Goal: Task Accomplishment & Management: Manage account settings

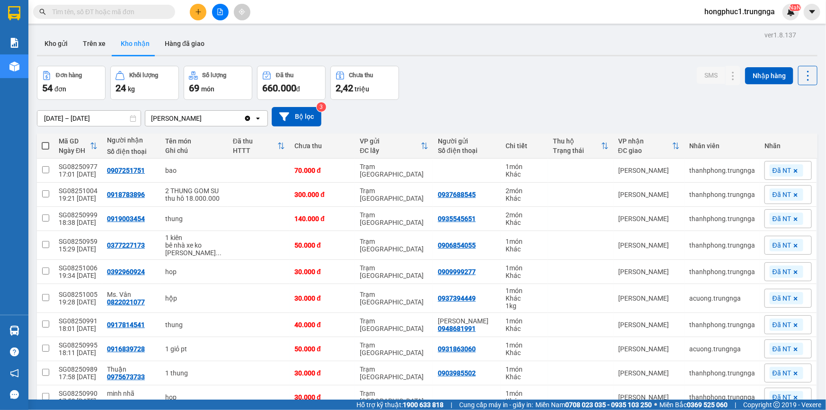
scroll to position [59, 0]
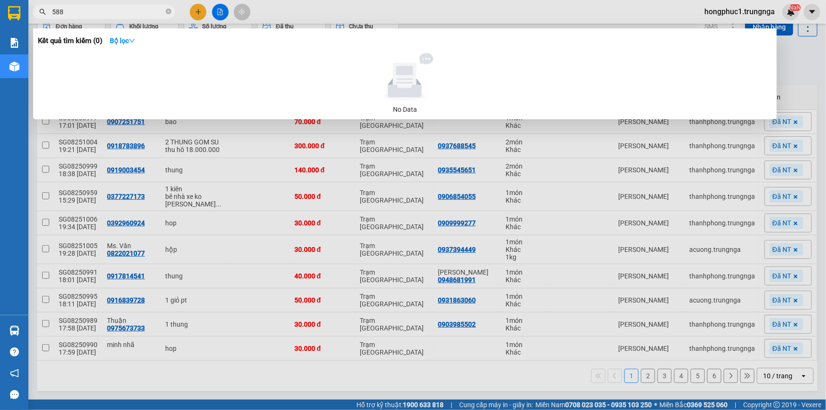
type input "588"
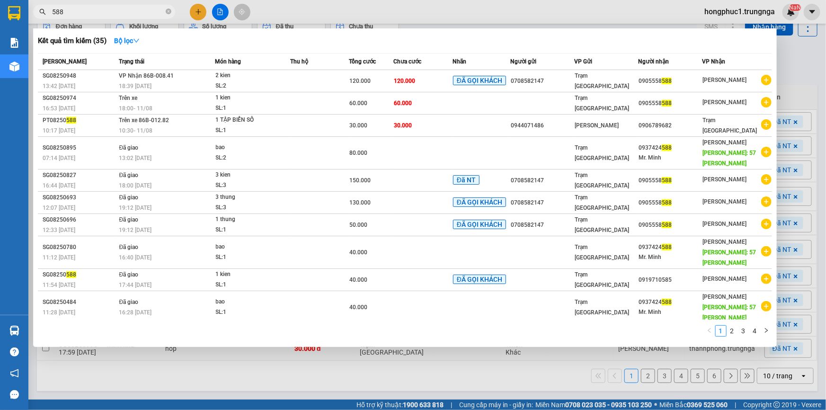
click at [796, 66] on div at bounding box center [413, 205] width 826 height 410
click at [95, 14] on input "588" at bounding box center [108, 12] width 112 height 10
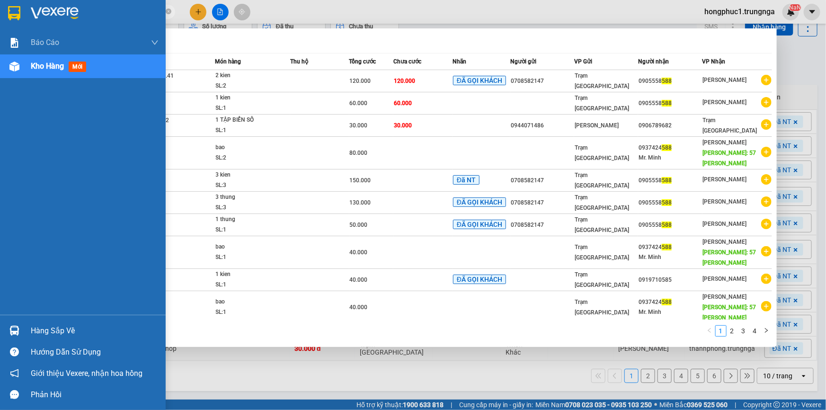
click at [47, 328] on div "Hàng sắp về" at bounding box center [95, 331] width 128 height 14
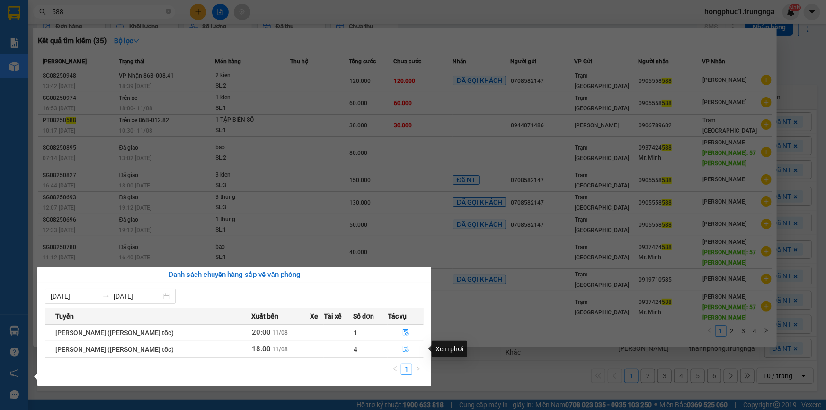
click at [404, 350] on icon "file-done" at bounding box center [406, 348] width 6 height 7
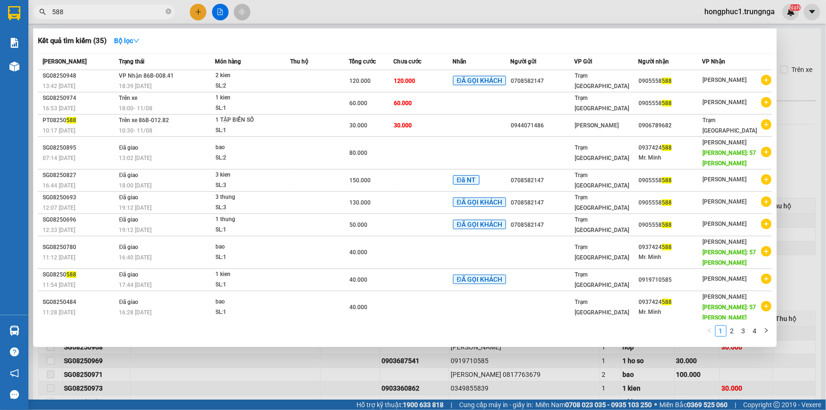
click at [791, 137] on div at bounding box center [413, 205] width 826 height 410
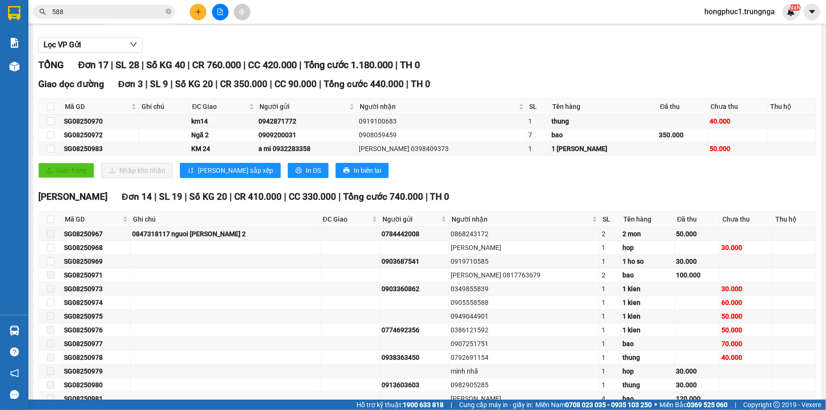
scroll to position [166, 0]
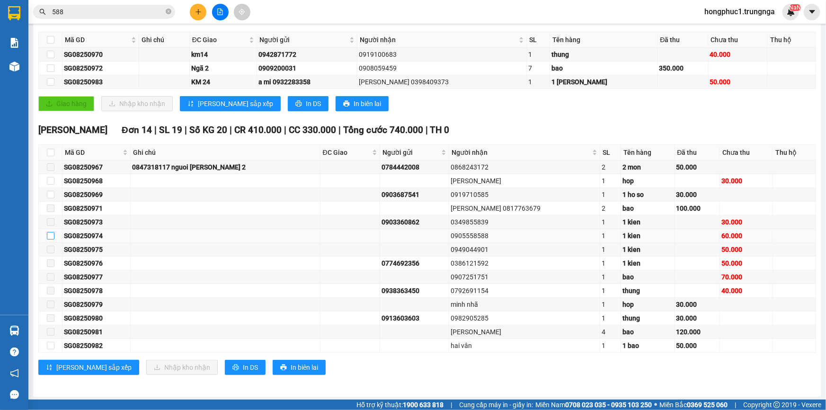
click at [50, 236] on input "checkbox" at bounding box center [51, 236] width 8 height 8
checkbox input "true"
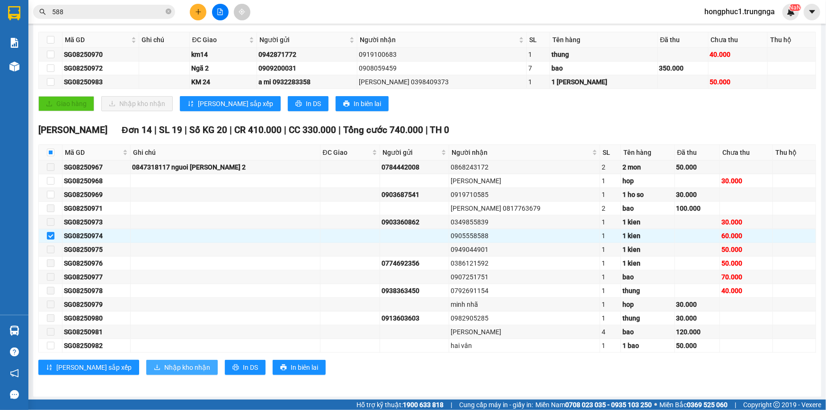
click at [164, 364] on span "Nhập kho nhận" at bounding box center [187, 367] width 46 height 10
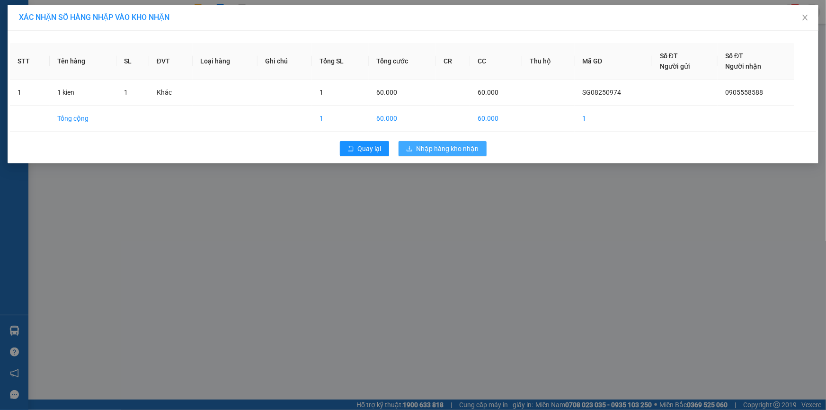
click at [451, 150] on span "Nhập hàng kho nhận" at bounding box center [447, 148] width 62 height 10
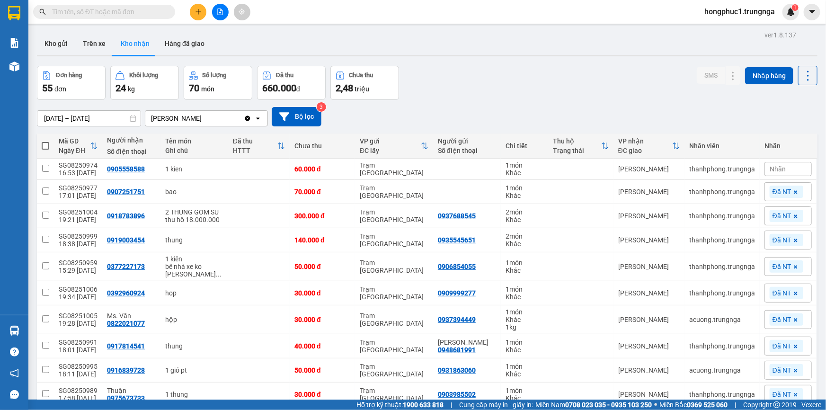
click at [95, 14] on input "text" at bounding box center [108, 12] width 112 height 10
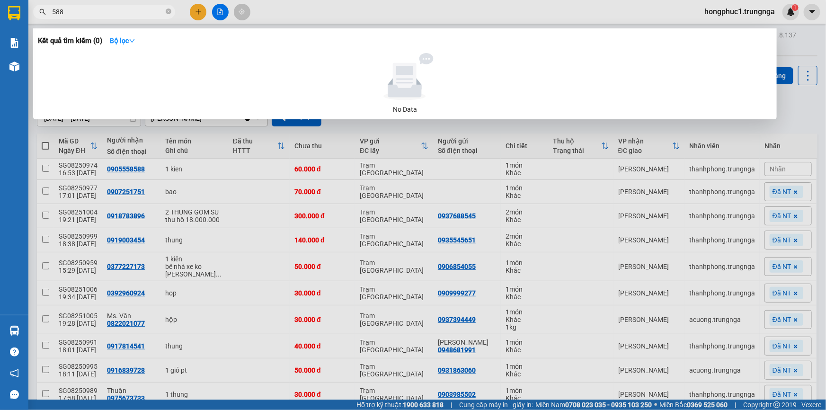
type input "588"
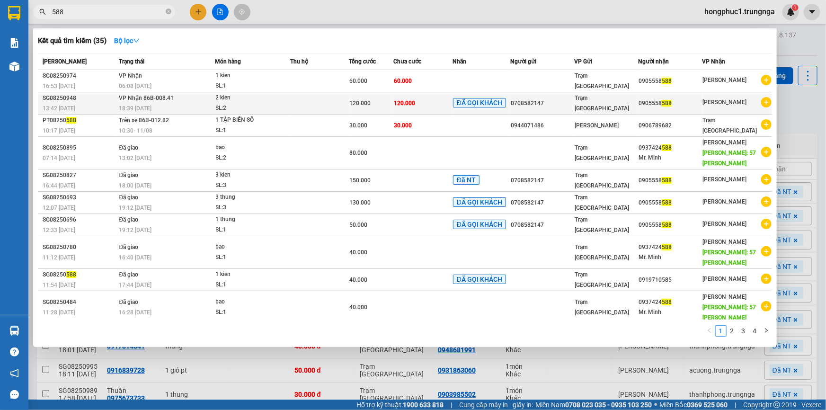
click at [768, 101] on icon "plus-circle" at bounding box center [766, 102] width 10 height 10
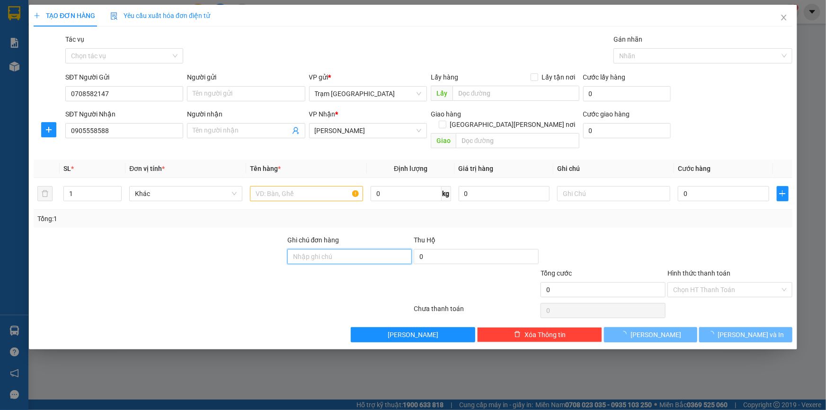
click at [333, 249] on input "Ghi chú đơn hàng" at bounding box center [349, 256] width 125 height 15
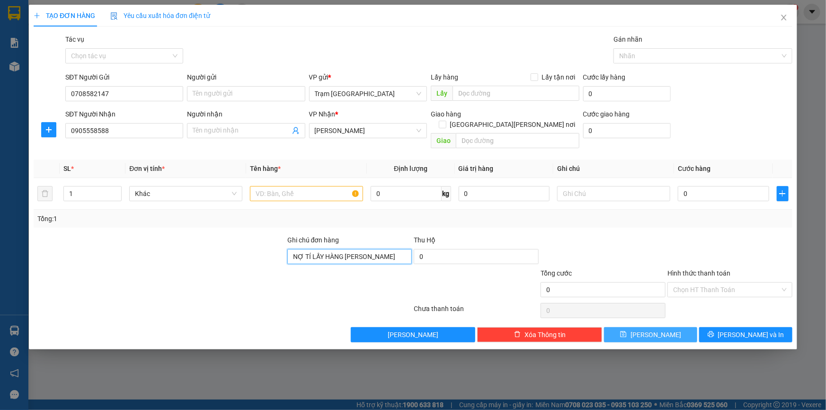
type input "NỢ TÍ LẤY HÀNG TÍNH LUÔN"
click at [677, 327] on button "Lưu" at bounding box center [650, 334] width 93 height 15
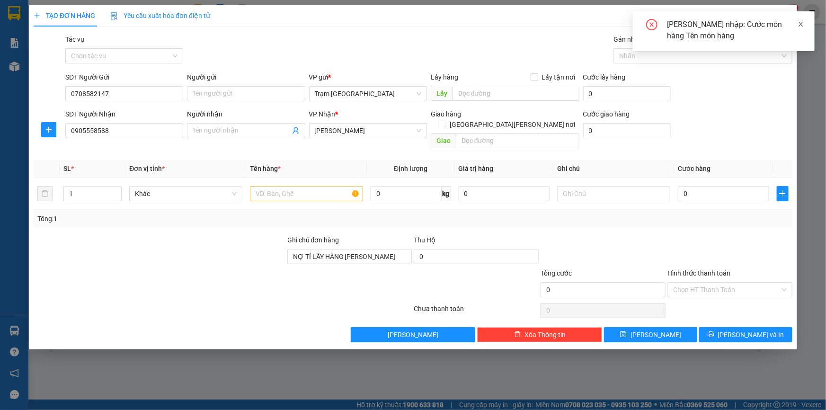
click at [799, 22] on icon "close" at bounding box center [800, 24] width 5 height 5
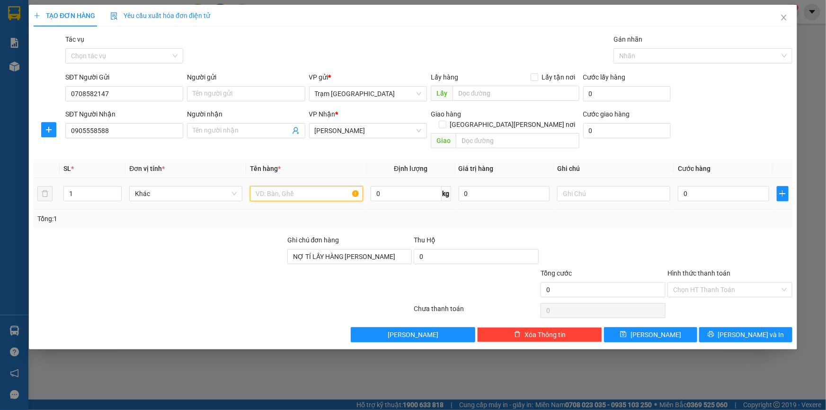
click at [323, 186] on input "text" at bounding box center [306, 193] width 113 height 15
type input "1T"
click at [634, 327] on button "Lưu" at bounding box center [650, 334] width 93 height 15
click at [722, 187] on input "0" at bounding box center [723, 193] width 91 height 15
type input "6"
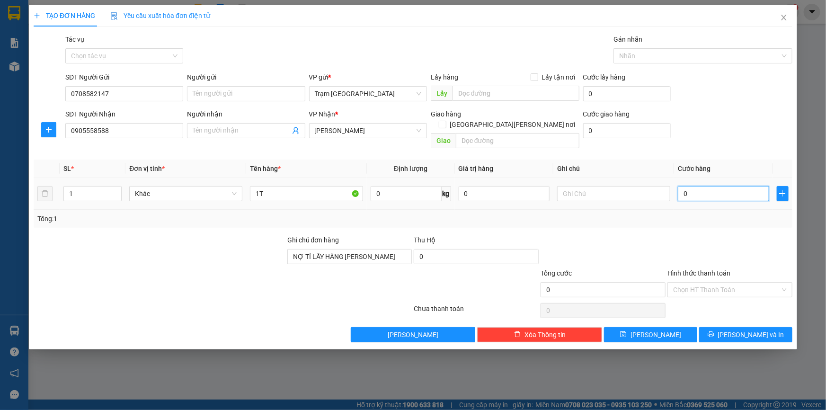
type input "6"
type input "60"
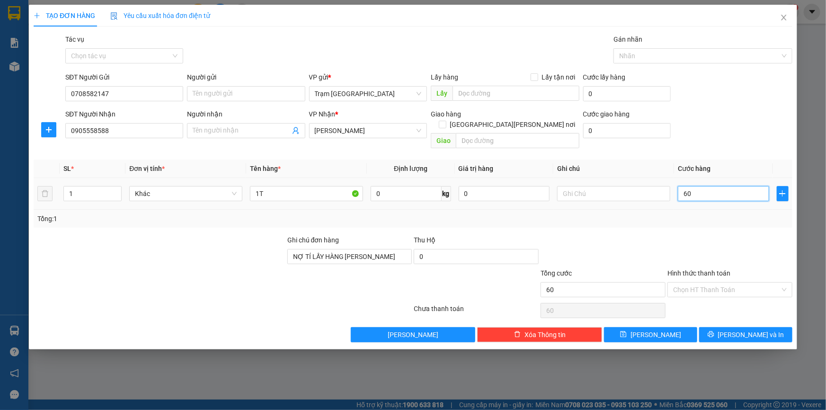
type input "600"
type input "6.000"
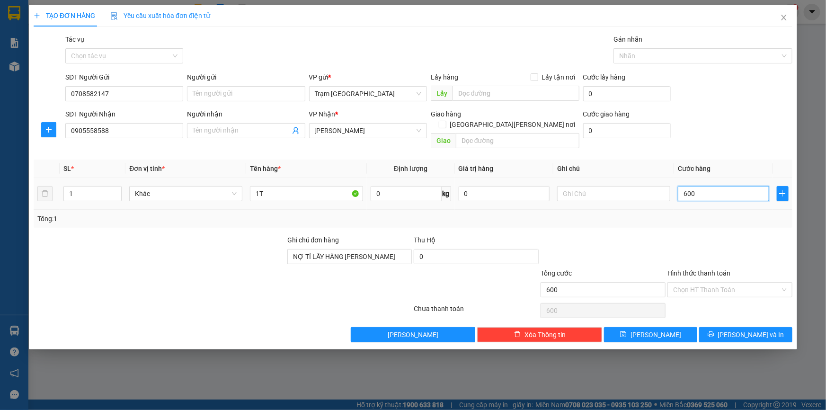
type input "6.000"
type input "60.000"
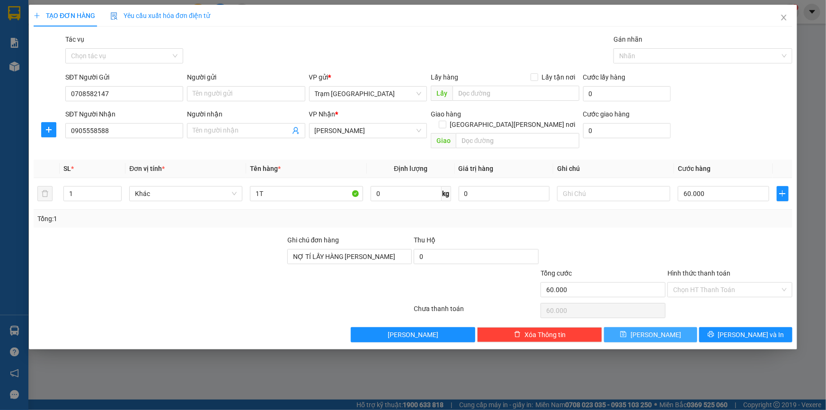
click at [637, 327] on button "Lưu" at bounding box center [650, 334] width 93 height 15
type input "0"
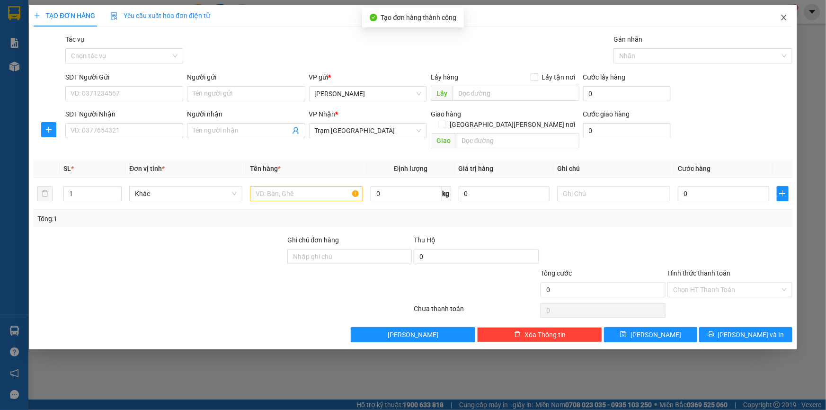
click at [785, 19] on icon "close" at bounding box center [784, 18] width 8 height 8
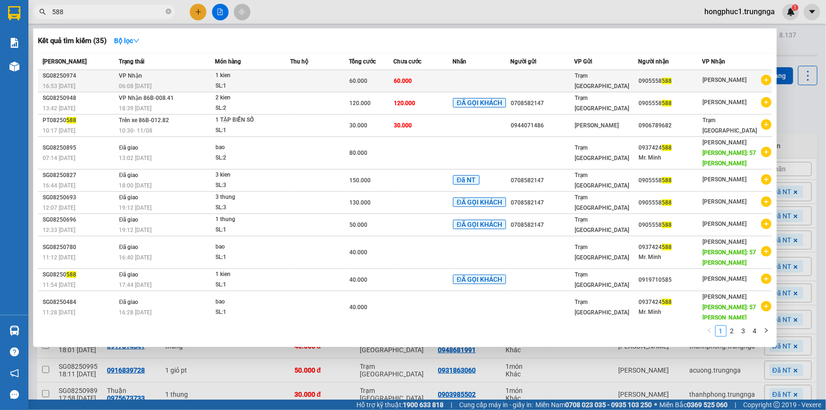
click at [682, 79] on div "0905558 588" at bounding box center [669, 81] width 63 height 10
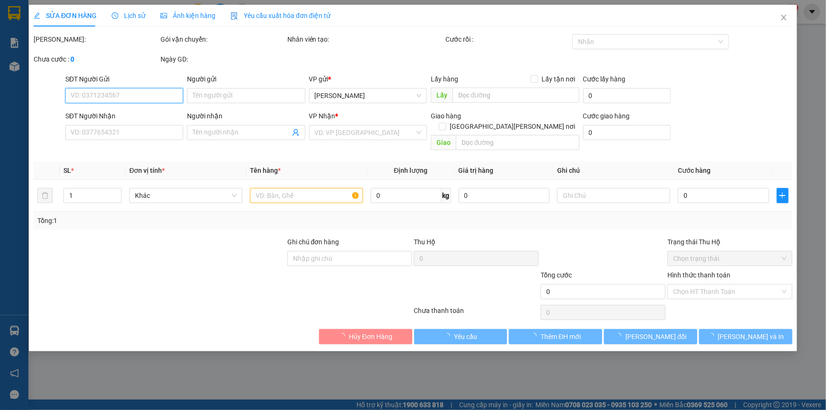
type input "0905558588"
type input "Giảm 20k"
type input "60.000"
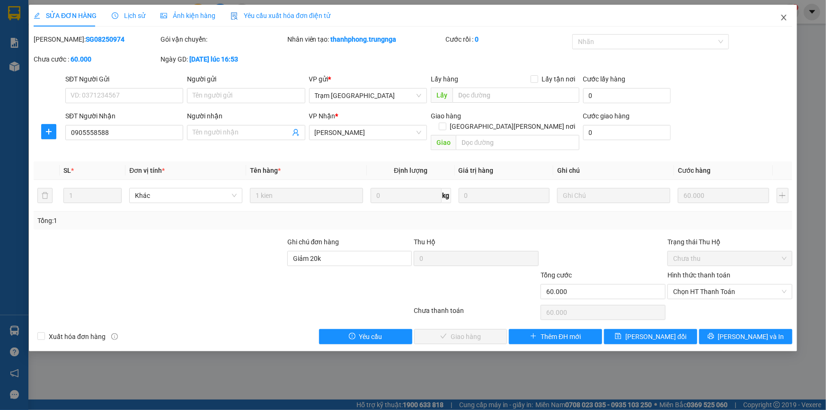
click at [785, 18] on icon "close" at bounding box center [784, 18] width 8 height 8
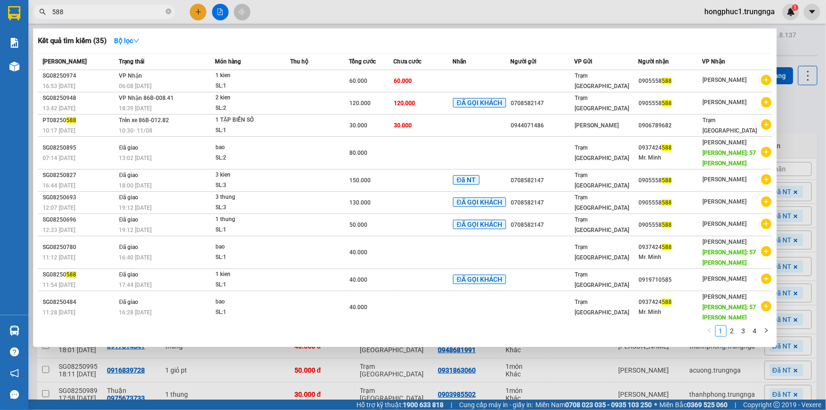
click at [145, 10] on input "588" at bounding box center [108, 12] width 112 height 10
click at [803, 117] on div at bounding box center [413, 205] width 826 height 410
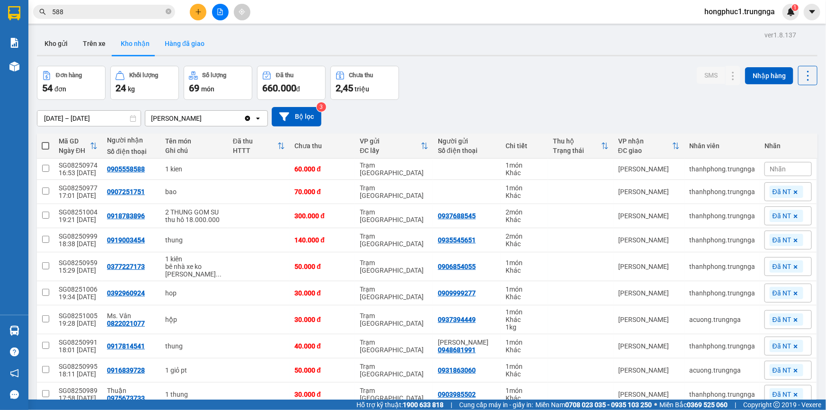
click at [175, 42] on button "Hàng đã giao" at bounding box center [184, 43] width 55 height 23
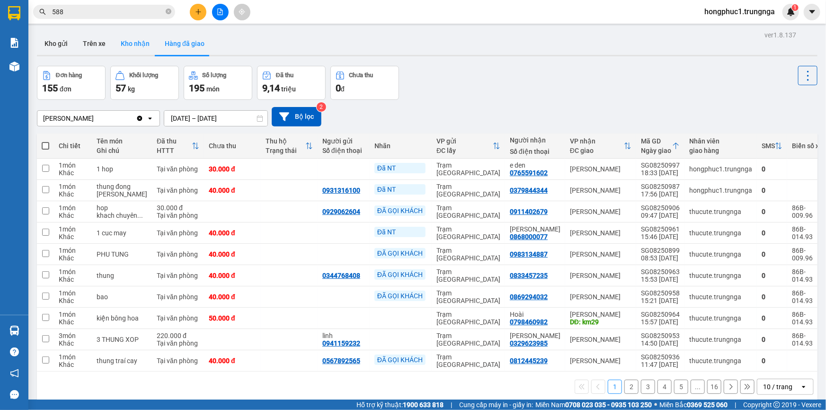
click at [137, 46] on button "Kho nhận" at bounding box center [135, 43] width 44 height 23
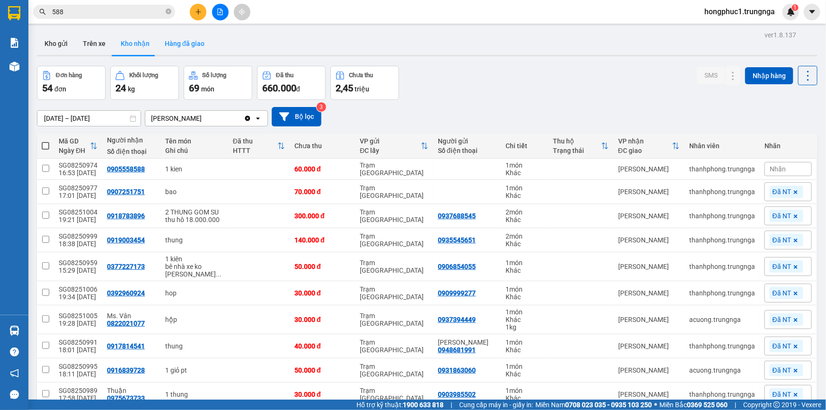
click at [194, 46] on button "Hàng đã giao" at bounding box center [184, 43] width 55 height 23
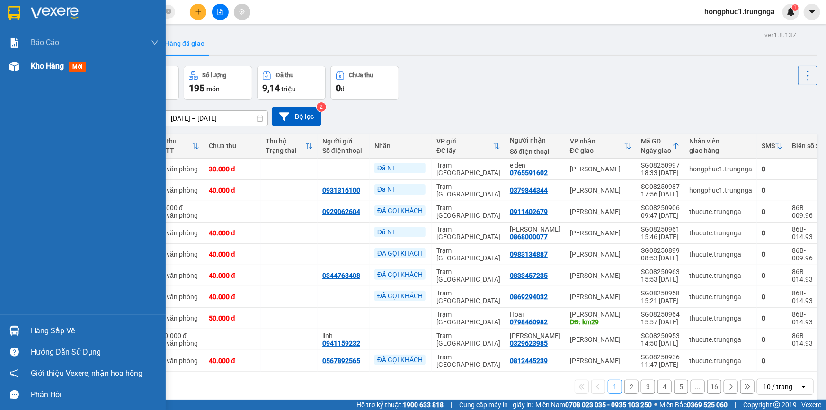
click at [45, 69] on span "Kho hàng" at bounding box center [47, 66] width 33 height 9
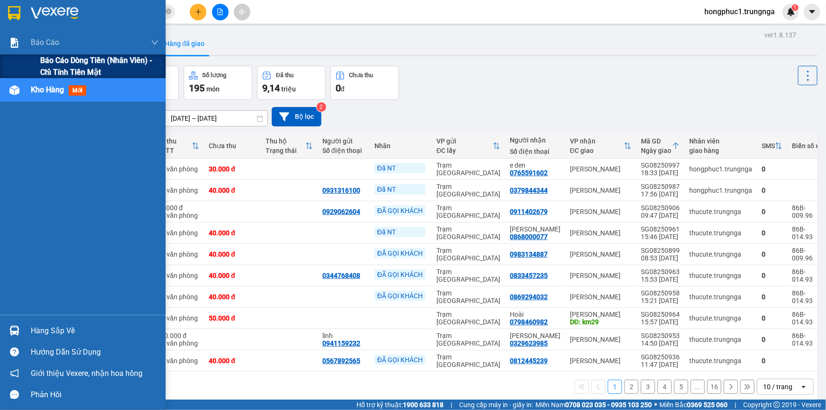
click at [59, 62] on span "Báo cáo dòng tiền (nhân viên) - chỉ tính tiền mặt" at bounding box center [99, 66] width 118 height 24
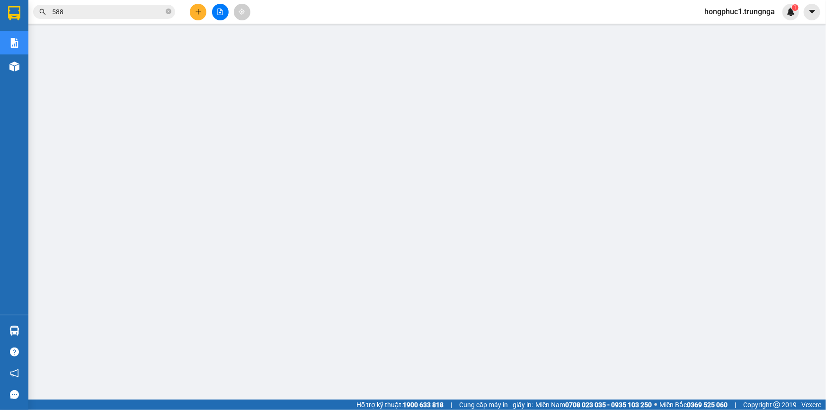
click at [78, 12] on input "588" at bounding box center [108, 12] width 112 height 10
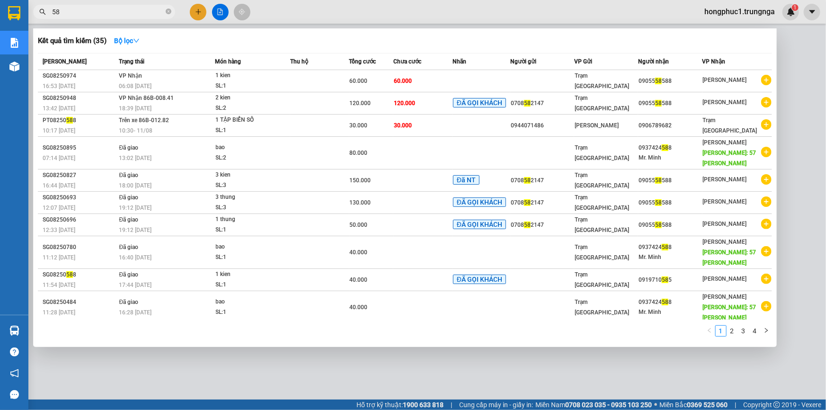
type input "5"
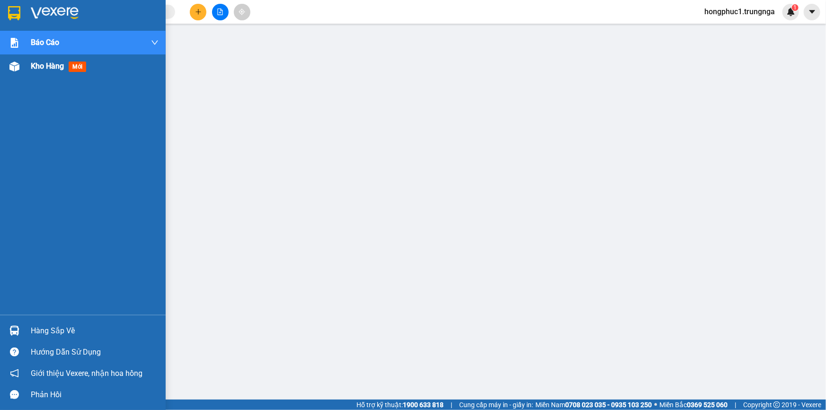
click at [43, 68] on span "Kho hàng" at bounding box center [47, 66] width 33 height 9
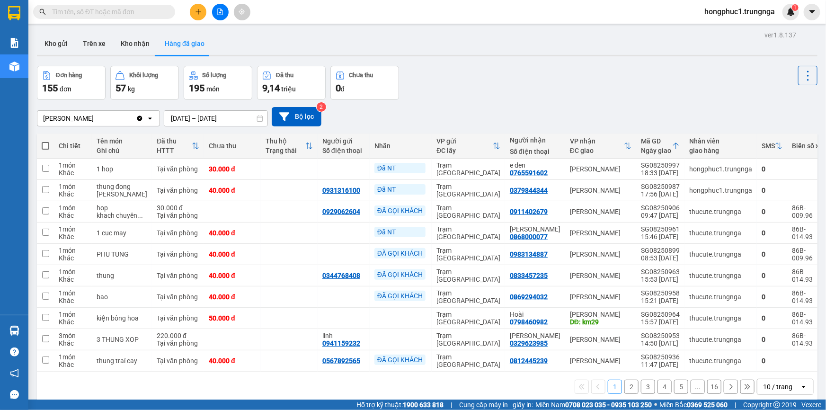
click at [110, 14] on input "text" at bounding box center [108, 12] width 112 height 10
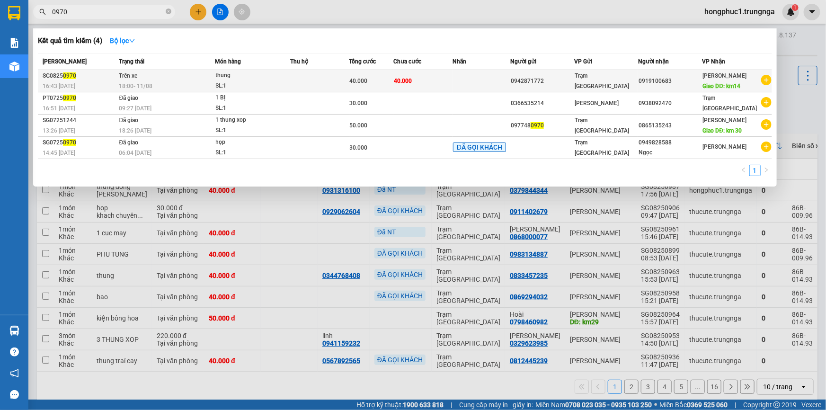
type input "0970"
click at [701, 80] on div "0919100683" at bounding box center [669, 81] width 63 height 10
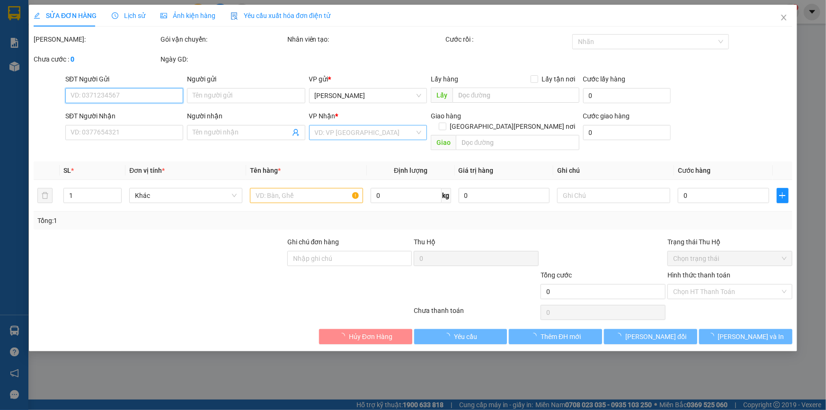
type input "0942871772"
type input "0919100683"
type input "km14"
type input "40.000"
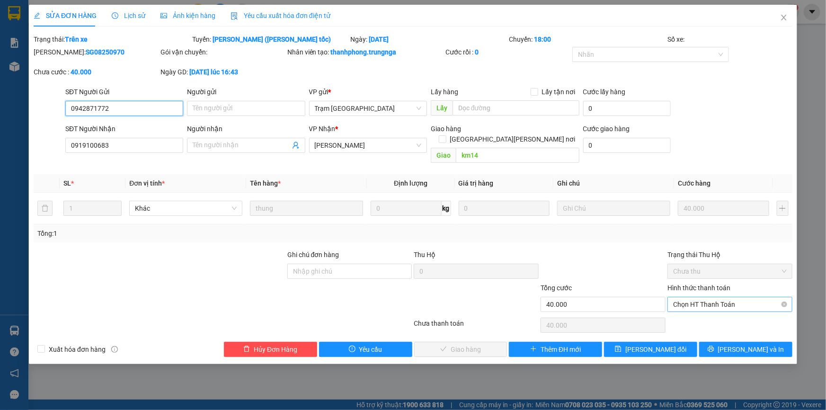
click at [715, 297] on span "Chọn HT Thanh Toán" at bounding box center [730, 304] width 114 height 14
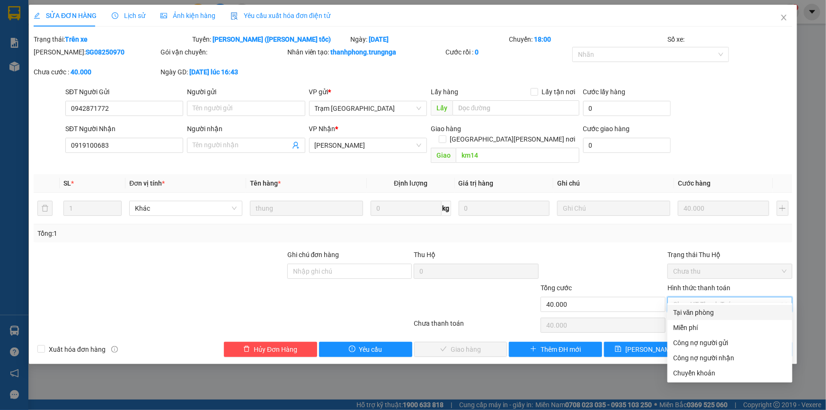
click at [711, 313] on div "Tại văn phòng" at bounding box center [730, 312] width 114 height 10
type input "0"
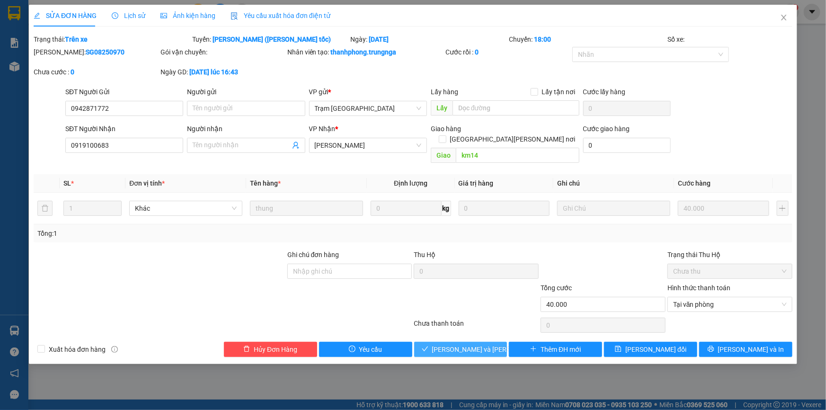
click at [458, 344] on span "[PERSON_NAME] và Giao hàng" at bounding box center [496, 349] width 128 height 10
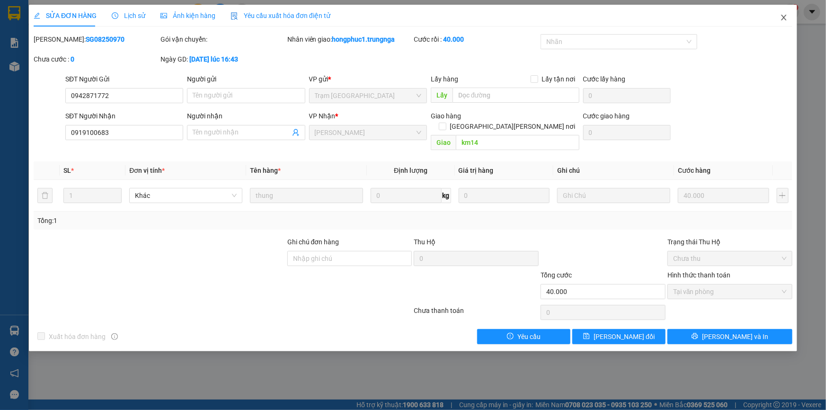
click at [786, 18] on icon "close" at bounding box center [784, 18] width 8 height 8
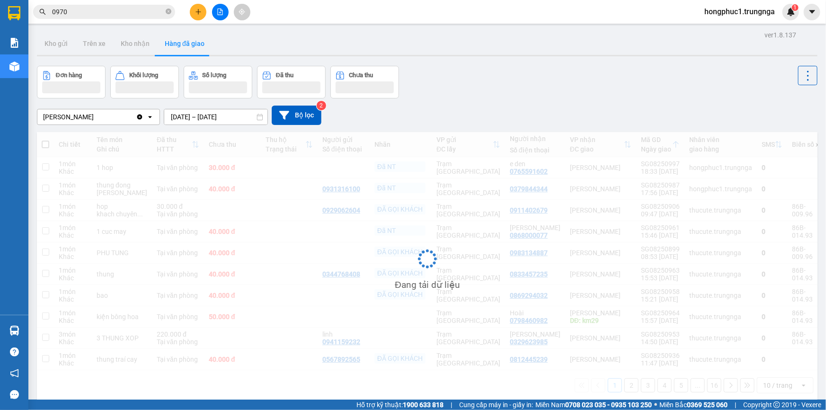
click at [89, 11] on input "0970" at bounding box center [108, 12] width 112 height 10
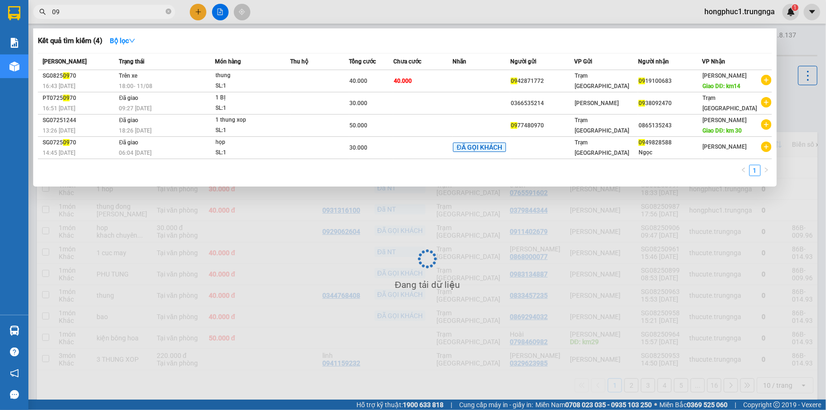
type input "0"
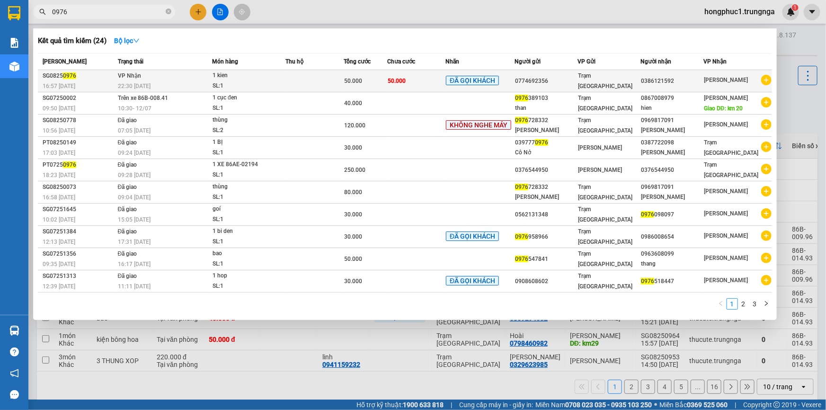
type input "0976"
click at [575, 77] on div "0774692356" at bounding box center [546, 81] width 62 height 10
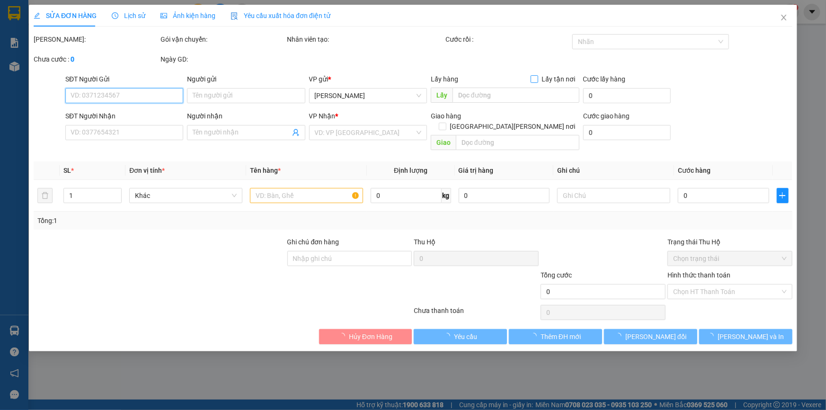
type input "0774692356"
type input "0386121592"
type input "50.000"
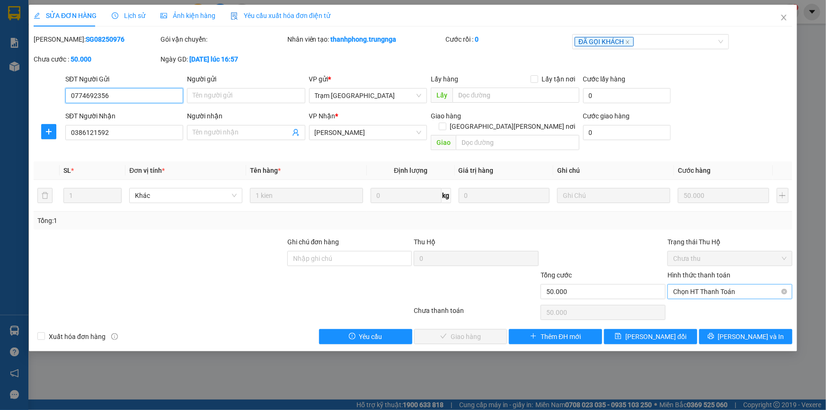
click at [695, 284] on span "Chọn HT Thanh Toán" at bounding box center [730, 291] width 114 height 14
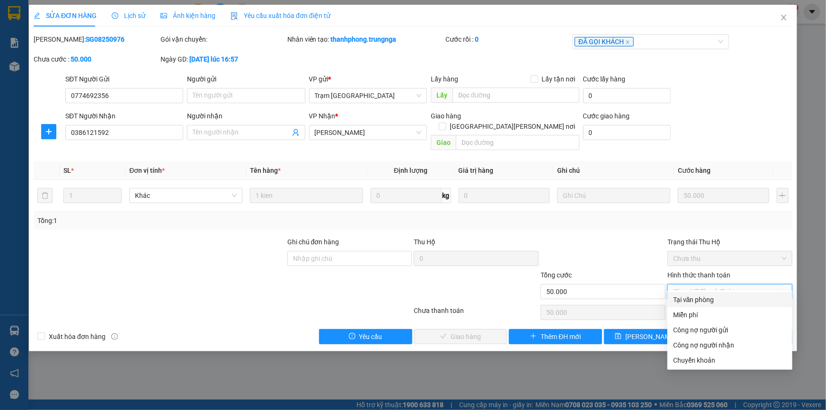
click at [692, 300] on div "Tại văn phòng" at bounding box center [730, 299] width 114 height 10
type input "0"
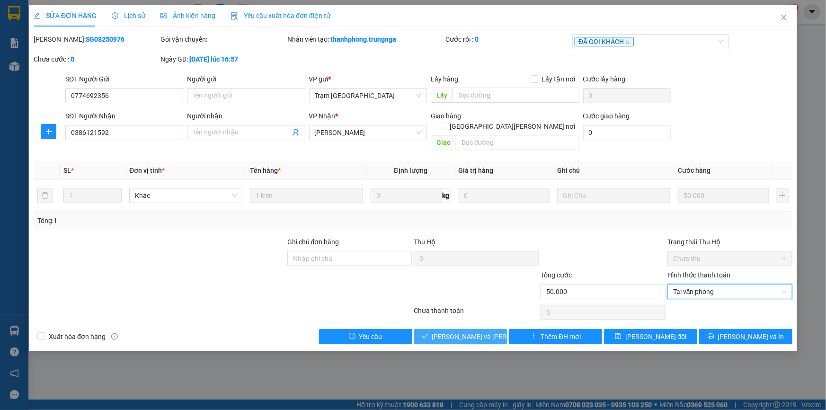
click at [482, 331] on span "[PERSON_NAME] và Giao hàng" at bounding box center [496, 336] width 128 height 10
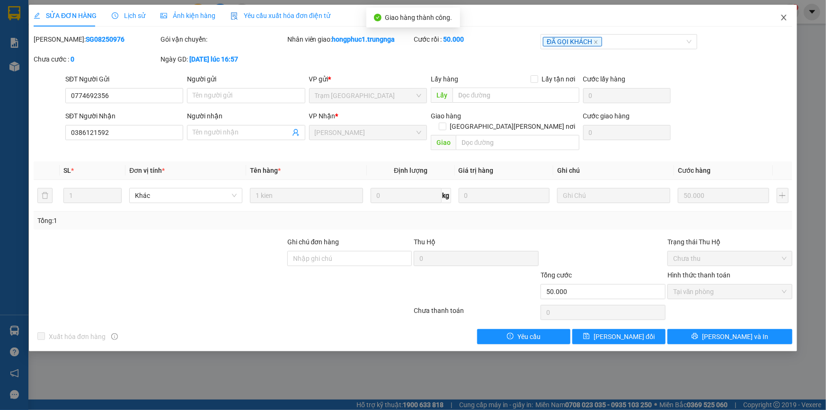
click at [784, 17] on icon "close" at bounding box center [784, 18] width 8 height 8
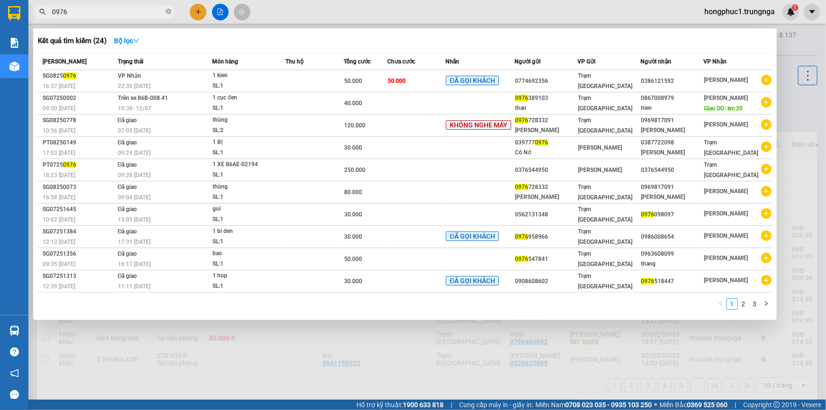
click at [119, 12] on input "0976" at bounding box center [108, 12] width 112 height 10
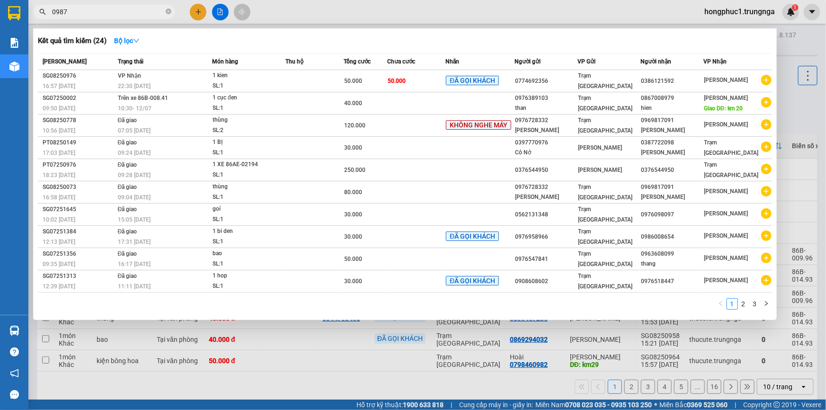
type input "0987"
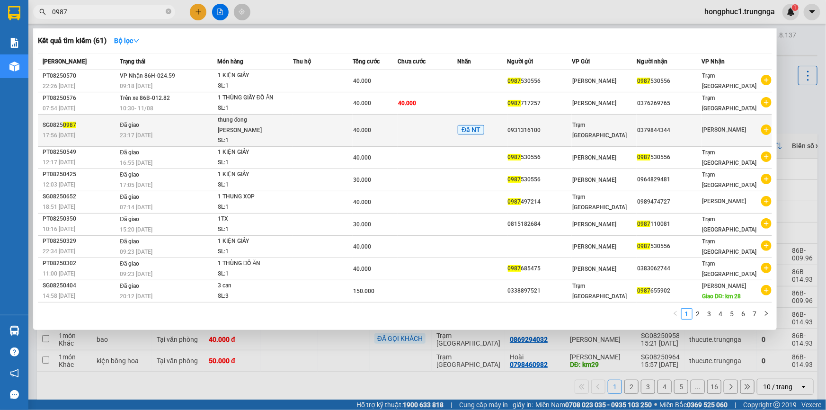
click at [603, 132] on td "Trạm [GEOGRAPHIC_DATA]" at bounding box center [604, 131] width 65 height 32
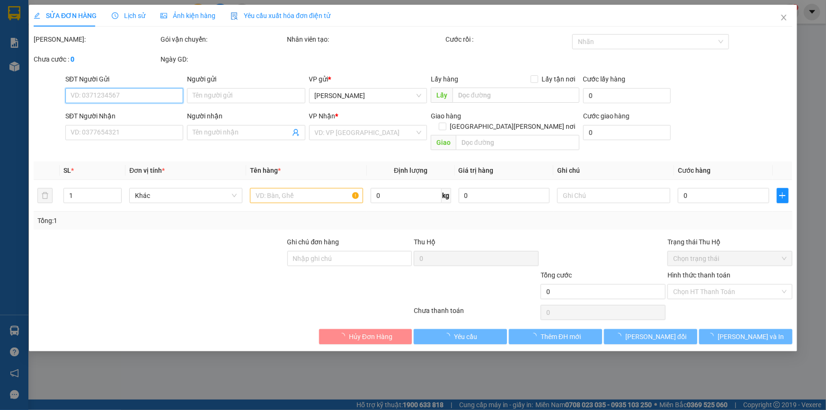
type input "0931316100"
type input "0379844344"
type input "40.000"
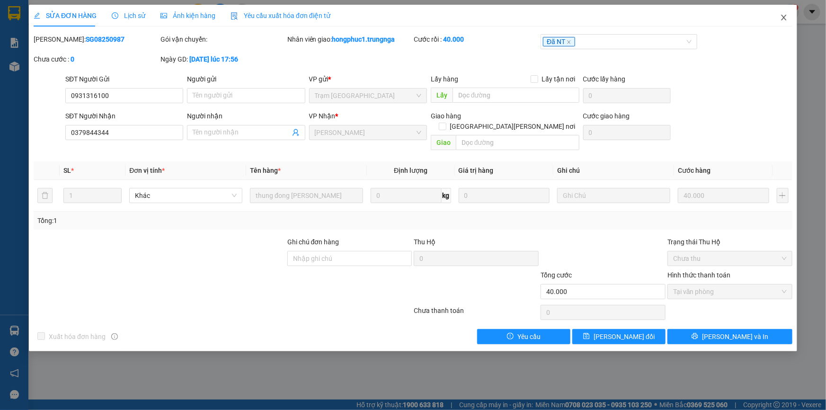
click at [782, 19] on icon "close" at bounding box center [784, 18] width 8 height 8
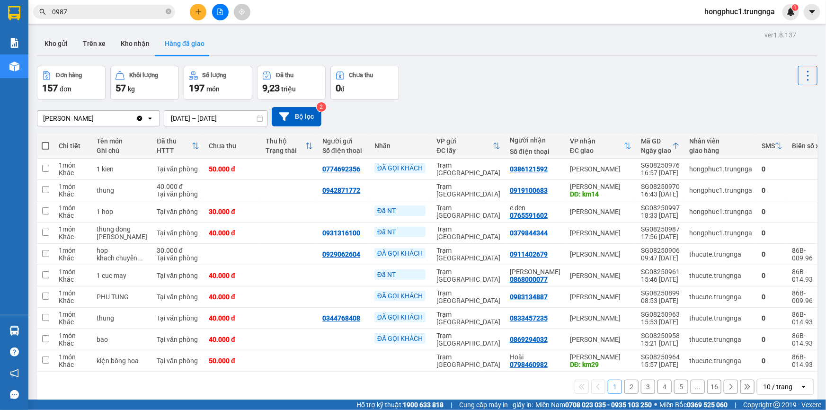
click at [106, 14] on input "0987" at bounding box center [108, 12] width 112 height 10
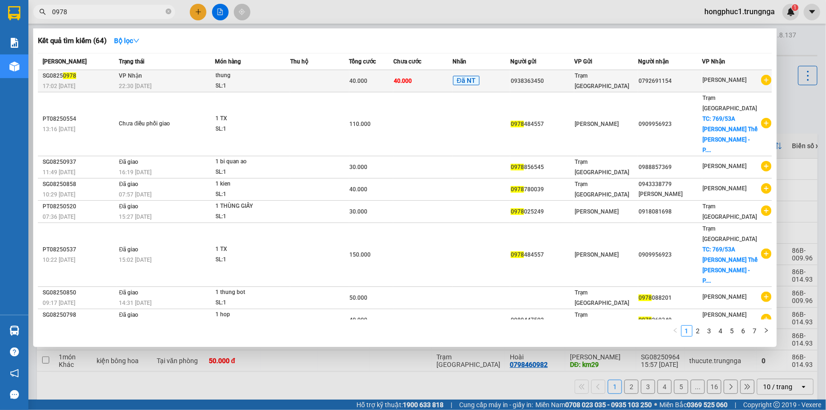
type input "0978"
click at [574, 84] on div "0938363450" at bounding box center [542, 81] width 63 height 10
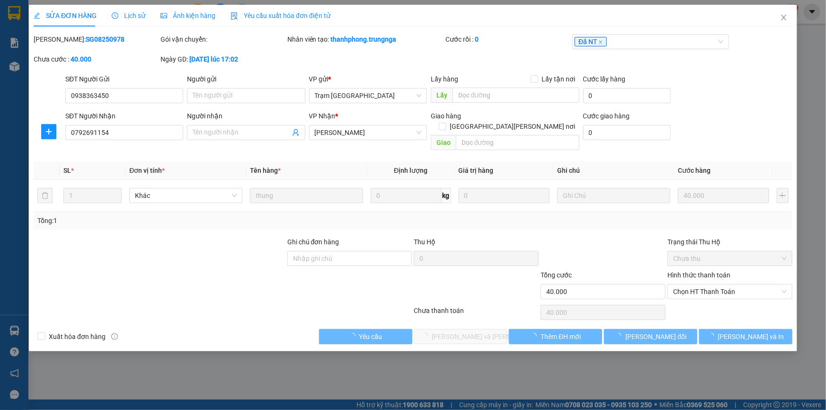
type input "0938363450"
type input "0792691154"
type input "40.000"
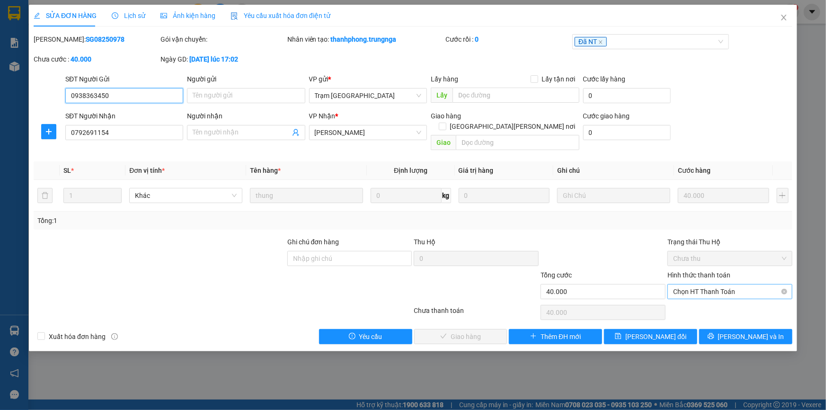
click at [689, 284] on span "Chọn HT Thanh Toán" at bounding box center [730, 291] width 114 height 14
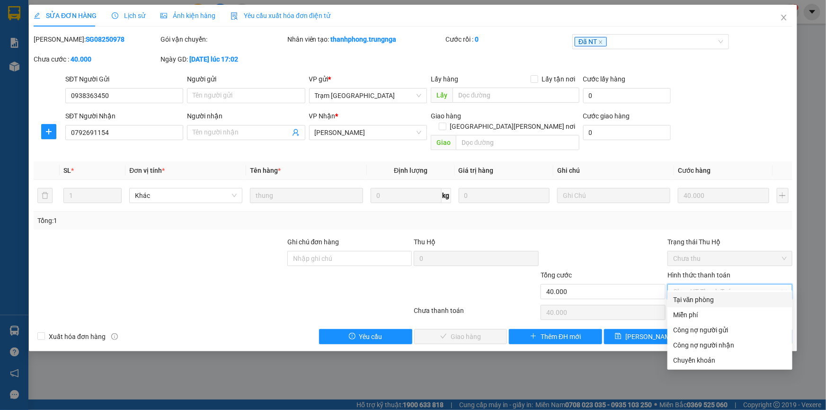
click at [694, 299] on div "Tại văn phòng" at bounding box center [730, 299] width 114 height 10
type input "0"
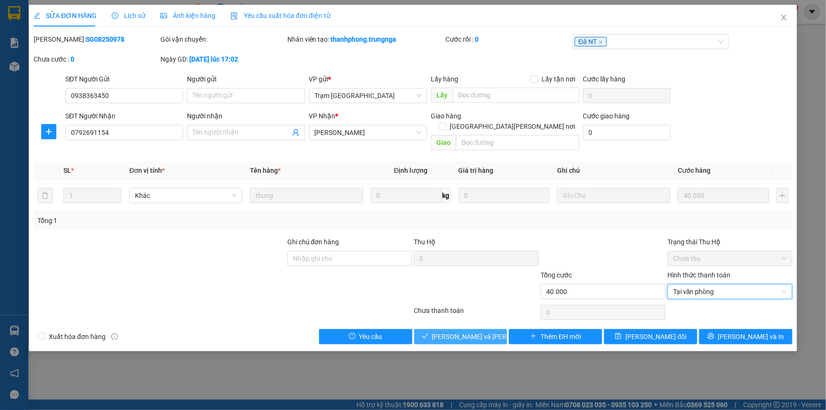
click at [447, 331] on span "[PERSON_NAME] và Giao hàng" at bounding box center [496, 336] width 128 height 10
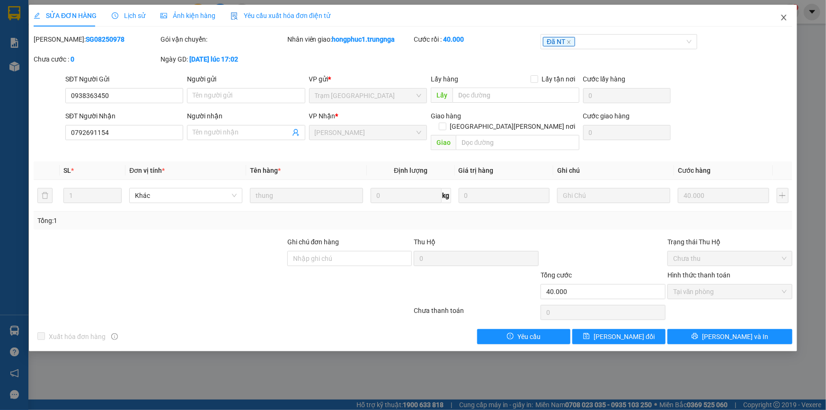
click at [783, 16] on icon "close" at bounding box center [784, 18] width 8 height 8
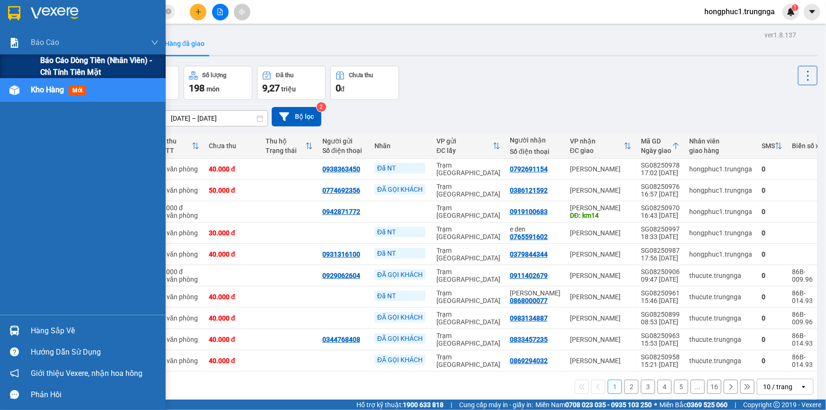
click at [56, 63] on span "Báo cáo dòng tiền (nhân viên) - chỉ tính tiền mặt" at bounding box center [99, 66] width 118 height 24
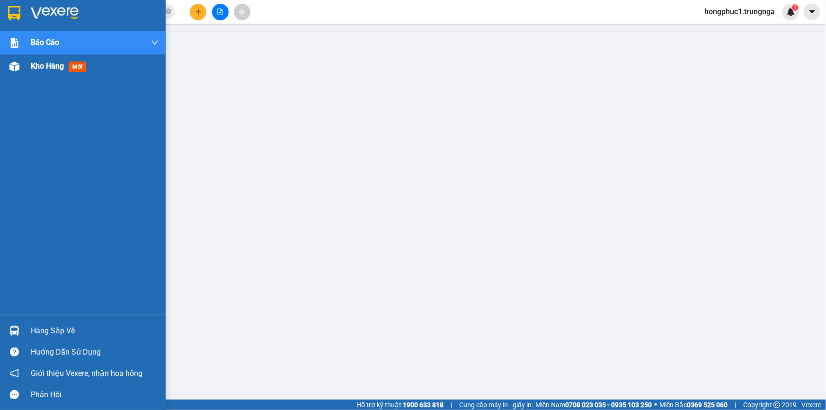
click at [52, 66] on span "Kho hàng" at bounding box center [47, 66] width 33 height 9
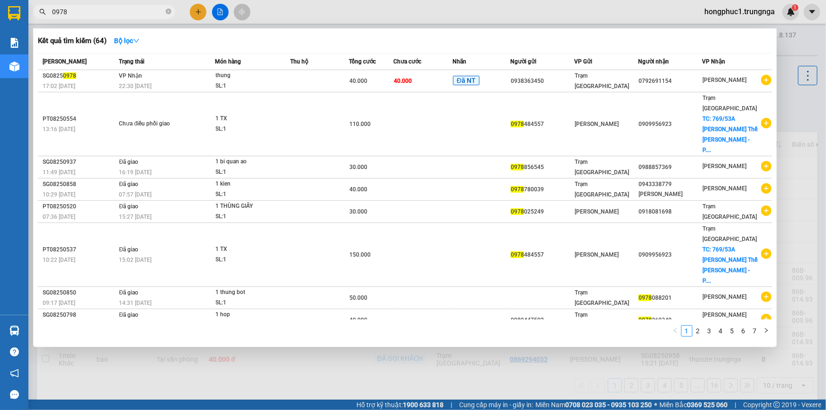
click at [73, 11] on input "0978" at bounding box center [108, 12] width 112 height 10
type input "0"
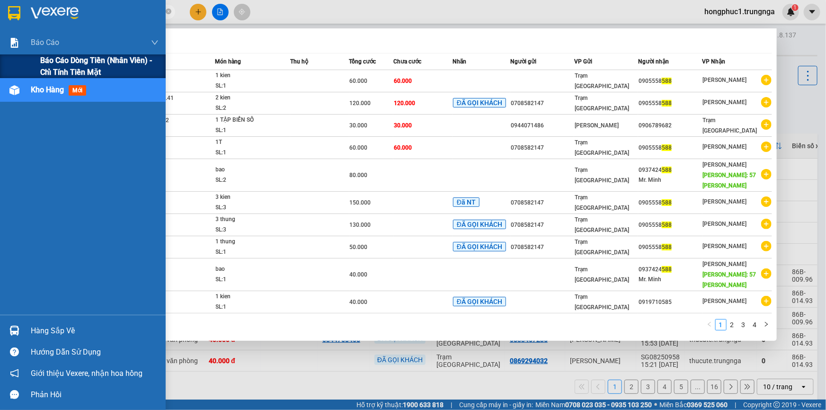
click at [71, 68] on span "Báo cáo dòng tiền (nhân viên) - chỉ tính tiền mặt" at bounding box center [99, 66] width 118 height 24
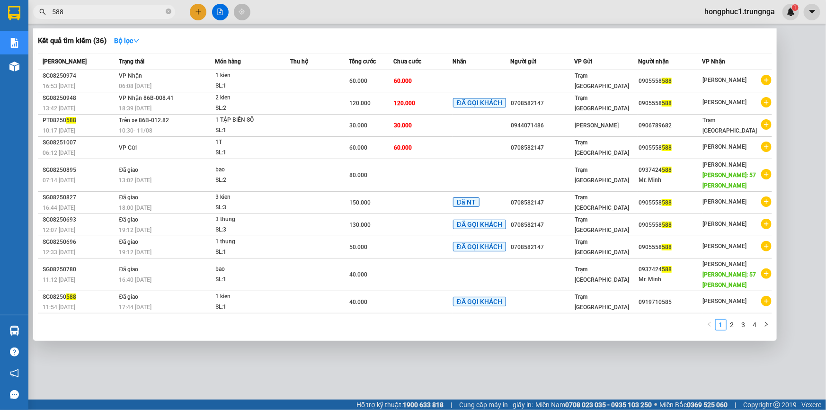
click at [375, 338] on div at bounding box center [413, 205] width 826 height 410
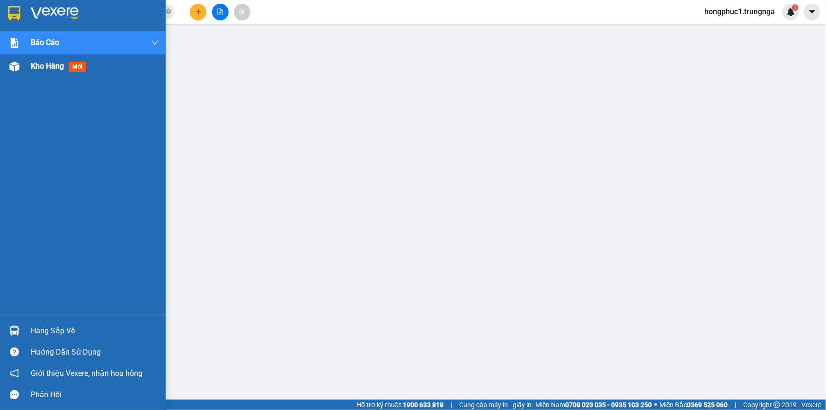
click at [42, 68] on span "Kho hàng" at bounding box center [47, 66] width 33 height 9
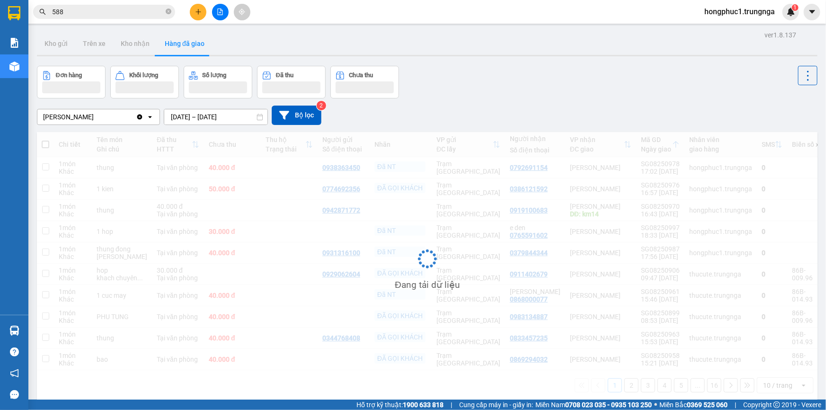
click at [112, 8] on input "588" at bounding box center [108, 12] width 112 height 10
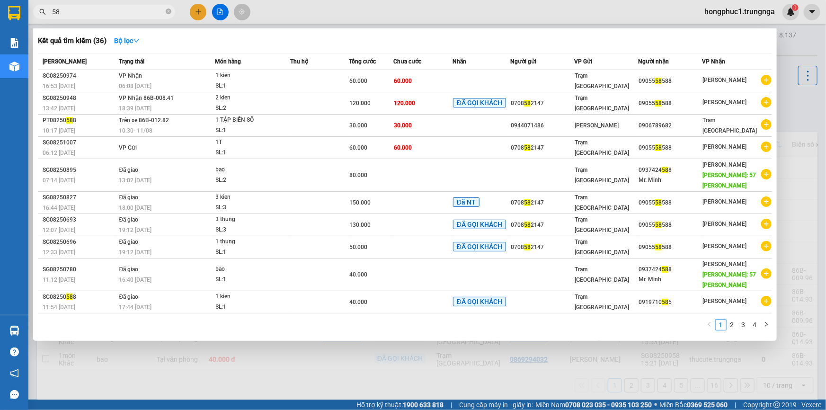
type input "5"
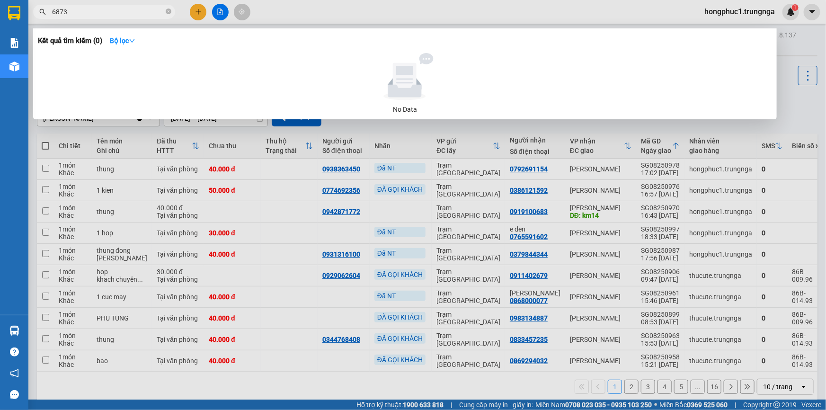
drag, startPoint x: 69, startPoint y: 9, endPoint x: 40, endPoint y: 16, distance: 30.2
click at [40, 16] on span "6873" at bounding box center [104, 12] width 142 height 14
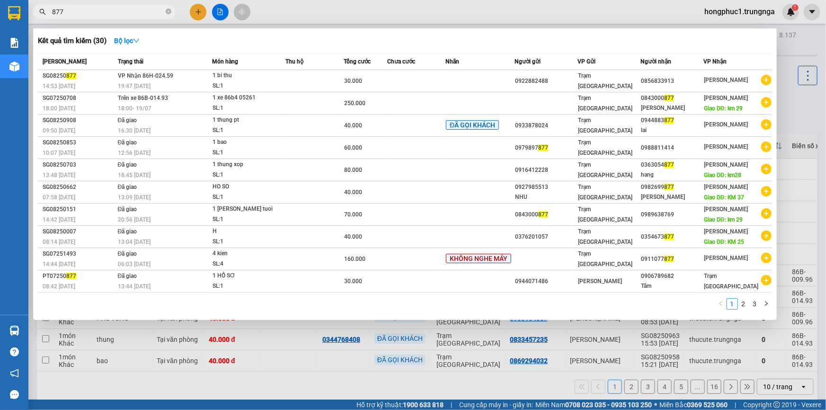
drag, startPoint x: 65, startPoint y: 11, endPoint x: 53, endPoint y: 11, distance: 12.3
click at [53, 11] on input "877" at bounding box center [108, 12] width 112 height 10
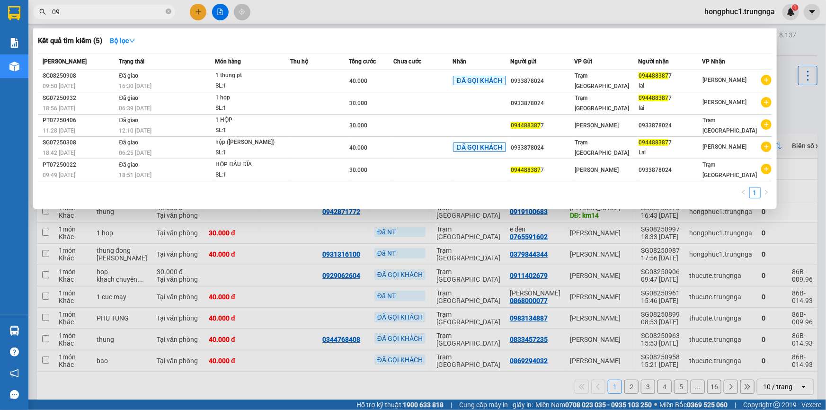
type input "0"
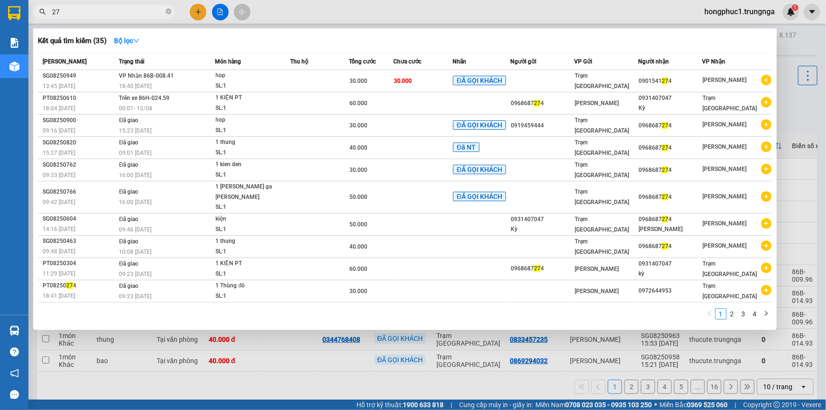
type input "2"
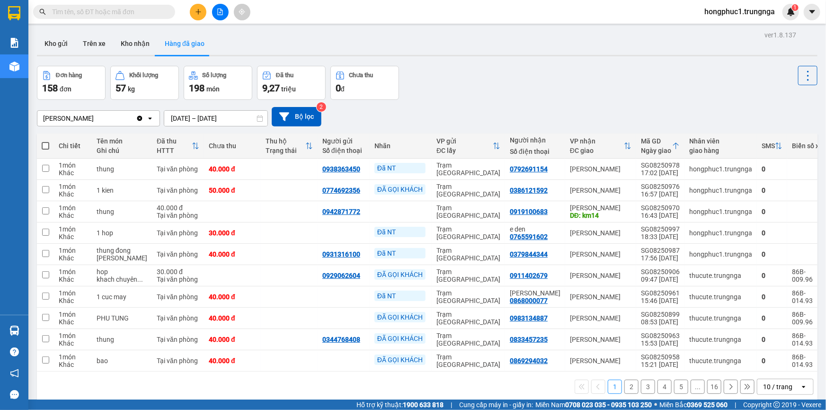
click at [127, 14] on input "text" at bounding box center [108, 12] width 112 height 10
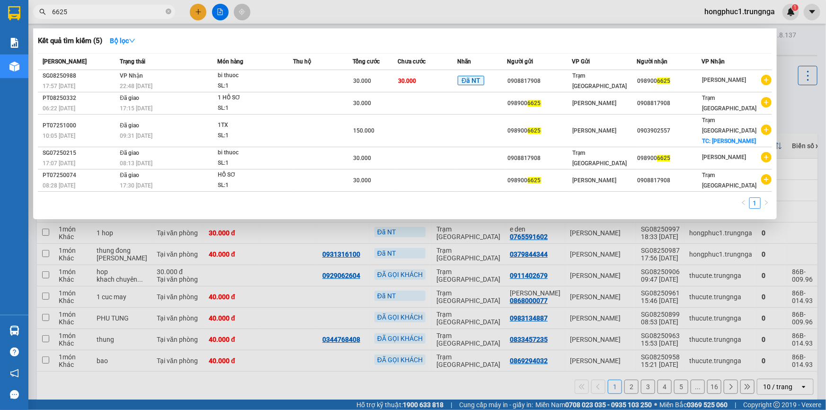
click at [71, 7] on input "6625" at bounding box center [108, 12] width 112 height 10
type input "6"
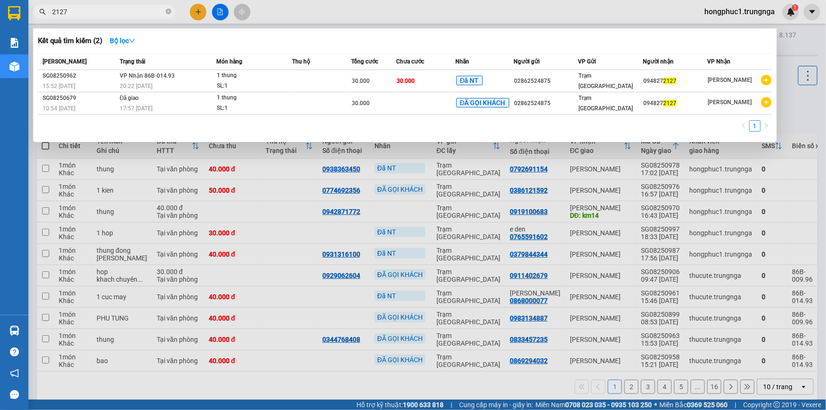
click at [792, 112] on div at bounding box center [413, 205] width 826 height 410
click at [79, 7] on input "2127" at bounding box center [108, 12] width 112 height 10
type input "2"
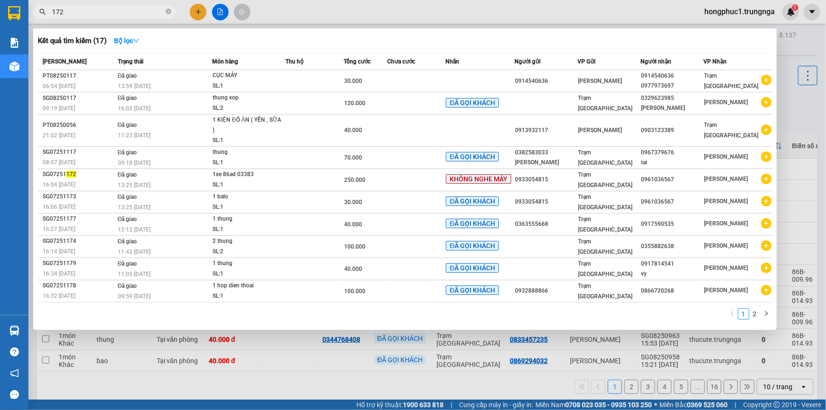
type input "172"
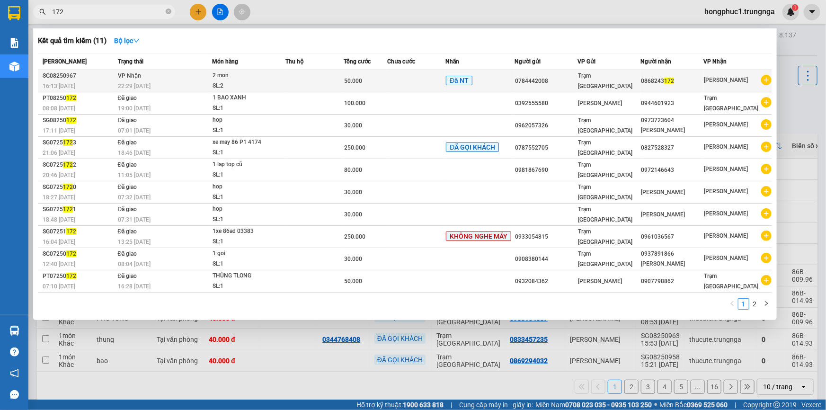
click at [419, 82] on td at bounding box center [416, 81] width 58 height 22
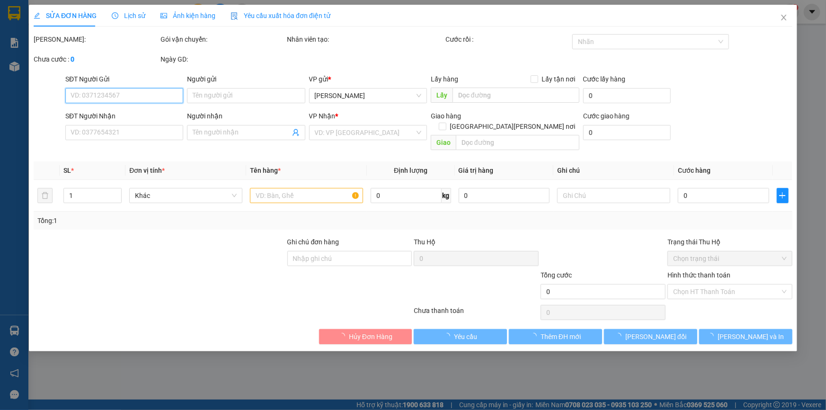
type input "0784442008"
type input "0868243172"
type input "50.000"
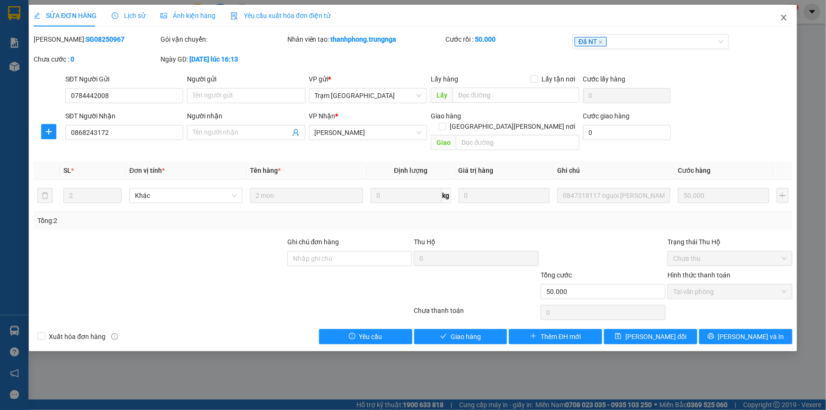
click at [782, 18] on icon "close" at bounding box center [784, 18] width 8 height 8
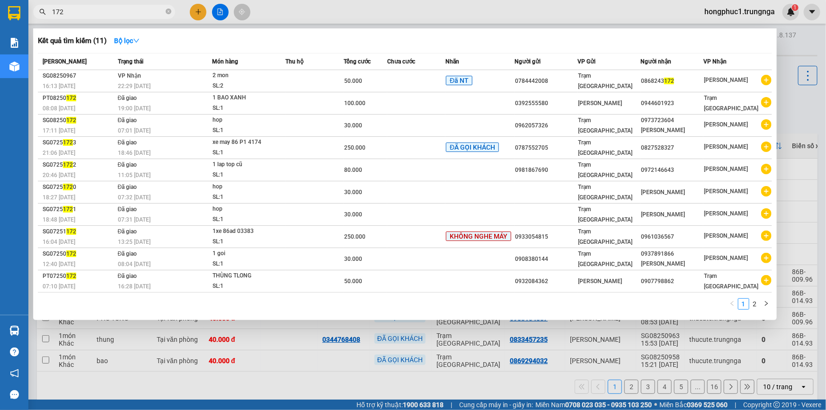
click at [88, 12] on input "172" at bounding box center [108, 12] width 112 height 10
type input "1"
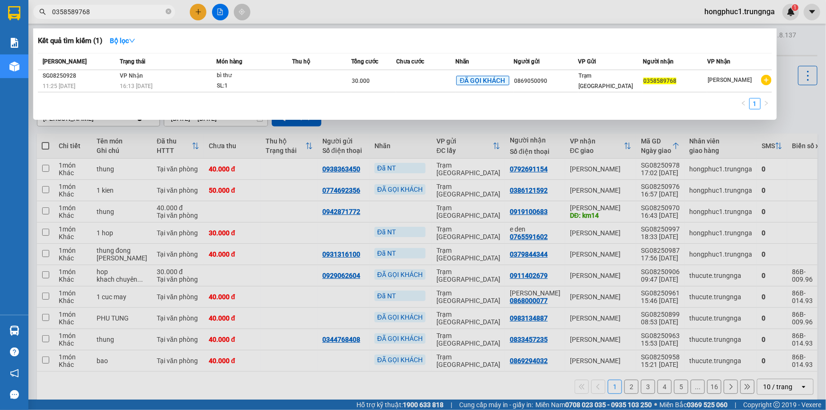
type input "0358589768"
drag, startPoint x: 804, startPoint y: 103, endPoint x: 771, endPoint y: 101, distance: 33.2
click at [804, 103] on div at bounding box center [413, 205] width 826 height 410
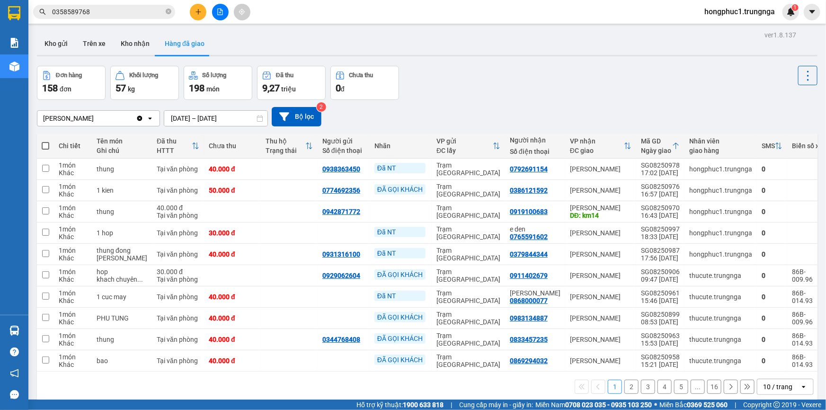
click at [765, 11] on span "hongphuc1.trungnga" at bounding box center [740, 12] width 86 height 12
click at [749, 29] on span "Đăng xuất" at bounding box center [743, 29] width 67 height 10
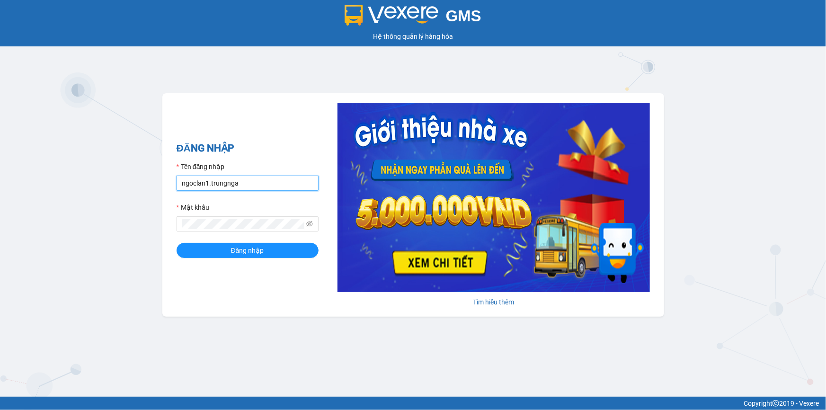
click at [259, 186] on input "ngoclan1.trungnga" at bounding box center [248, 183] width 142 height 15
type input "n"
click at [251, 186] on input "votram1.trungnga" at bounding box center [248, 183] width 142 height 15
type input "votram1.trungnga"
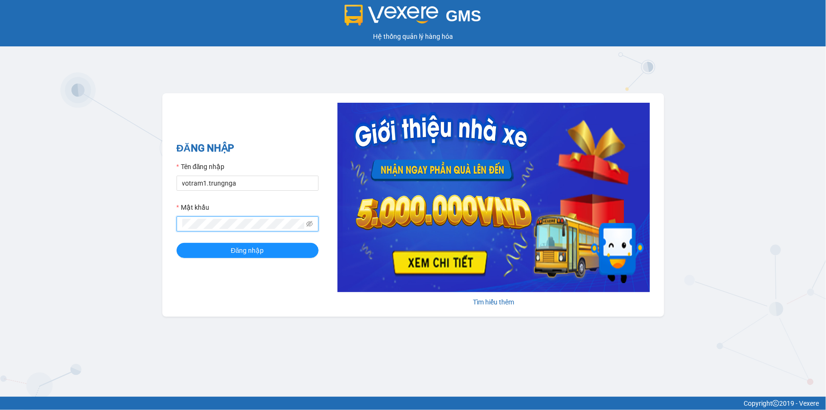
click at [177, 243] on button "Đăng nhập" at bounding box center [248, 250] width 142 height 15
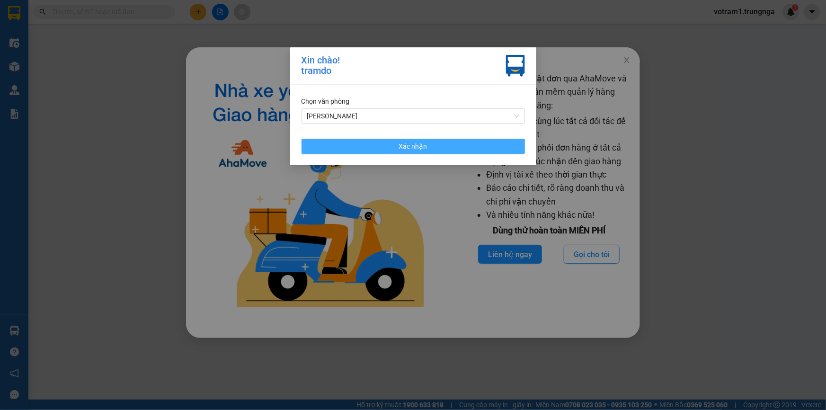
click at [389, 146] on button "Xác nhận" at bounding box center [412, 146] width 223 height 15
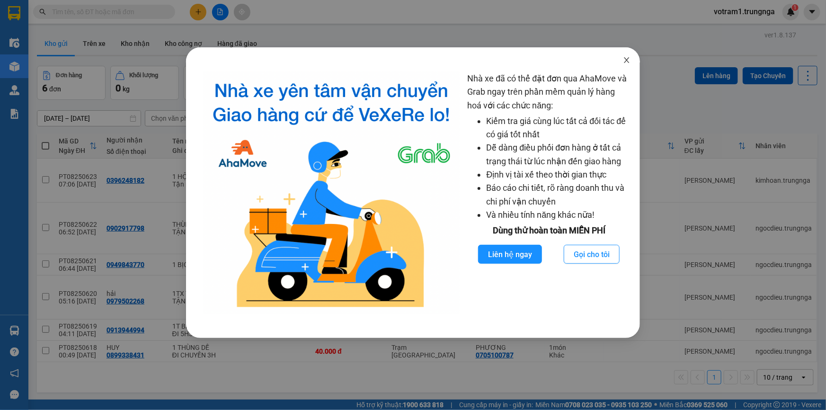
click at [628, 63] on icon "close" at bounding box center [627, 60] width 8 height 8
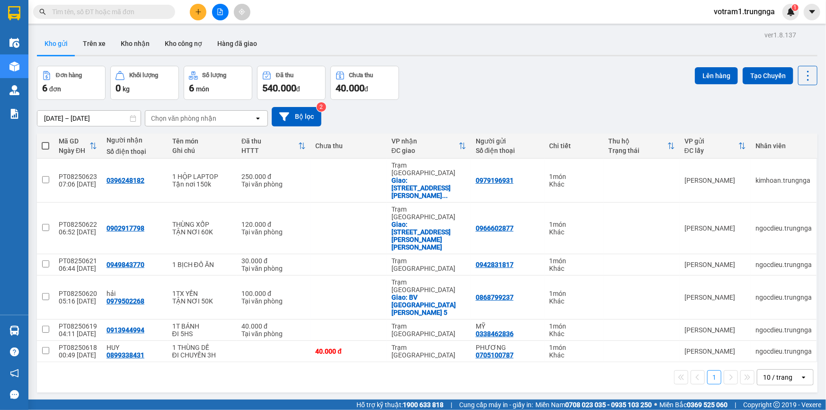
click at [142, 16] on input "text" at bounding box center [108, 12] width 112 height 10
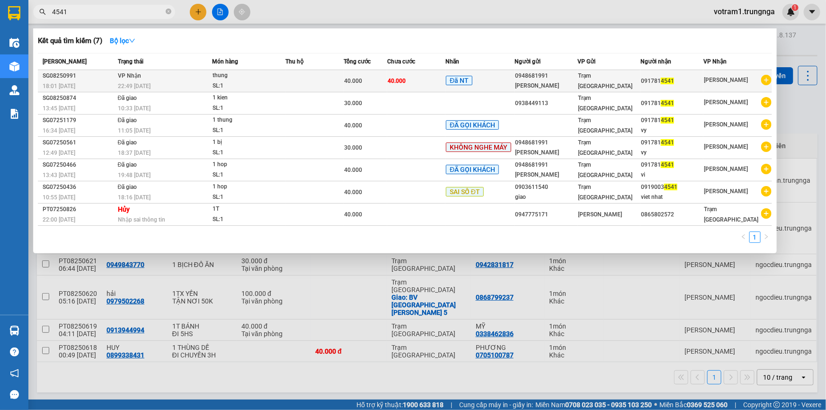
type input "4541"
click at [549, 79] on div "0948681991" at bounding box center [546, 76] width 62 height 10
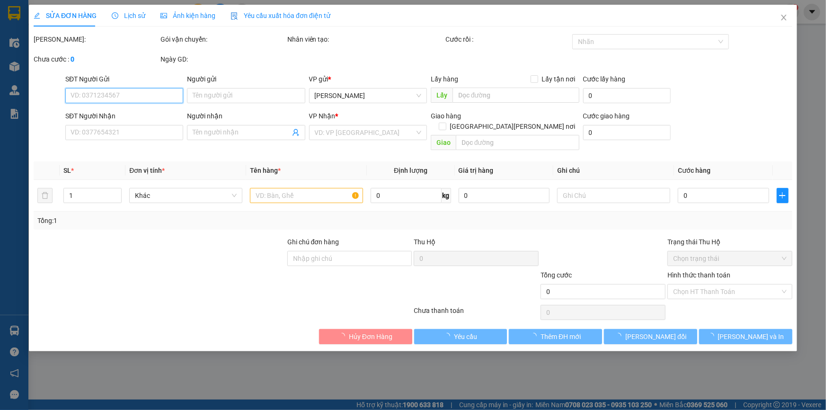
type input "0948681991"
type input "[PERSON_NAME]"
type input "0917814541"
type input "40.000"
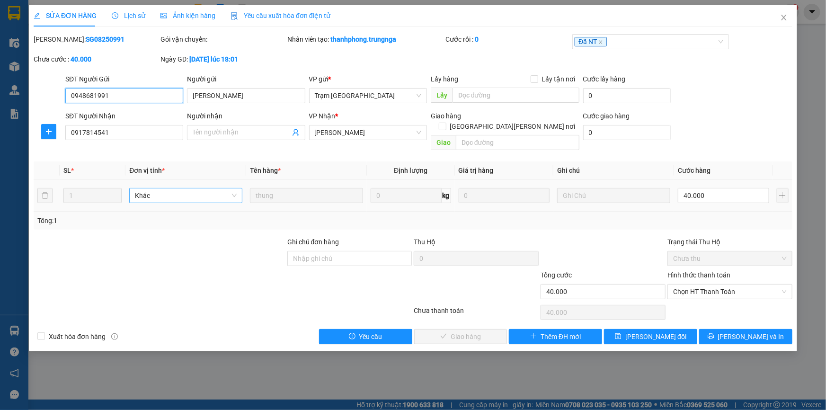
click at [181, 190] on span "Khác" at bounding box center [186, 195] width 102 height 14
type input "C LOAN"
click at [247, 237] on div at bounding box center [160, 253] width 254 height 33
click at [321, 251] on input "Ghi chú đơn hàng" at bounding box center [349, 258] width 125 height 15
type input "C LOAN"
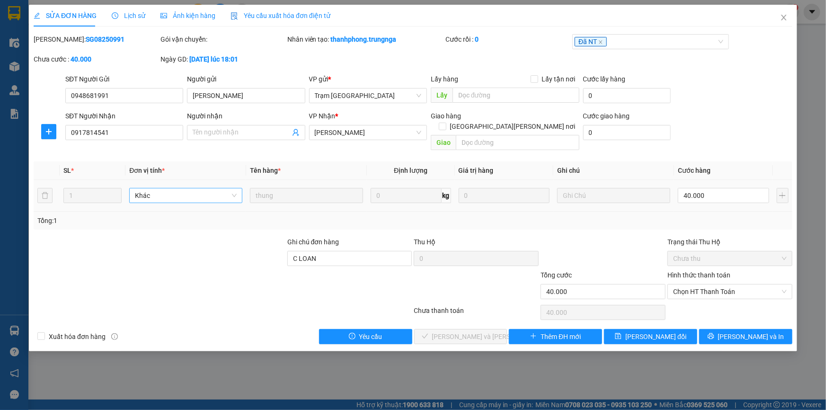
click at [562, 216] on div "Tổng: 1" at bounding box center [413, 221] width 759 height 18
click at [708, 284] on span "Chọn HT Thanh Toán" at bounding box center [730, 291] width 114 height 14
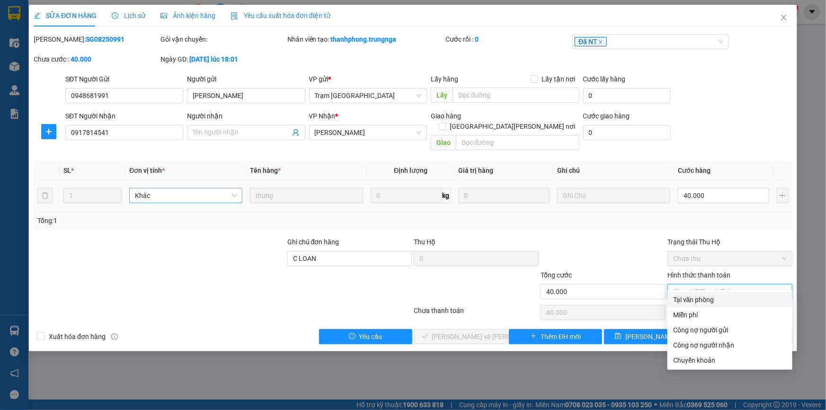
click at [696, 300] on div "Tại văn phòng" at bounding box center [730, 299] width 114 height 10
type input "0"
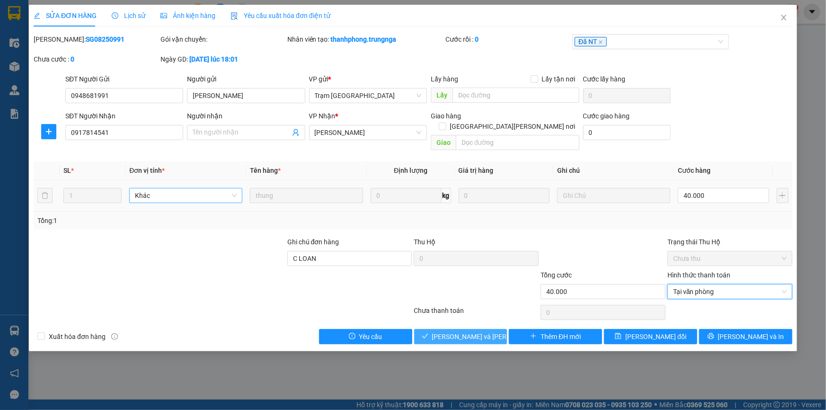
click at [471, 331] on span "[PERSON_NAME] và Giao hàng" at bounding box center [496, 336] width 128 height 10
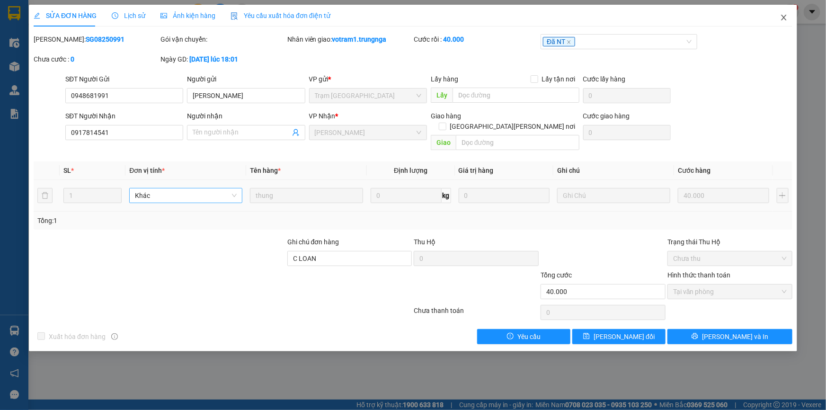
click at [785, 21] on icon "close" at bounding box center [784, 18] width 8 height 8
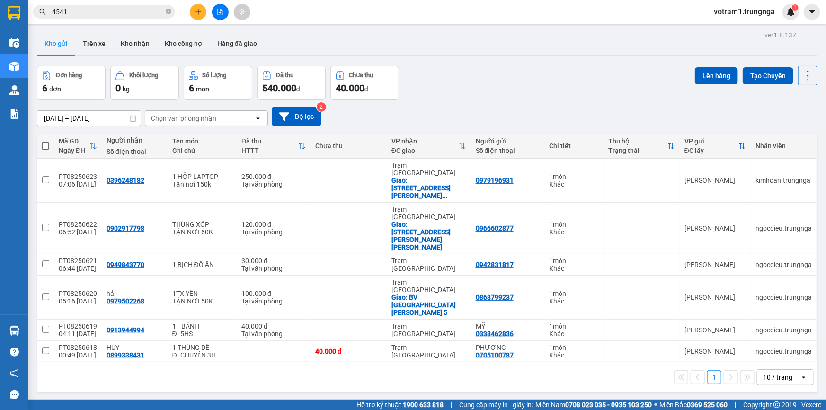
click at [110, 14] on input "4541" at bounding box center [108, 12] width 112 height 10
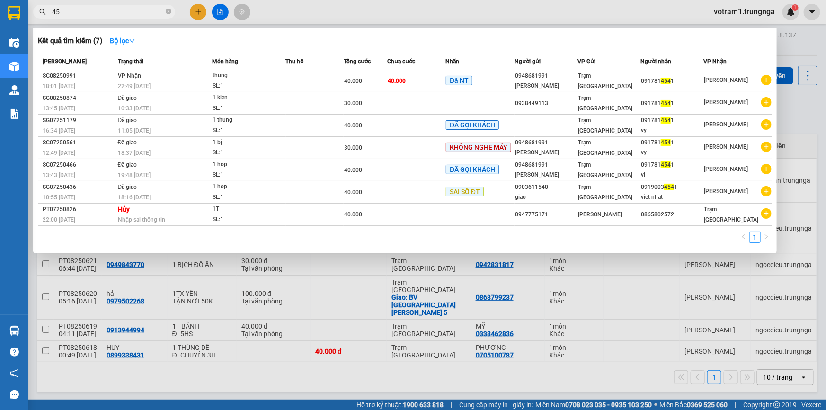
type input "4"
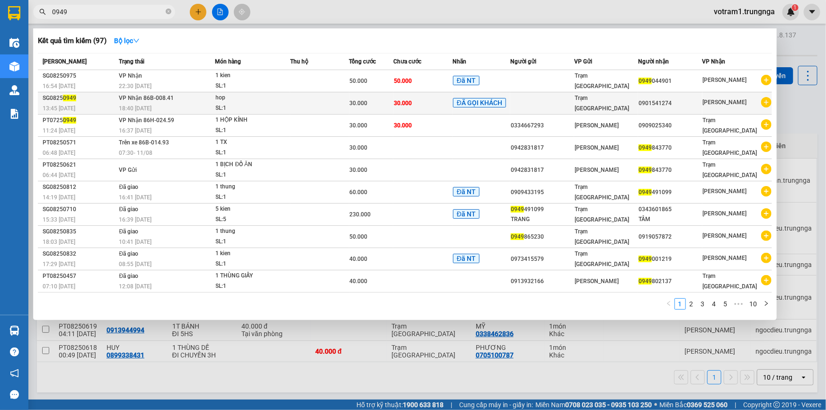
type input "0949"
click at [345, 94] on td at bounding box center [319, 103] width 59 height 22
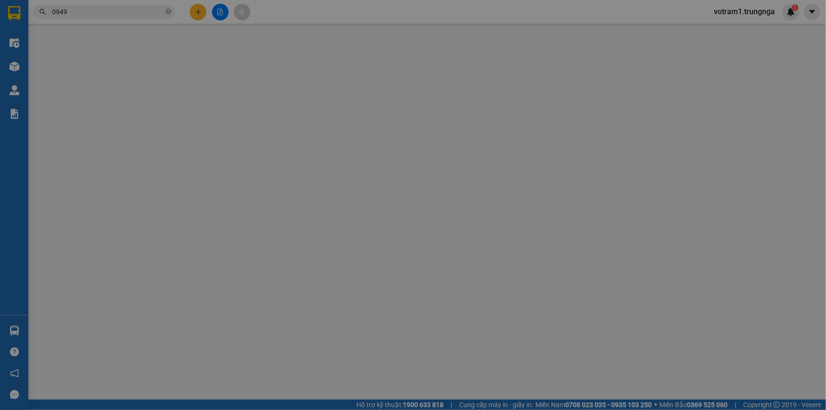
type input "0901541274"
type input "30.000"
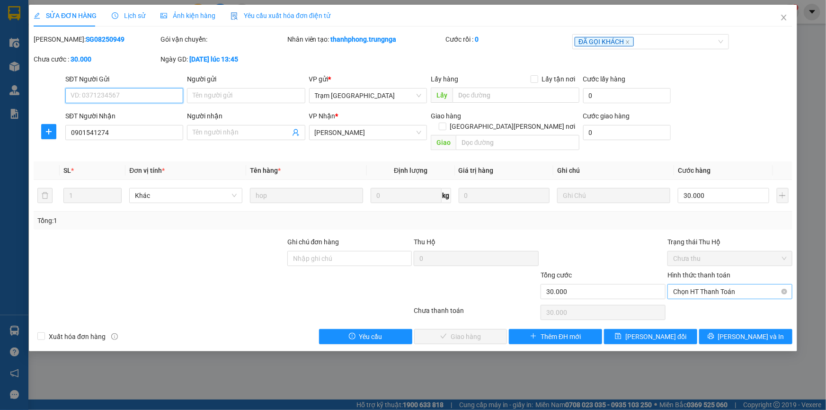
click at [703, 284] on span "Chọn HT Thanh Toán" at bounding box center [730, 291] width 114 height 14
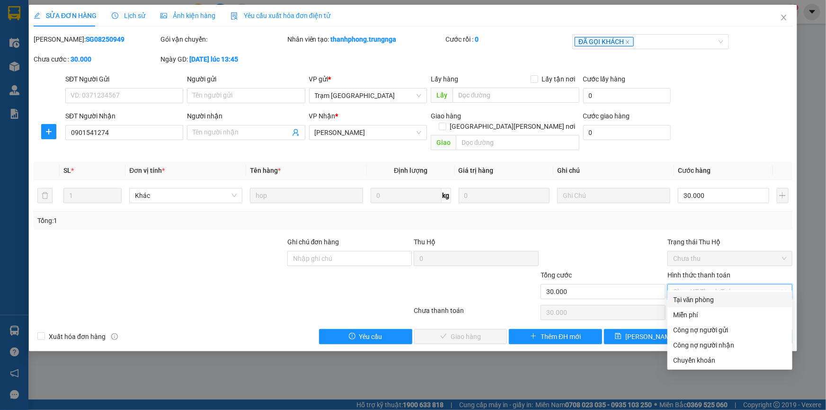
click at [700, 299] on div "Tại văn phòng" at bounding box center [730, 299] width 114 height 10
type input "0"
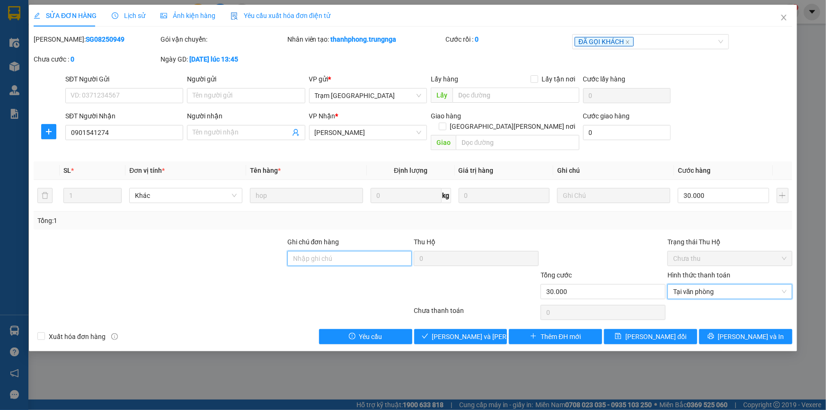
click at [369, 251] on input "Ghi chú đơn hàng" at bounding box center [349, 258] width 125 height 15
type input "C PHÚC GIAO"
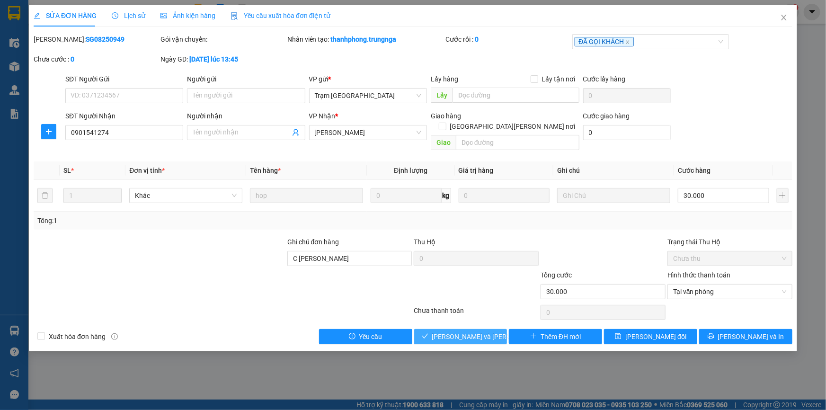
click at [482, 331] on span "[PERSON_NAME] và Giao hàng" at bounding box center [496, 336] width 128 height 10
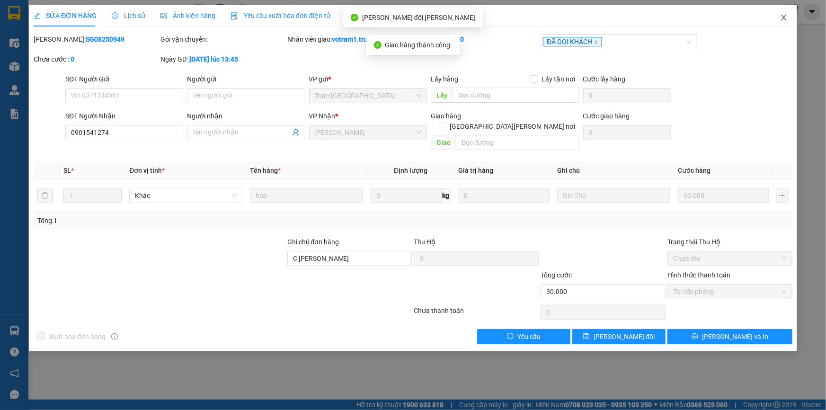
click at [783, 18] on icon "close" at bounding box center [783, 18] width 5 height 6
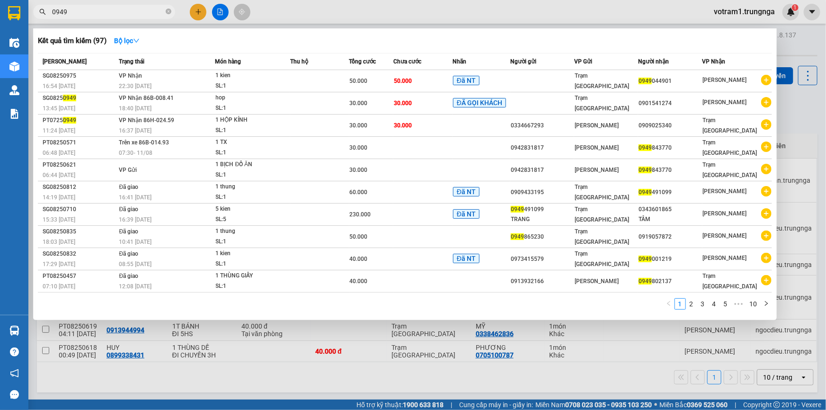
click at [93, 9] on input "0949" at bounding box center [108, 12] width 112 height 10
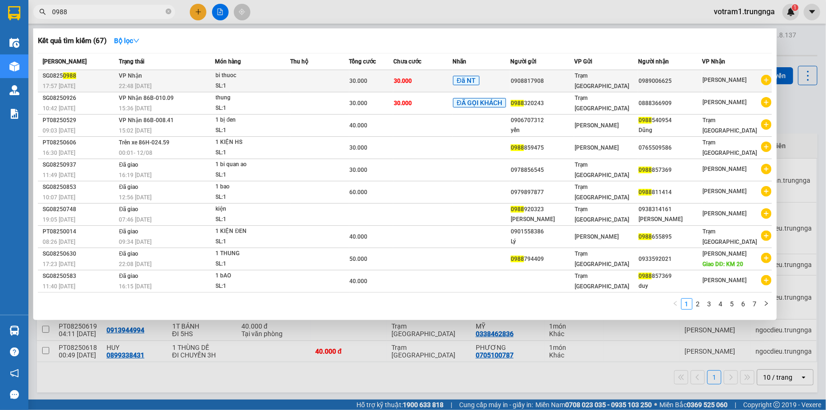
type input "0988"
click at [329, 81] on td at bounding box center [319, 81] width 59 height 22
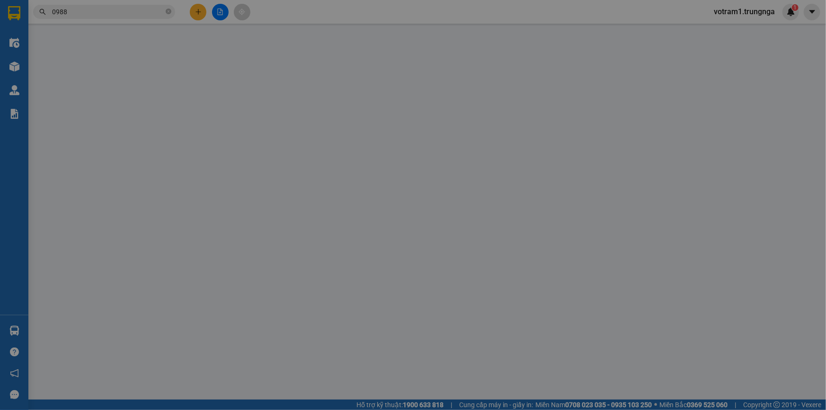
type input "0908817908"
type input "0989006625"
type input "30.000"
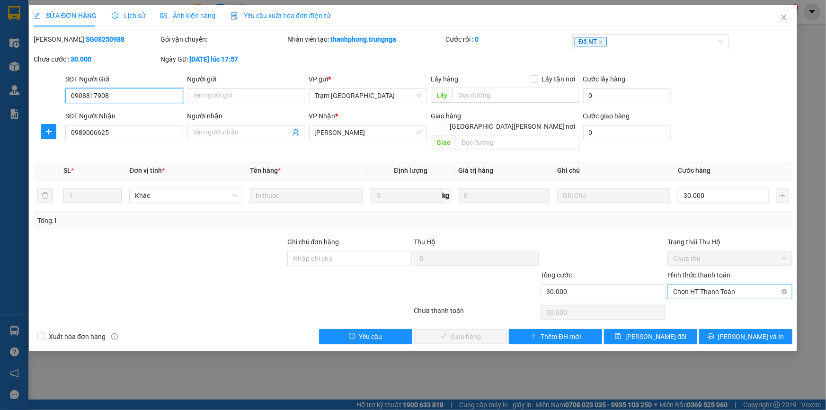
click at [715, 284] on span "Chọn HT Thanh Toán" at bounding box center [730, 291] width 114 height 14
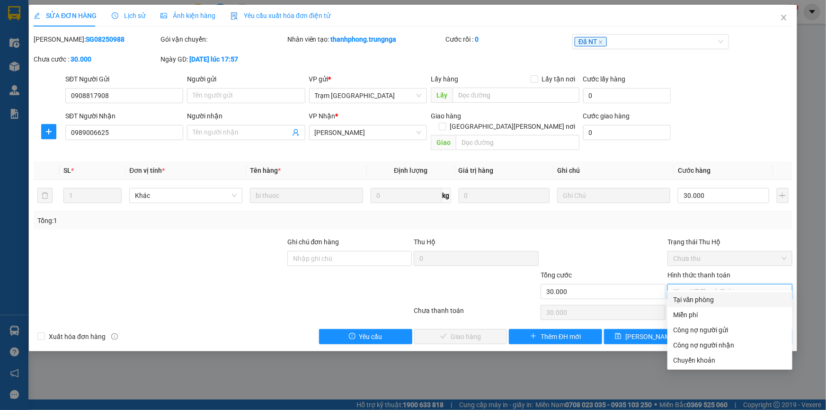
click at [707, 299] on div "Tại văn phòng" at bounding box center [730, 299] width 114 height 10
type input "0"
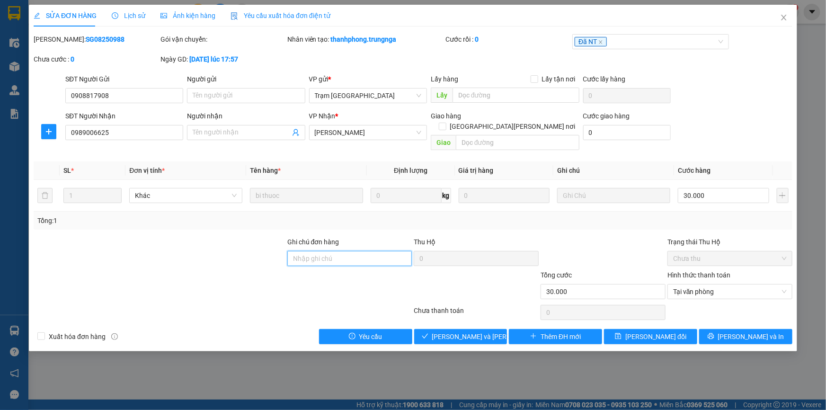
click at [366, 251] on input "Ghi chú đơn hàng" at bounding box center [349, 258] width 125 height 15
type input "C PHÚC GIAO"
click at [482, 331] on span "Lưu và Giao hàng" at bounding box center [496, 336] width 128 height 10
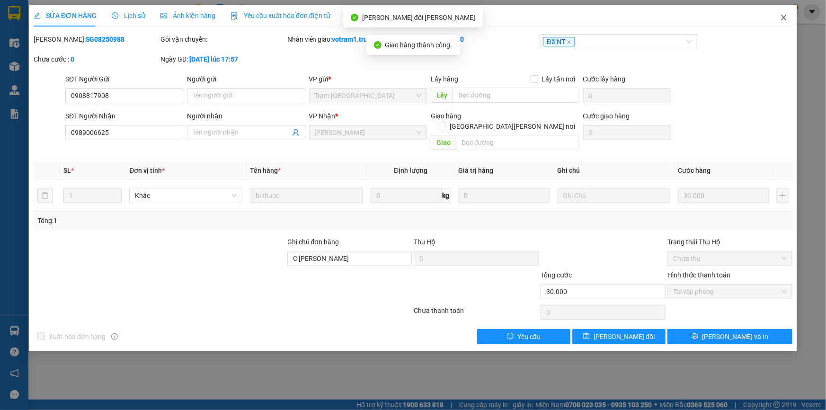
click at [784, 18] on icon "close" at bounding box center [784, 18] width 8 height 8
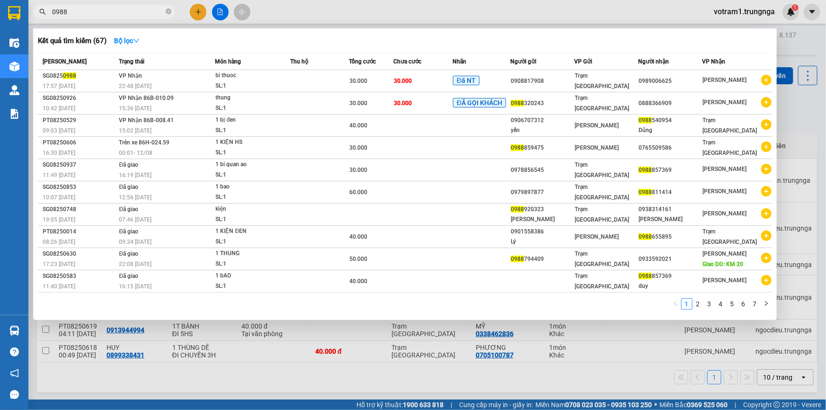
click at [113, 5] on span "0988" at bounding box center [104, 12] width 142 height 14
click at [113, 14] on input "0988" at bounding box center [108, 12] width 112 height 10
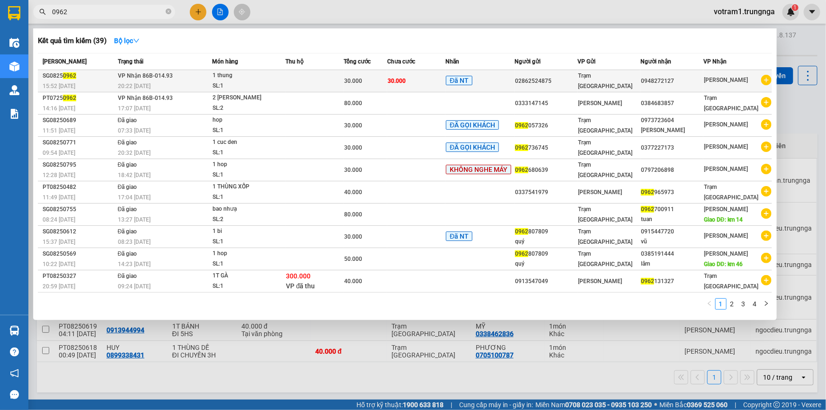
type input "0962"
click at [599, 80] on span "Trạm [GEOGRAPHIC_DATA]" at bounding box center [605, 80] width 54 height 17
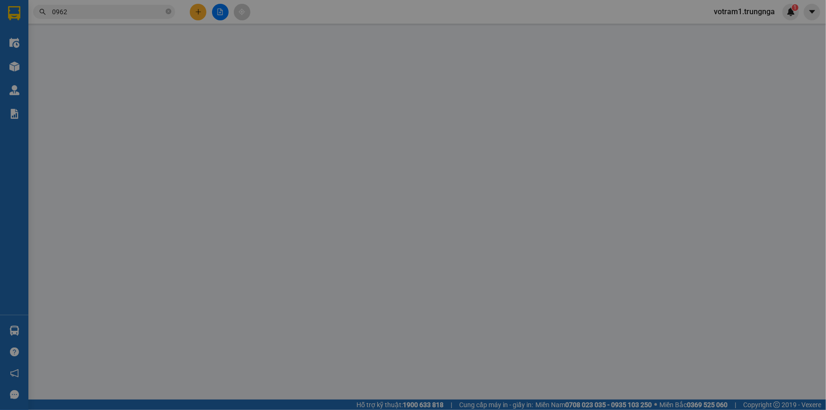
type input "02862524875"
type input "0948272127"
type input "30.000"
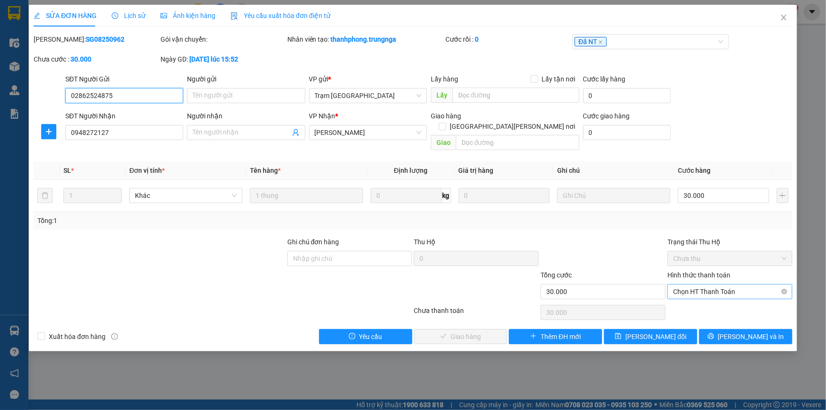
click at [724, 284] on span "Chọn HT Thanh Toán" at bounding box center [730, 291] width 114 height 14
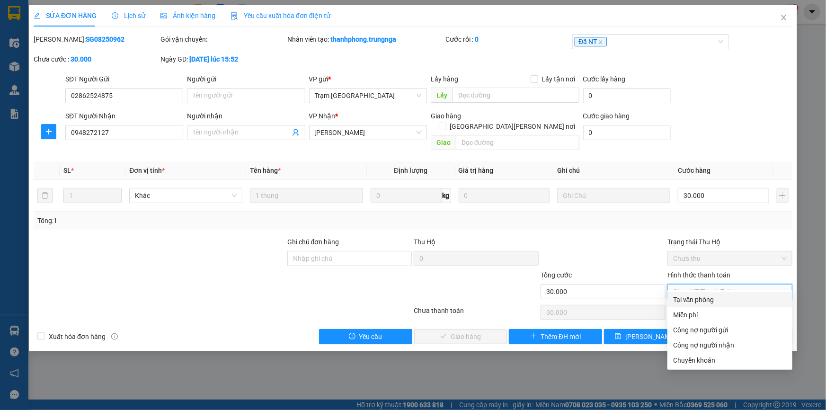
click at [723, 298] on div "Tại văn phòng" at bounding box center [730, 299] width 114 height 10
type input "0"
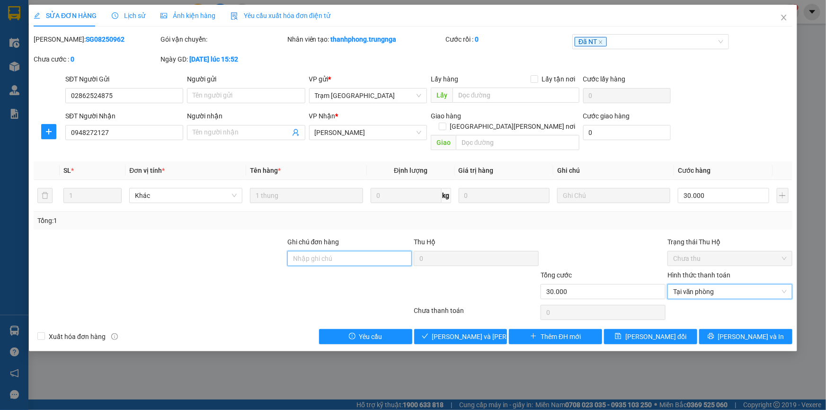
click at [381, 254] on input "Ghi chú đơn hàng" at bounding box center [349, 258] width 125 height 15
type input "C PHÚC GIAO"
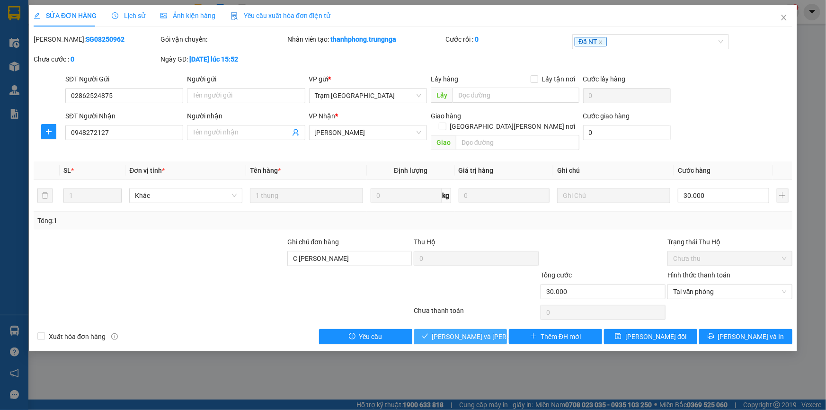
click at [449, 331] on span "Lưu và Giao hàng" at bounding box center [496, 336] width 128 height 10
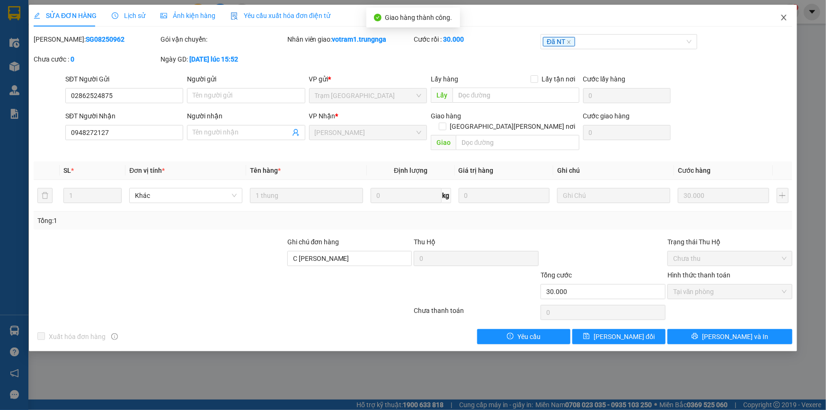
click at [785, 19] on icon "close" at bounding box center [783, 18] width 5 height 6
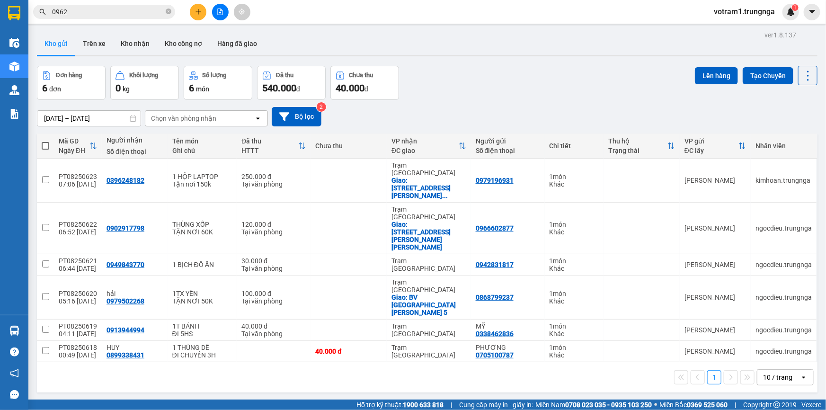
click at [151, 4] on div "Kết quả tìm kiếm ( 39 ) Bộ lọc Mã ĐH Trạng thái Món hàng Thu hộ Tổng cước Chưa …" at bounding box center [92, 12] width 185 height 17
click at [150, 11] on input "0962" at bounding box center [108, 12] width 112 height 10
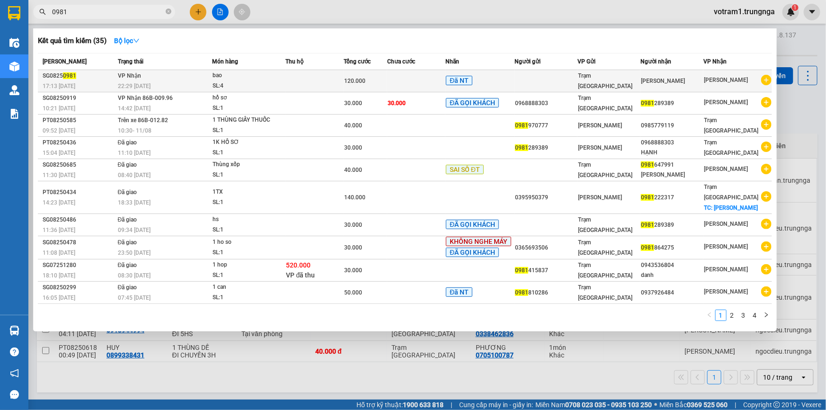
type input "0981"
click at [339, 77] on td at bounding box center [315, 81] width 58 height 22
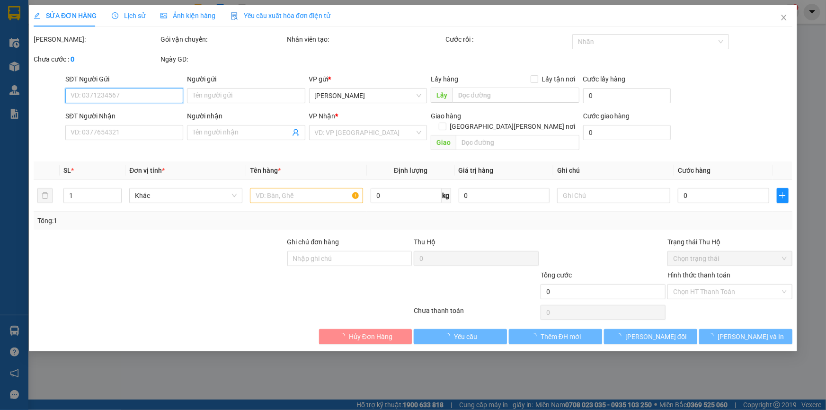
type input "kim loan"
type input "120.000"
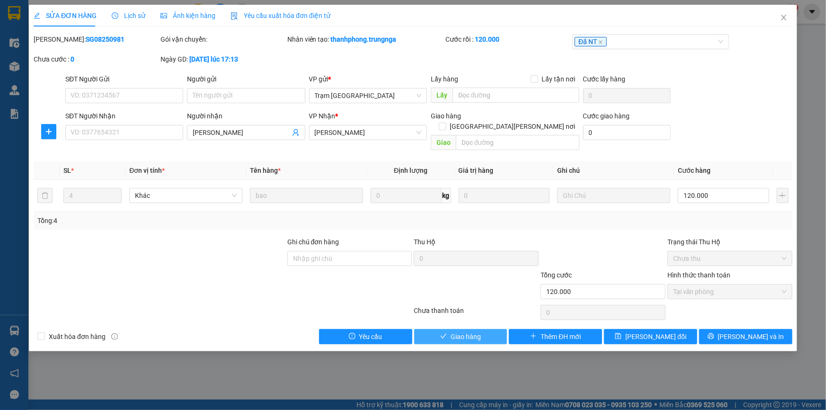
click at [482, 329] on button "Giao hàng" at bounding box center [460, 336] width 93 height 15
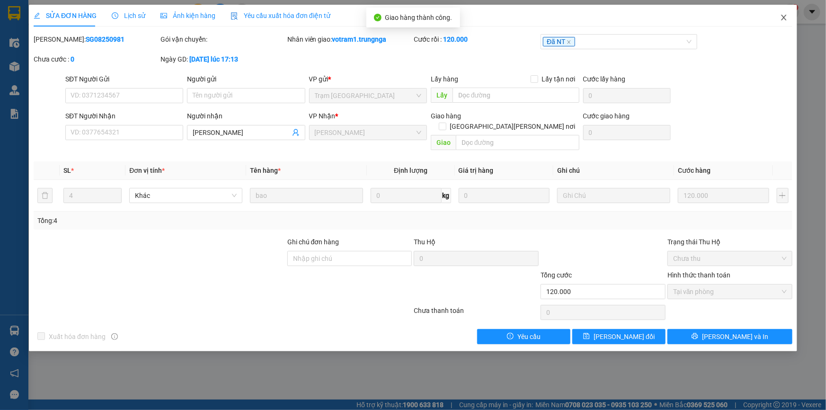
click at [787, 19] on icon "close" at bounding box center [784, 18] width 8 height 8
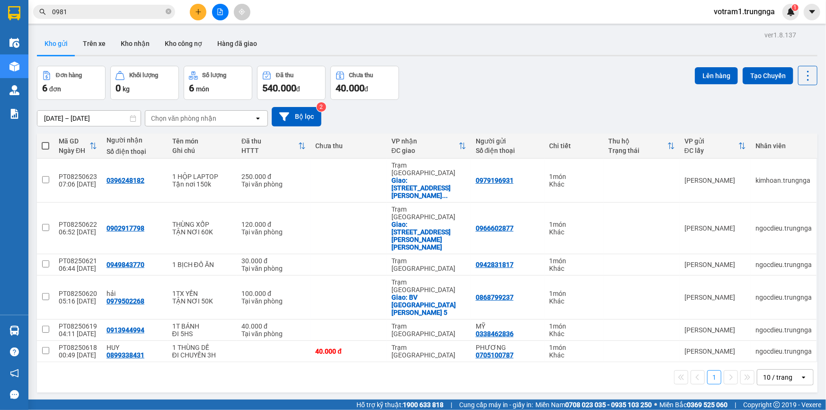
click at [105, 13] on input "0981" at bounding box center [108, 12] width 112 height 10
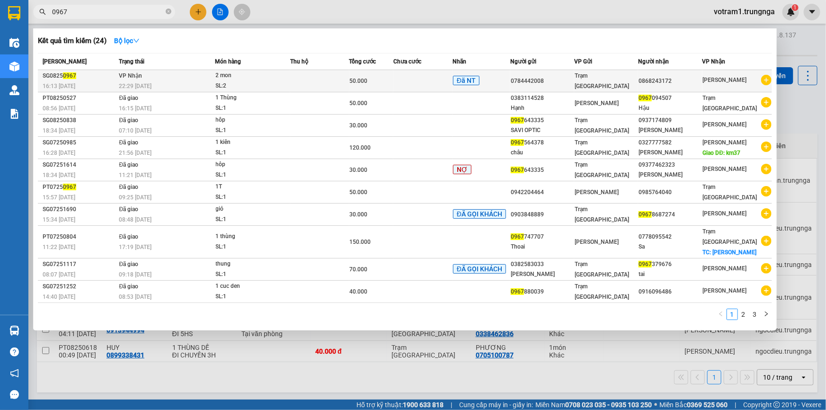
type input "0967"
click at [389, 77] on div "50.000" at bounding box center [372, 81] width 44 height 10
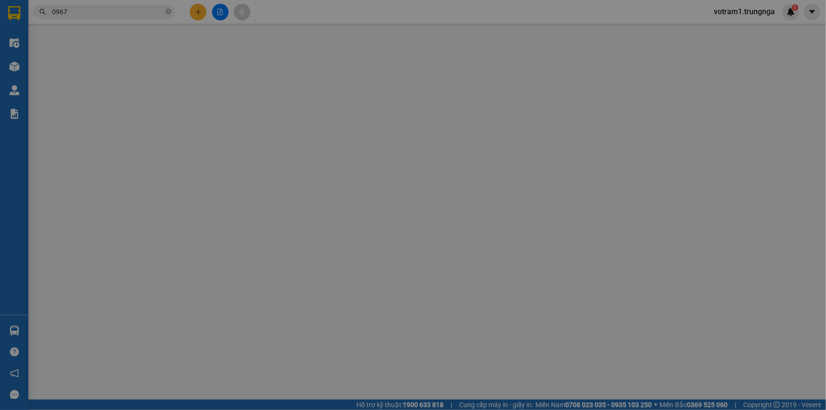
type input "0784442008"
type input "0868243172"
type input "50.000"
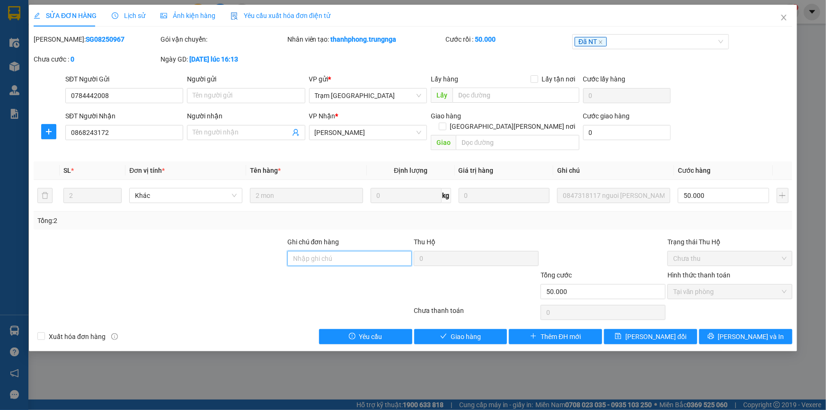
click at [345, 251] on input "Ghi chú đơn hàng" at bounding box center [349, 258] width 125 height 15
type input "C PHÚC GIAO"
click at [454, 331] on span "Lưu và Giao hàng" at bounding box center [496, 336] width 128 height 10
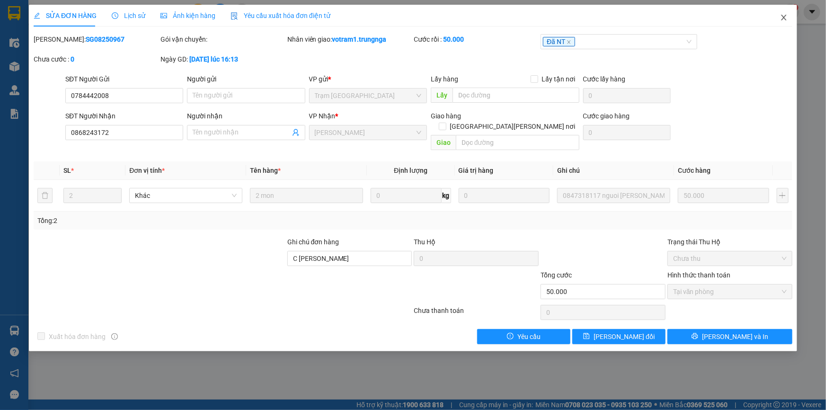
click at [786, 19] on icon "close" at bounding box center [784, 18] width 8 height 8
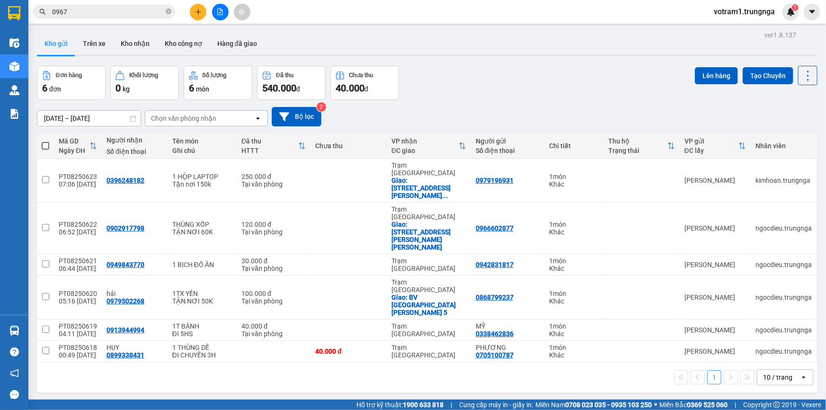
click at [648, 78] on div "Đơn hàng 6 đơn Khối lượng 0 kg Số lượng 6 món Đã thu 540.000 đ Chưa thu 40.000 …" at bounding box center [427, 83] width 780 height 34
click at [90, 124] on div "ver 1.8.137 Kho gửi Trên xe Kho nhận Kho công nợ Hàng đã giao Đơn hàng 6 đơn Kh…" at bounding box center [427, 233] width 788 height 410
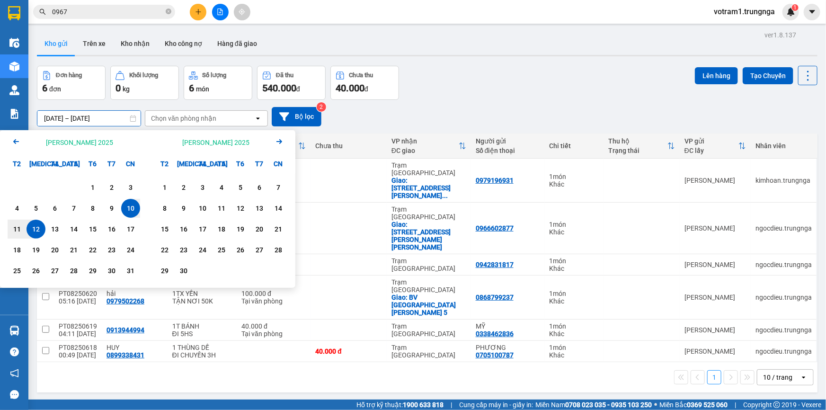
click at [95, 115] on input "10/08/2025 – 12/08/2025" at bounding box center [88, 118] width 103 height 15
click at [18, 141] on icon "Previous month." at bounding box center [16, 141] width 6 height 5
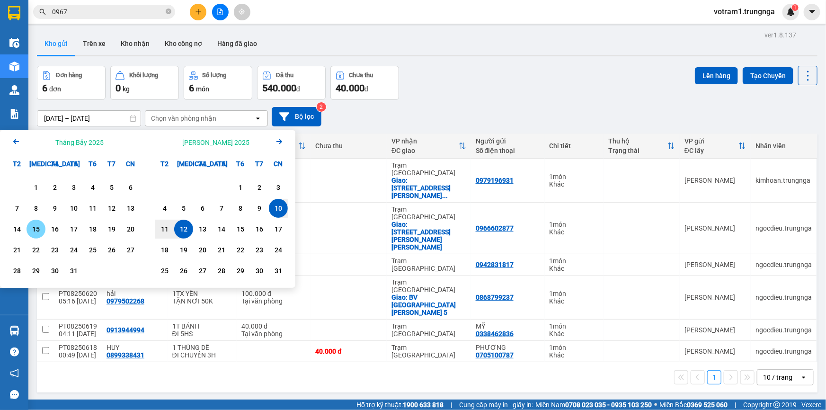
click at [33, 230] on div "15" at bounding box center [35, 228] width 13 height 11
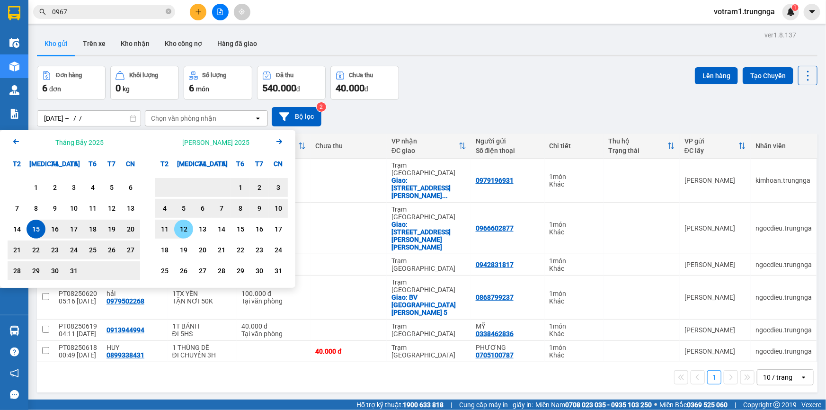
click at [184, 227] on div "12" at bounding box center [183, 228] width 13 height 11
type input "[DATE] – [DATE]"
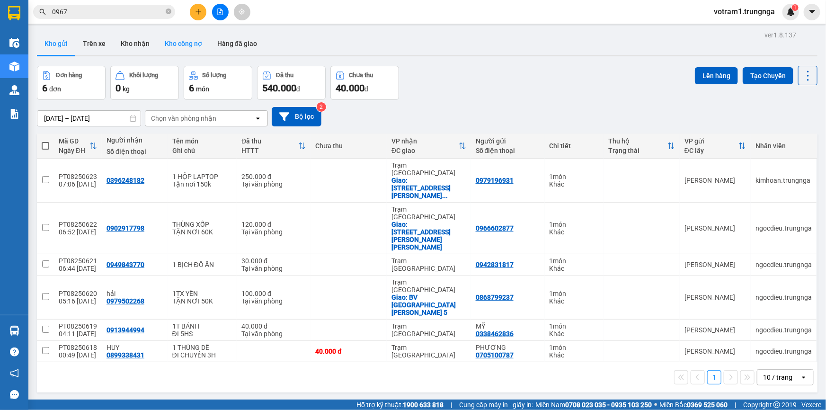
click at [182, 44] on button "Kho công nợ" at bounding box center [183, 43] width 53 height 23
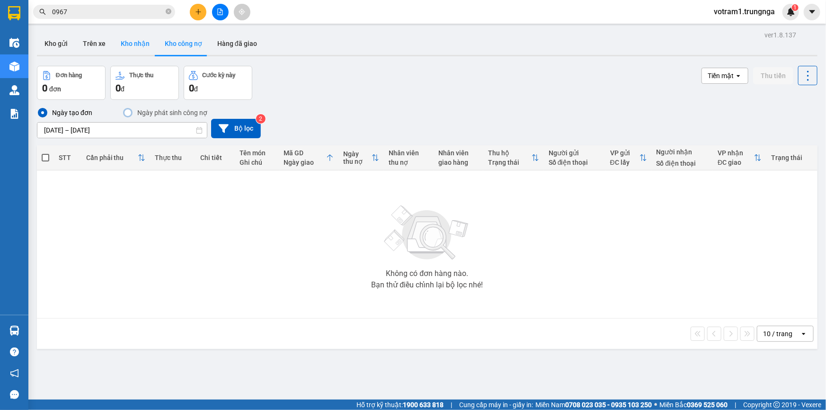
click at [131, 44] on button "Kho nhận" at bounding box center [135, 43] width 44 height 23
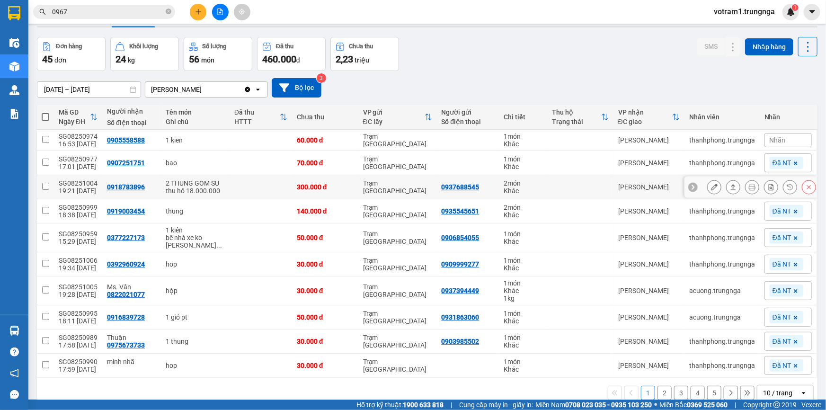
scroll to position [57, 0]
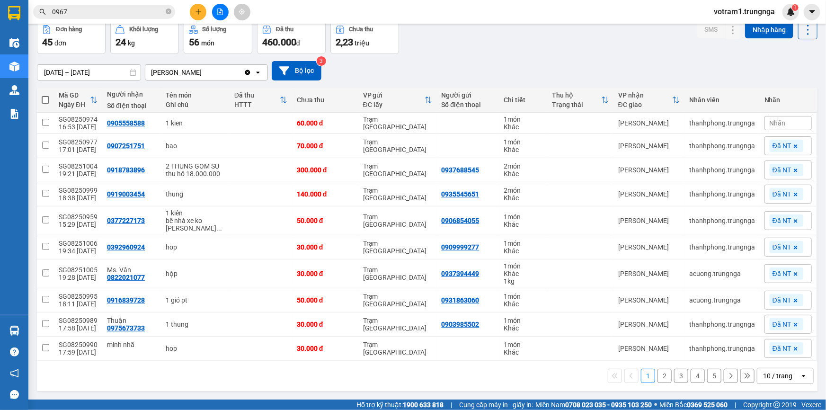
click at [763, 376] on div "10 / trang" at bounding box center [777, 375] width 29 height 9
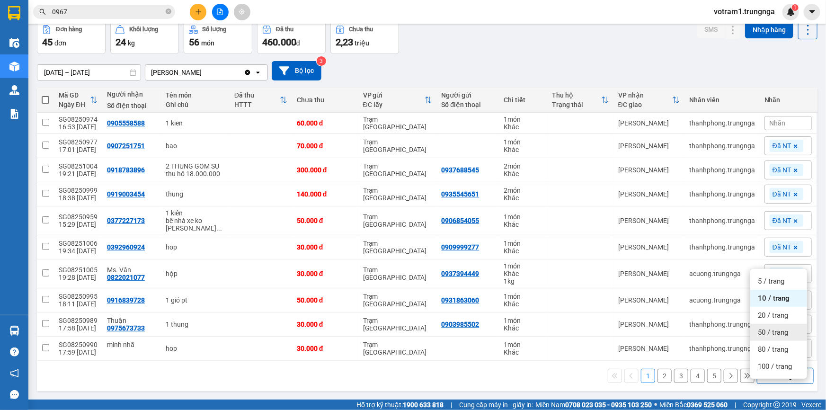
click at [772, 327] on div "50 / trang" at bounding box center [778, 332] width 57 height 17
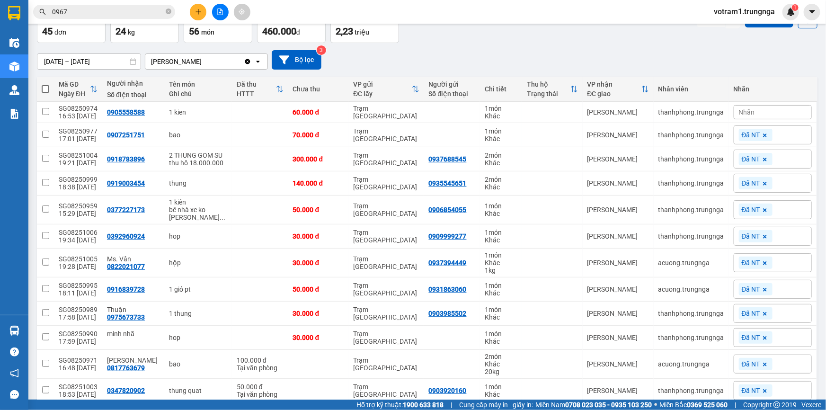
click at [522, 46] on div "10/08/2025 – 12/08/2025 Press the down arrow key to interact with the calendar …" at bounding box center [427, 60] width 780 height 34
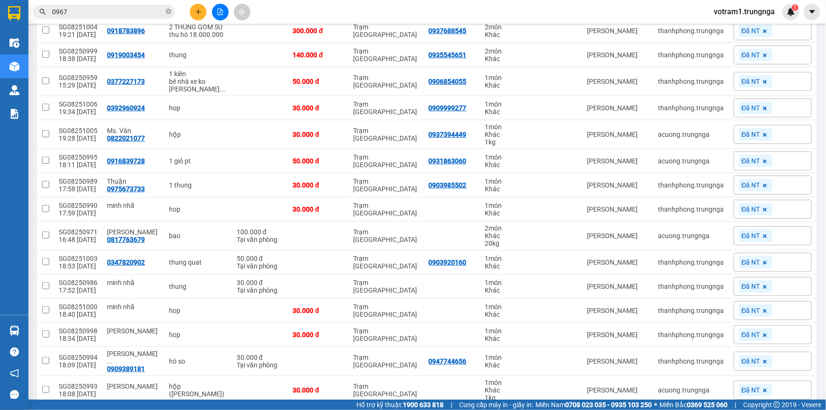
scroll to position [0, 0]
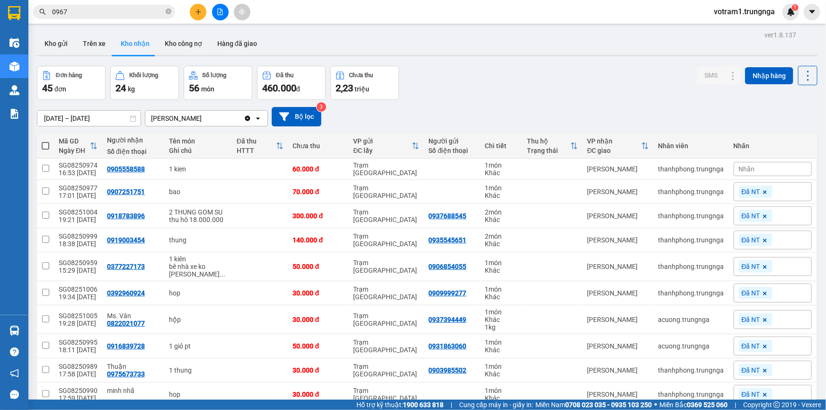
click at [481, 104] on div "10/08/2025 – 12/08/2025 Press the down arrow key to interact with the calendar …" at bounding box center [427, 117] width 780 height 34
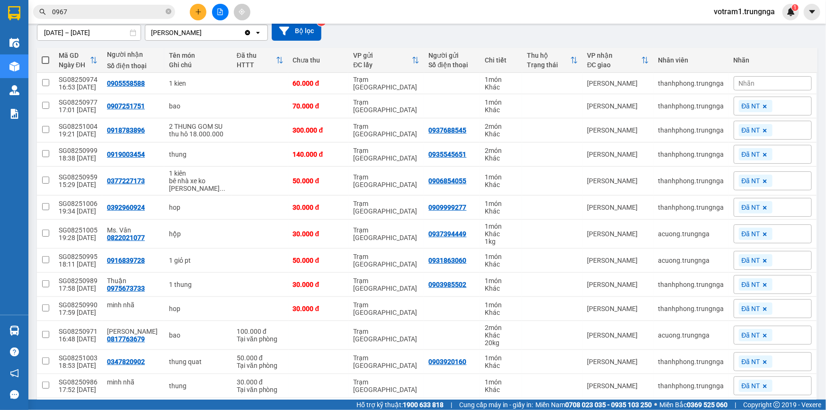
click at [121, 10] on input "0967" at bounding box center [108, 12] width 112 height 10
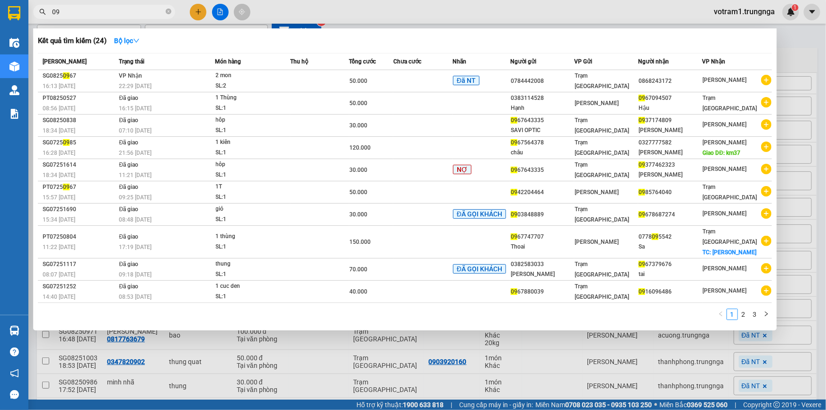
type input "0"
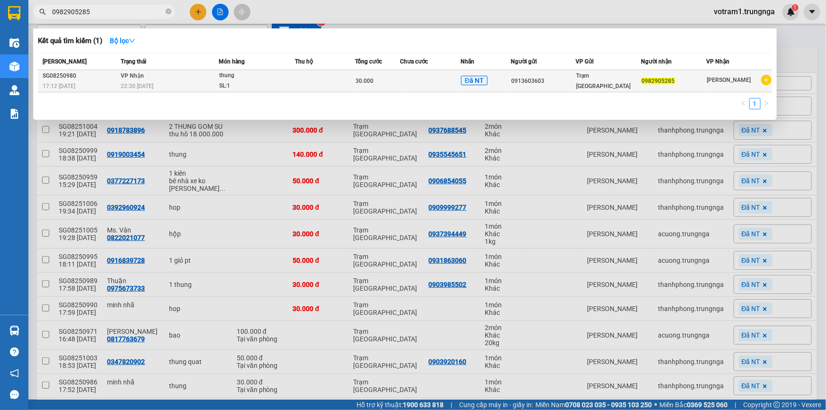
type input "0982905285"
click at [293, 80] on span "thung SL: 1" at bounding box center [256, 81] width 75 height 20
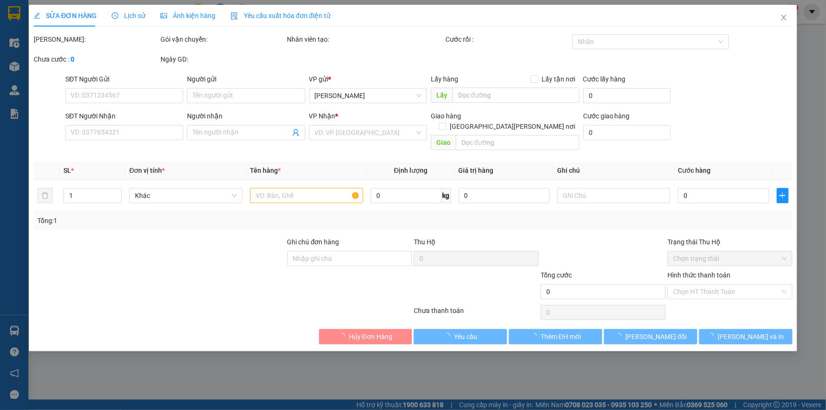
type input "0913603603"
type input "0982905285"
type input "30.000"
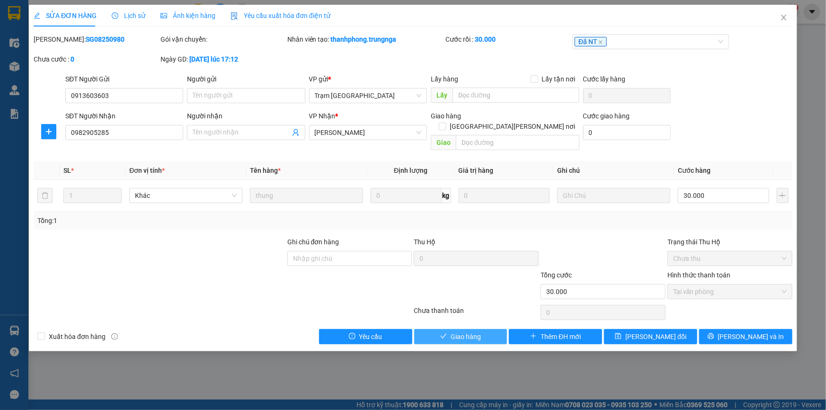
click at [475, 331] on span "Giao hàng" at bounding box center [465, 336] width 30 height 10
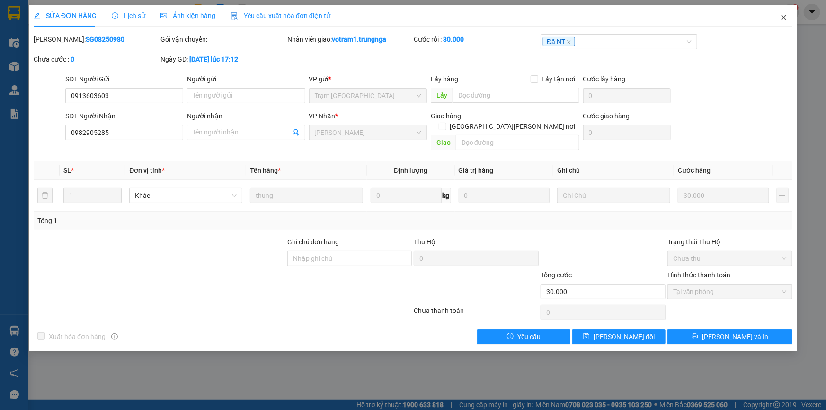
click at [787, 20] on icon "close" at bounding box center [784, 18] width 8 height 8
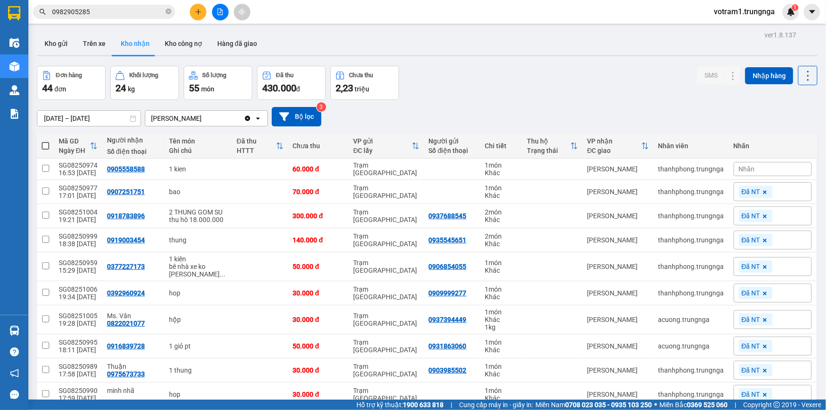
click at [627, 84] on div "Đơn hàng 44 đơn Khối lượng 24 kg Số lượng 55 món Đã thu 430.000 đ Chưa thu 2,23…" at bounding box center [427, 83] width 780 height 34
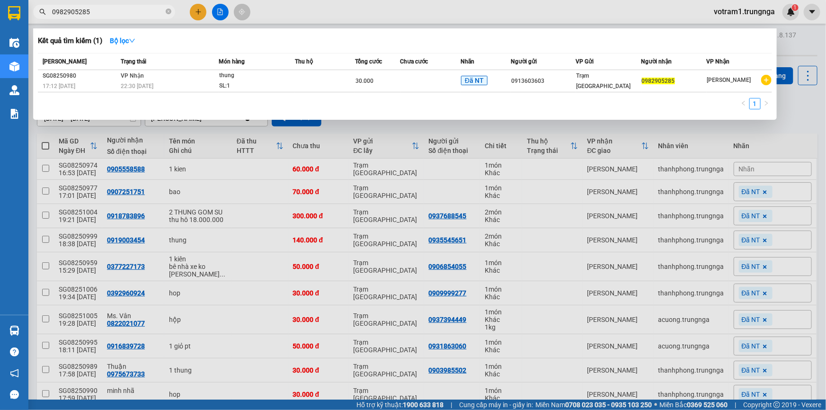
click at [118, 13] on input "0982905285" at bounding box center [108, 12] width 112 height 10
type input "0"
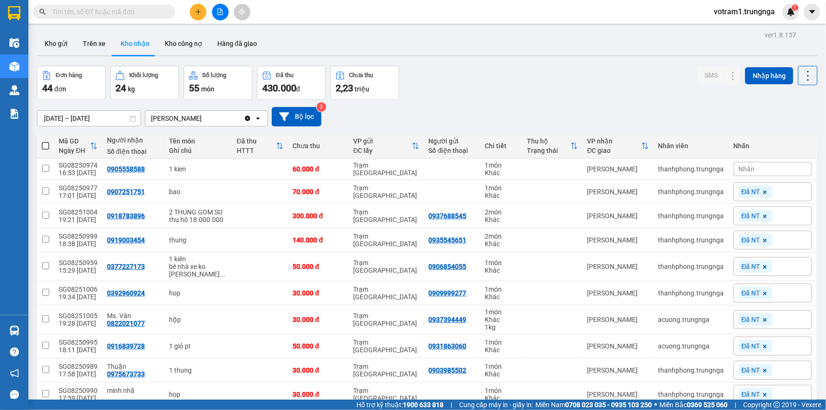
click at [118, 13] on input "text" at bounding box center [108, 12] width 112 height 10
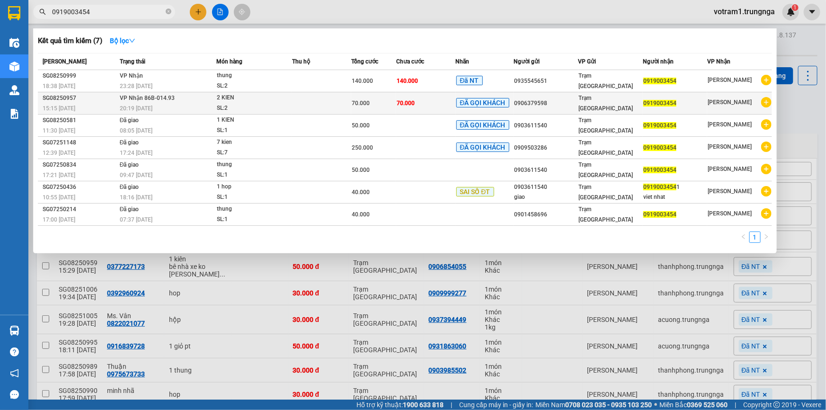
type input "0919003454"
click at [547, 98] on div "0906379598" at bounding box center [545, 103] width 63 height 10
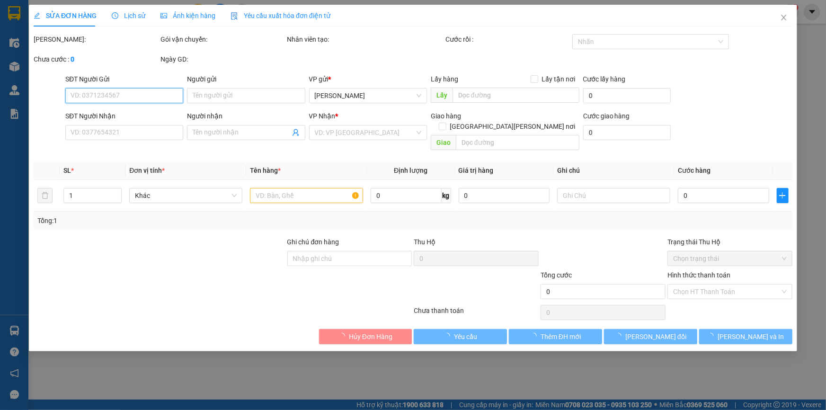
type input "0906379598"
type input "0919003454"
type input "70.000"
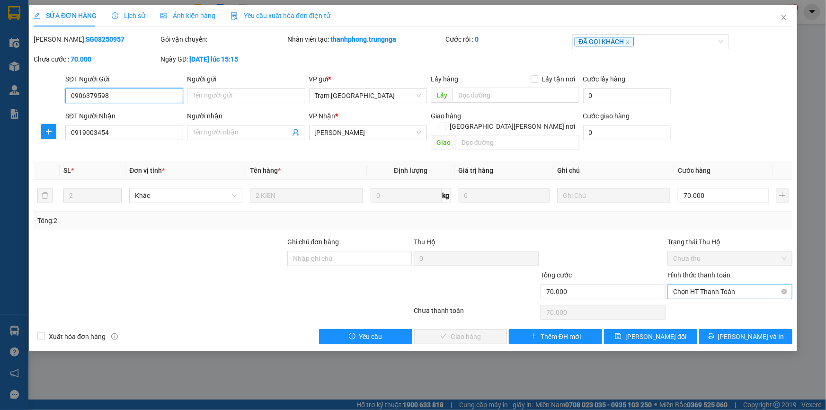
click at [719, 284] on span "Chọn HT Thanh Toán" at bounding box center [730, 291] width 114 height 14
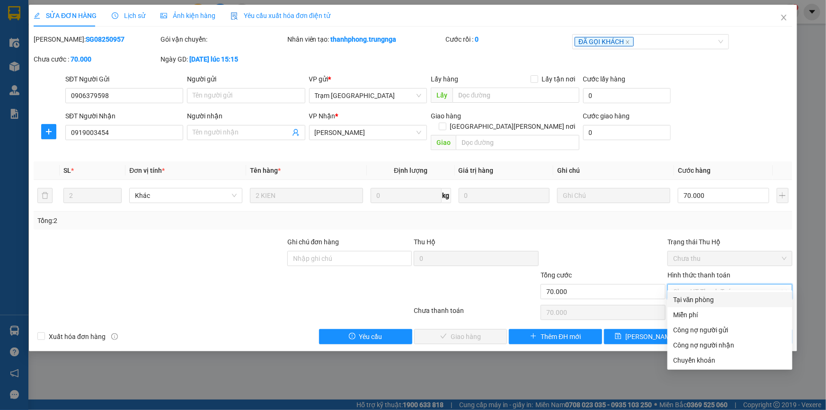
click at [716, 299] on div "Tại văn phòng" at bounding box center [730, 299] width 114 height 10
type input "0"
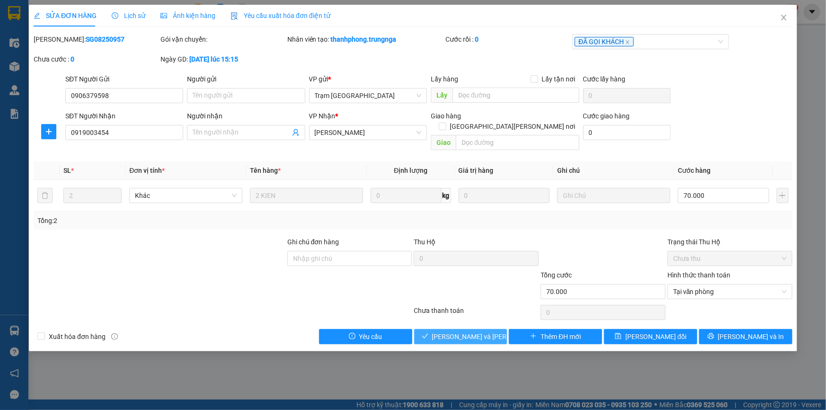
click at [487, 331] on span "Lưu và Giao hàng" at bounding box center [496, 336] width 128 height 10
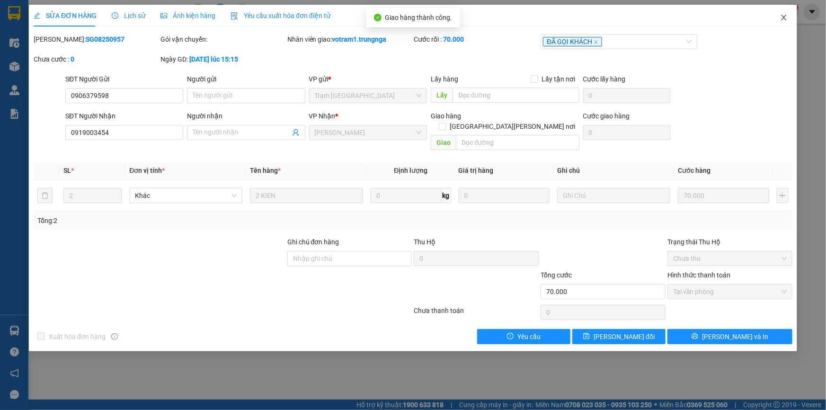
click at [783, 17] on icon "close" at bounding box center [783, 18] width 5 height 6
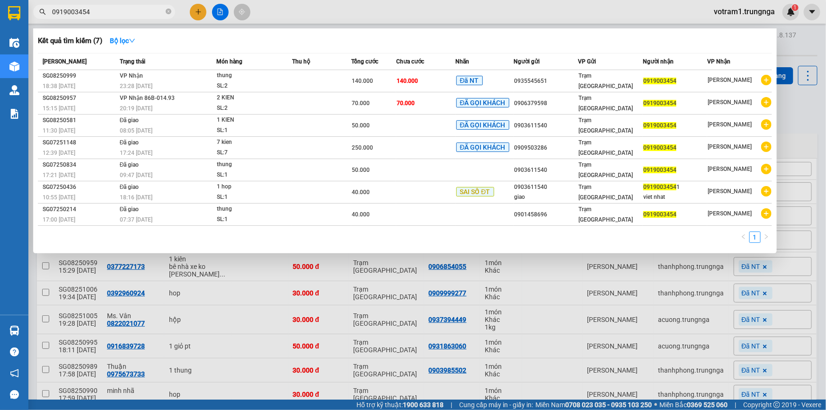
click at [128, 11] on input "0919003454" at bounding box center [108, 12] width 112 height 10
click at [275, 75] on div "thung" at bounding box center [252, 76] width 71 height 10
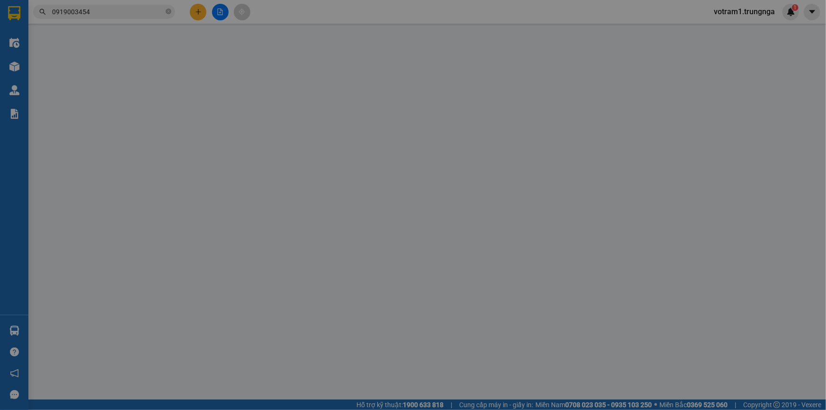
type input "0935545651"
type input "0919003454"
type input "140.000"
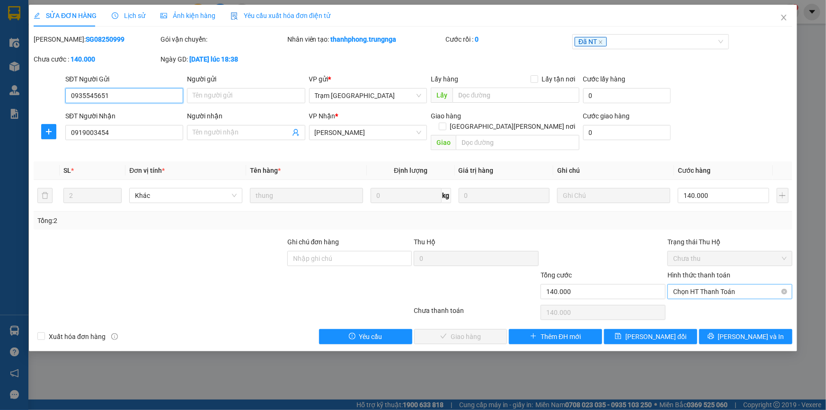
click at [695, 284] on span "Chọn HT Thanh Toán" at bounding box center [730, 291] width 114 height 14
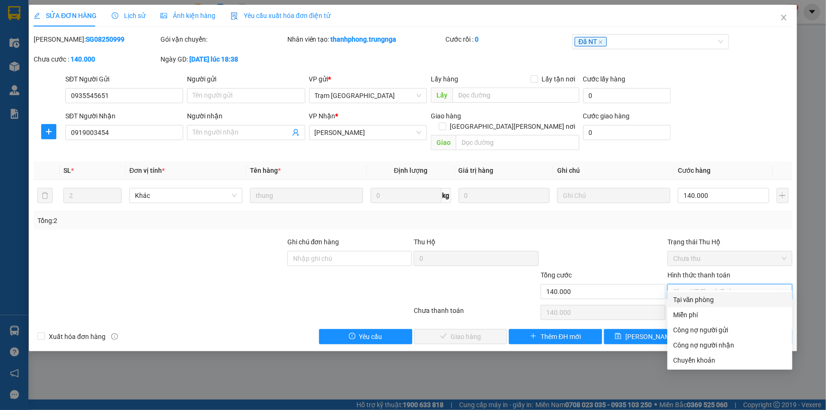
click at [697, 297] on div "Tại văn phòng" at bounding box center [730, 299] width 114 height 10
type input "0"
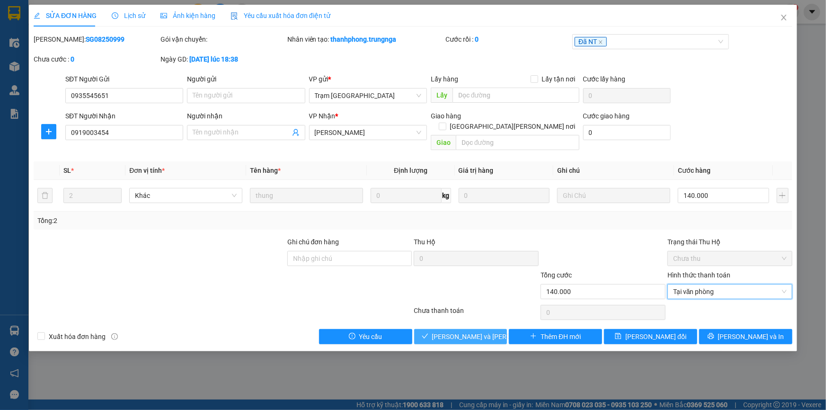
click at [487, 331] on span "Lưu và Giao hàng" at bounding box center [496, 336] width 128 height 10
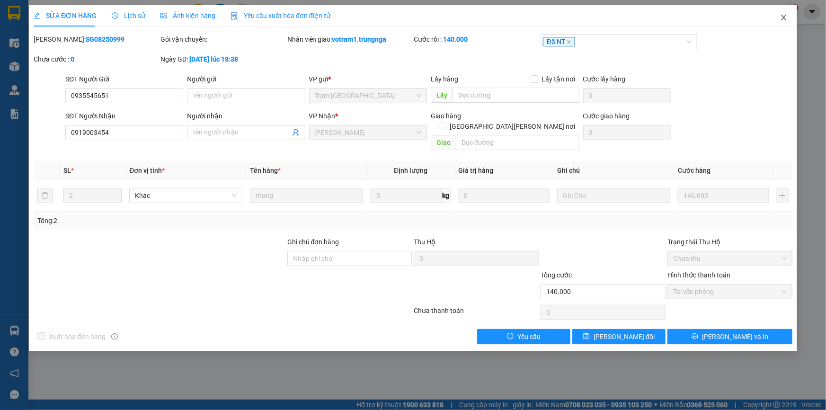
click at [785, 19] on icon "close" at bounding box center [784, 18] width 8 height 8
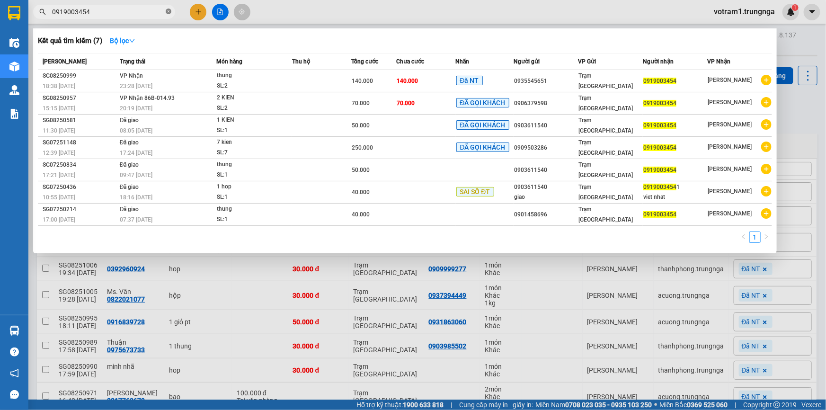
click at [168, 12] on icon "close-circle" at bounding box center [169, 12] width 6 height 6
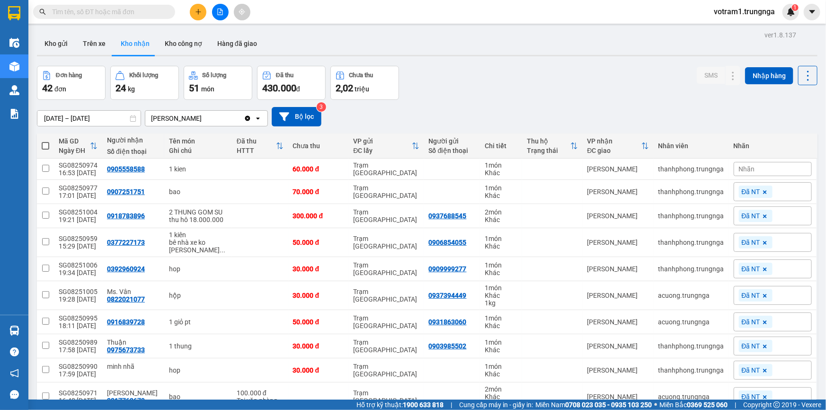
click at [149, 14] on input "text" at bounding box center [108, 12] width 112 height 10
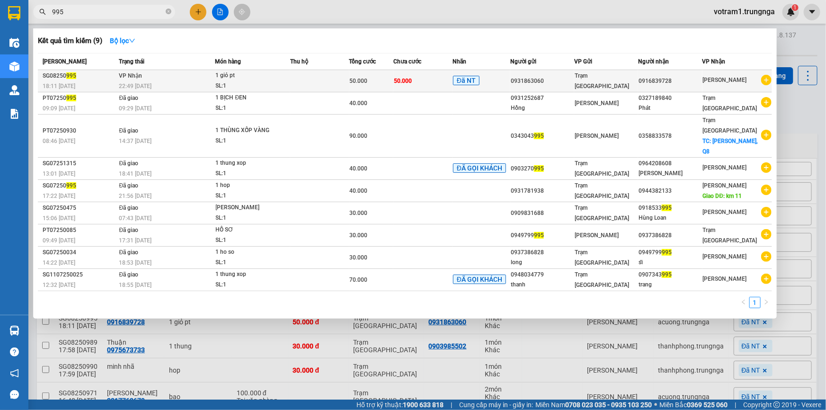
type input "995"
click at [365, 79] on span "50.000" at bounding box center [359, 81] width 18 height 7
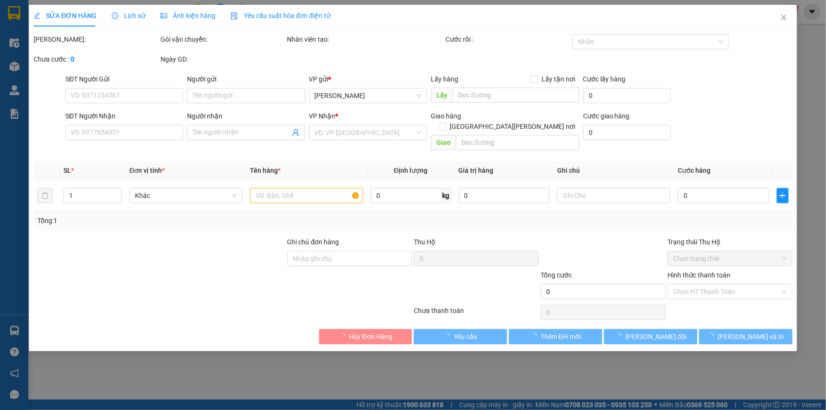
type input "0931863060"
type input "0916839728"
type input "50.000"
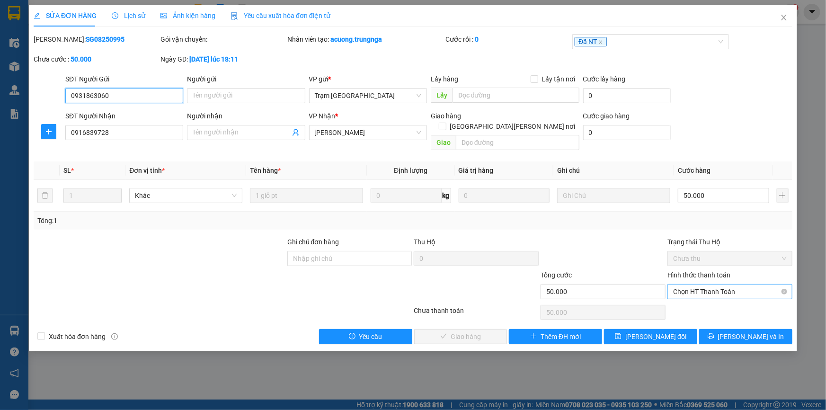
click at [700, 284] on span "Chọn HT Thanh Toán" at bounding box center [730, 291] width 114 height 14
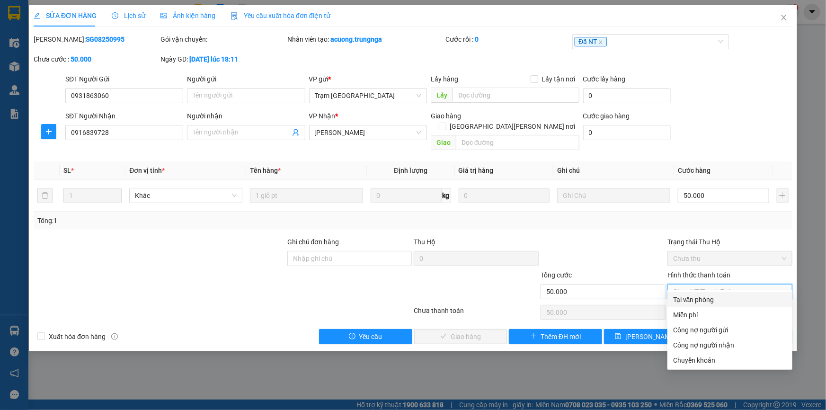
click at [696, 299] on div "Tại văn phòng" at bounding box center [730, 299] width 114 height 10
type input "0"
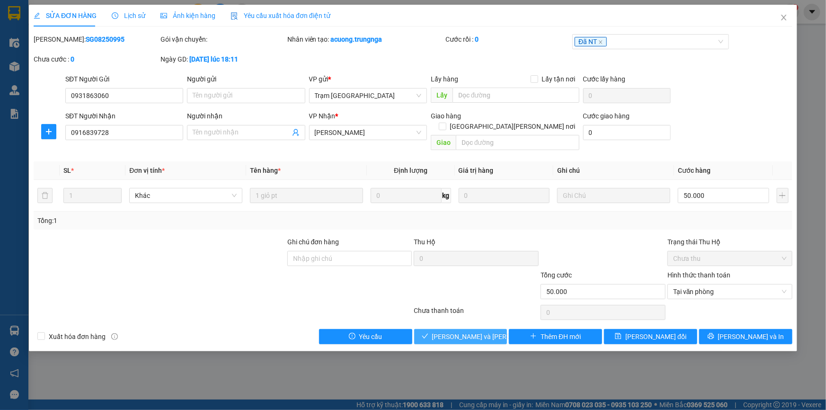
click at [492, 329] on button "Lưu và Giao hàng" at bounding box center [460, 336] width 93 height 15
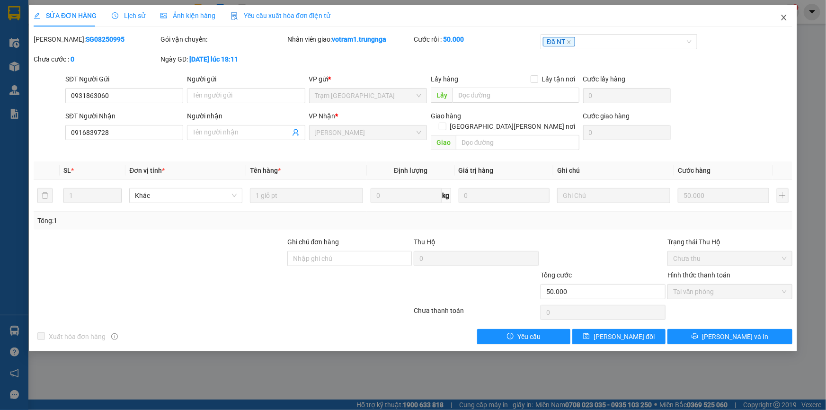
click at [784, 16] on icon "close" at bounding box center [784, 18] width 8 height 8
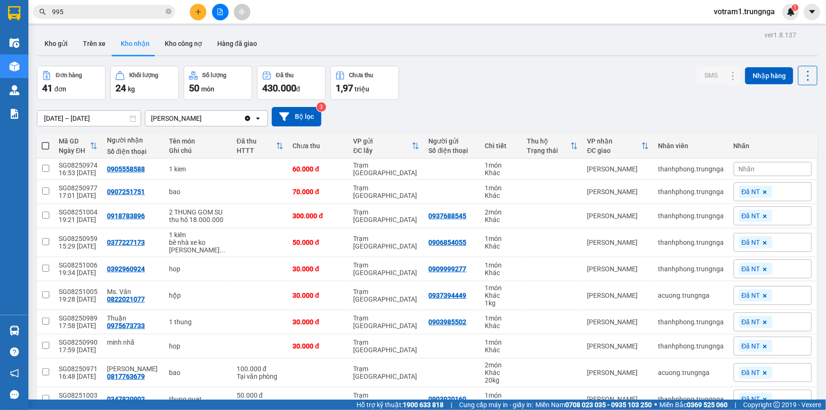
click at [465, 101] on div "10/08/2025 – 12/08/2025 Press the down arrow key to interact with the calendar …" at bounding box center [427, 117] width 780 height 34
click at [169, 14] on span at bounding box center [169, 12] width 6 height 9
click at [140, 11] on input "text" at bounding box center [108, 12] width 112 height 10
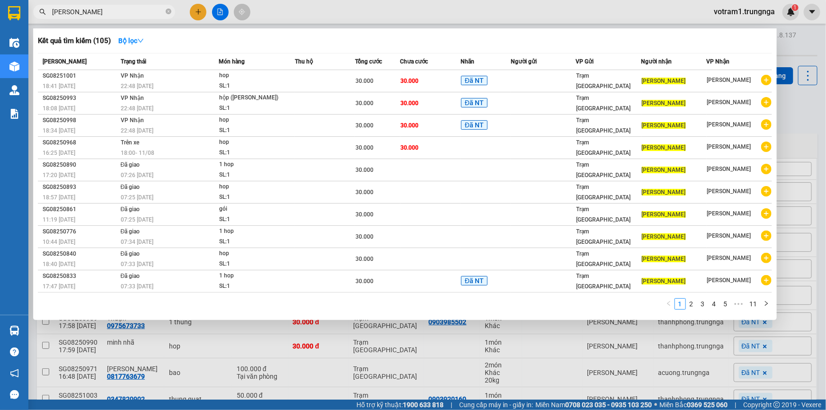
type input "MINH HUNG"
click at [167, 11] on icon "close-circle" at bounding box center [169, 12] width 6 height 6
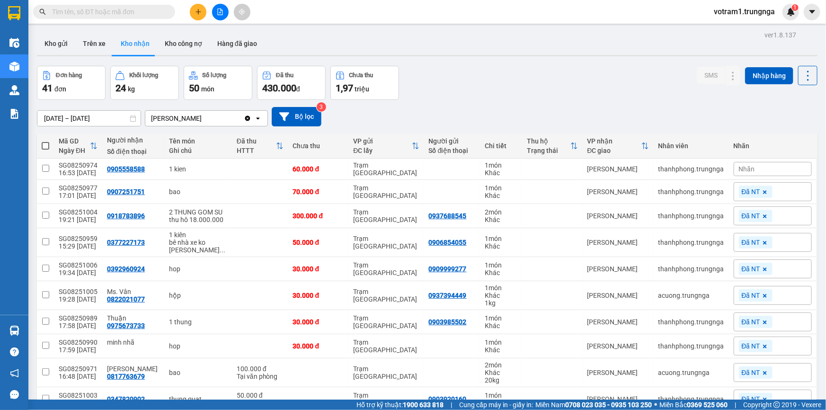
click at [137, 12] on input "text" at bounding box center [108, 12] width 112 height 10
click at [634, 227] on td "[PERSON_NAME]" at bounding box center [618, 216] width 71 height 24
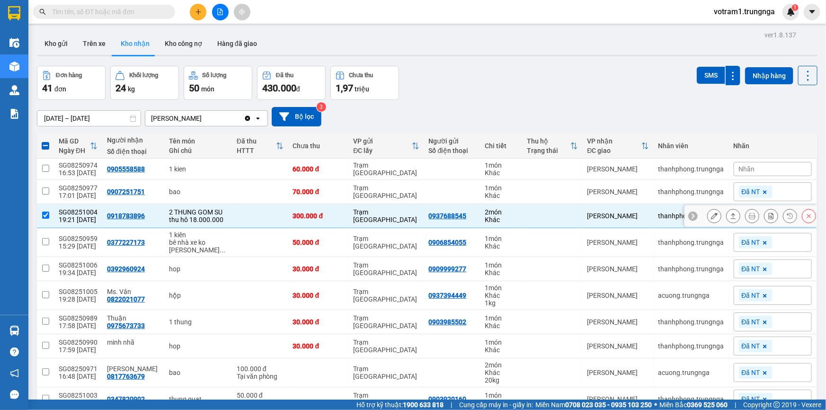
drag, startPoint x: 246, startPoint y: 208, endPoint x: 159, endPoint y: 102, distance: 137.5
click at [246, 208] on td at bounding box center [260, 216] width 56 height 24
checkbox input "false"
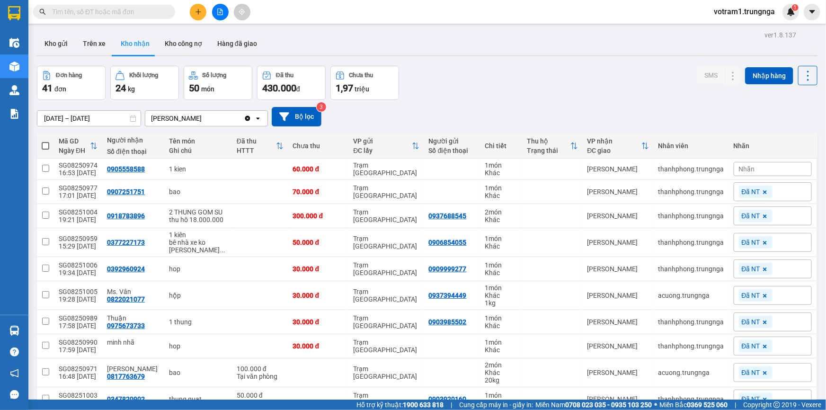
click at [109, 16] on input "text" at bounding box center [108, 12] width 112 height 10
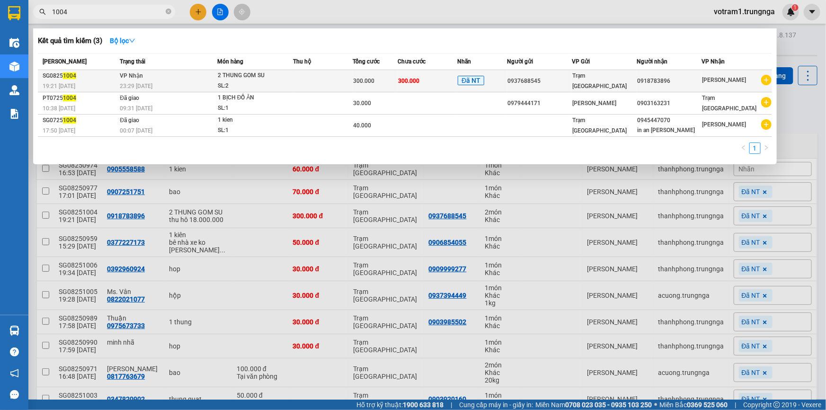
type input "1004"
click at [135, 76] on span "VP Nhận" at bounding box center [131, 75] width 23 height 7
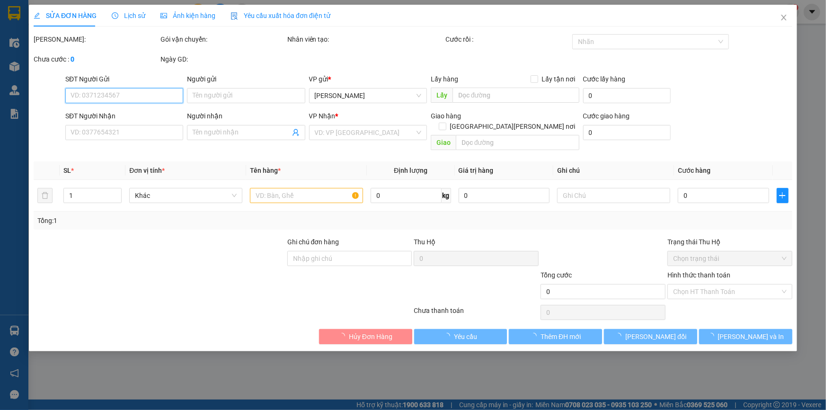
type input "0937688545"
type input "0918783896"
type input "300.000"
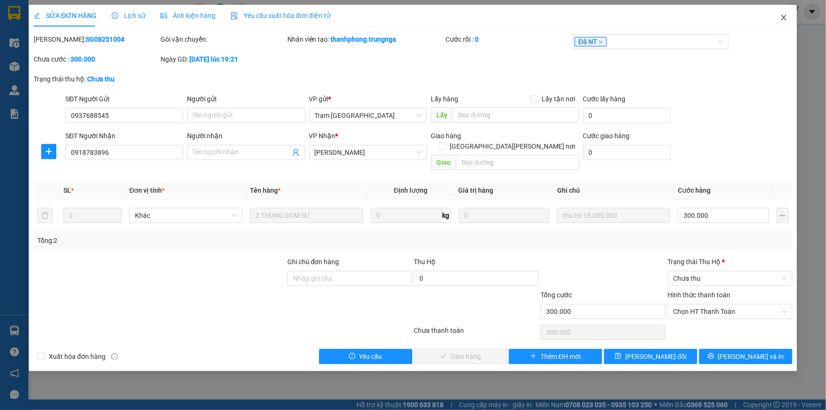
click at [782, 15] on icon "close" at bounding box center [784, 18] width 8 height 8
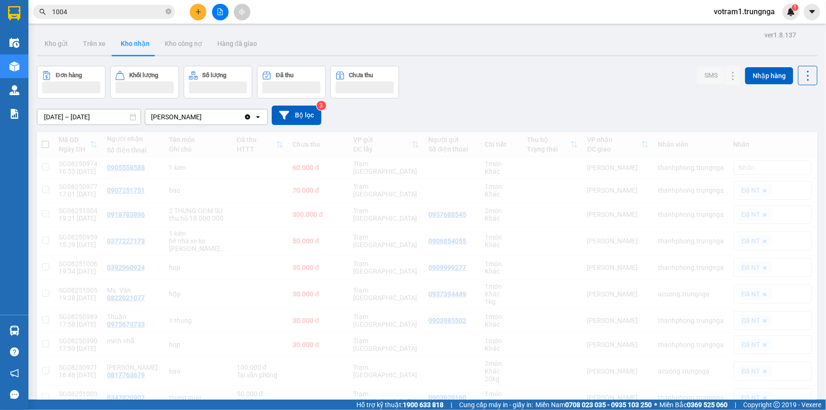
drag, startPoint x: 782, startPoint y: 15, endPoint x: 811, endPoint y: 52, distance: 47.1
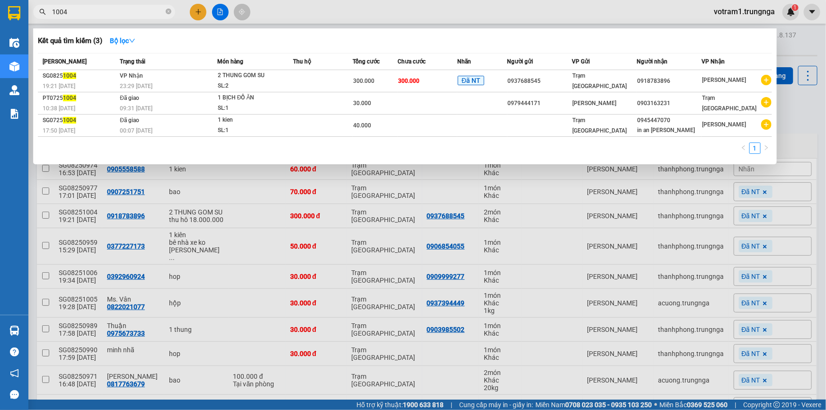
click at [129, 13] on input "1004" at bounding box center [108, 12] width 112 height 10
type input "1"
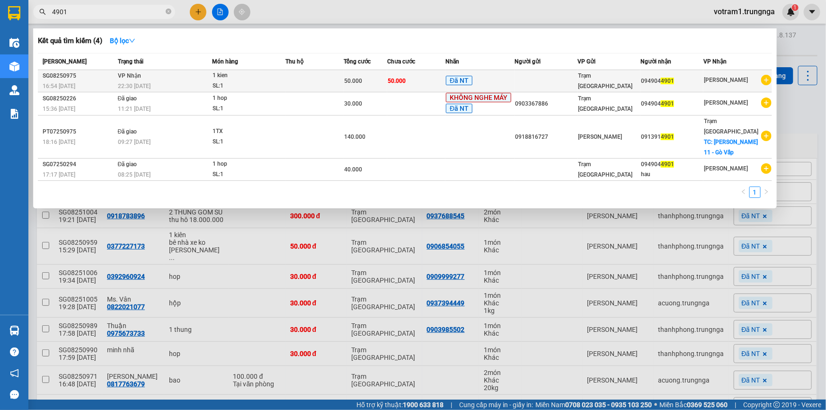
type input "4901"
click at [385, 79] on div "50.000" at bounding box center [365, 81] width 43 height 10
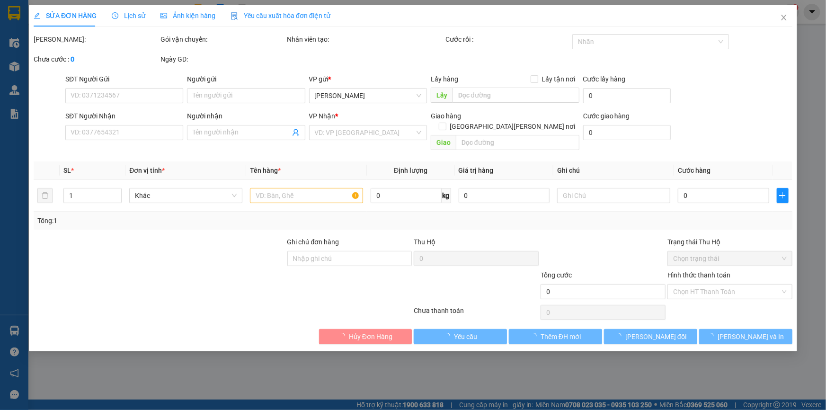
type input "0949044901"
type input "50.000"
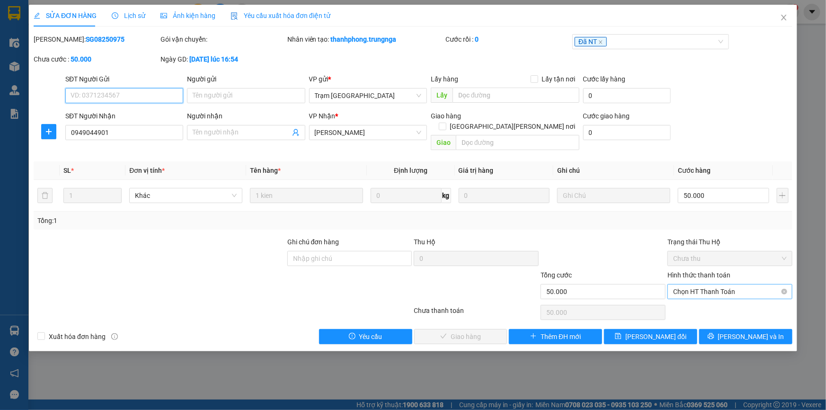
click at [725, 284] on span "Chọn HT Thanh Toán" at bounding box center [730, 291] width 114 height 14
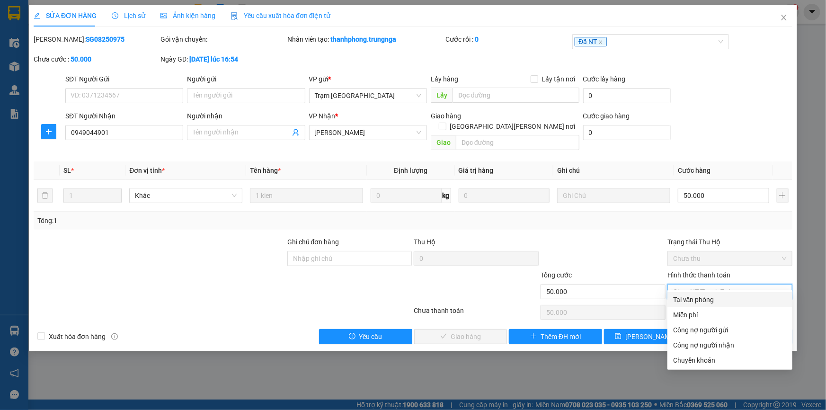
click at [709, 297] on div "Tại văn phòng" at bounding box center [730, 299] width 114 height 10
type input "0"
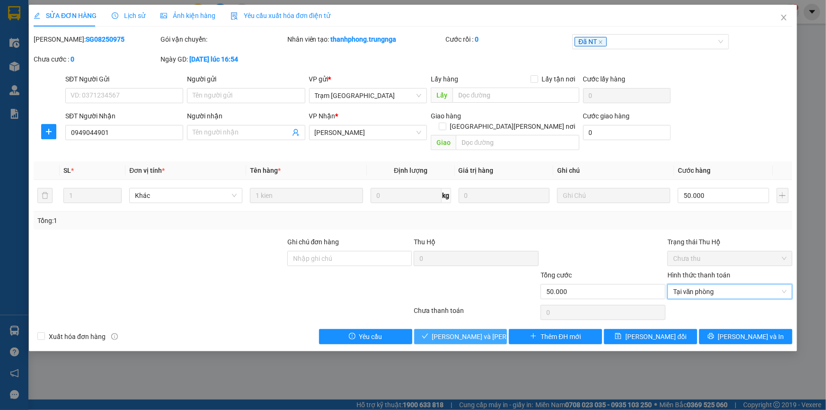
click at [487, 331] on span "Lưu và Giao hàng" at bounding box center [496, 336] width 128 height 10
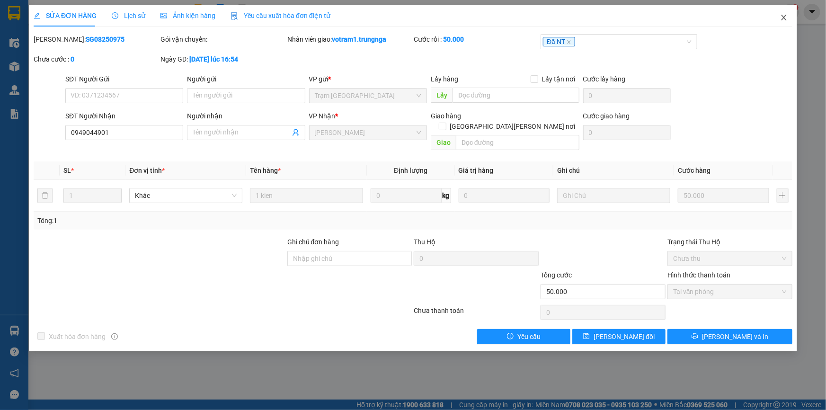
click at [780, 17] on icon "close" at bounding box center [784, 18] width 8 height 8
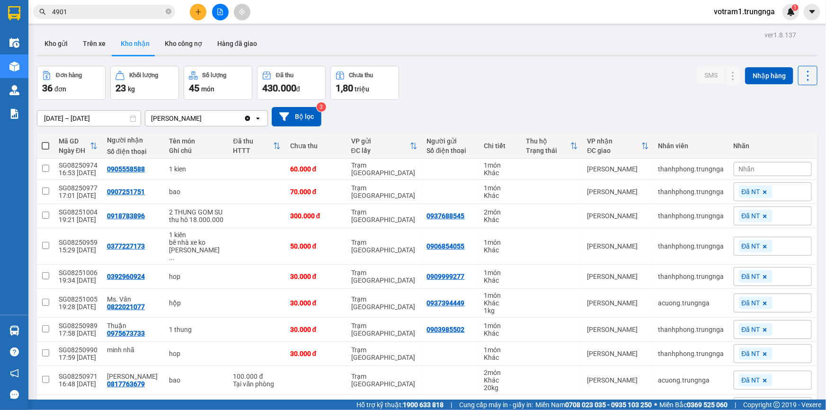
click at [112, 13] on input "4901" at bounding box center [108, 12] width 112 height 10
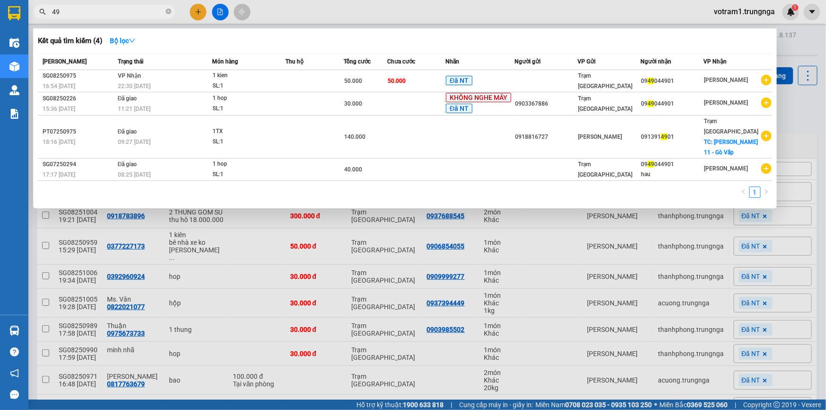
type input "4"
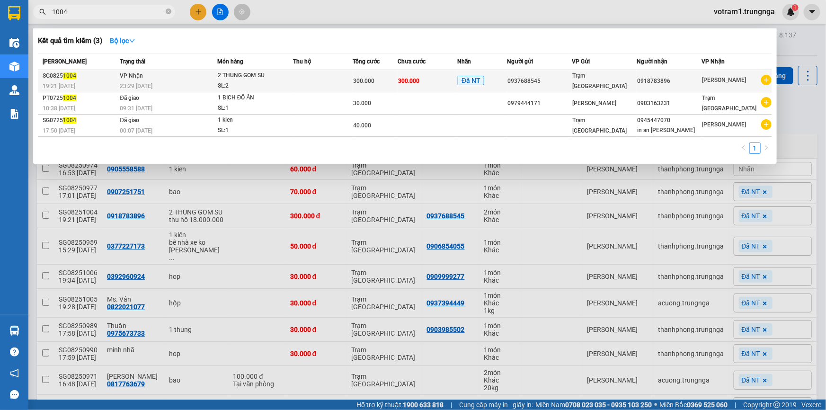
type input "1004"
click at [292, 85] on span "2 THUNG GOM SU SL: 2" at bounding box center [255, 81] width 75 height 20
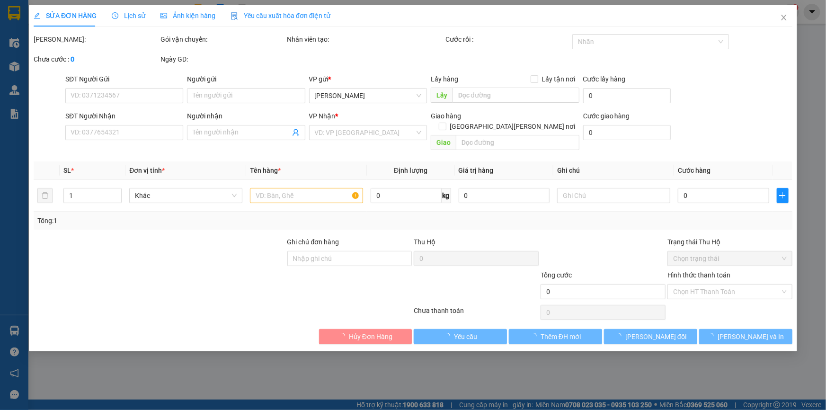
type input "0937688545"
type input "0918783896"
type input "300.000"
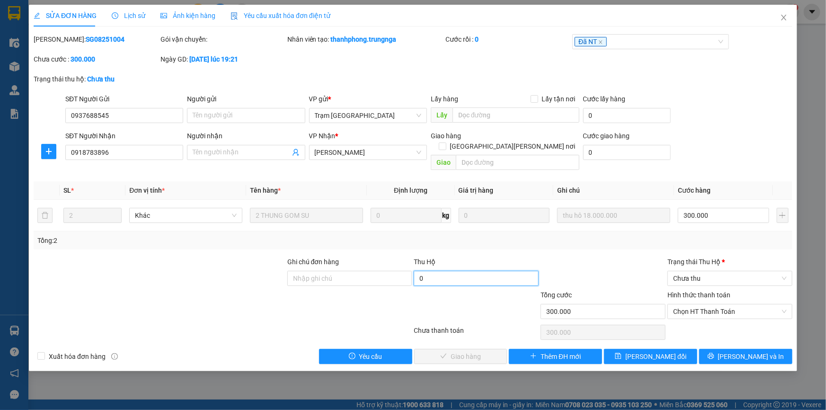
click at [473, 271] on input "0" at bounding box center [476, 278] width 125 height 15
click at [390, 271] on input "Ghi chú đơn hàng" at bounding box center [349, 278] width 125 height 15
click at [486, 271] on input "1.700.000" at bounding box center [476, 278] width 125 height 15
type input "17.000.000"
click at [371, 271] on input "Ghi chú đơn hàng" at bounding box center [349, 278] width 125 height 15
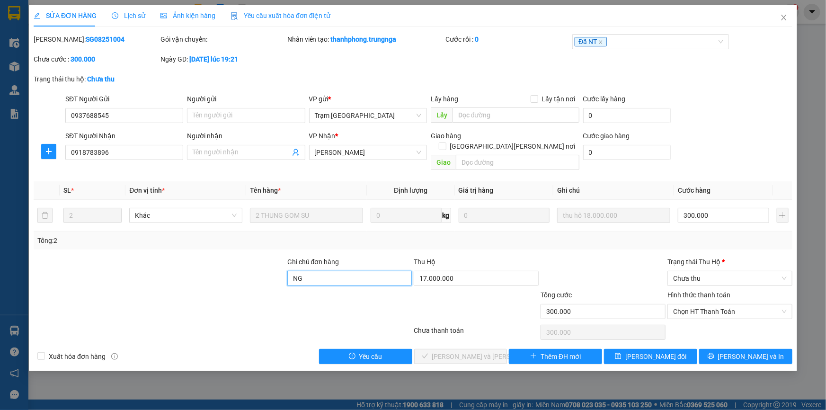
type input "N"
click at [725, 304] on span "Chọn HT Thanh Toán" at bounding box center [730, 311] width 114 height 14
type input "NG ĐÃ SÁC NHẬN"
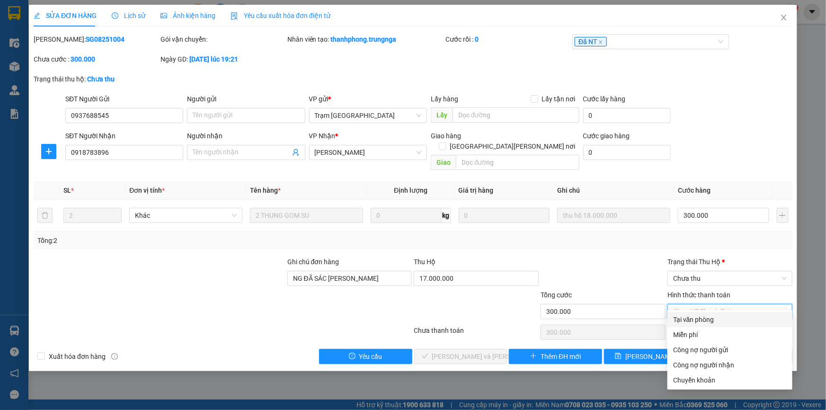
click at [720, 319] on div "Tại văn phòng" at bounding box center [730, 319] width 114 height 10
type input "0"
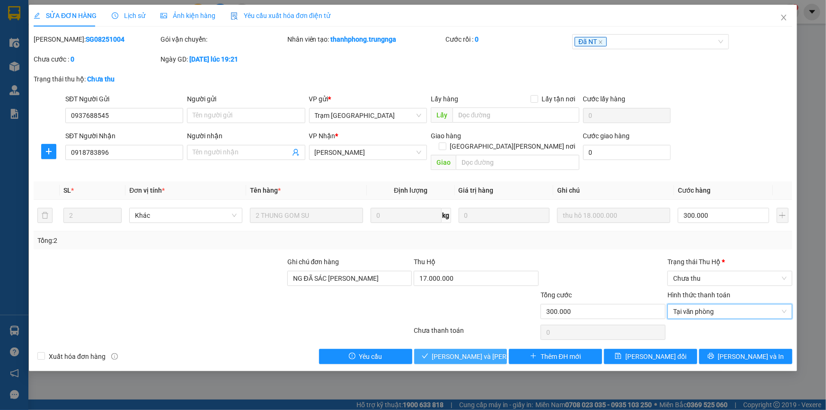
click at [490, 351] on span "Lưu và Giao hàng" at bounding box center [496, 356] width 128 height 10
click at [703, 271] on span "Chưa thu" at bounding box center [730, 278] width 114 height 14
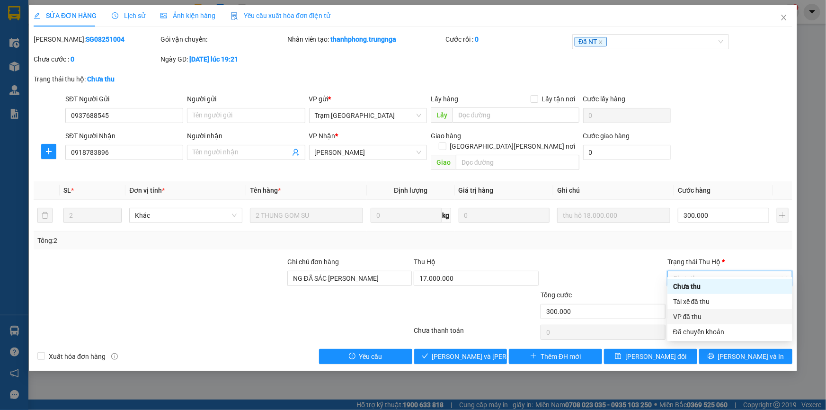
click at [704, 315] on div "VP đã thu" at bounding box center [730, 316] width 114 height 10
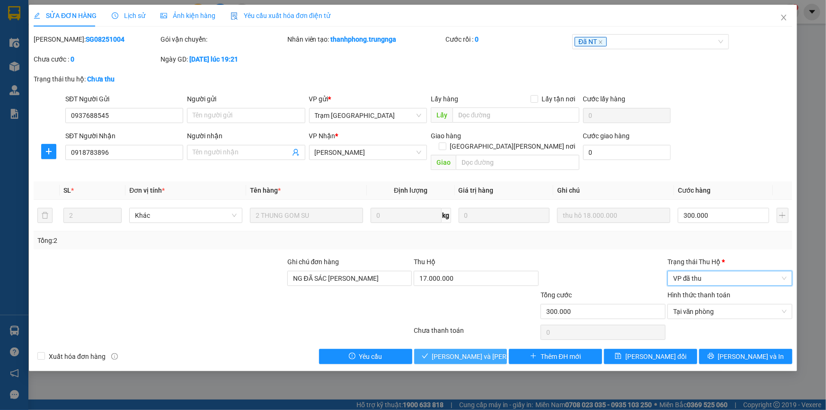
click at [478, 351] on span "Lưu và Giao hàng" at bounding box center [496, 356] width 128 height 10
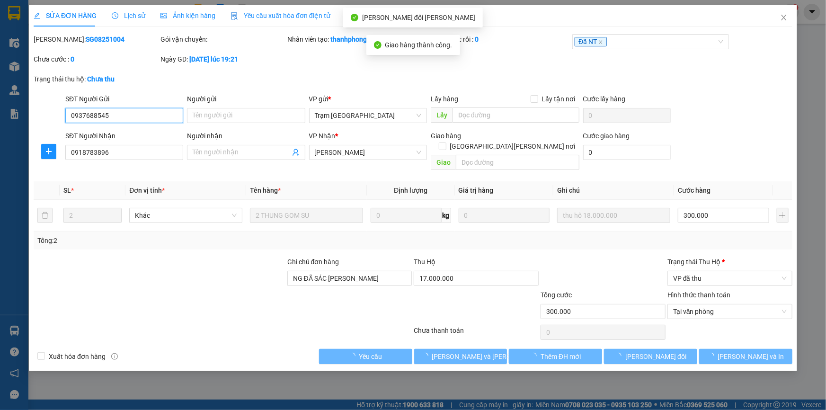
click at [126, 117] on input "0937688545" at bounding box center [124, 115] width 118 height 15
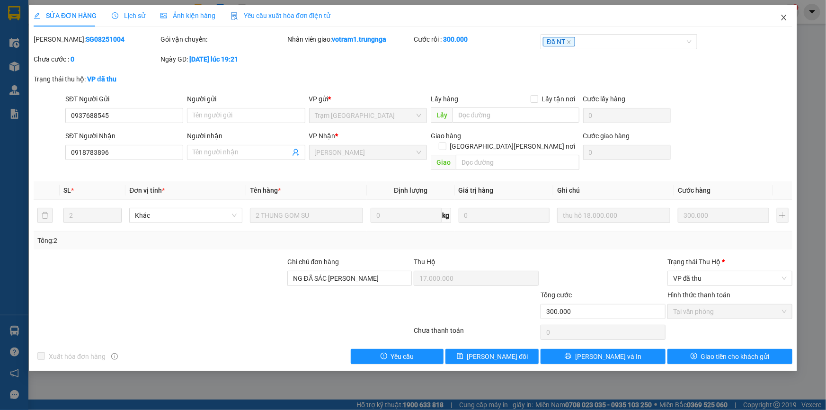
click at [786, 18] on icon "close" at bounding box center [784, 18] width 8 height 8
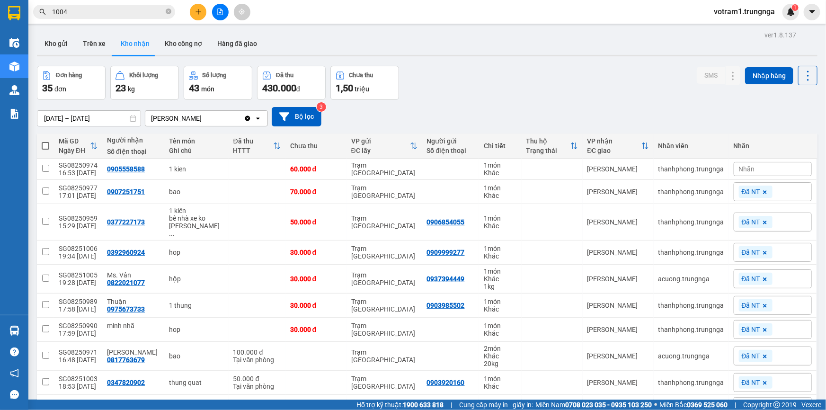
click at [563, 69] on div "Đơn hàng 35 đơn Khối lượng 23 kg Số lượng 43 món Đã thu 430.000 đ Chưa thu 1,50…" at bounding box center [427, 83] width 780 height 34
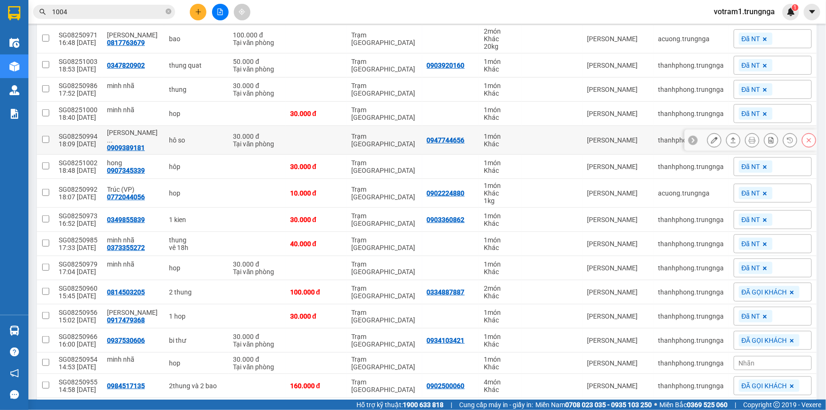
scroll to position [430, 0]
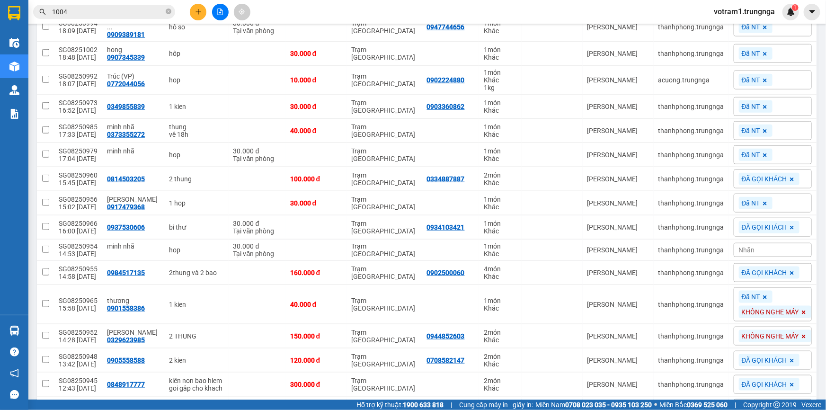
click at [110, 9] on input "1004" at bounding box center [108, 12] width 112 height 10
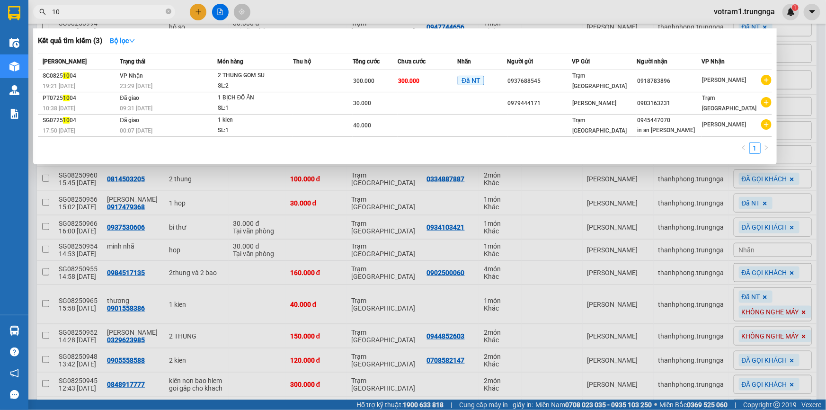
type input "1"
type input "0956"
click at [171, 10] on icon "close-circle" at bounding box center [169, 12] width 6 height 6
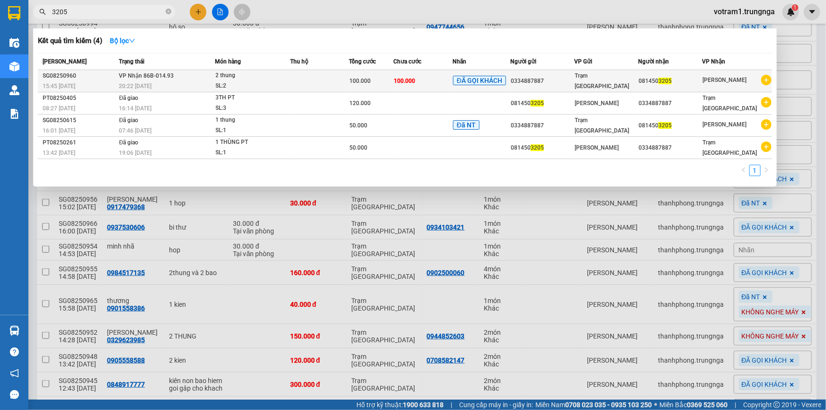
type input "3205"
click at [286, 79] on div "2 thung" at bounding box center [251, 76] width 71 height 10
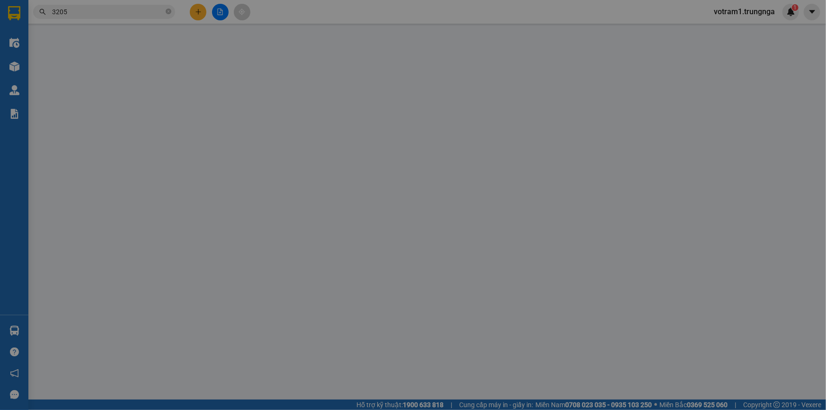
type input "0334887887"
type input "0814503205"
type input "100.000"
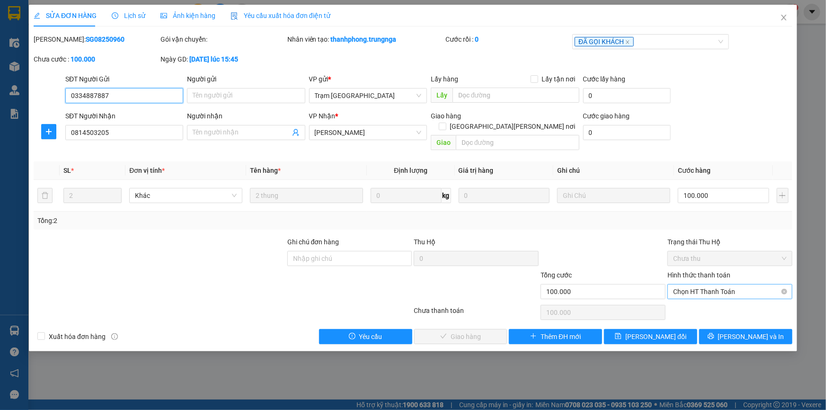
click at [696, 284] on span "Chọn HT Thanh Toán" at bounding box center [730, 291] width 114 height 14
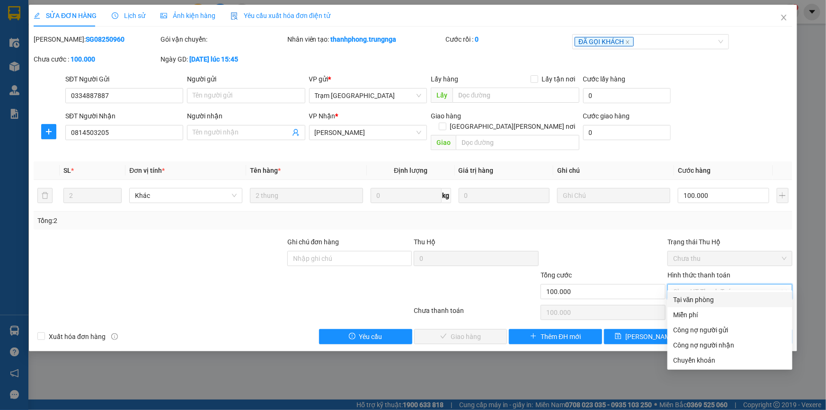
click at [696, 302] on div "Tại văn phòng" at bounding box center [730, 299] width 114 height 10
type input "0"
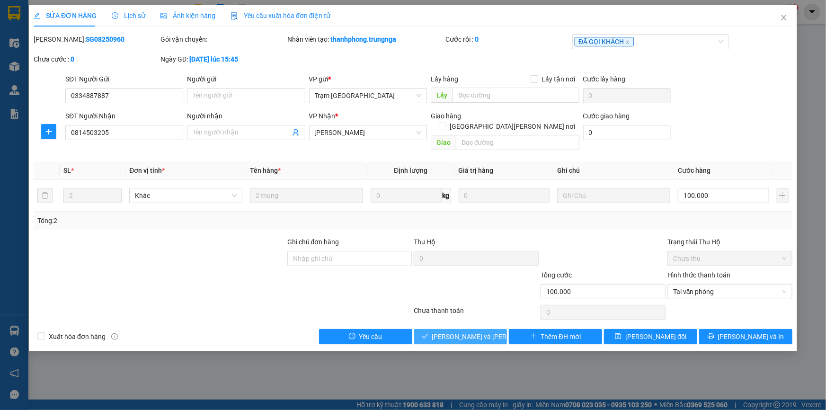
click at [478, 331] on span "Lưu và Giao hàng" at bounding box center [496, 336] width 128 height 10
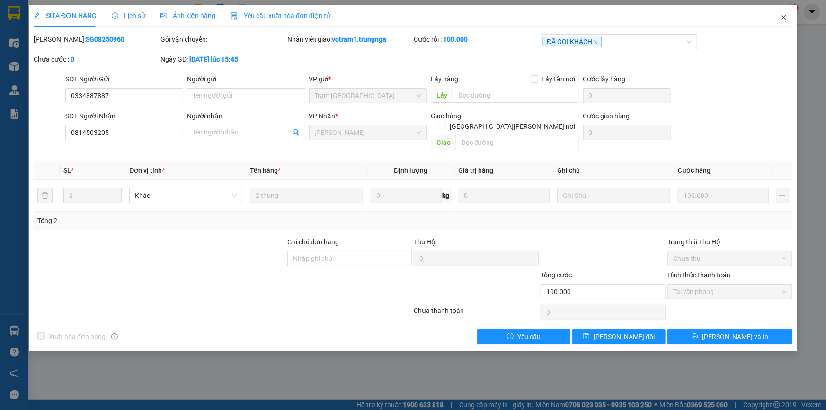
click at [782, 18] on icon "close" at bounding box center [784, 18] width 8 height 8
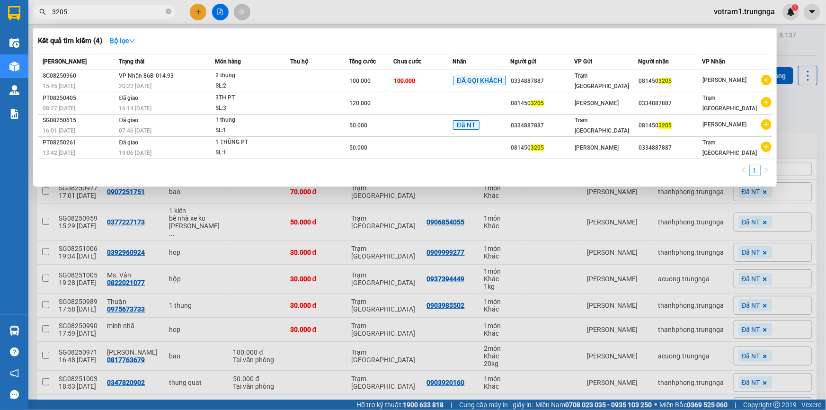
click at [118, 14] on input "3205" at bounding box center [108, 12] width 112 height 10
type input "3"
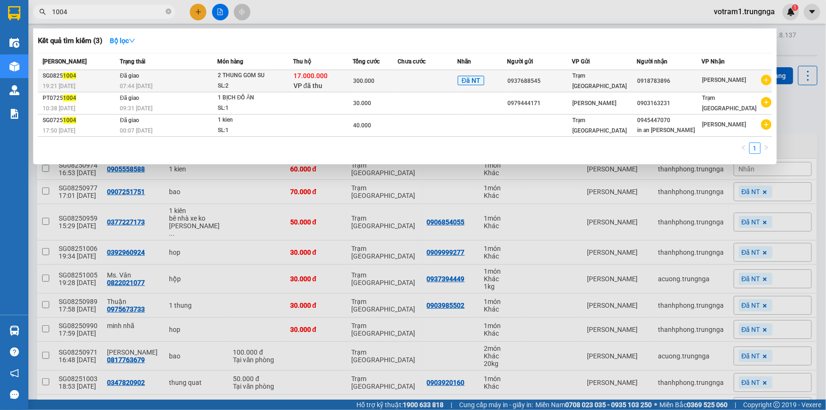
type input "1004"
click at [325, 79] on span "17.000.000" at bounding box center [310, 76] width 34 height 8
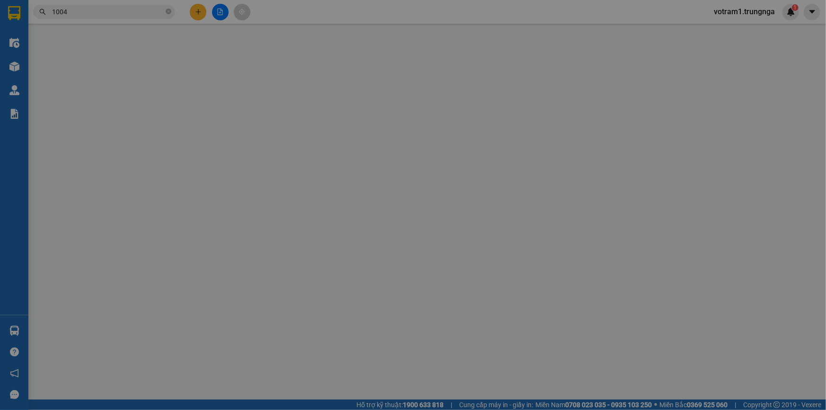
type input "0937688545"
type input "0918783896"
type input "NG ĐÃ SÁC NHẬN"
type input "17.000.000"
type input "300.000"
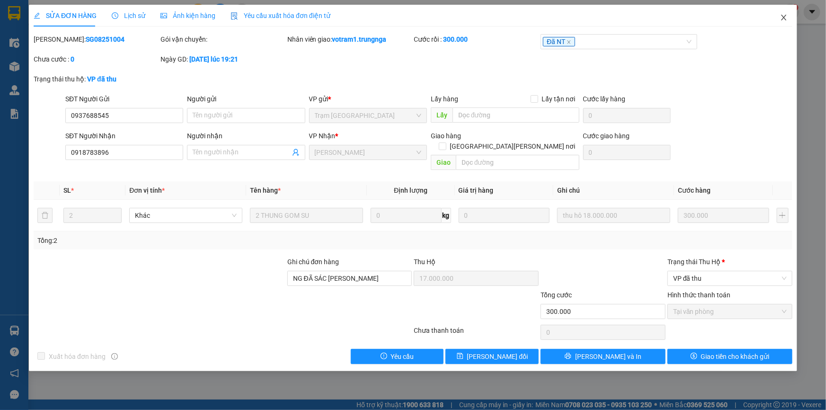
click at [790, 19] on span "Close" at bounding box center [783, 18] width 26 height 26
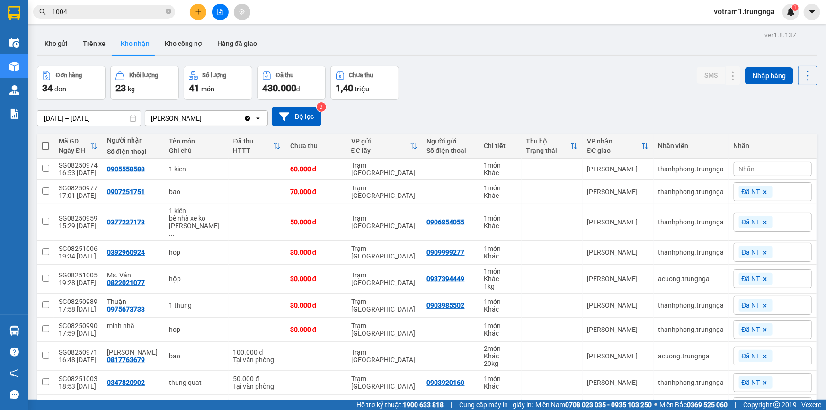
drag, startPoint x: 609, startPoint y: 80, endPoint x: 593, endPoint y: 83, distance: 15.4
click at [601, 81] on div "Đơn hàng 34 đơn Khối lượng 23 kg Số lượng 41 món Đã thu 430.000 đ Chưa thu 1,40…" at bounding box center [427, 83] width 780 height 34
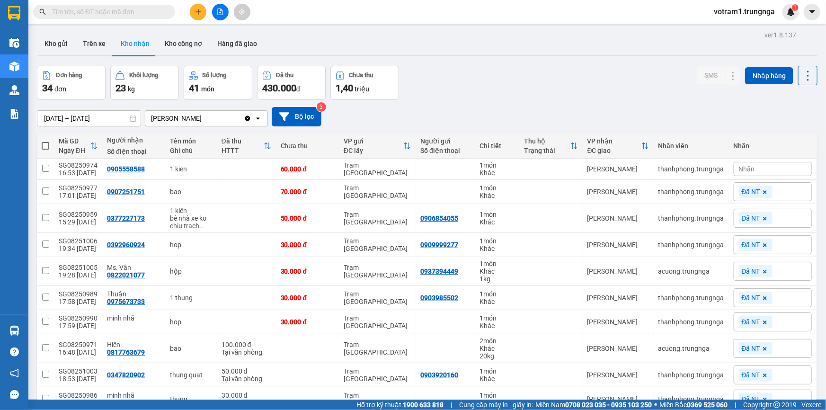
click at [112, 12] on input "text" at bounding box center [108, 12] width 112 height 10
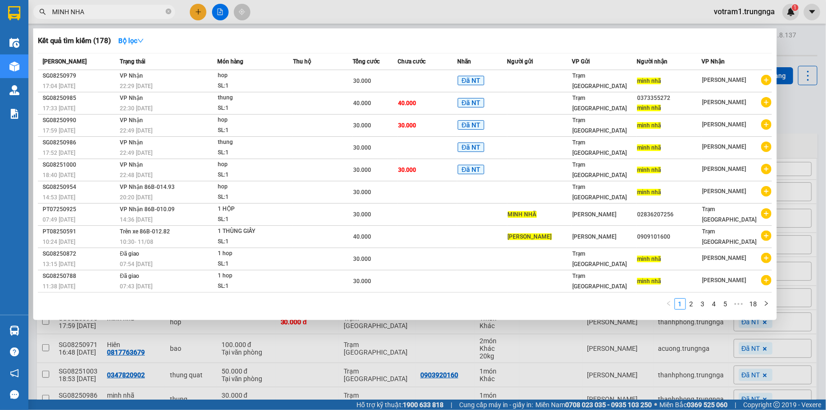
click at [112, 12] on input "MINH NHA" at bounding box center [108, 12] width 112 height 10
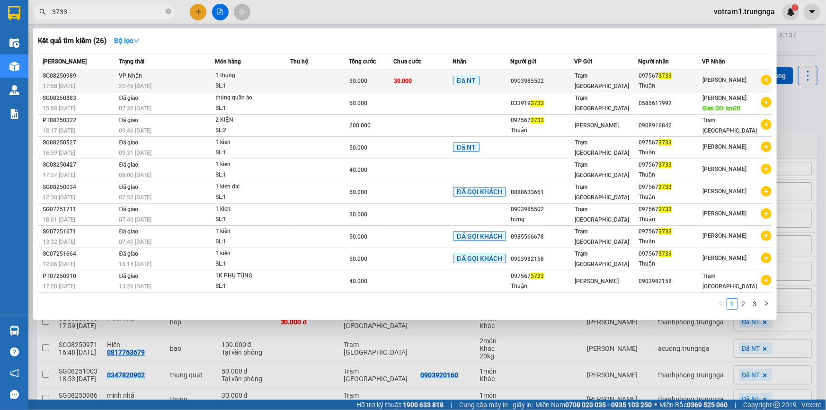
type input "3733"
click at [389, 74] on td "30.000" at bounding box center [371, 81] width 44 height 22
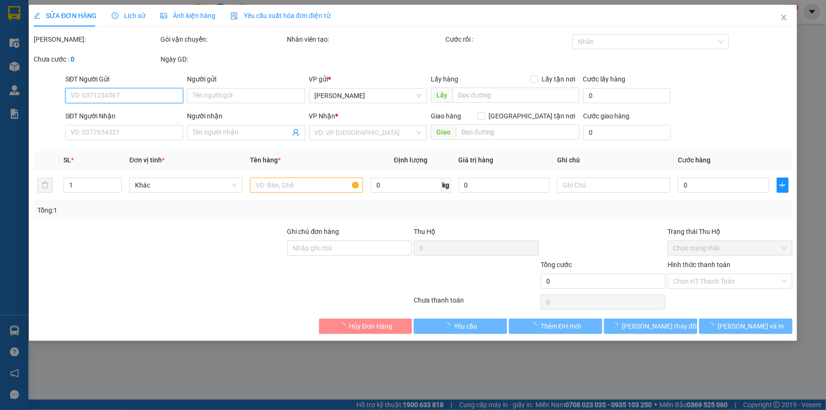
type input "0903985502"
type input "0975673733"
type input "Thuận"
type input "30.000"
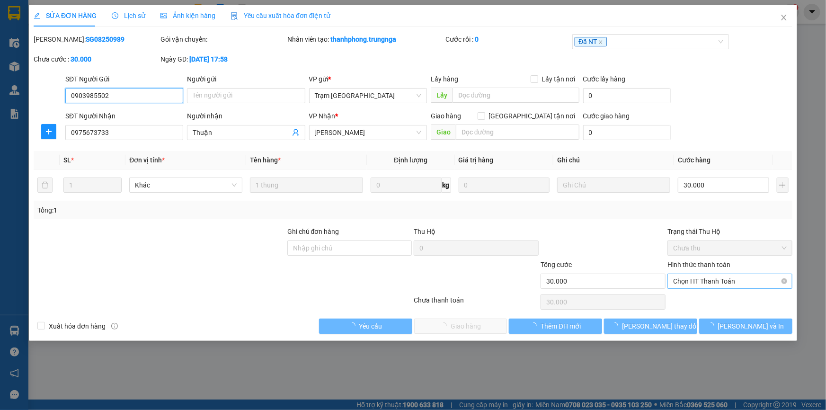
click at [715, 283] on span "Chọn HT Thanh Toán" at bounding box center [730, 281] width 114 height 14
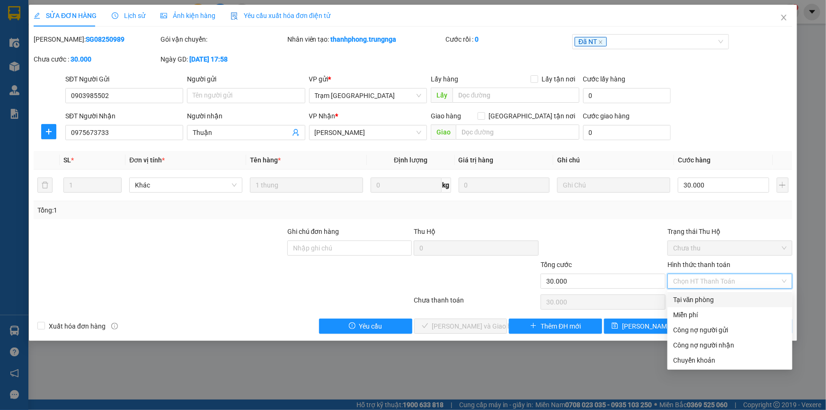
click at [713, 298] on div "Tại văn phòng" at bounding box center [730, 299] width 114 height 10
type input "0"
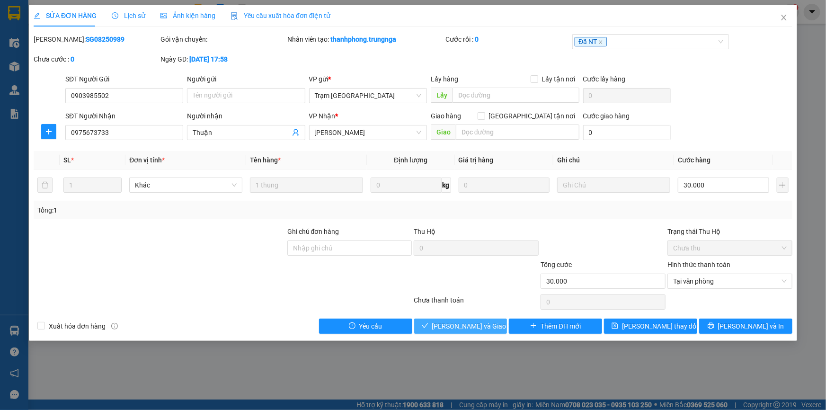
click at [443, 321] on span "[PERSON_NAME] và [PERSON_NAME] hàng" at bounding box center [477, 326] width 91 height 10
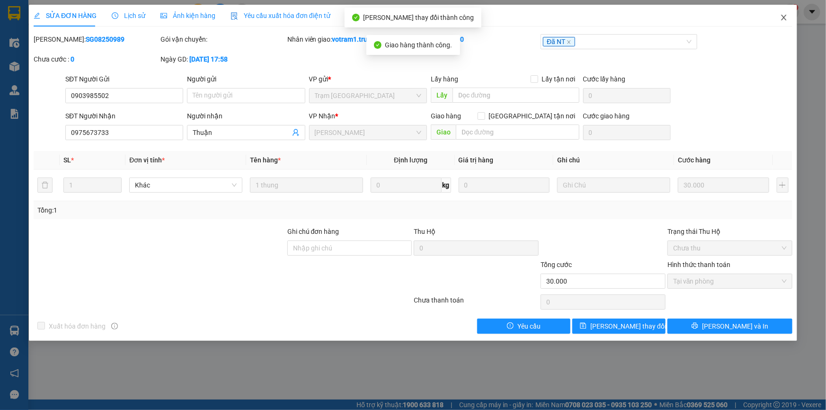
click at [783, 21] on icon "close" at bounding box center [784, 18] width 8 height 8
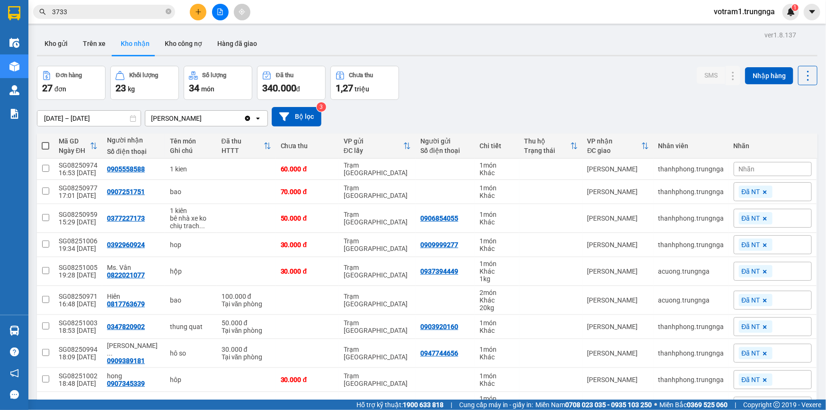
click at [128, 15] on input "3733" at bounding box center [108, 12] width 112 height 10
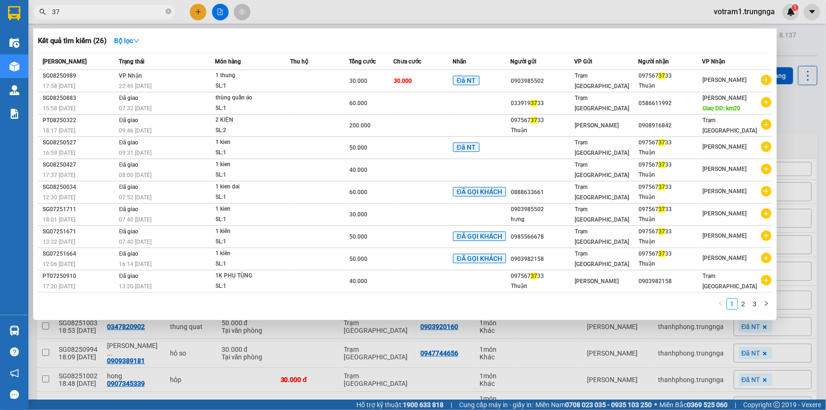
type input "3"
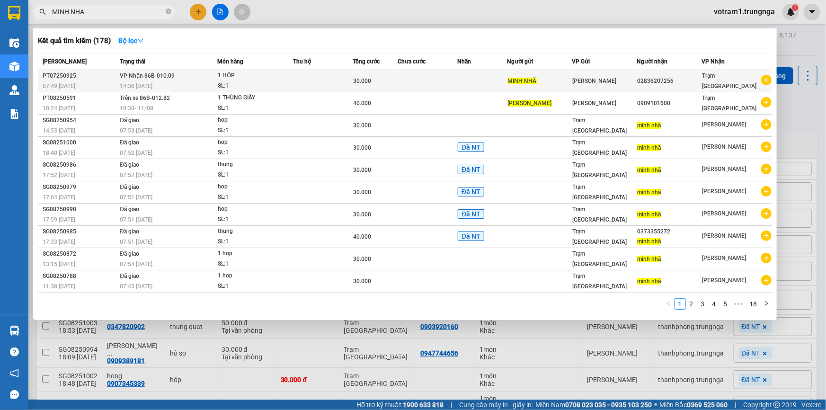
type input "MINH NHA"
click at [337, 84] on td at bounding box center [323, 81] width 60 height 22
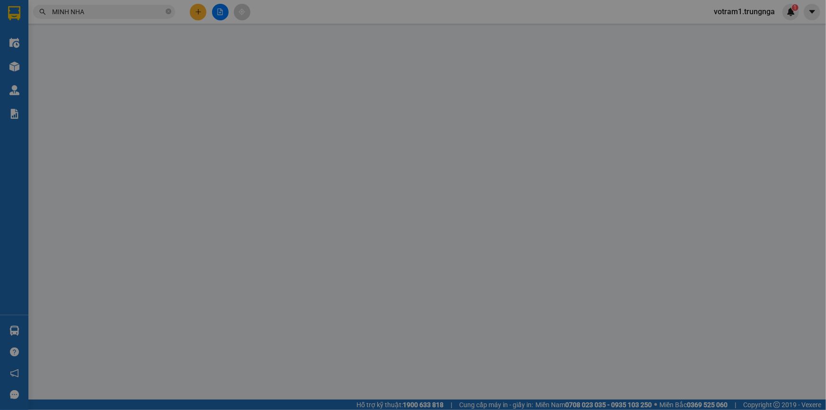
type input "MINH NHÃ"
type input "02836207256"
type input "30.000"
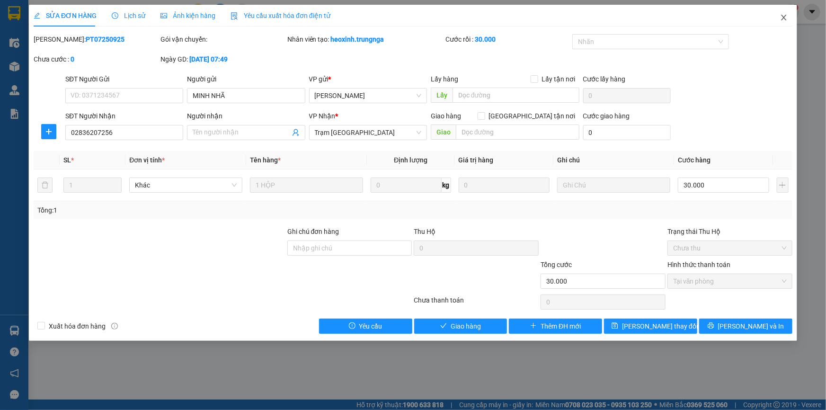
click at [782, 21] on icon "close" at bounding box center [784, 18] width 8 height 8
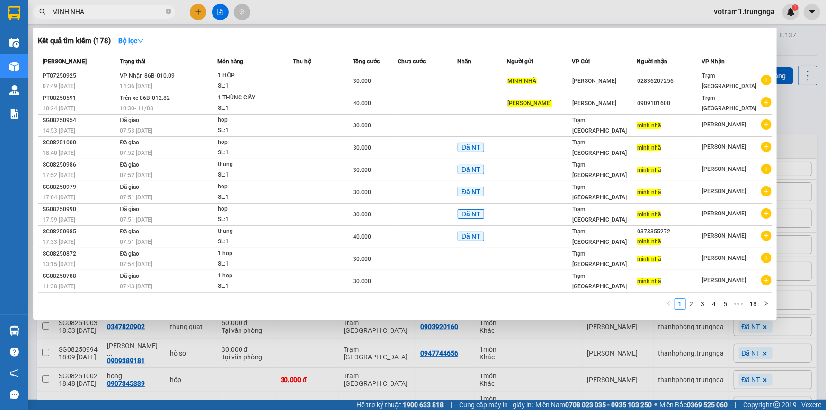
click at [122, 16] on input "MINH NHA" at bounding box center [108, 12] width 112 height 10
click at [119, 16] on input "MINH NHA" at bounding box center [108, 12] width 112 height 10
type input "M"
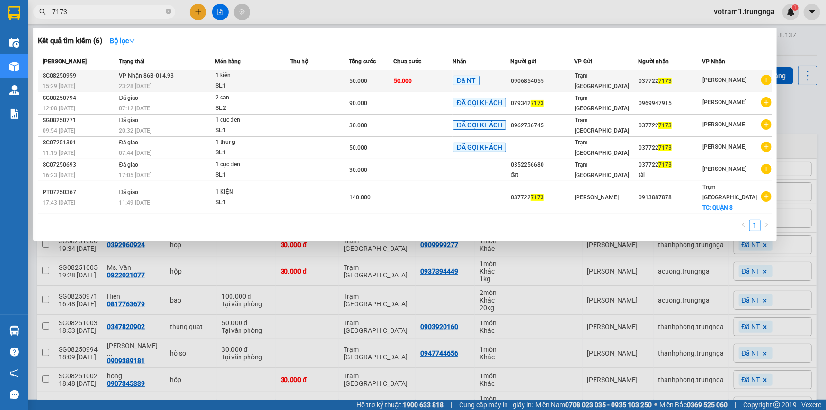
type input "7173"
click at [562, 76] on div "0906854055" at bounding box center [542, 81] width 63 height 10
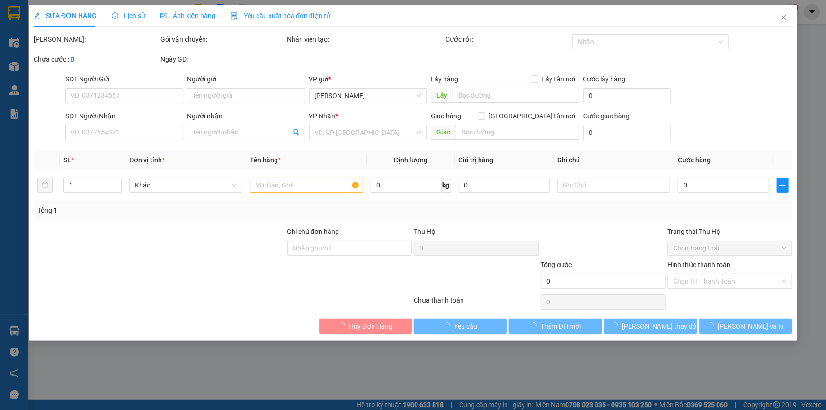
type input "0906854055"
type input "0377227173"
type input "50.000"
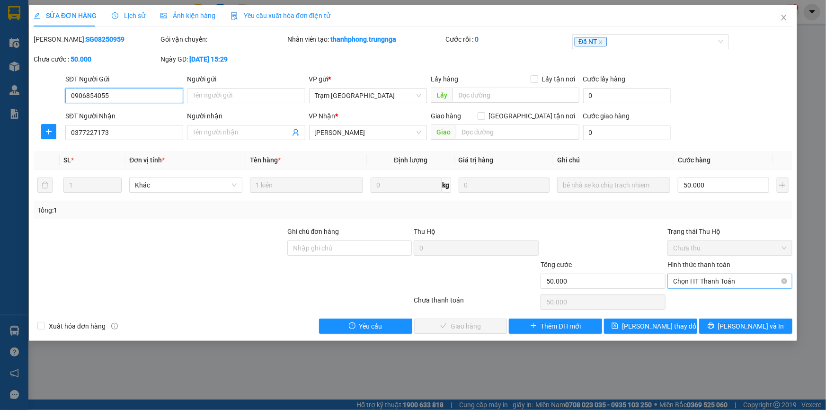
click at [748, 285] on span "Chọn HT Thanh Toán" at bounding box center [730, 281] width 114 height 14
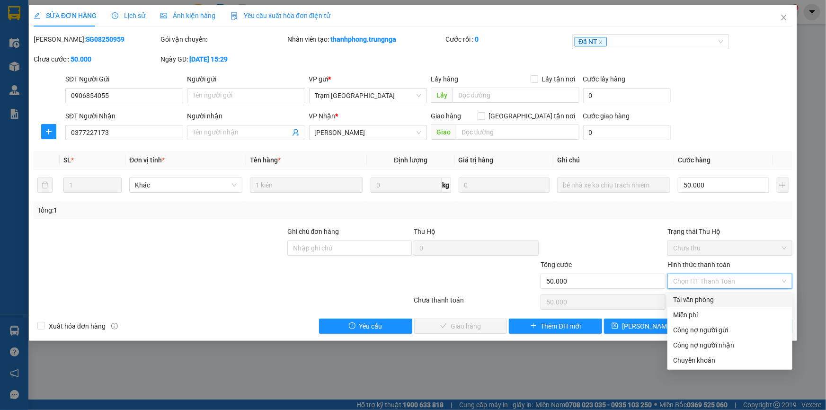
click at [718, 302] on div "Tại văn phòng" at bounding box center [730, 299] width 114 height 10
type input "0"
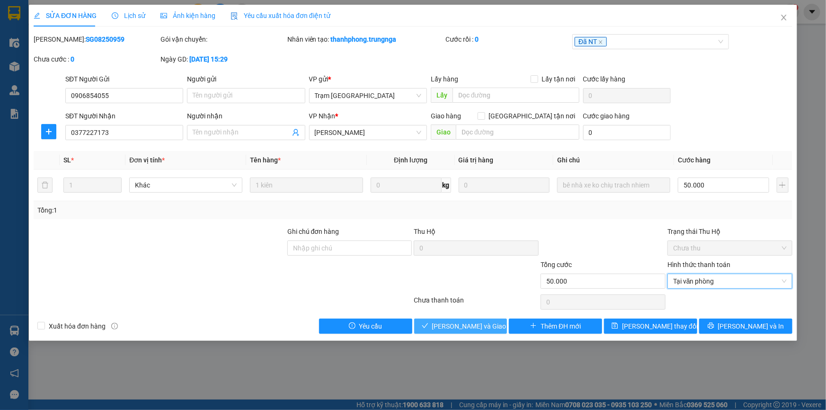
click at [486, 326] on span "[PERSON_NAME] và [PERSON_NAME] hàng" at bounding box center [477, 326] width 91 height 10
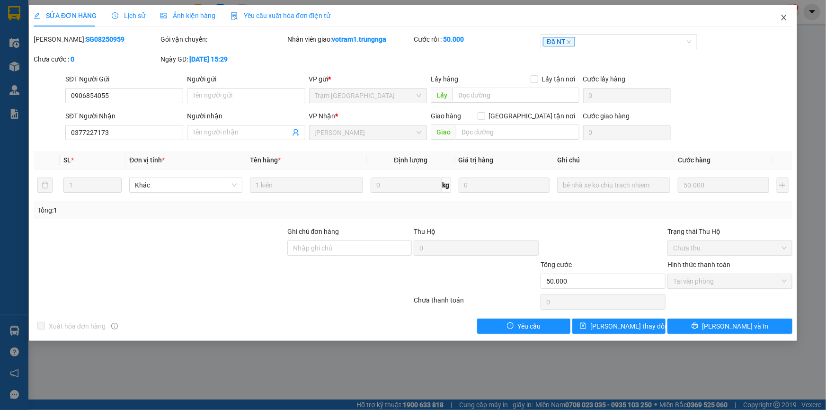
click at [787, 20] on icon "close" at bounding box center [784, 18] width 8 height 8
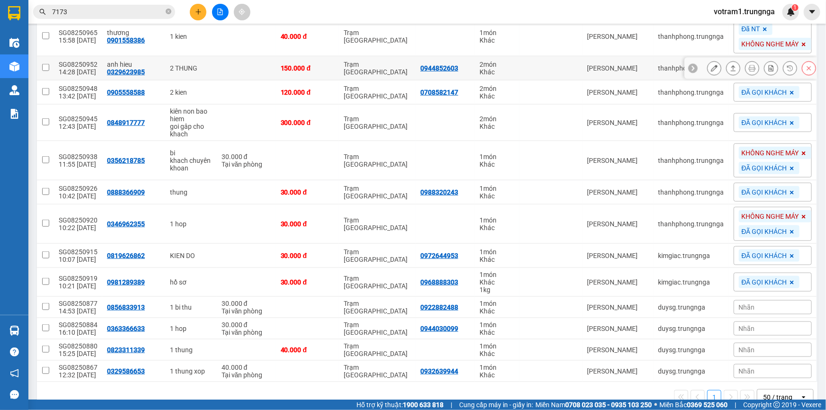
scroll to position [485, 0]
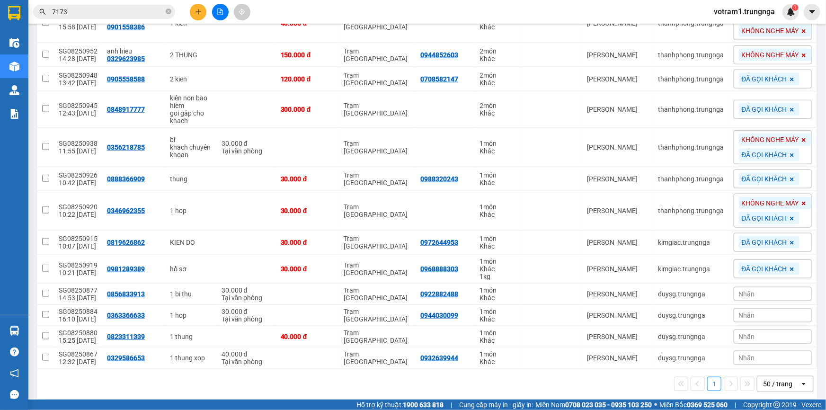
click at [147, 12] on input "7173" at bounding box center [108, 12] width 112 height 10
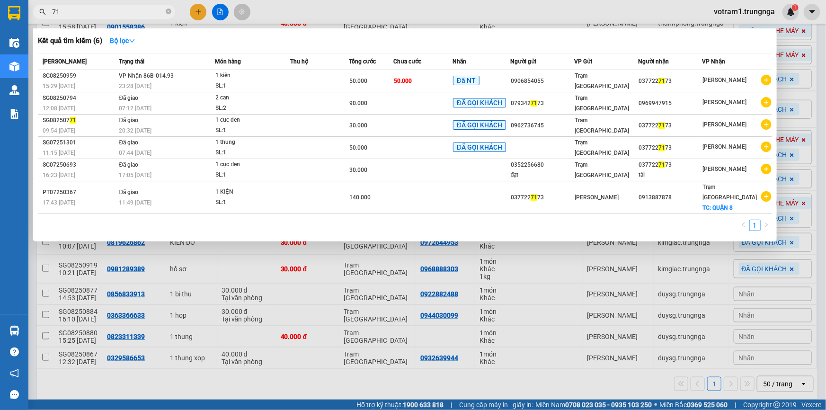
type input "7"
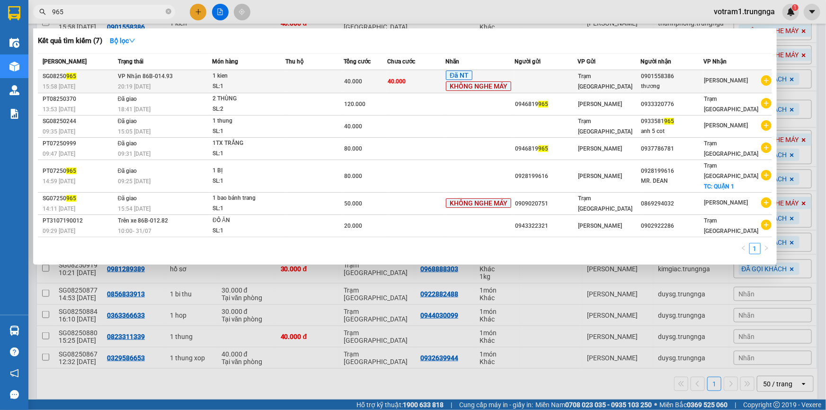
type input "965"
click at [601, 80] on span "Trạm [GEOGRAPHIC_DATA]" at bounding box center [605, 81] width 54 height 17
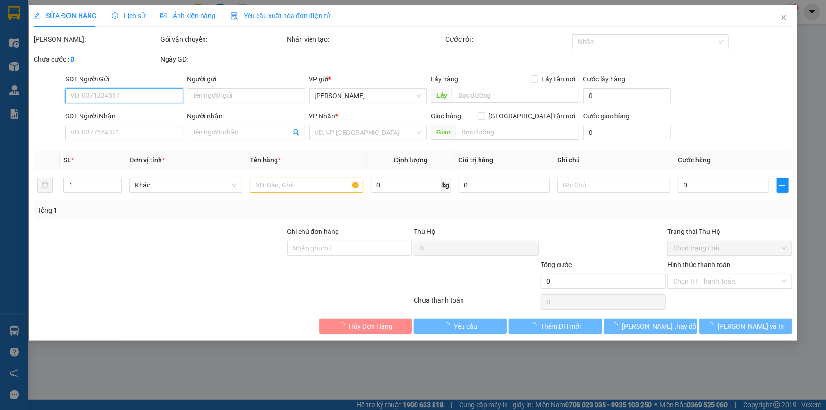
type input "0901558386"
type input "thương"
type input "CẬU GÙ GIAO TN"
type input "40.000"
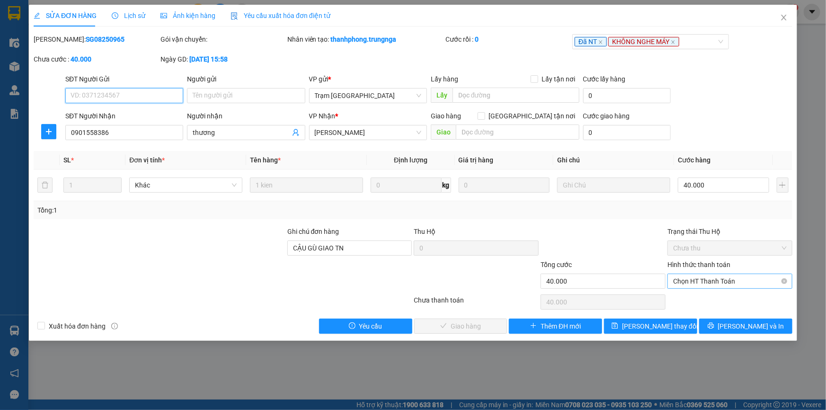
click at [705, 276] on span "Chọn HT Thanh Toán" at bounding box center [730, 281] width 114 height 14
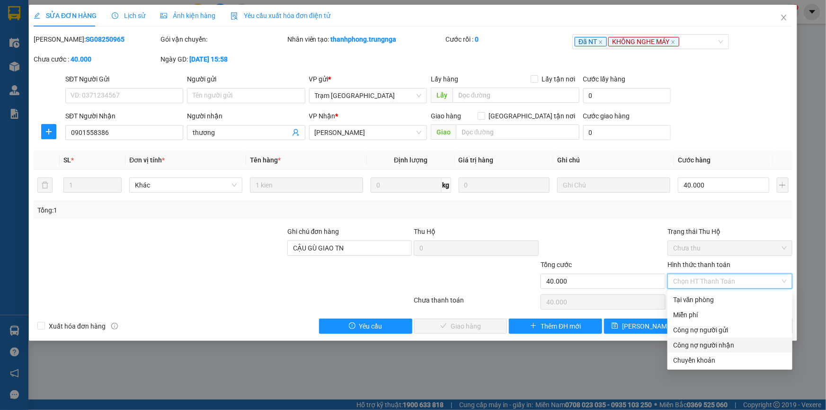
click at [715, 345] on div "Công nợ người nhận" at bounding box center [730, 345] width 114 height 10
type input "0"
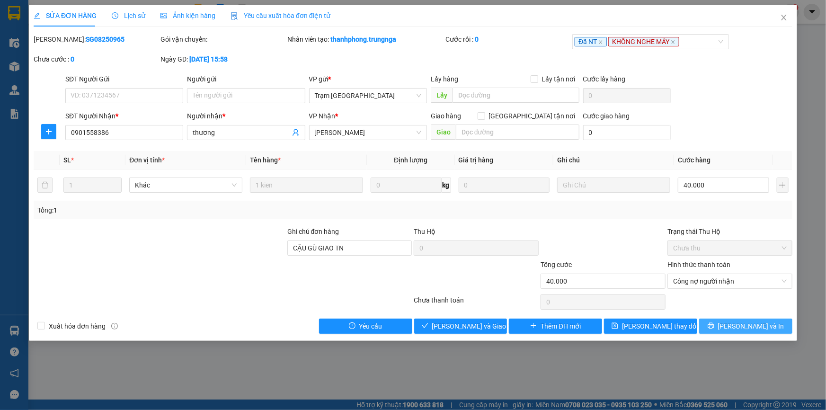
click at [740, 322] on span "[PERSON_NAME] và In" at bounding box center [751, 326] width 66 height 10
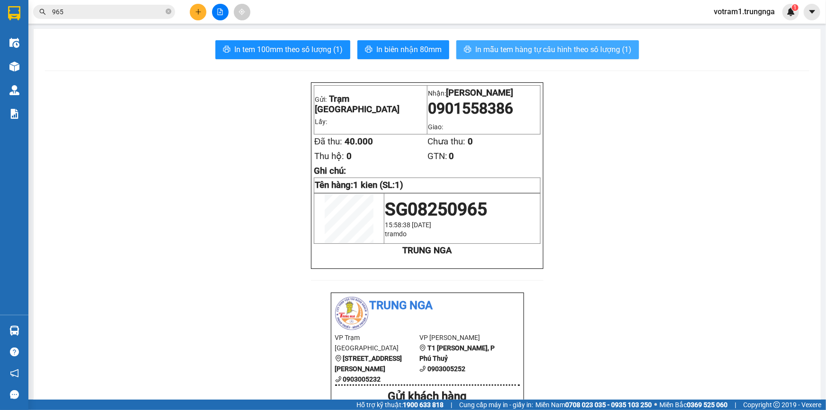
click at [516, 53] on span "In mẫu tem hàng tự cấu hình theo số lượng (1)" at bounding box center [553, 50] width 156 height 12
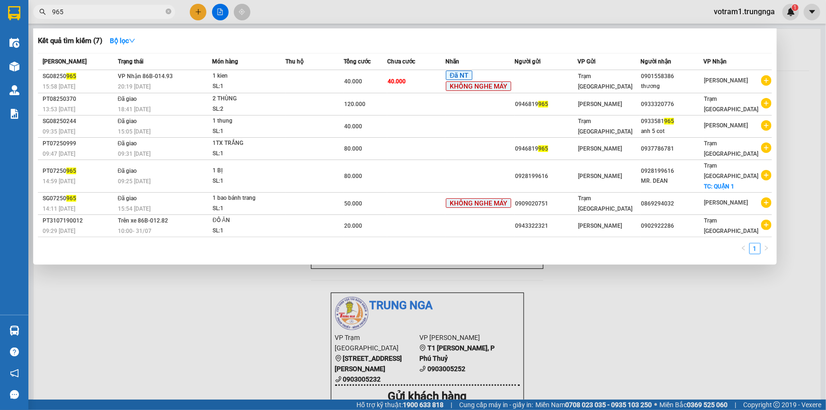
click at [149, 14] on input "965" at bounding box center [108, 12] width 112 height 10
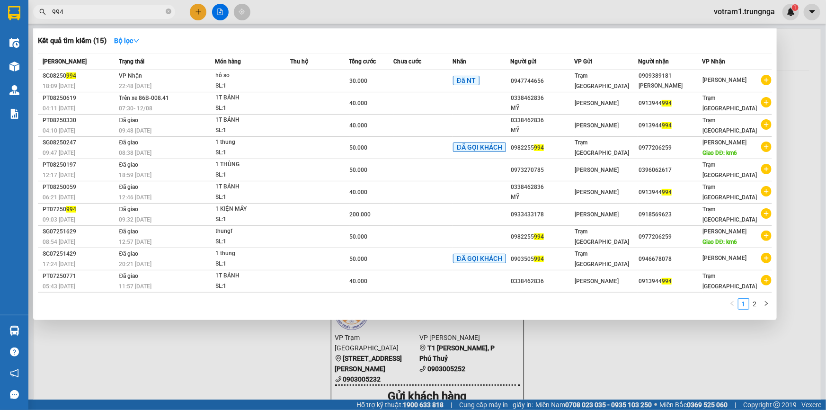
click at [52, 11] on input "994" at bounding box center [108, 12] width 112 height 10
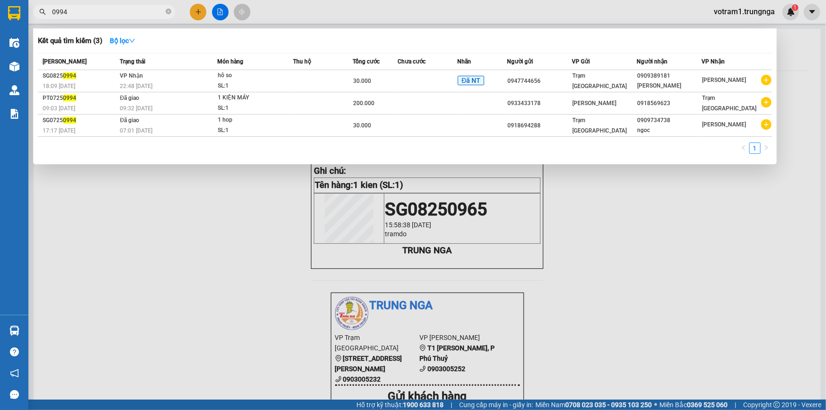
click at [49, 14] on span "0994" at bounding box center [104, 12] width 142 height 14
click at [71, 14] on input "0994" at bounding box center [108, 12] width 112 height 10
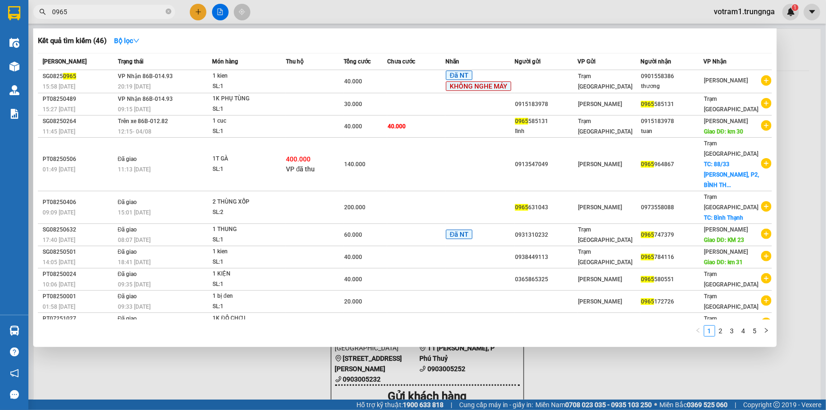
click at [801, 69] on div at bounding box center [413, 205] width 826 height 410
click at [90, 12] on input "0965" at bounding box center [108, 12] width 112 height 10
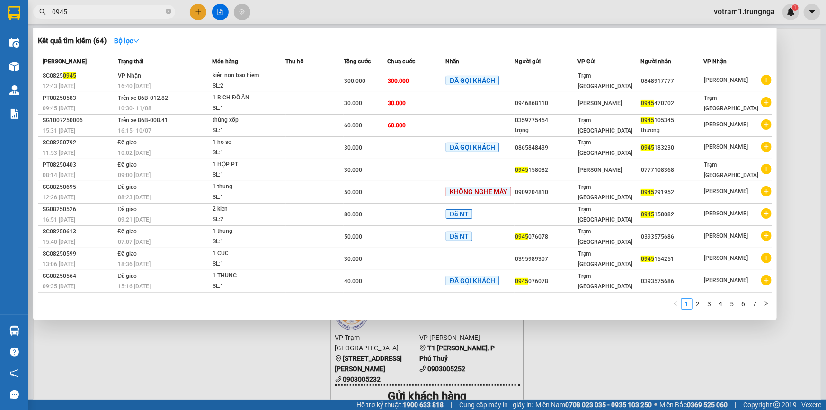
type input "0945"
click at [204, 15] on div at bounding box center [413, 205] width 826 height 410
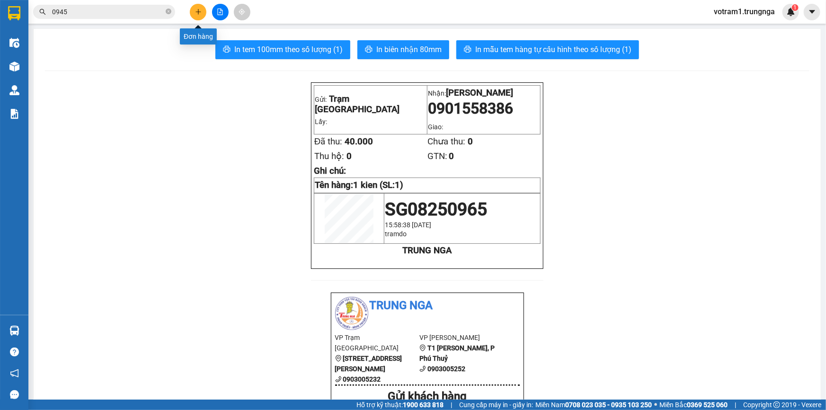
click at [203, 14] on button at bounding box center [198, 12] width 17 height 17
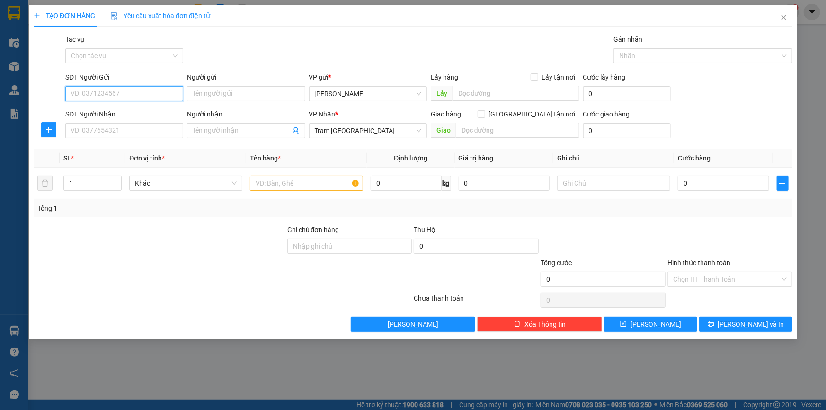
click at [141, 90] on input "SĐT Người Gửi" at bounding box center [124, 93] width 118 height 15
type input "0933667986"
click at [208, 91] on input "Người gửi" at bounding box center [246, 93] width 118 height 15
type input "LÊ HOÀNG"
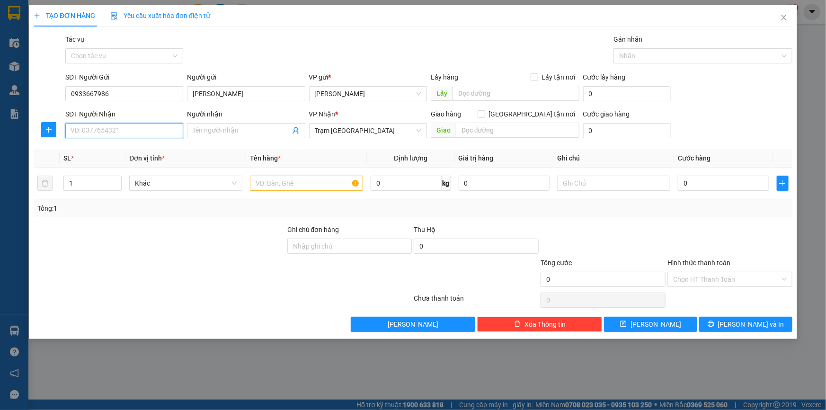
click at [155, 130] on input "SĐT Người Nhận" at bounding box center [124, 130] width 118 height 15
type input "0909609874"
click at [212, 126] on input "Người nhận" at bounding box center [241, 130] width 97 height 10
click at [266, 180] on input "text" at bounding box center [306, 183] width 113 height 15
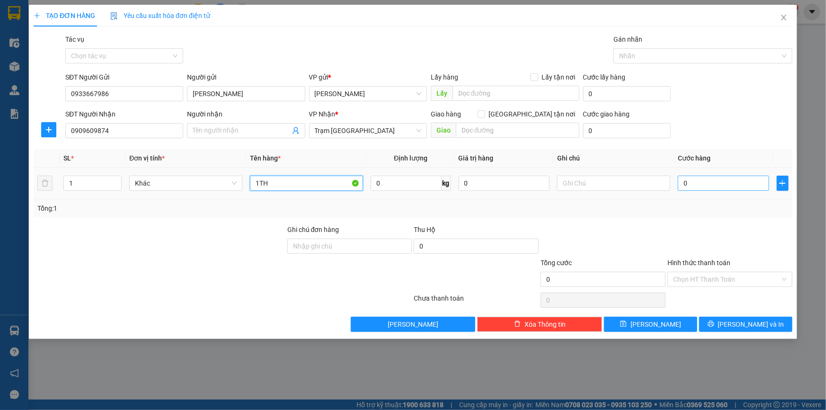
type input "1TH"
click at [689, 178] on input "0" at bounding box center [723, 183] width 91 height 15
type input "4"
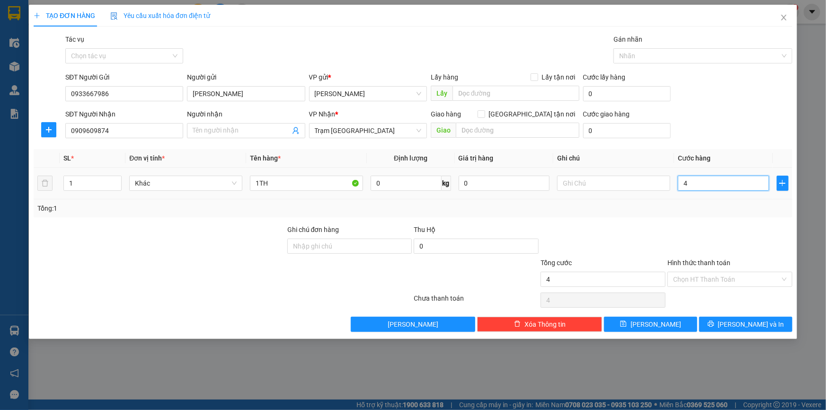
type input "40"
type input "40.000"
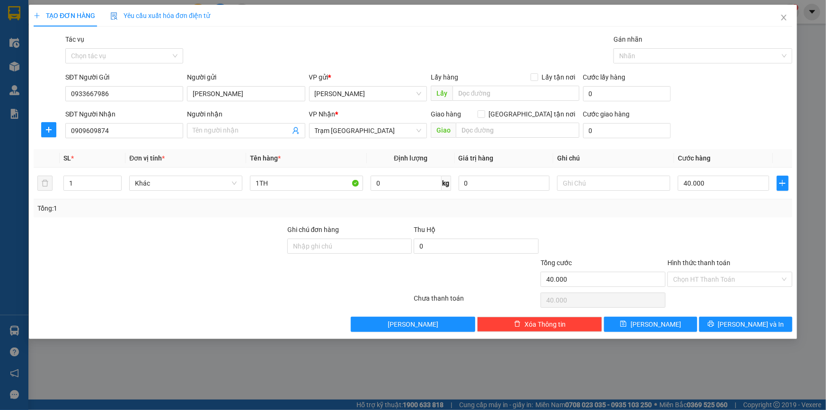
drag, startPoint x: 651, startPoint y: 218, endPoint x: 641, endPoint y: 221, distance: 10.3
click at [650, 219] on div "Transit Pickup Surcharge Ids Transit Deliver Surcharge Ids Transit Deliver Surc…" at bounding box center [413, 183] width 759 height 298
click at [705, 275] on input "Hình thức thanh toán" at bounding box center [726, 279] width 107 height 14
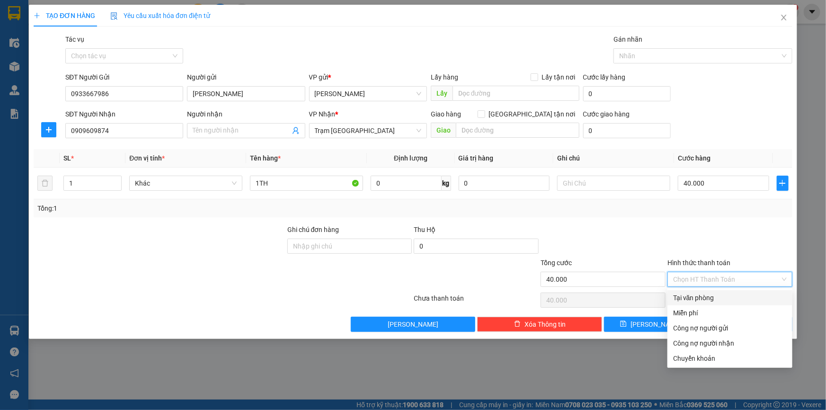
click at [694, 298] on div "Tại văn phòng" at bounding box center [730, 297] width 114 height 10
type input "0"
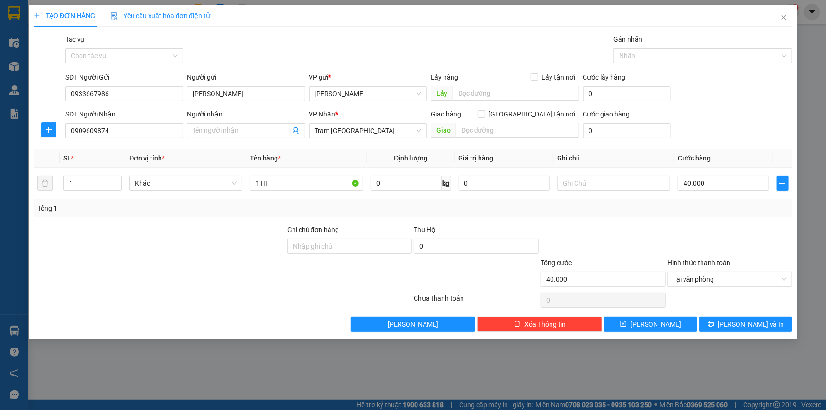
click at [678, 245] on div at bounding box center [729, 240] width 127 height 33
click at [749, 326] on span "[PERSON_NAME] và In" at bounding box center [751, 324] width 66 height 10
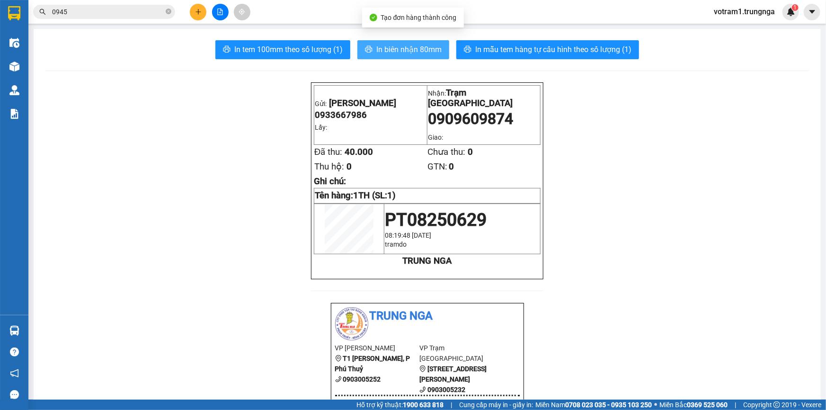
click at [383, 54] on span "In biên nhận 80mm" at bounding box center [408, 50] width 65 height 12
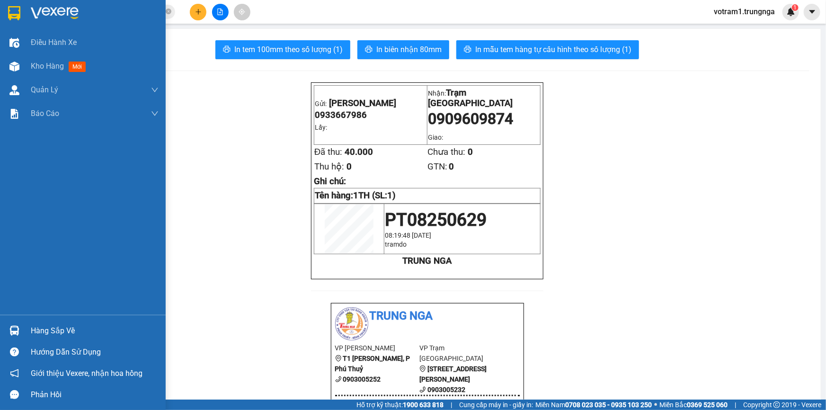
drag, startPoint x: 78, startPoint y: 71, endPoint x: 92, endPoint y: 6, distance: 66.3
click at [78, 70] on span "mới" at bounding box center [77, 67] width 17 height 10
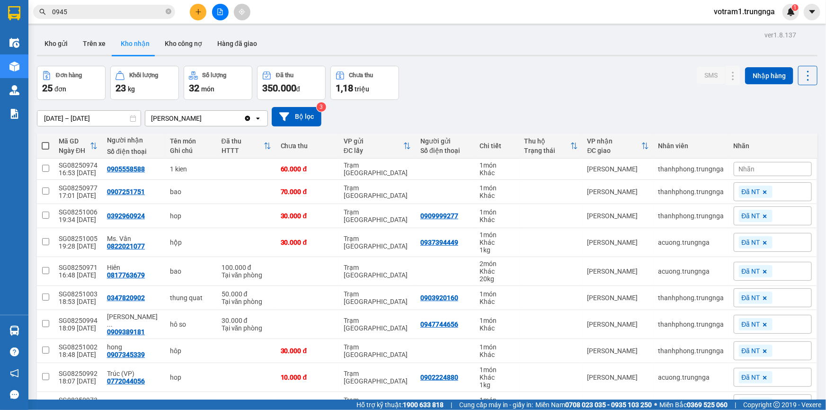
click at [82, 15] on input "0945" at bounding box center [108, 12] width 112 height 10
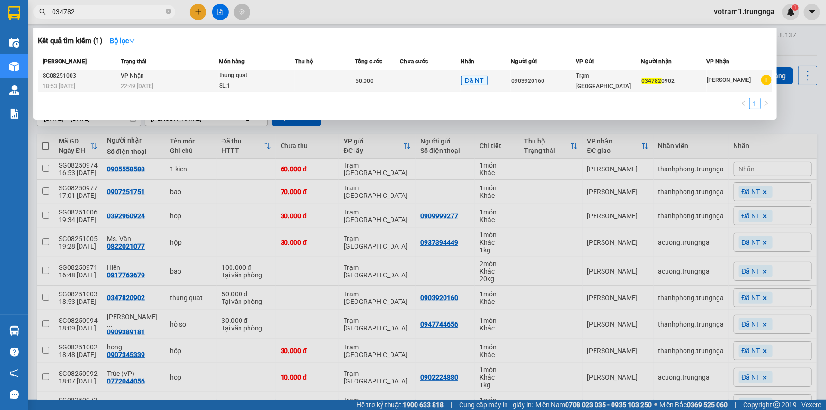
type input "034782"
click at [232, 84] on div "SL: 1" at bounding box center [254, 86] width 71 height 10
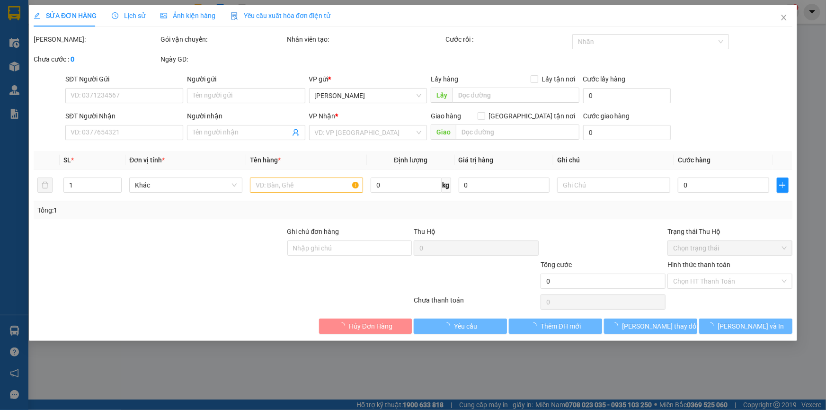
type input "0903920160"
type input "0347820902"
type input "50.000"
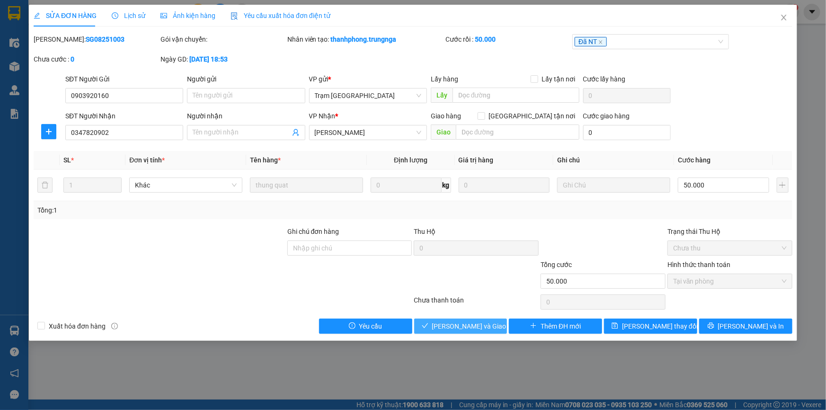
click at [488, 327] on span "[PERSON_NAME] và Giao hàng" at bounding box center [477, 326] width 91 height 10
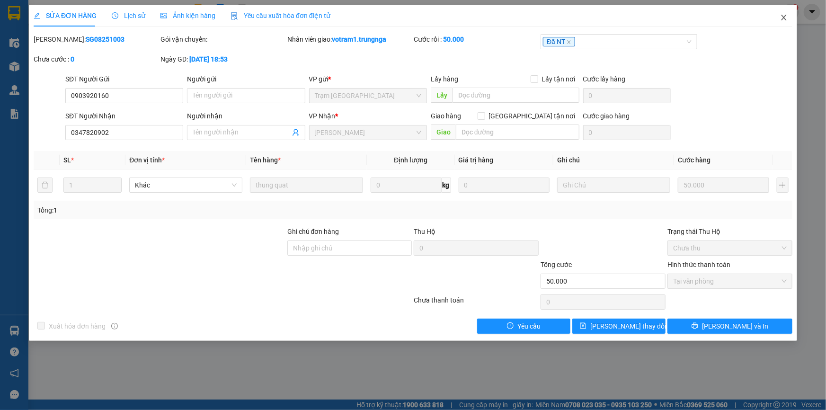
drag, startPoint x: 784, startPoint y: 19, endPoint x: 720, endPoint y: 4, distance: 65.5
click at [784, 19] on icon "close" at bounding box center [784, 18] width 8 height 8
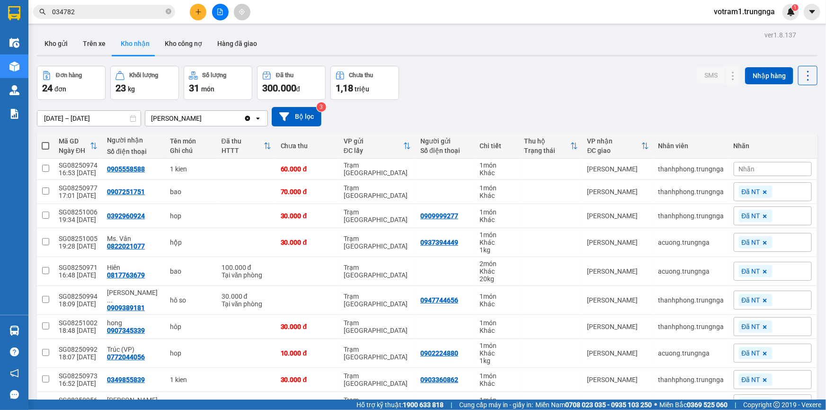
click at [202, 14] on button at bounding box center [198, 12] width 17 height 17
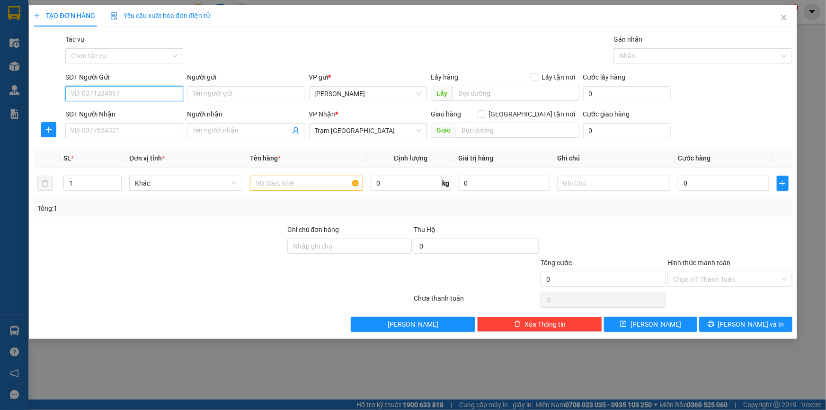
click at [162, 92] on input "SĐT Người Gửi" at bounding box center [124, 93] width 118 height 15
type input "0338046446"
click at [152, 127] on input "SĐT Người Nhận" at bounding box center [124, 130] width 118 height 15
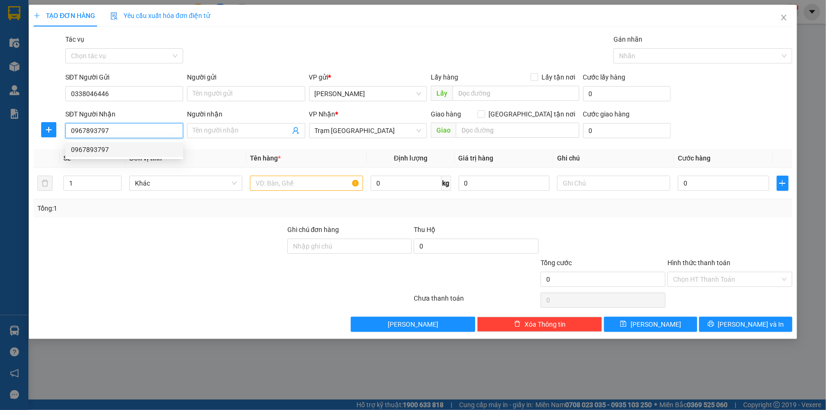
type input "0967893797"
click at [225, 256] on div at bounding box center [160, 240] width 254 height 33
click at [269, 185] on input "text" at bounding box center [306, 183] width 113 height 15
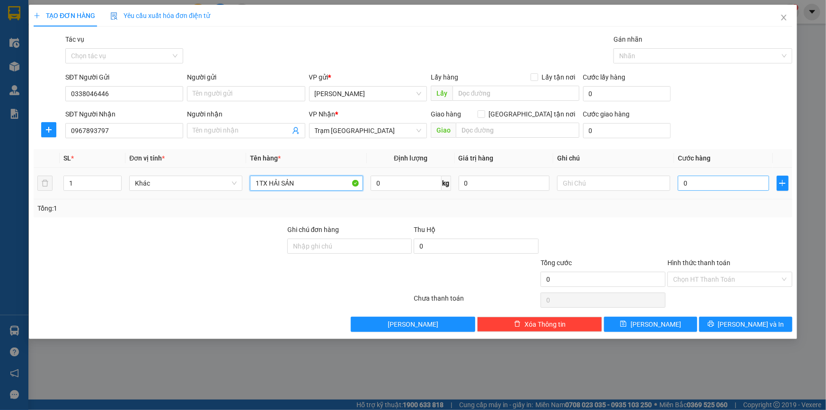
type input "1TX HẢI SẢN"
click at [685, 180] on input "0" at bounding box center [723, 183] width 91 height 15
type input "4"
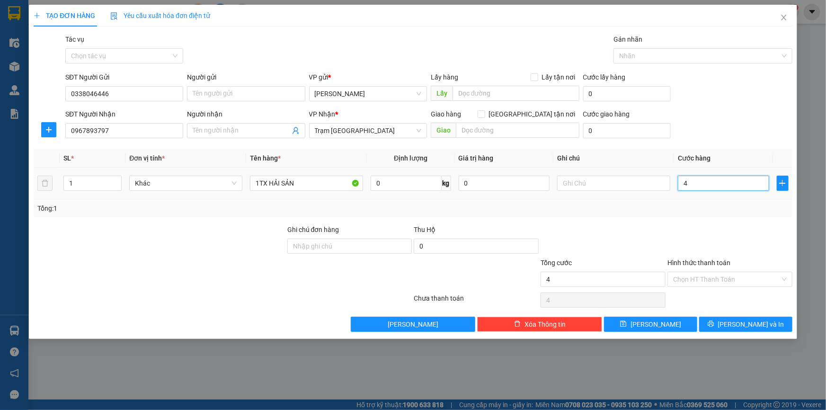
type input "40"
type input "40.000"
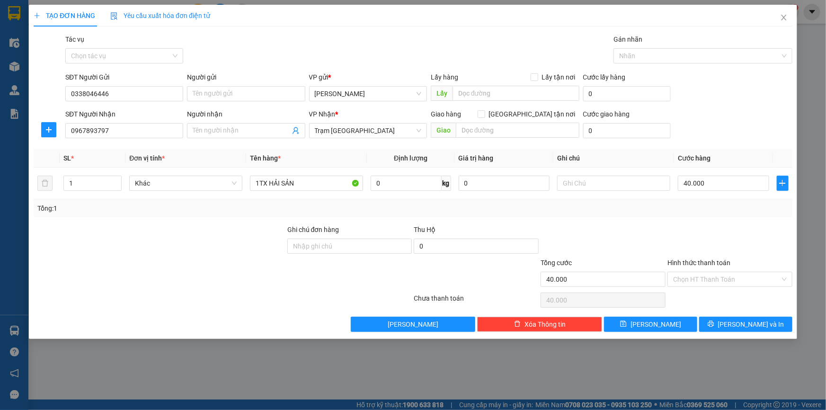
click at [661, 269] on div "Tổng cước" at bounding box center [602, 264] width 125 height 14
click at [692, 275] on input "Hình thức thanh toán" at bounding box center [726, 279] width 107 height 14
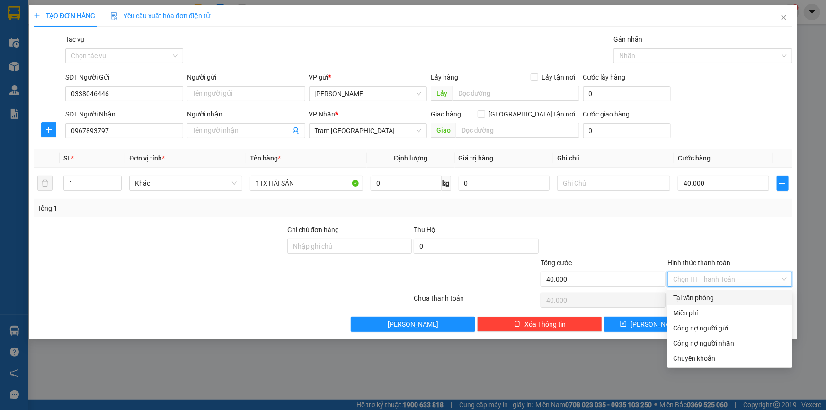
click at [698, 301] on div "Tại văn phòng" at bounding box center [730, 297] width 114 height 10
type input "0"
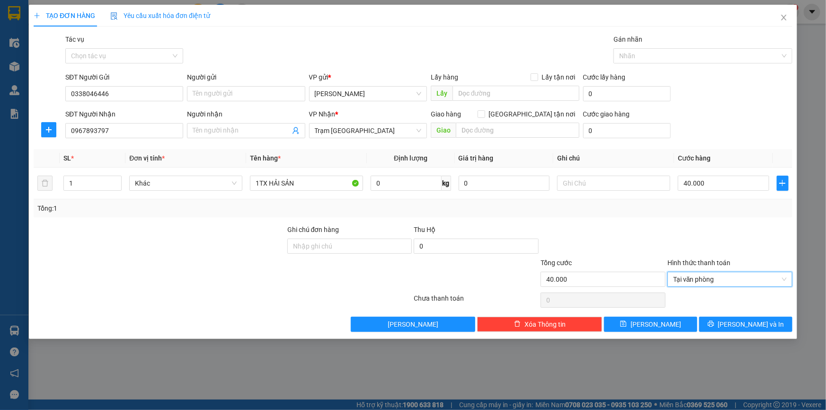
click at [706, 243] on div at bounding box center [729, 240] width 127 height 33
click at [735, 322] on button "Lưu và In" at bounding box center [745, 324] width 93 height 15
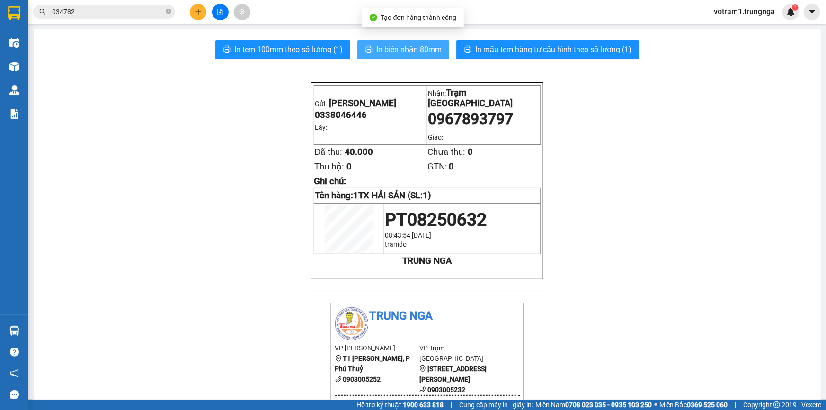
click at [386, 42] on button "In biên nhận 80mm" at bounding box center [403, 49] width 92 height 19
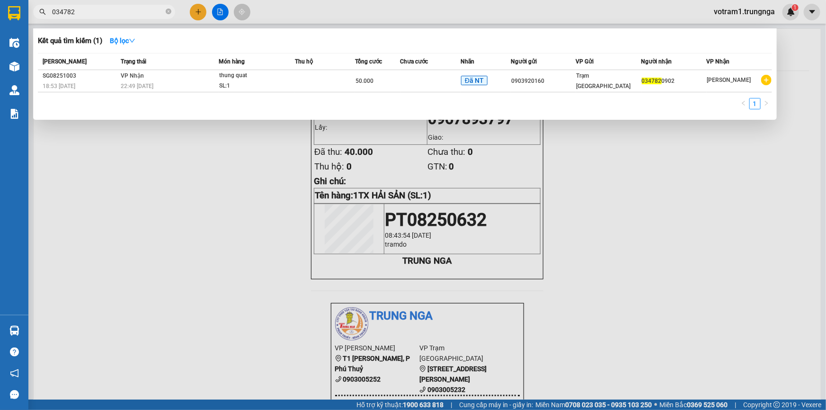
click at [94, 8] on input "034782" at bounding box center [108, 12] width 112 height 10
type input "0"
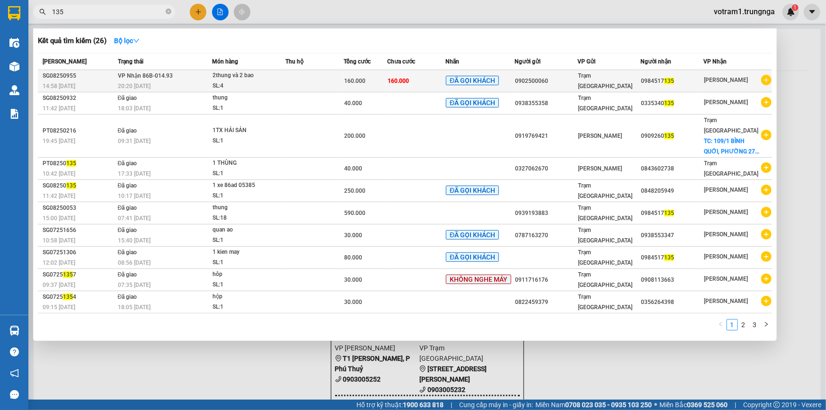
type input "135"
click at [667, 81] on div "0984517 135" at bounding box center [672, 81] width 62 height 10
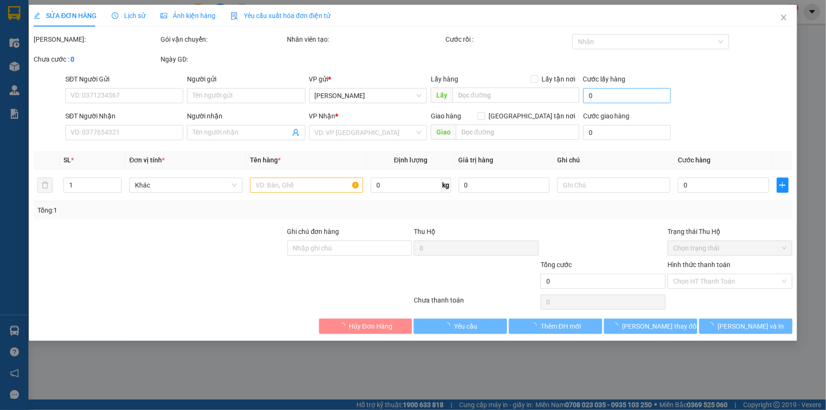
type input "0902500060"
type input "0984517135"
type input "VP THƯ GIAO,"
type input "160.000"
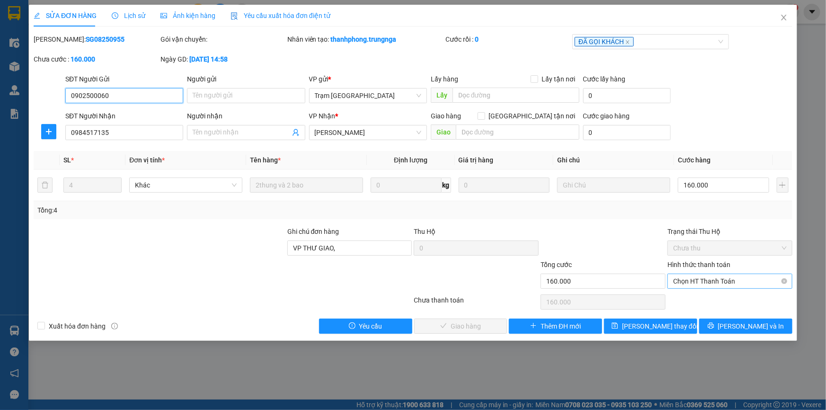
click at [695, 279] on span "Chọn HT Thanh Toán" at bounding box center [730, 281] width 114 height 14
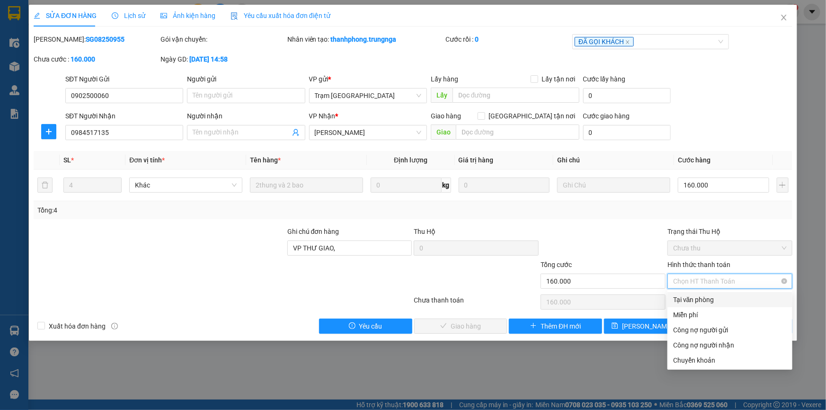
drag, startPoint x: 699, startPoint y: 300, endPoint x: 689, endPoint y: 286, distance: 16.9
click at [699, 300] on div "Tại văn phòng" at bounding box center [730, 299] width 114 height 10
type input "0"
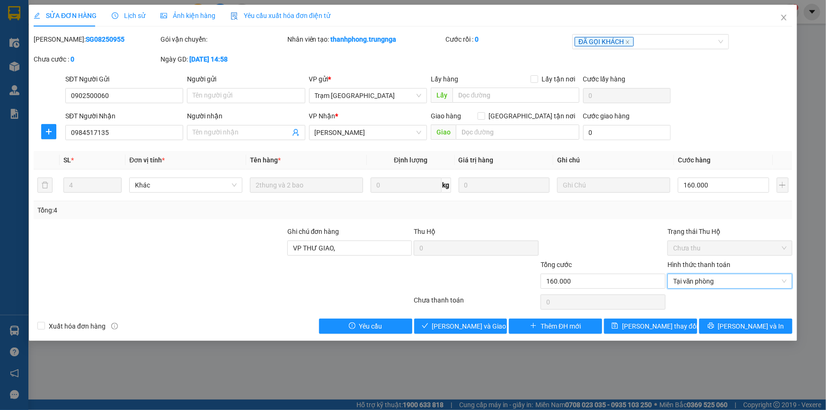
click at [611, 229] on div at bounding box center [602, 242] width 127 height 33
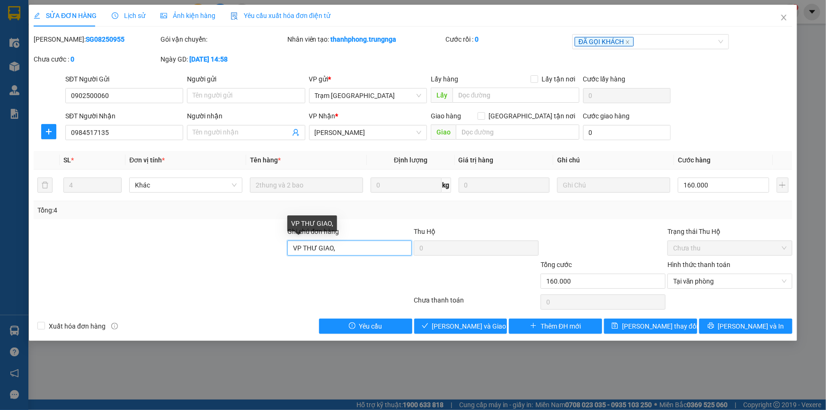
click at [364, 250] on input "VP THƯ GIAO," at bounding box center [349, 247] width 125 height 15
type input "V"
click at [526, 217] on div "Tổng: 4" at bounding box center [413, 210] width 759 height 18
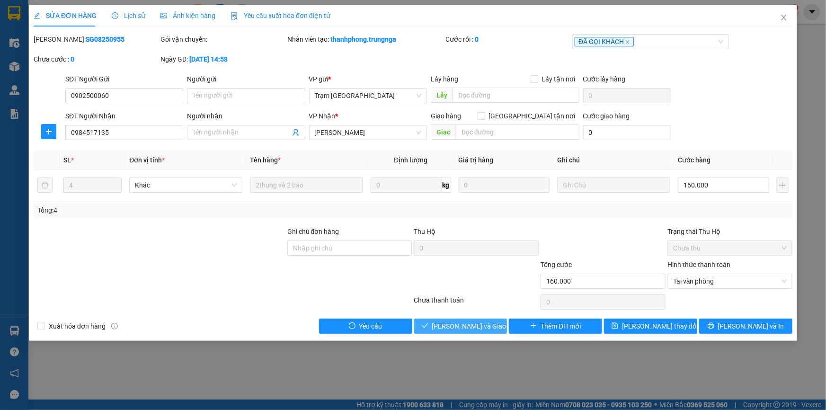
click at [489, 322] on span "Lưu và Giao hàng" at bounding box center [477, 326] width 91 height 10
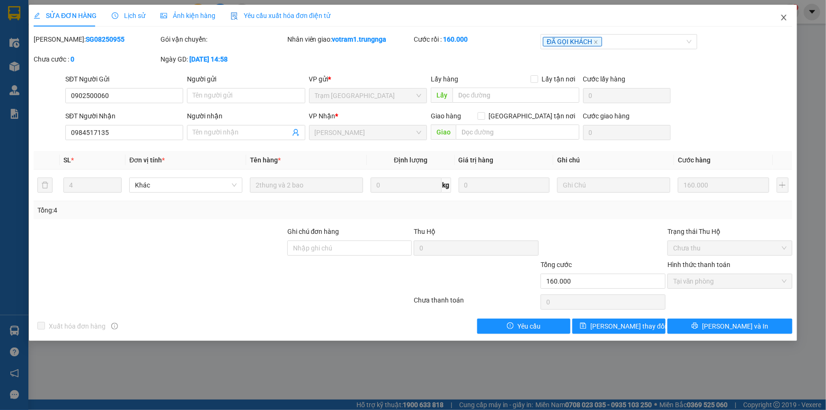
click at [787, 18] on icon "close" at bounding box center [784, 18] width 8 height 8
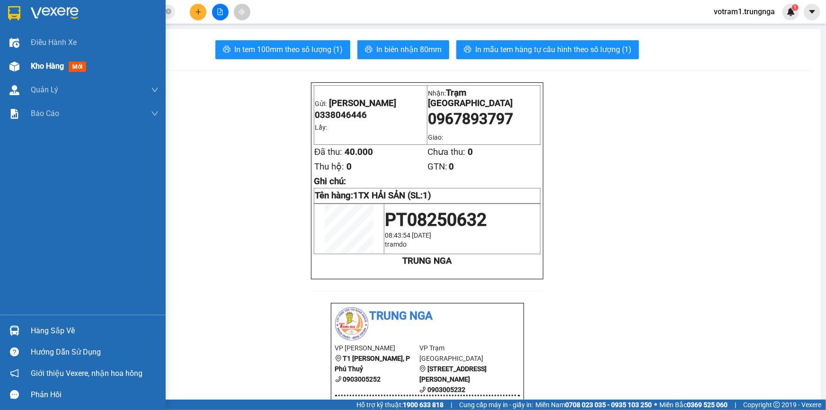
click at [18, 67] on img at bounding box center [14, 67] width 10 height 10
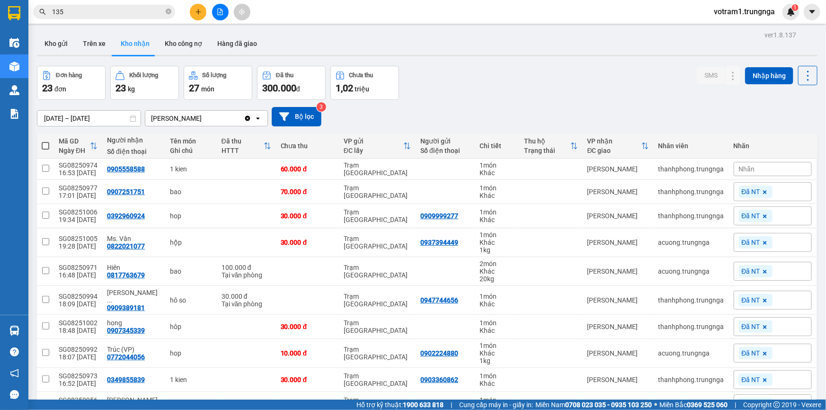
click at [563, 56] on div at bounding box center [427, 55] width 780 height 1
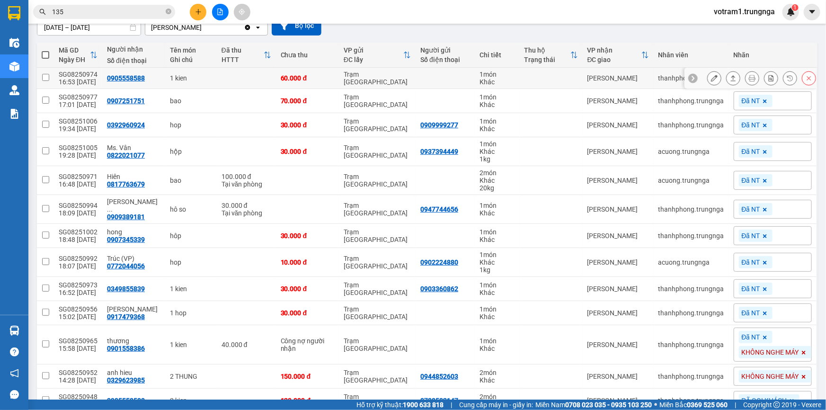
scroll to position [68, 0]
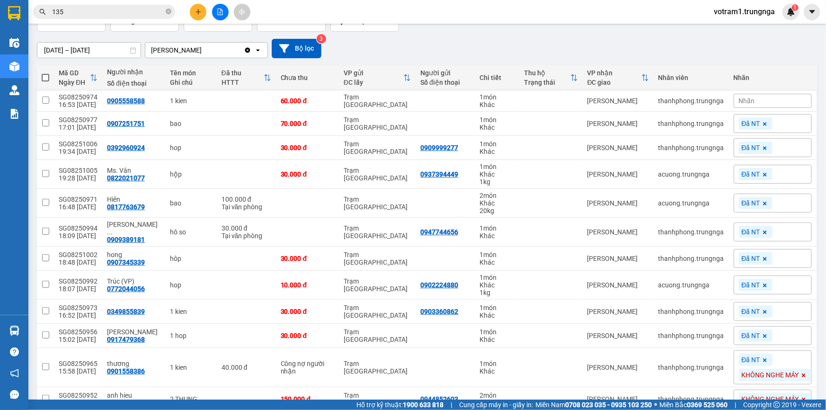
click at [90, 75] on icon at bounding box center [94, 78] width 8 height 8
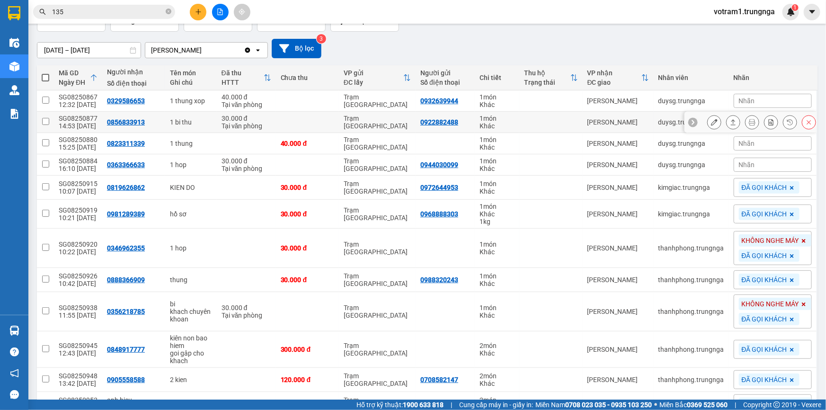
scroll to position [0, 0]
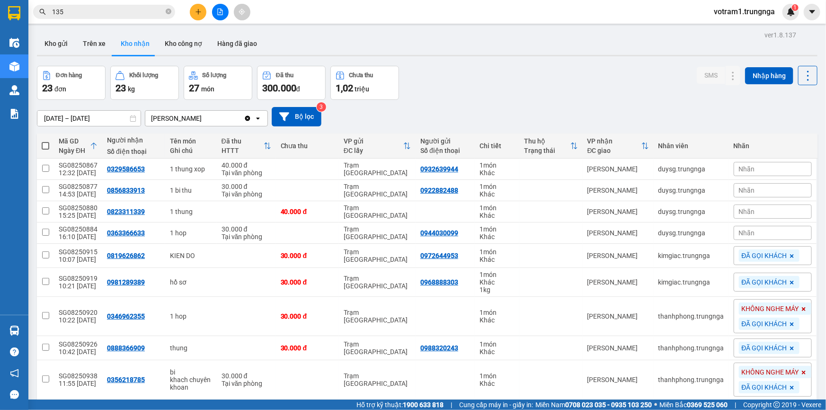
click at [102, 119] on input "10/08/2025 – 12/08/2025" at bounding box center [88, 118] width 103 height 15
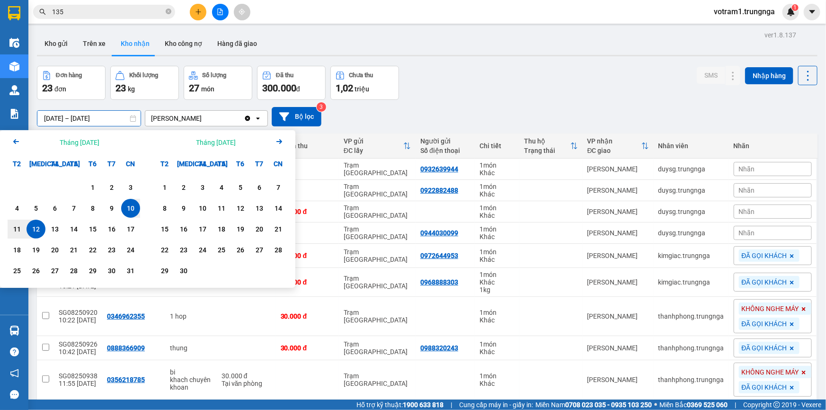
click at [14, 141] on icon "Previous month." at bounding box center [16, 141] width 6 height 5
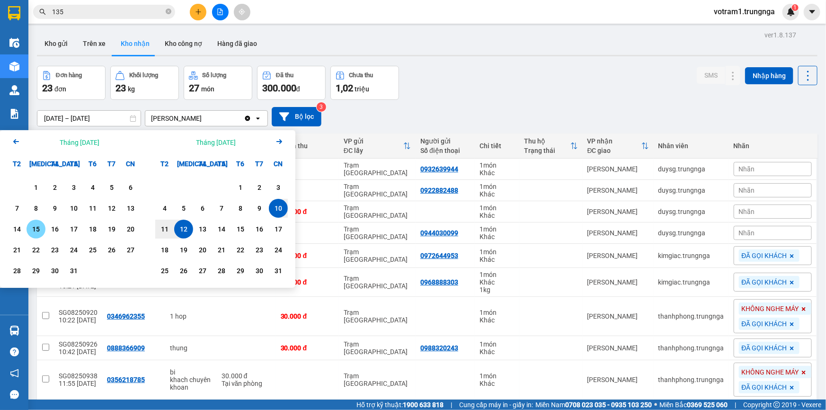
click at [40, 228] on div "15" at bounding box center [35, 228] width 13 height 11
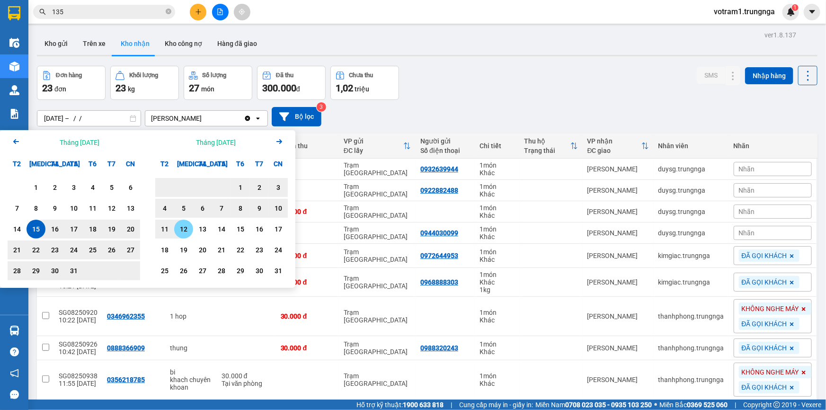
click at [188, 228] on div "12" at bounding box center [183, 228] width 13 height 11
type input "[DATE] – [DATE]"
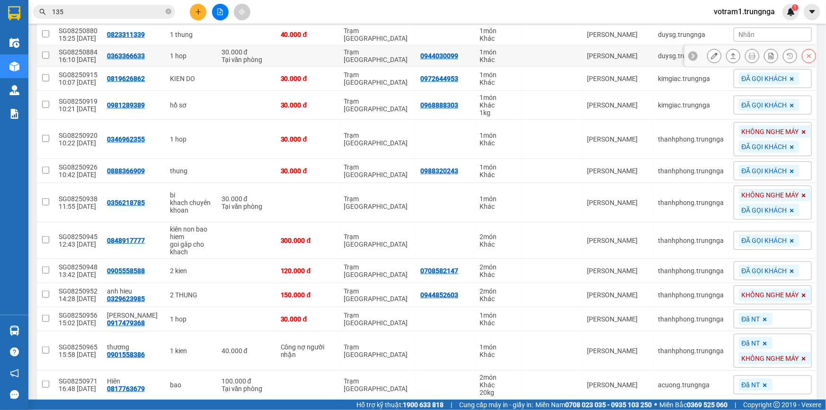
scroll to position [344, 0]
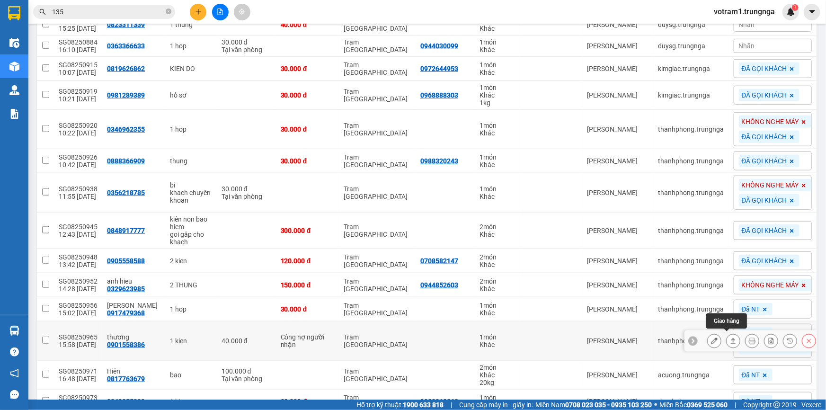
click at [730, 339] on icon at bounding box center [733, 340] width 7 height 7
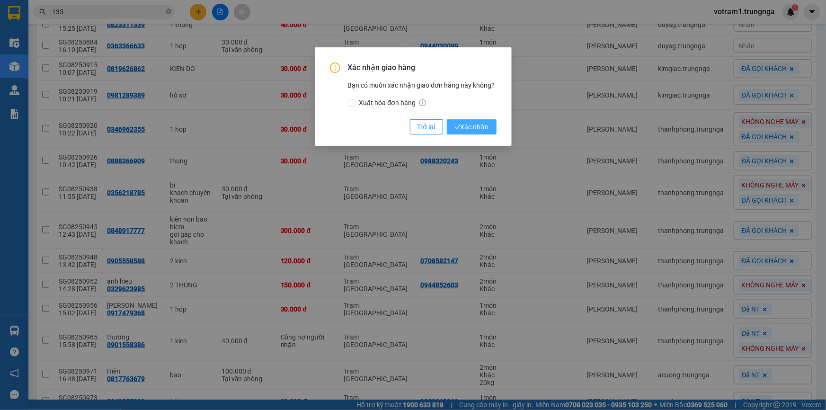
click at [471, 124] on span "Xác nhận" at bounding box center [471, 127] width 35 height 10
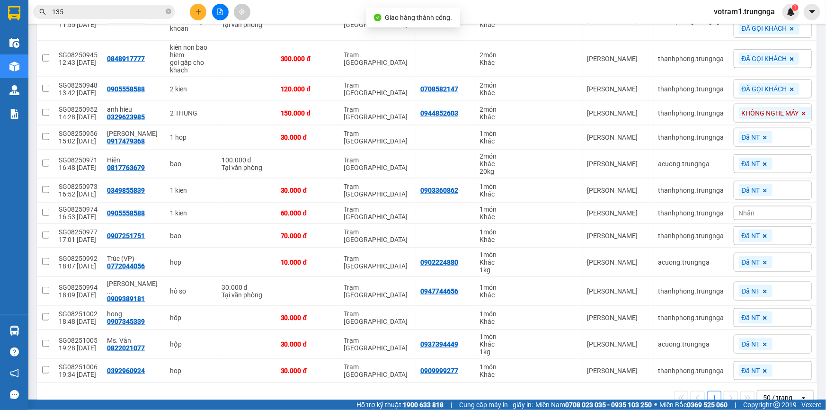
scroll to position [516, 0]
click at [205, 14] on button at bounding box center [198, 12] width 17 height 17
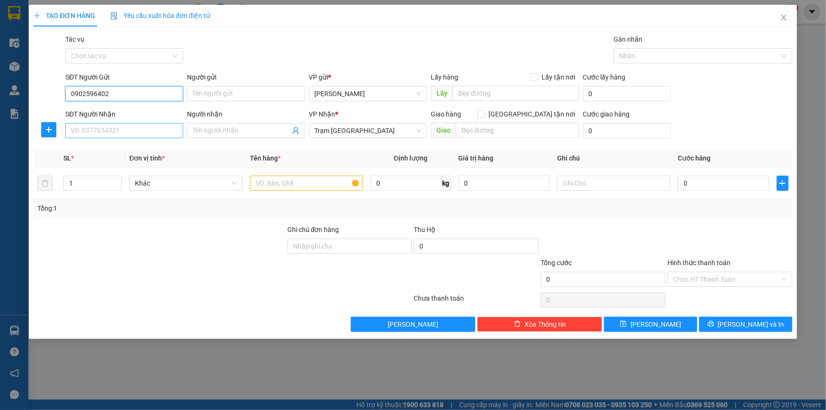
type input "0902596402"
click at [147, 129] on input "SĐT Người Nhận" at bounding box center [124, 130] width 118 height 15
type input "0389768787"
click at [326, 184] on input "text" at bounding box center [306, 183] width 113 height 15
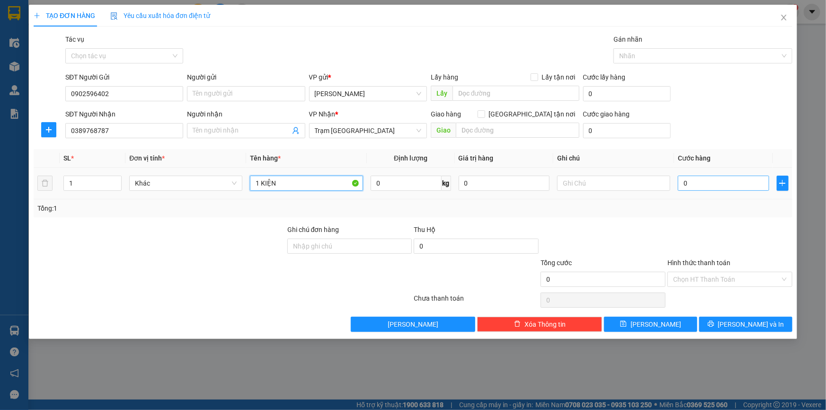
type input "1 KIỆN"
click at [712, 186] on input "0" at bounding box center [723, 183] width 91 height 15
type input "5"
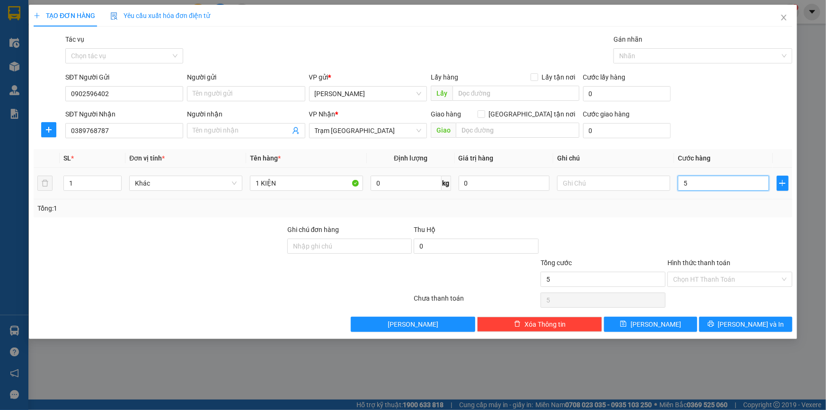
type input "50"
type input "50.000"
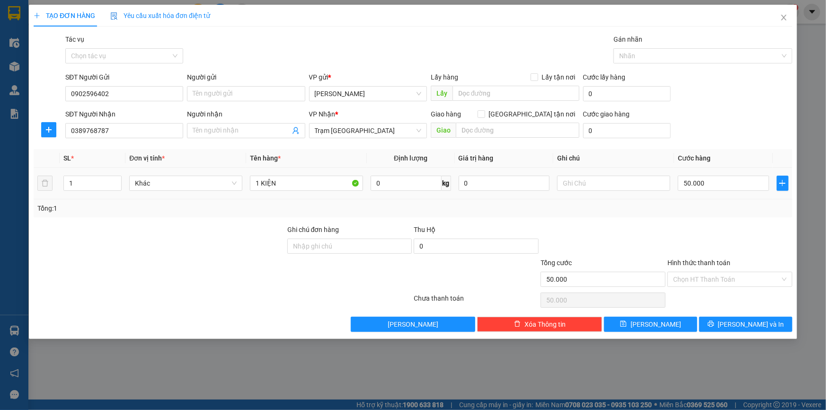
click at [714, 199] on div "Tổng: 1" at bounding box center [413, 208] width 759 height 18
click at [712, 277] on input "Hình thức thanh toán" at bounding box center [726, 279] width 107 height 14
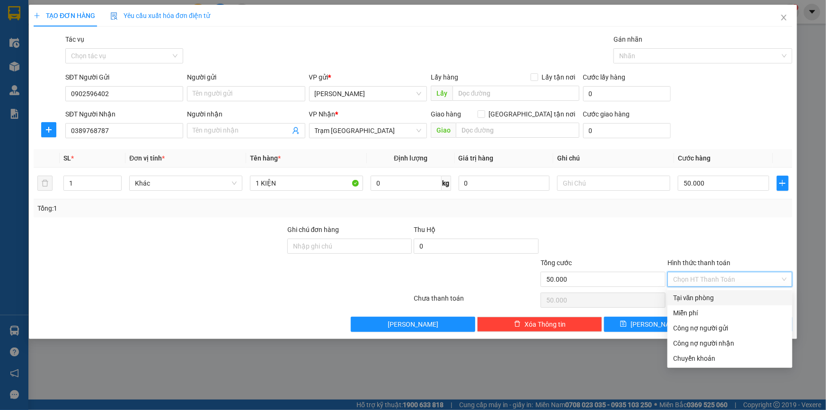
click at [710, 298] on div "Tại văn phòng" at bounding box center [730, 297] width 114 height 10
type input "0"
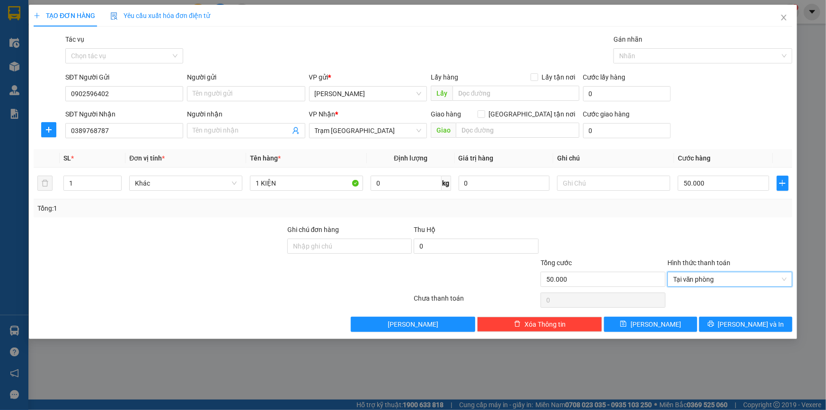
click at [716, 235] on div at bounding box center [729, 240] width 127 height 33
click at [751, 320] on span "Lưu và In" at bounding box center [751, 324] width 66 height 10
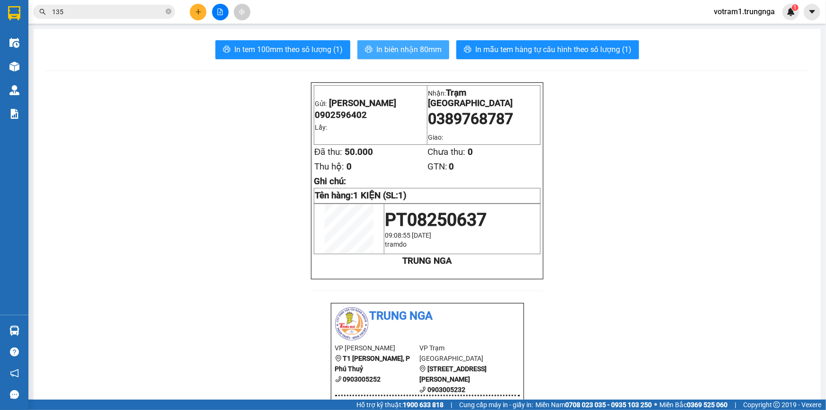
click at [426, 47] on span "In biên nhận 80mm" at bounding box center [408, 50] width 65 height 12
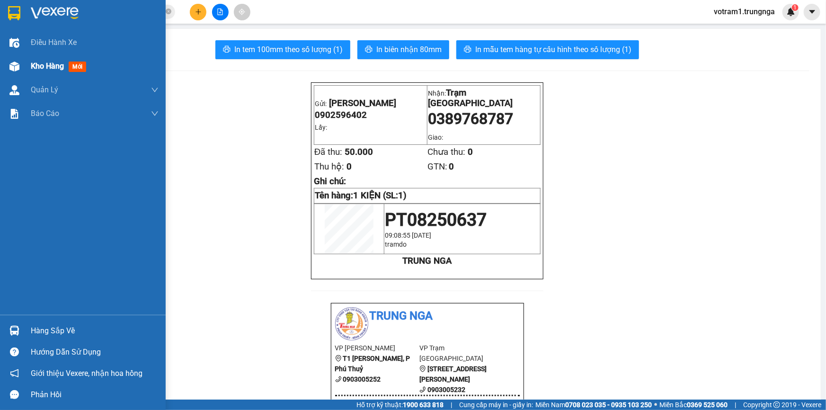
click at [25, 64] on div "Kho hàng mới" at bounding box center [83, 66] width 166 height 24
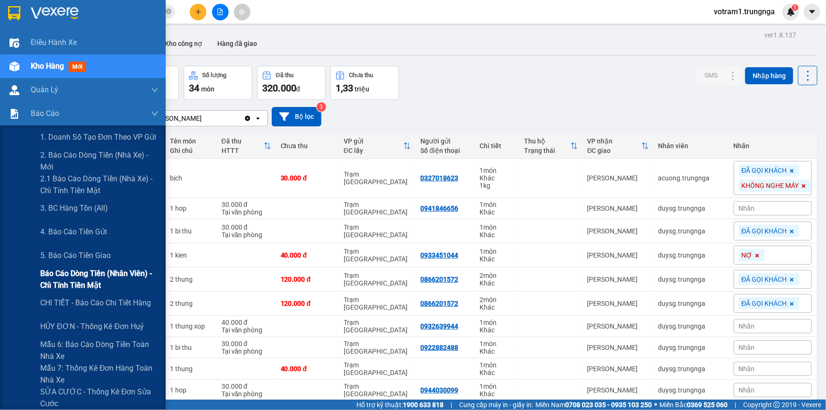
click at [75, 280] on span "Báo cáo dòng tiền (nhân viên) - chỉ tính tiền mặt" at bounding box center [99, 279] width 118 height 24
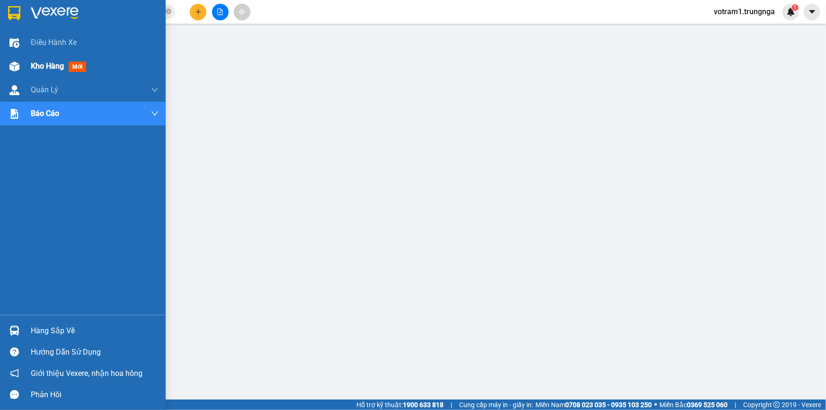
click at [39, 71] on div "Kho hàng mới" at bounding box center [60, 66] width 59 height 12
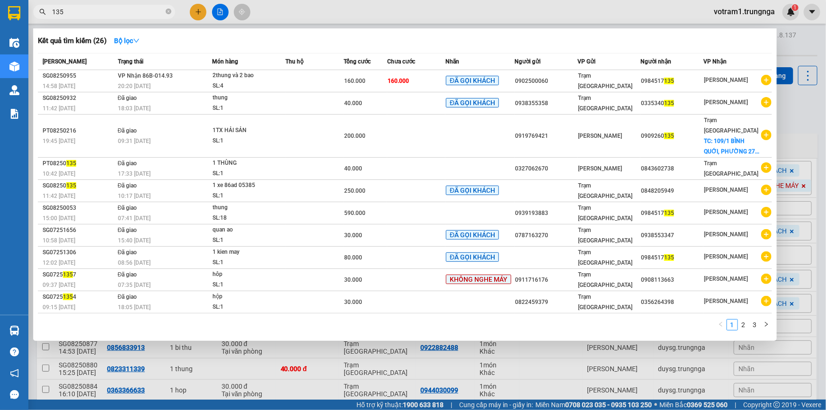
click at [114, 12] on input "135" at bounding box center [108, 12] width 112 height 10
type input "1"
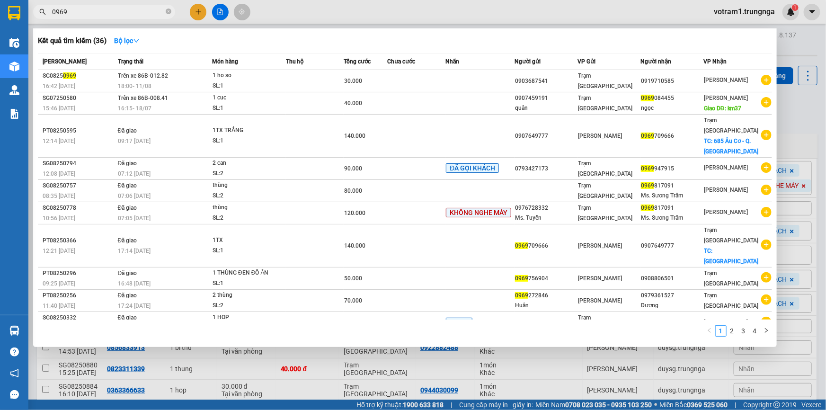
click at [800, 108] on div at bounding box center [413, 205] width 826 height 410
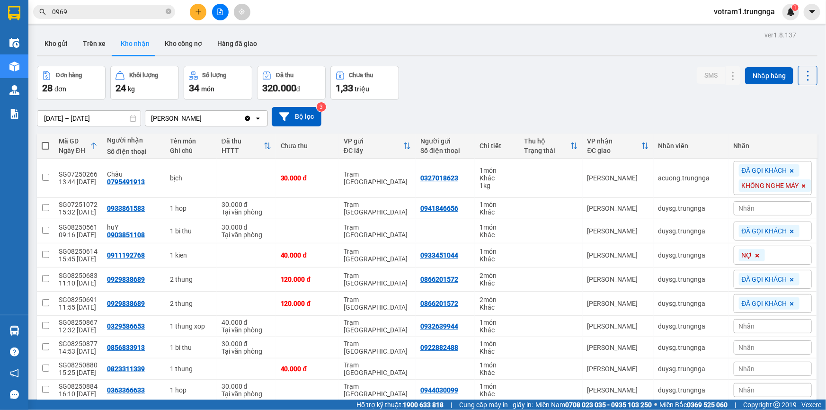
click at [134, 12] on input "0969" at bounding box center [108, 12] width 112 height 10
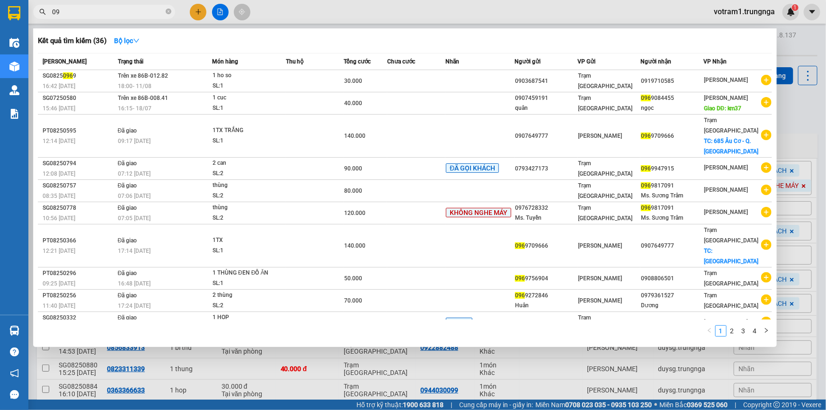
type input "0"
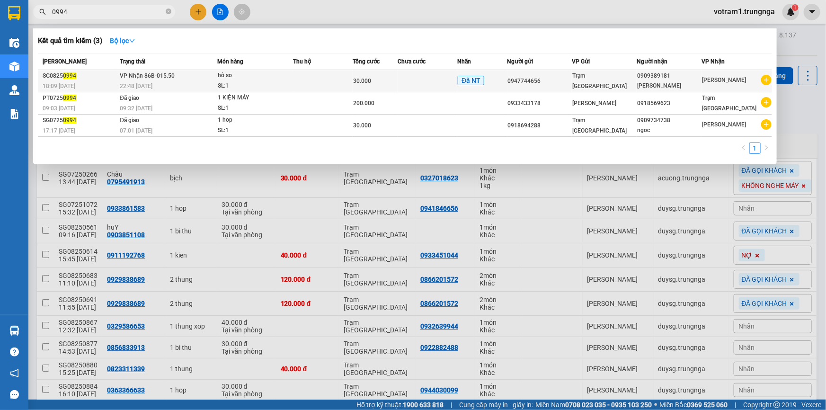
type input "0994"
click at [559, 82] on div "0947744656" at bounding box center [540, 81] width 64 height 10
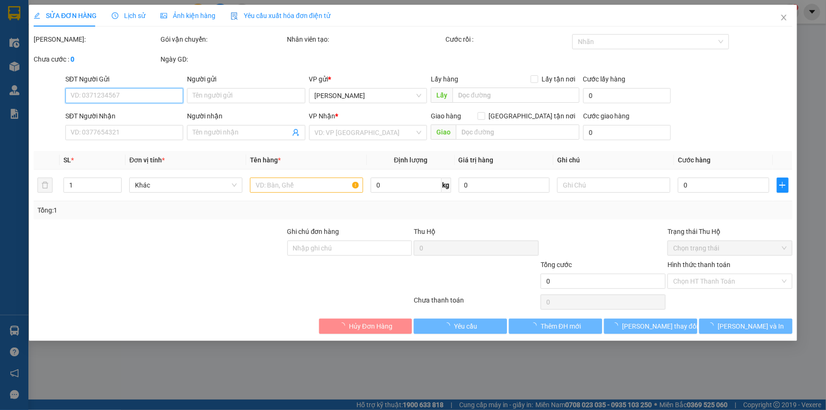
type input "0947744656"
type input "0909389181"
type input "Tôyota Binh Thuan"
type input "30.000"
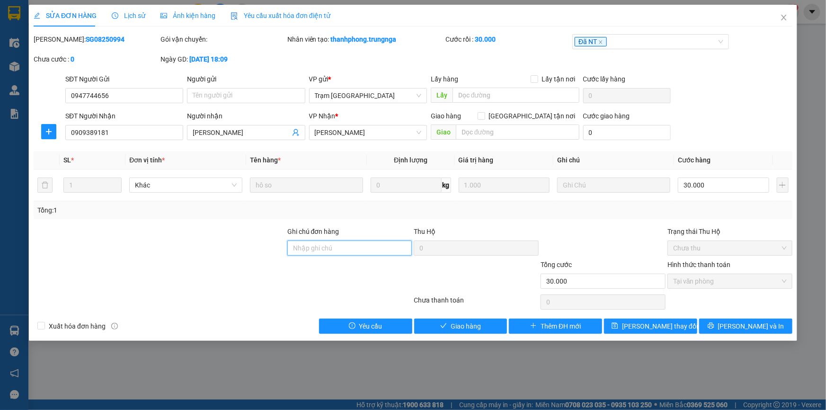
click at [387, 244] on input "Ghi chú đơn hàng" at bounding box center [349, 247] width 125 height 15
type input "CẬU GÙ GIAO TN"
click at [456, 318] on button "Lưu và Giao hàng" at bounding box center [460, 325] width 93 height 15
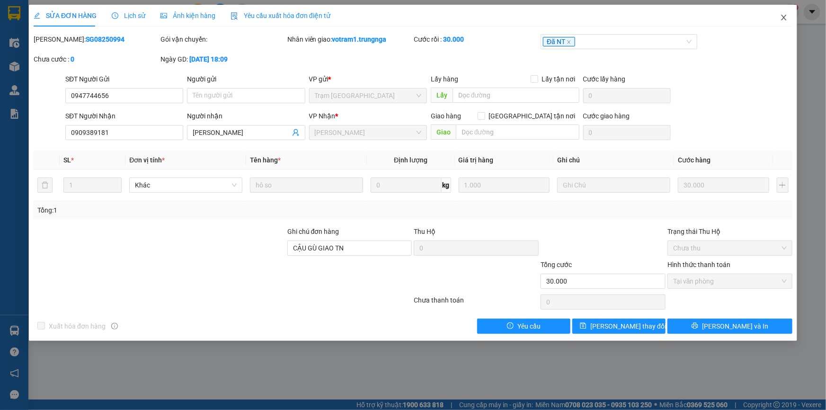
click at [786, 14] on icon "close" at bounding box center [784, 18] width 8 height 8
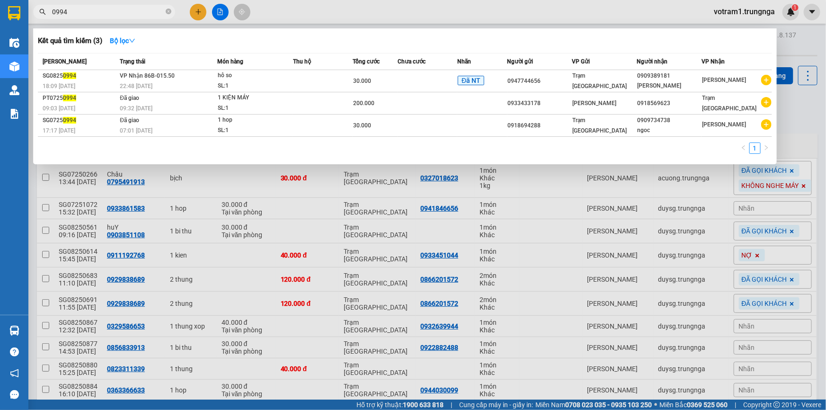
click at [66, 7] on input "0994" at bounding box center [108, 12] width 112 height 10
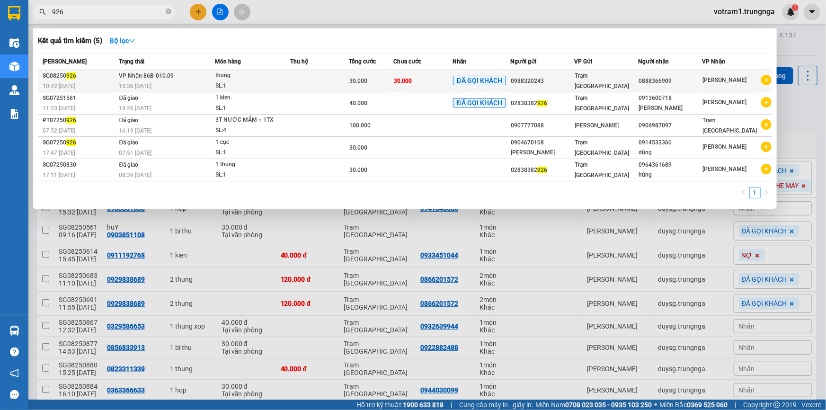
type input "926"
click at [661, 82] on div "0888366909" at bounding box center [669, 81] width 63 height 10
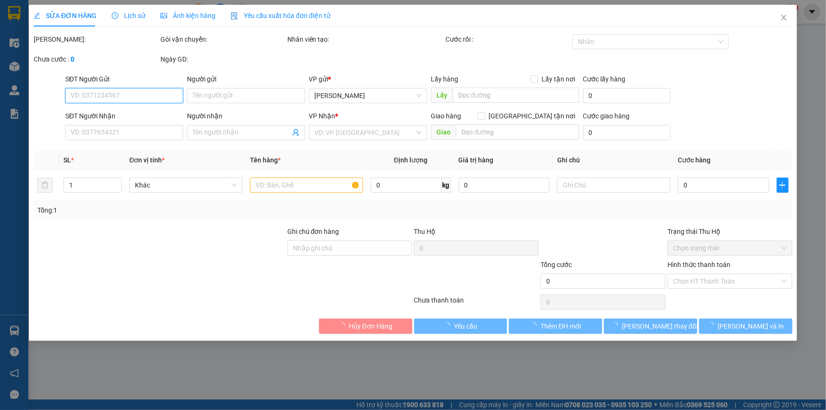
type input "0988320243"
type input "0888366909"
type input "30.000"
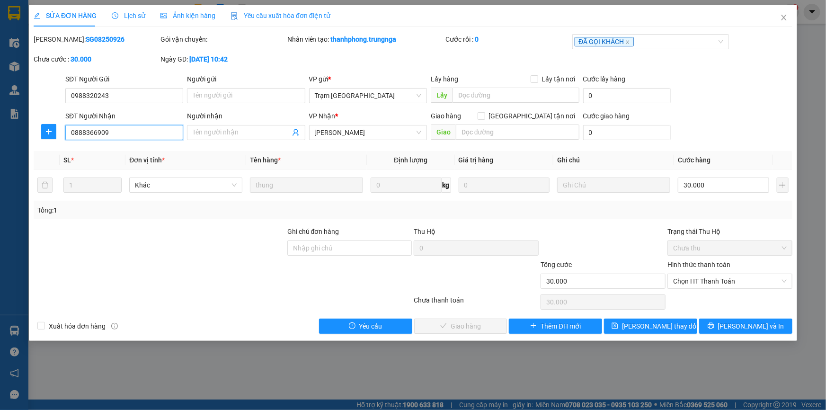
click at [93, 133] on input "0888366909" at bounding box center [124, 132] width 118 height 15
click at [695, 281] on span "Chọn HT Thanh Toán" at bounding box center [730, 281] width 114 height 14
type input "0888396909"
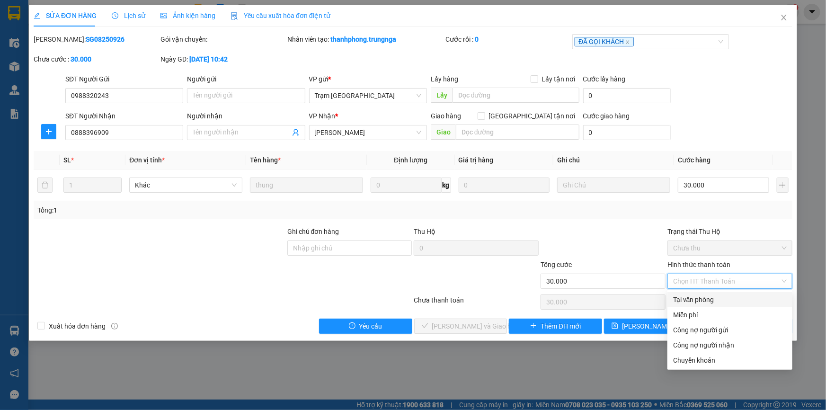
click at [697, 299] on div "Tại văn phòng" at bounding box center [730, 299] width 114 height 10
type input "0"
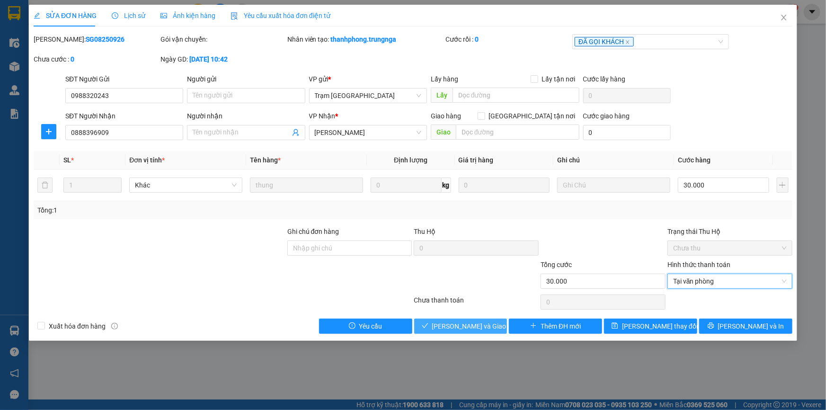
click at [484, 328] on span "Lưu và Giao hàng" at bounding box center [477, 326] width 91 height 10
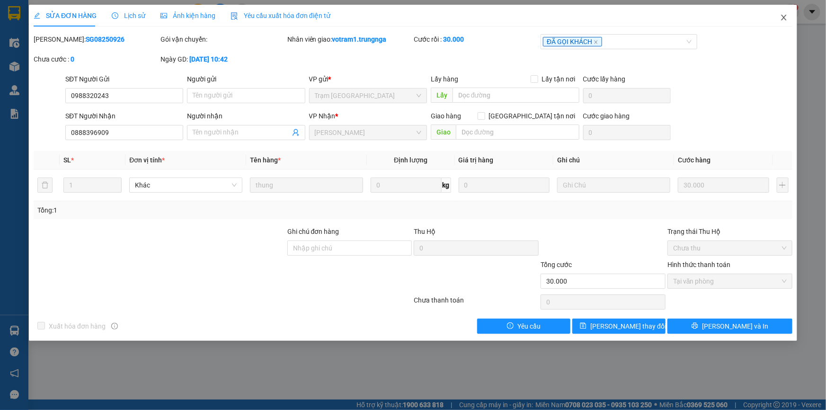
click at [785, 22] on span "Close" at bounding box center [783, 18] width 26 height 26
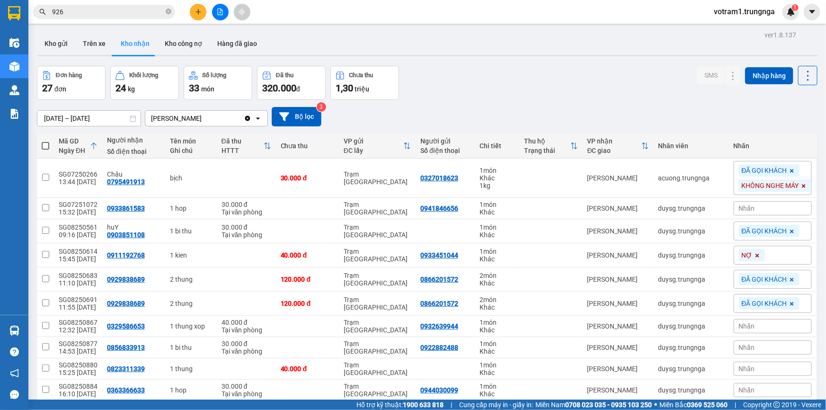
click at [110, 12] on input "926" at bounding box center [108, 12] width 112 height 10
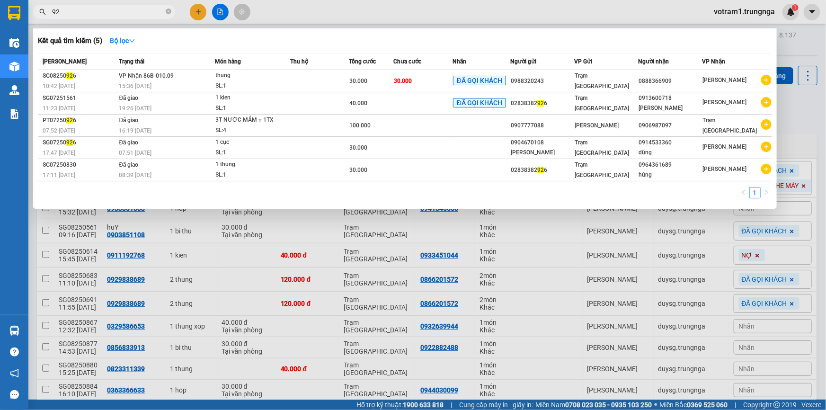
type input "9"
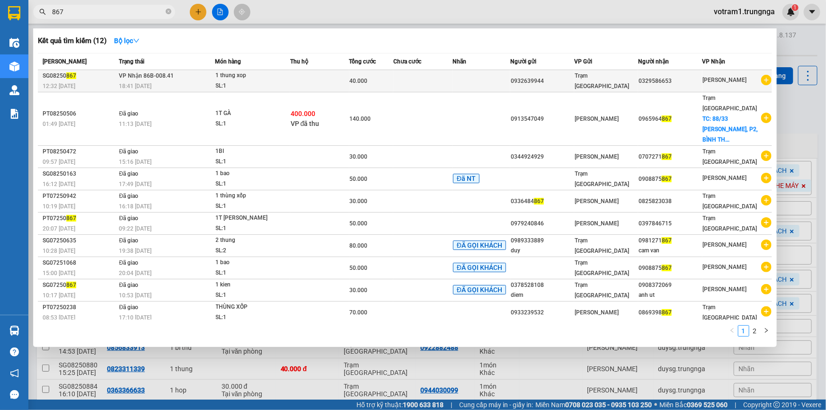
type input "867"
click at [208, 84] on div "18:41 - 10/08" at bounding box center [167, 86] width 96 height 10
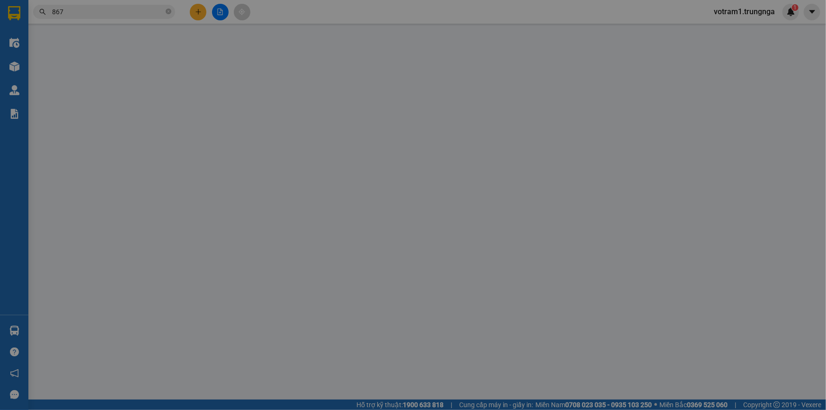
type input "0932639944"
type input "0329586653"
type input "40.000"
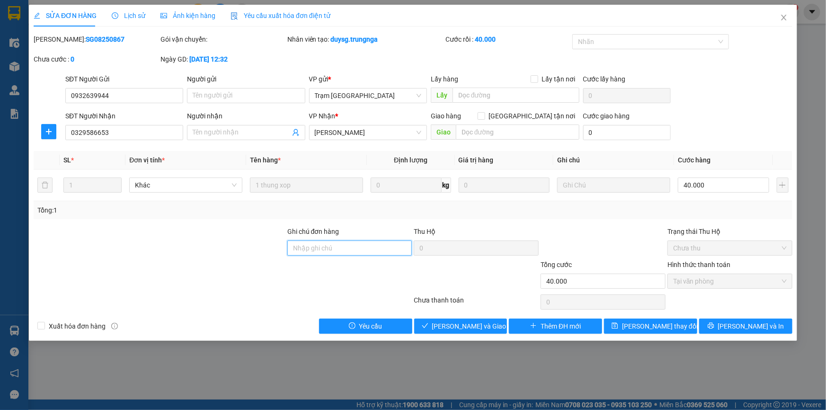
click at [323, 250] on input "Ghi chú đơn hàng" at bounding box center [349, 247] width 125 height 15
type input "C UYEN GIAO"
click at [437, 326] on button "Lưu và Giao hàng" at bounding box center [460, 325] width 93 height 15
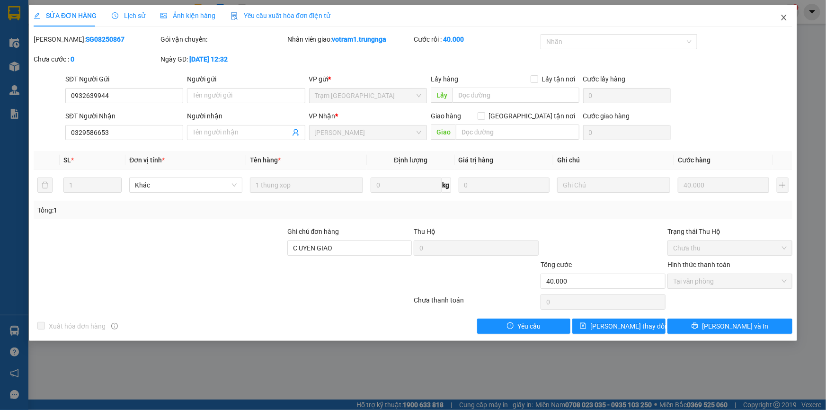
click at [782, 16] on icon "close" at bounding box center [783, 18] width 5 height 6
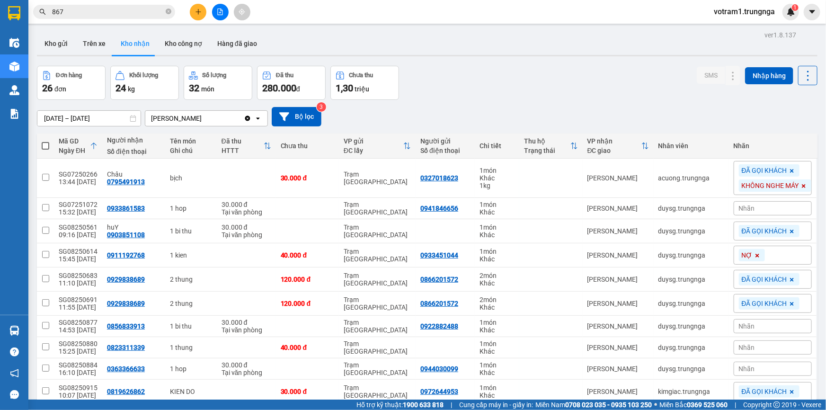
click at [69, 14] on input "867" at bounding box center [108, 12] width 112 height 10
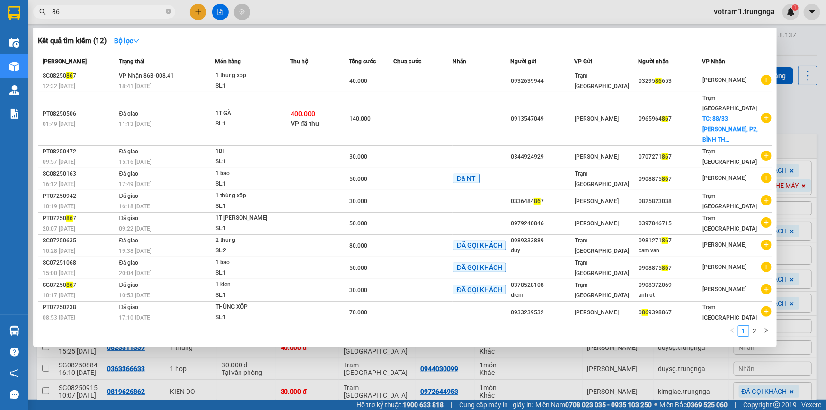
type input "8"
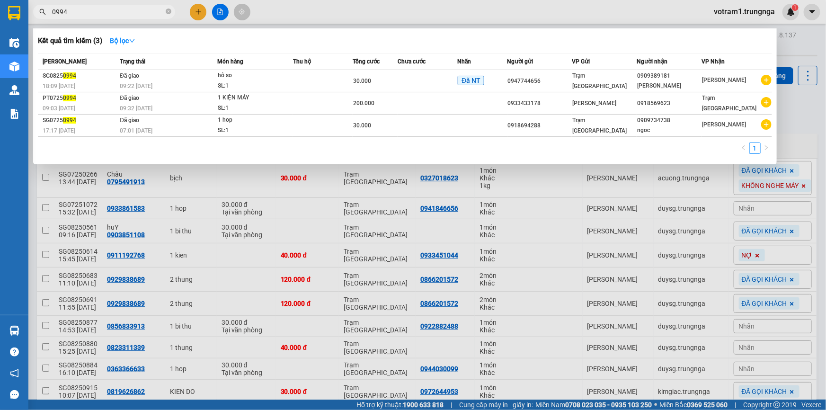
click at [134, 14] on input "0994" at bounding box center [108, 12] width 112 height 10
type input "0"
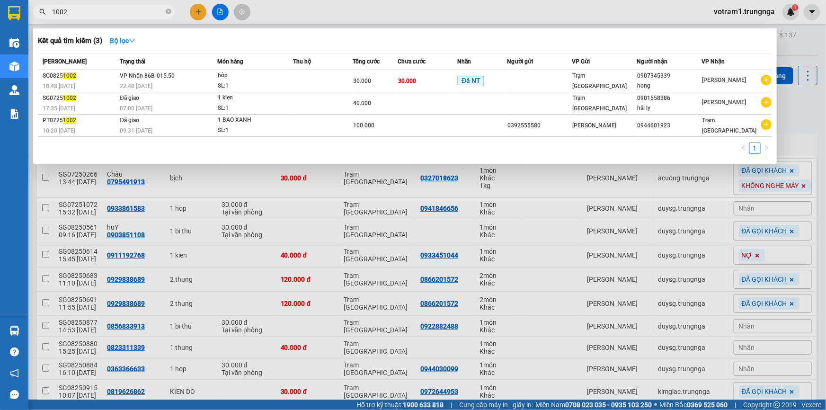
type input "1002"
click at [304, 69] on th "Thu hộ" at bounding box center [323, 61] width 60 height 17
click at [303, 75] on td at bounding box center [323, 81] width 60 height 22
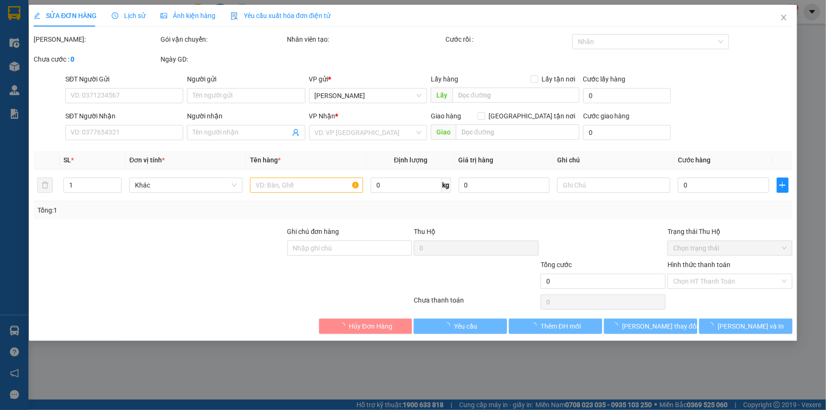
type input "0907345339"
type input "hong"
type input "30.000"
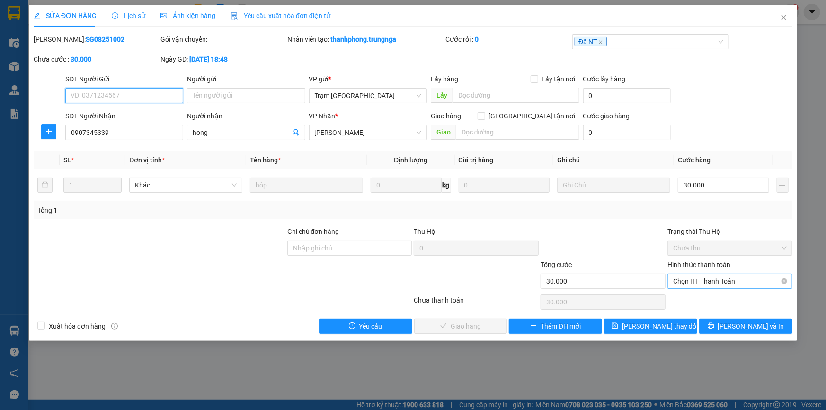
click at [705, 283] on span "Chọn HT Thanh Toán" at bounding box center [730, 281] width 114 height 14
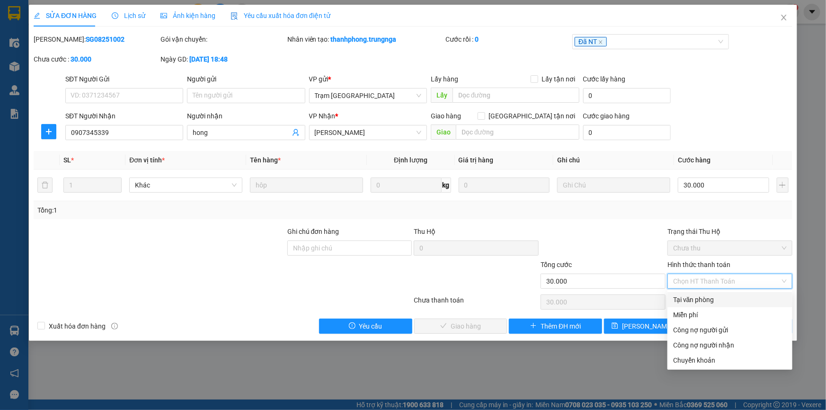
click at [699, 299] on div "Tại văn phòng" at bounding box center [730, 299] width 114 height 10
type input "0"
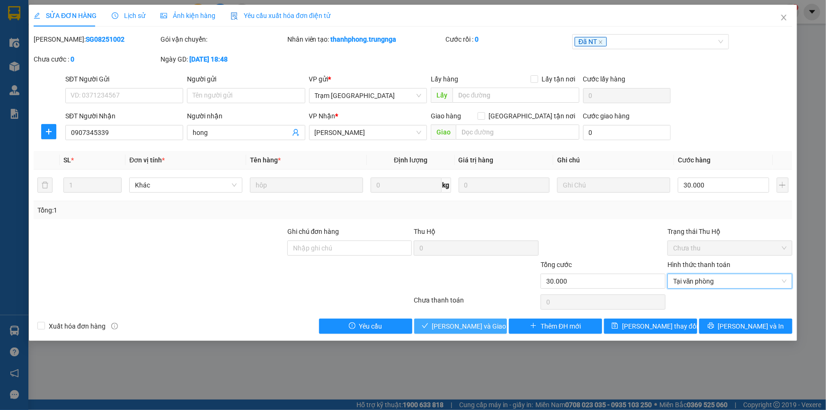
click at [481, 322] on span "Lưu và Giao hàng" at bounding box center [477, 326] width 91 height 10
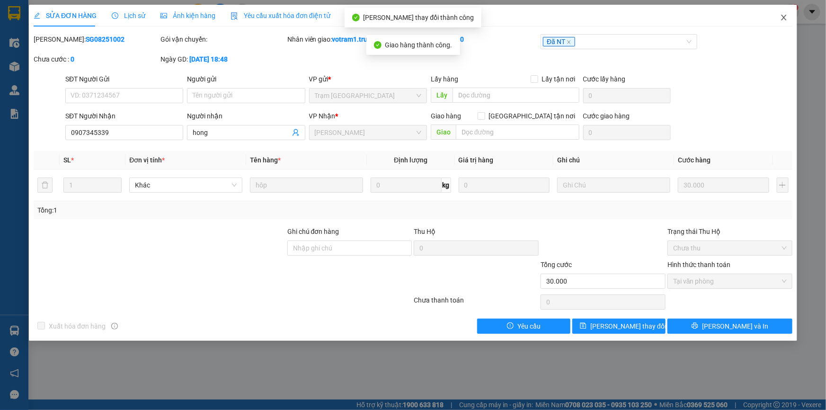
click at [782, 19] on icon "close" at bounding box center [784, 18] width 8 height 8
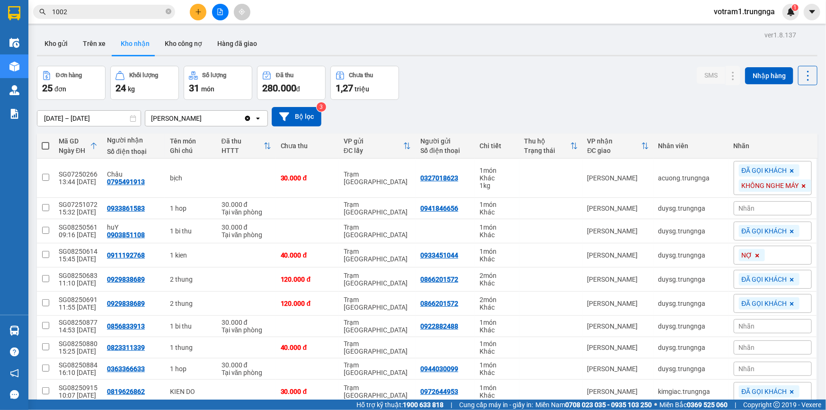
click at [119, 7] on input "1002" at bounding box center [108, 12] width 112 height 10
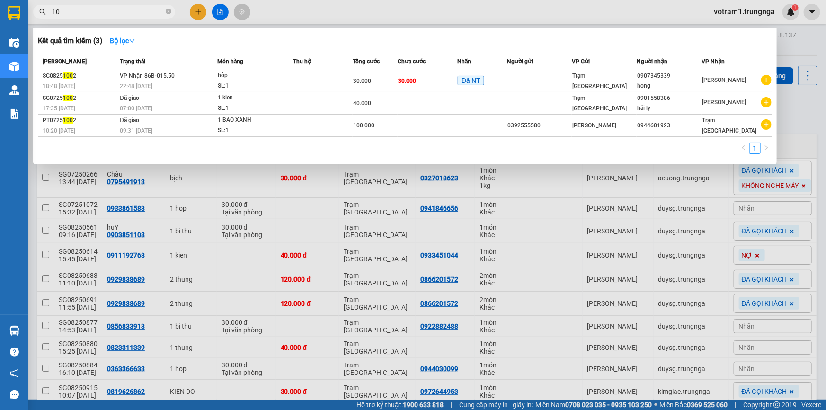
type input "1"
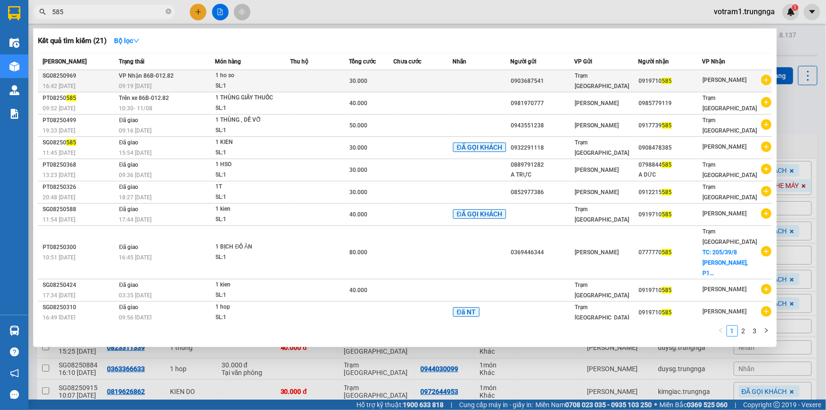
type input "585"
click at [299, 79] on td at bounding box center [319, 81] width 59 height 22
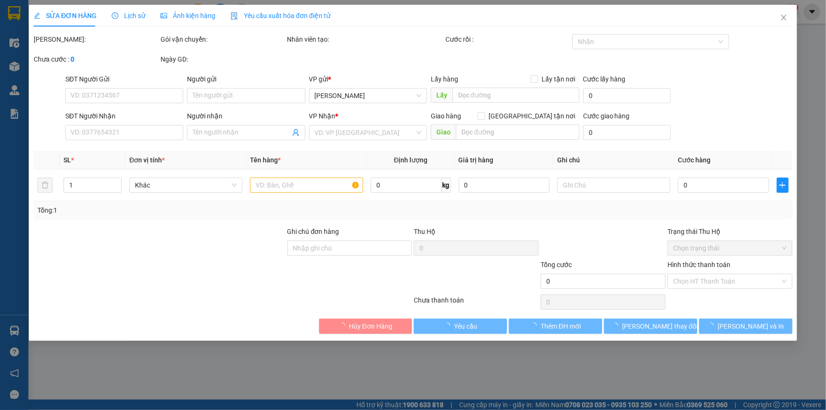
type input "0903687541"
type input "0919710585"
type input "30.000"
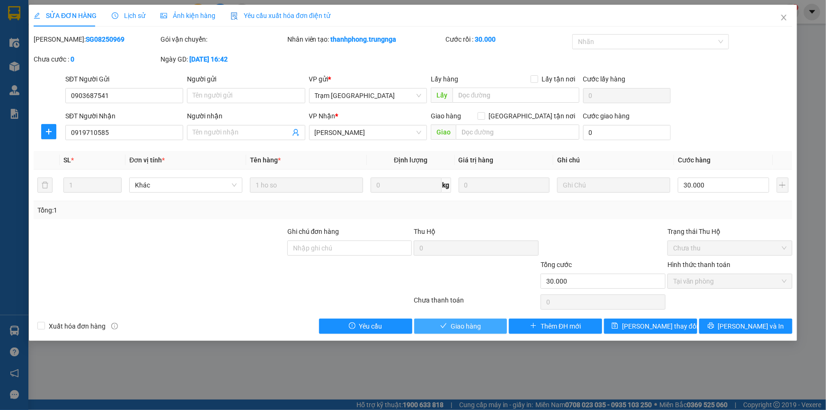
click at [477, 322] on span "Giao hàng" at bounding box center [465, 326] width 30 height 10
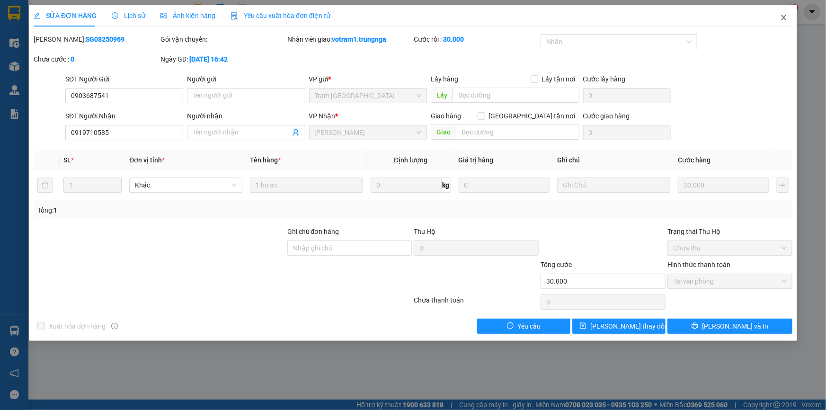
click at [784, 18] on icon "close" at bounding box center [784, 18] width 8 height 8
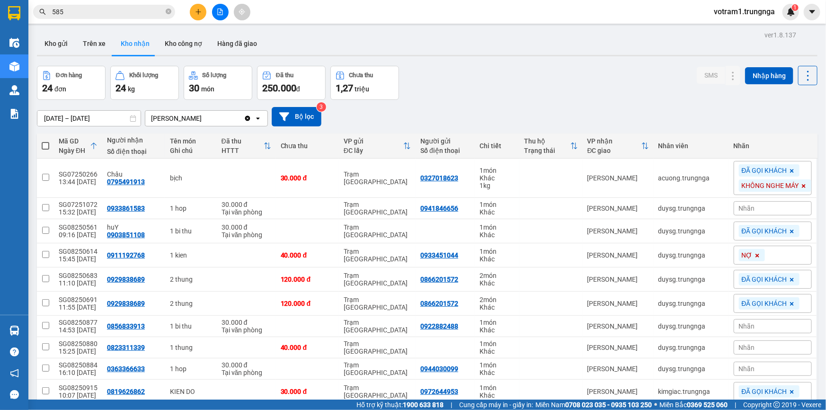
click at [134, 15] on input "585" at bounding box center [108, 12] width 112 height 10
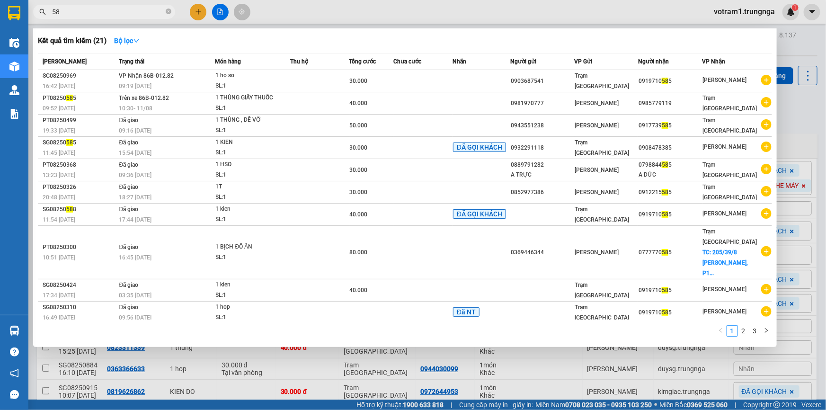
type input "5"
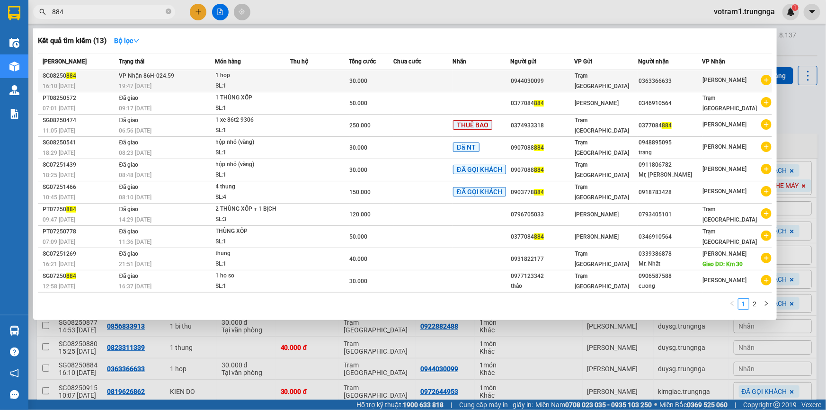
type input "884"
click at [235, 78] on div "1 hop" at bounding box center [251, 76] width 71 height 10
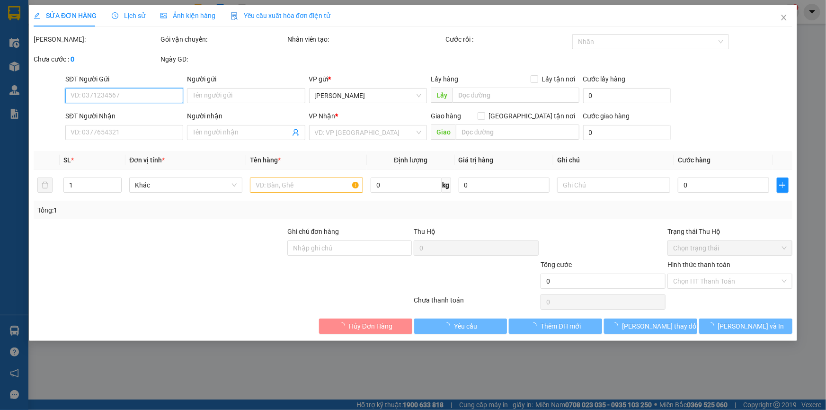
type input "0944030099"
type input "0363366633"
type input "30.000"
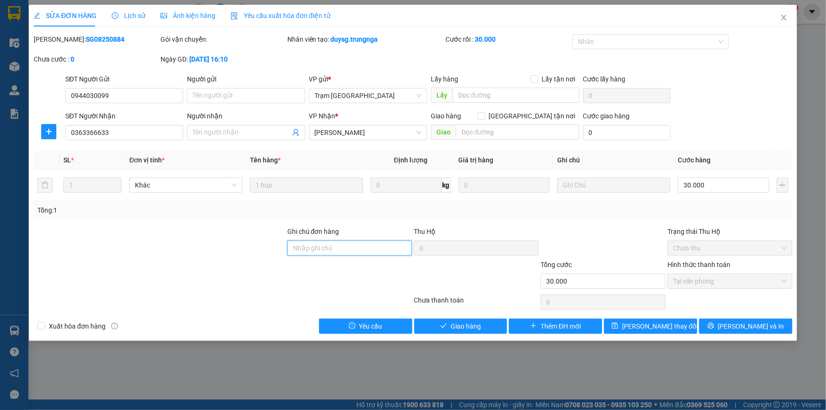
click at [371, 248] on input "Ghi chú đơn hàng" at bounding box center [349, 247] width 125 height 15
type input "K CÓ HÀNG, GOI KBM"
click at [472, 326] on span "Lưu và Giao hàng" at bounding box center [477, 326] width 91 height 10
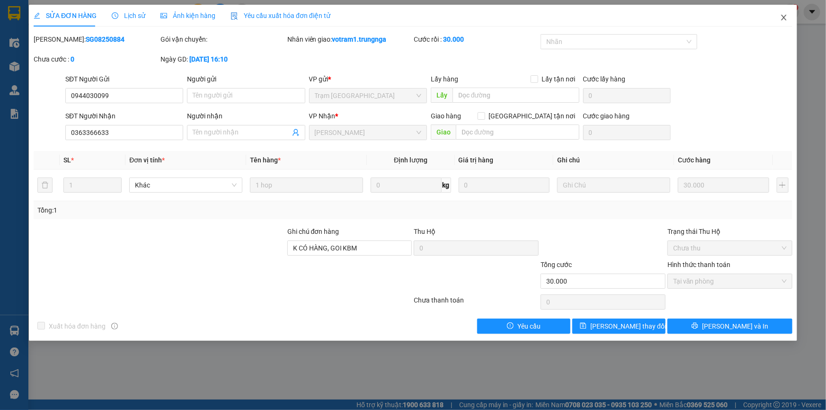
click at [781, 16] on icon "close" at bounding box center [784, 18] width 8 height 8
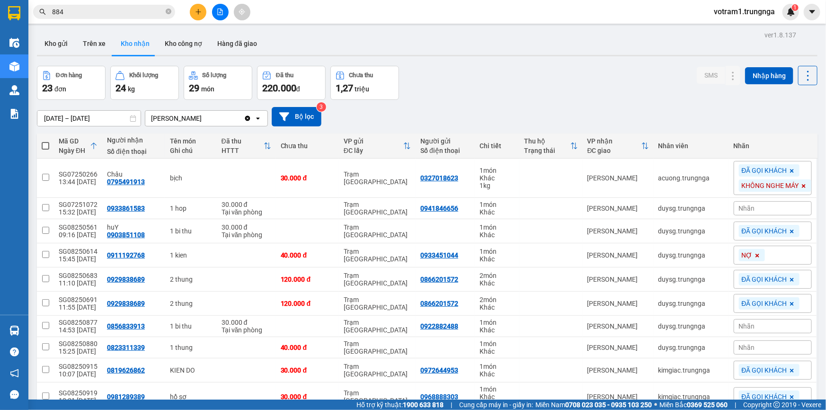
click at [142, 9] on input "884" at bounding box center [108, 12] width 112 height 10
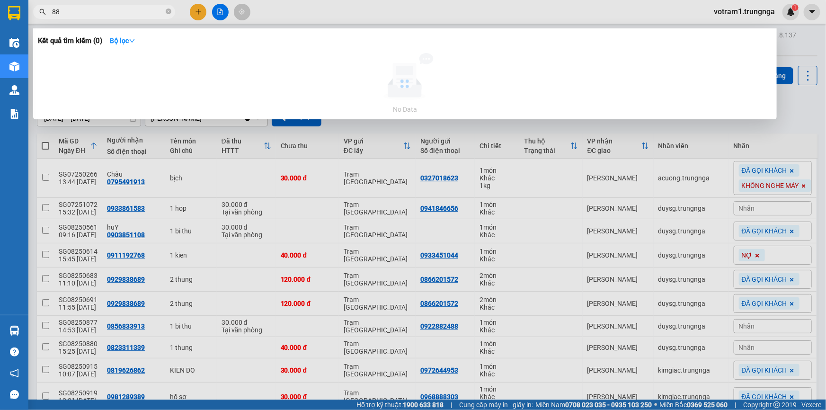
type input "8"
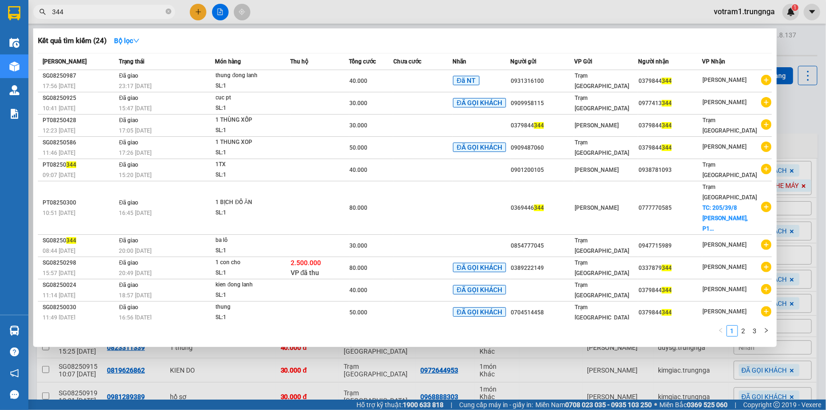
click at [83, 17] on input "344" at bounding box center [108, 12] width 112 height 10
type input "3"
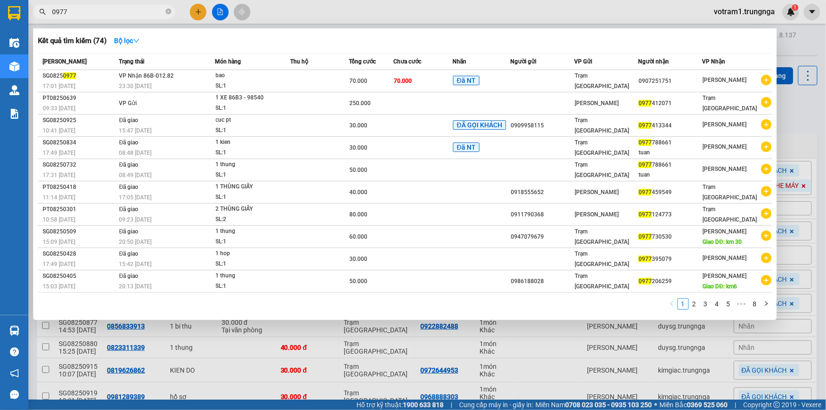
click at [120, 16] on input "0977" at bounding box center [108, 12] width 112 height 10
type input "0"
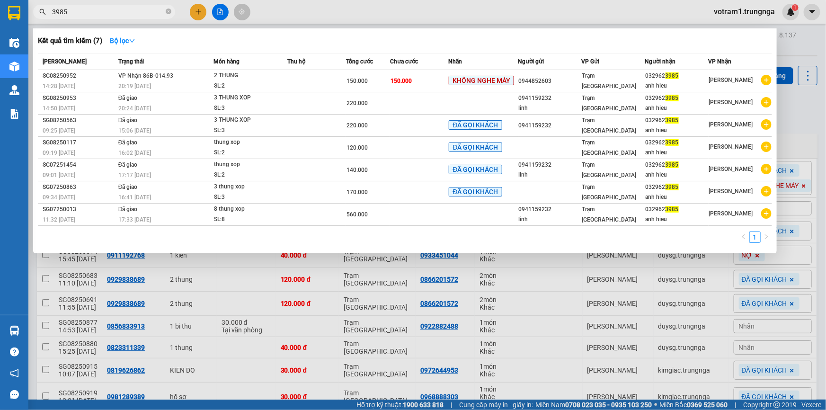
click at [803, 117] on div at bounding box center [413, 205] width 826 height 410
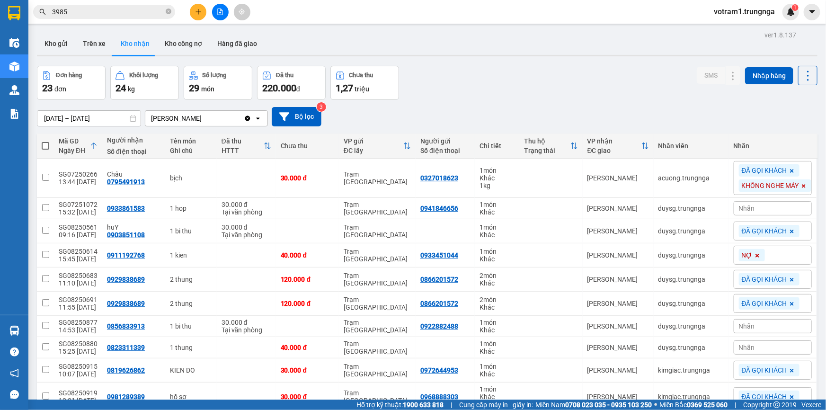
click at [502, 108] on div "15/07/2025 – 12/08/2025 Press the down arrow key to interact with the calendar …" at bounding box center [427, 116] width 780 height 19
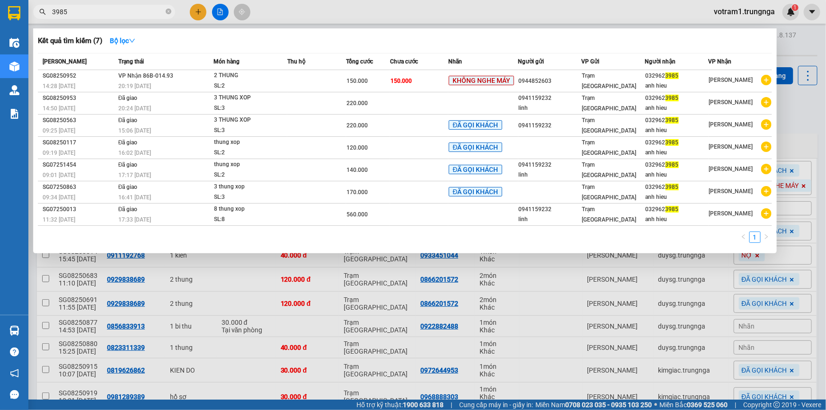
click at [76, 17] on input "3985" at bounding box center [108, 12] width 112 height 10
type input "3"
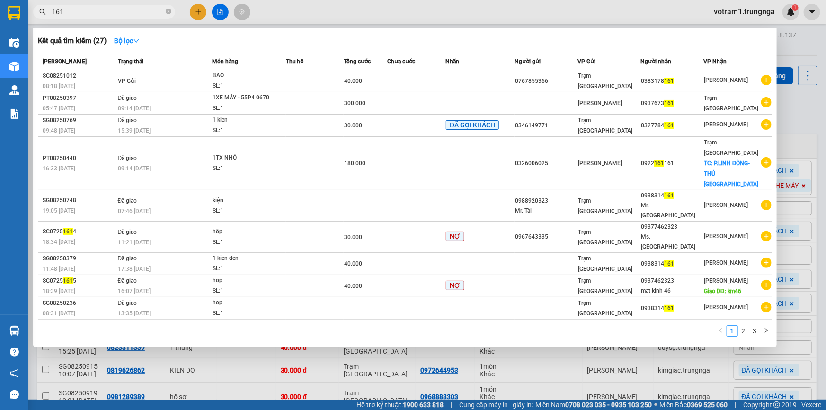
click at [124, 11] on input "161" at bounding box center [108, 12] width 112 height 10
type input "1"
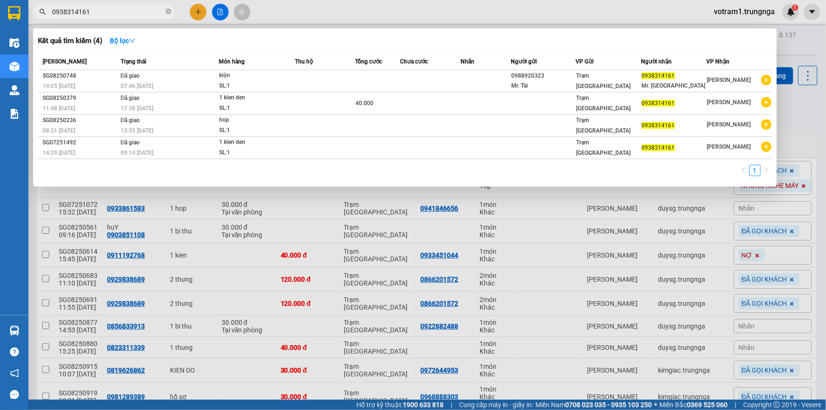
type input "0938314161"
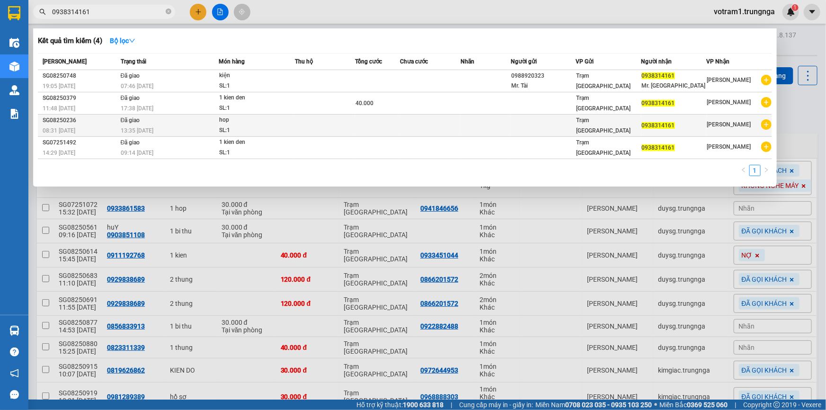
click at [320, 130] on td at bounding box center [325, 126] width 60 height 22
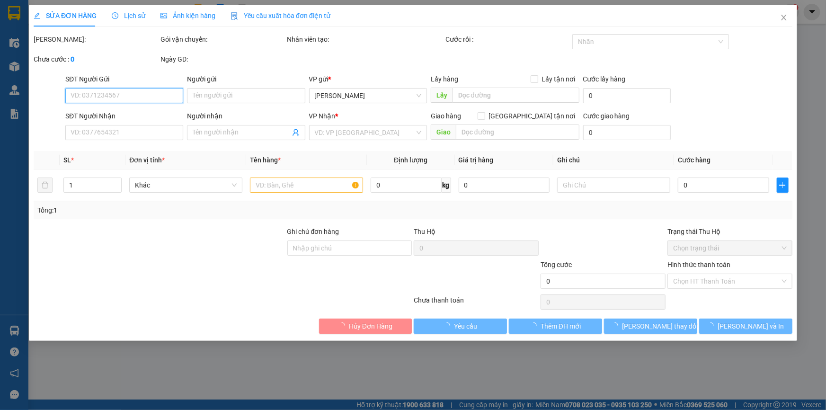
type input "0938314161"
type input "đồ nha xe"
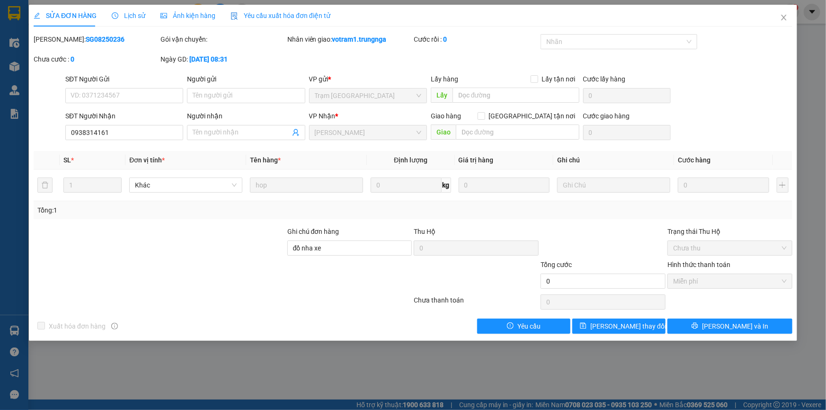
click at [138, 14] on span "Lịch sử" at bounding box center [129, 16] width 34 height 8
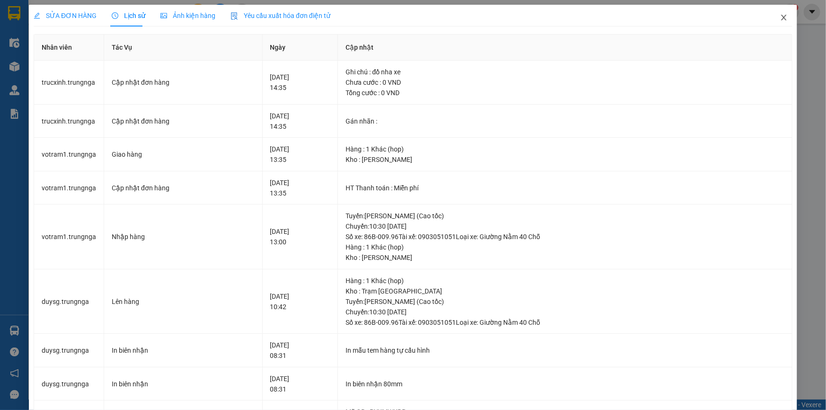
click at [780, 21] on icon "close" at bounding box center [784, 18] width 8 height 8
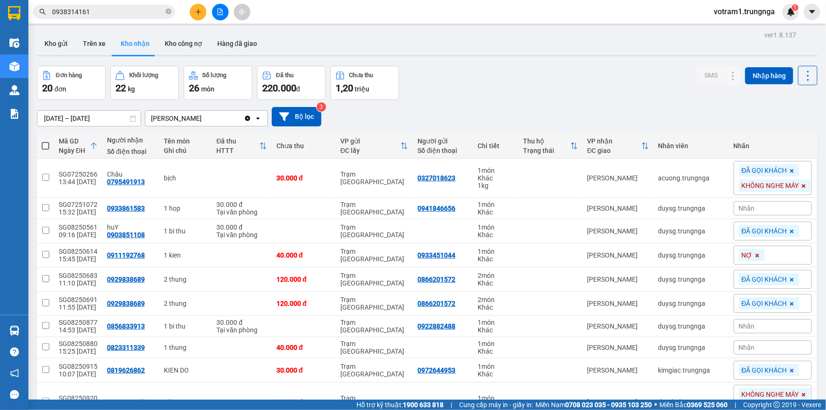
click at [105, 14] on input "0938314161" at bounding box center [108, 12] width 112 height 10
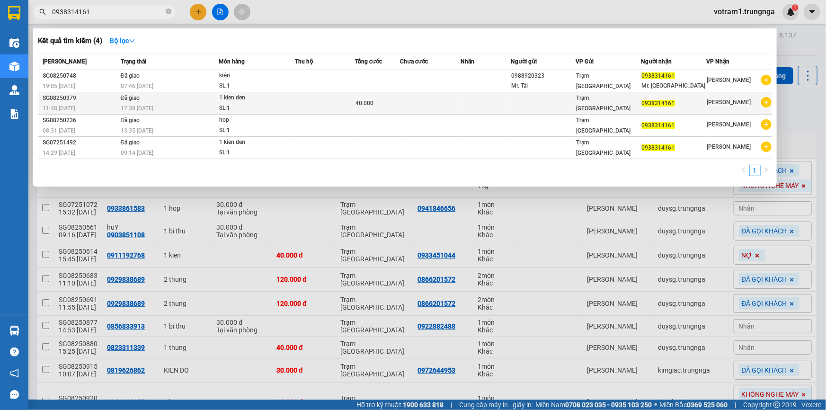
click at [256, 99] on div "1 kien den" at bounding box center [254, 98] width 71 height 10
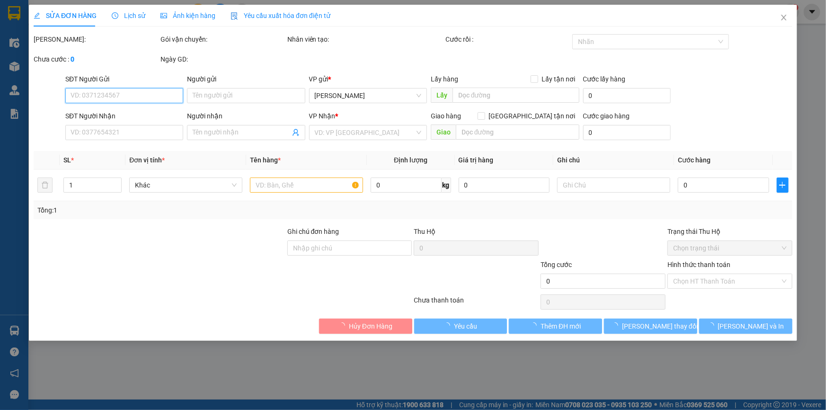
type input "0938314161"
type input "40.000"
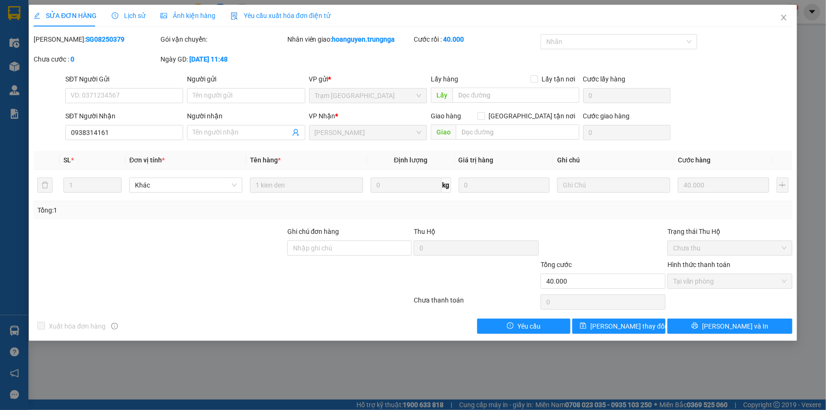
click at [146, 16] on div "SỬA ĐƠN HÀNG Lịch sử Ảnh kiện hàng Yêu cầu xuất hóa đơn điện tử" at bounding box center [182, 16] width 297 height 22
click at [138, 16] on span "Lịch sử" at bounding box center [129, 16] width 34 height 8
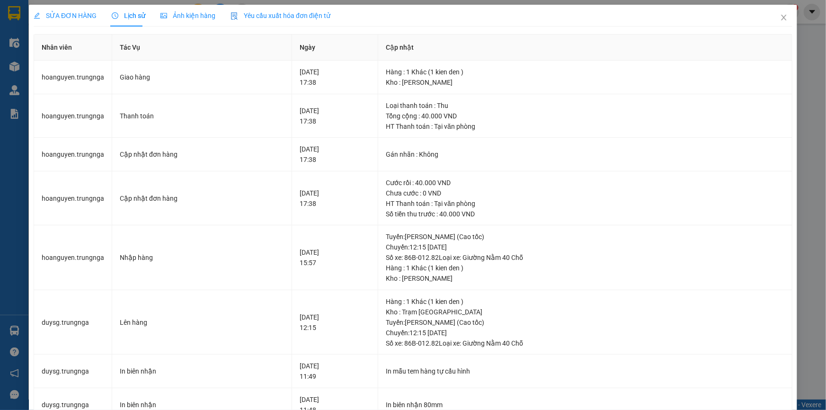
click at [189, 18] on span "Ảnh kiện hàng" at bounding box center [187, 16] width 55 height 8
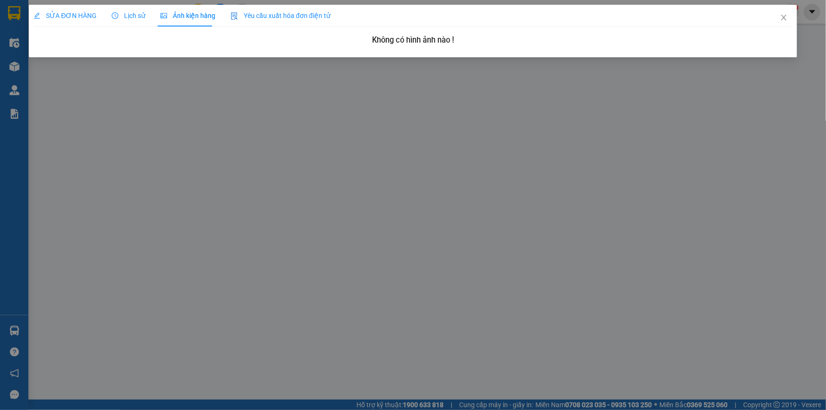
click at [126, 16] on span "Lịch sử" at bounding box center [129, 16] width 34 height 8
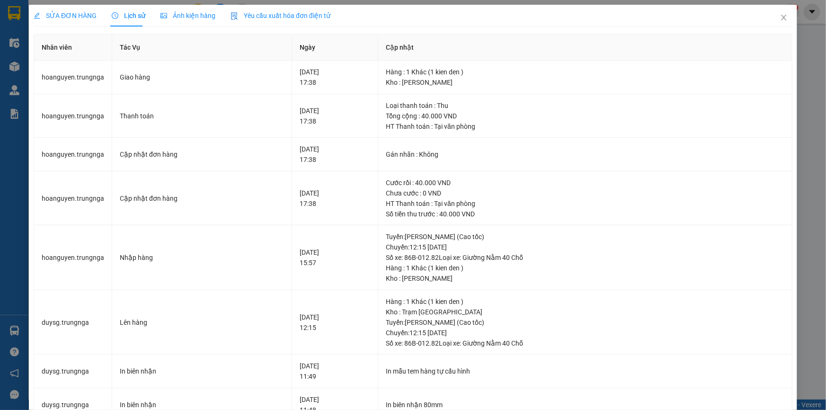
click at [73, 16] on span "SỬA ĐƠN HÀNG" at bounding box center [65, 16] width 63 height 8
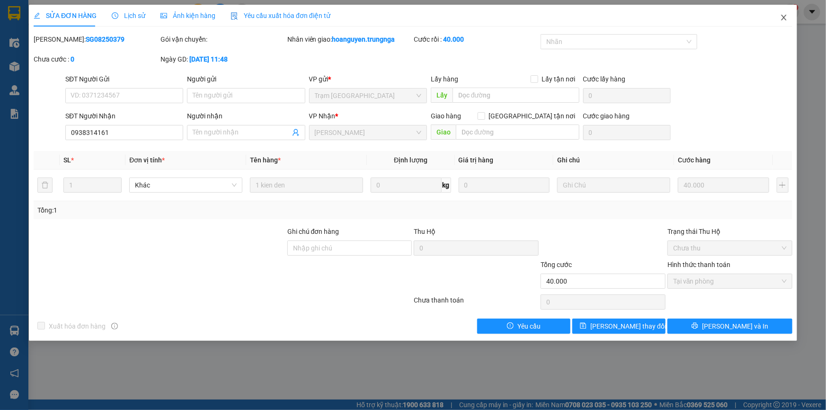
click at [781, 20] on icon "close" at bounding box center [784, 18] width 8 height 8
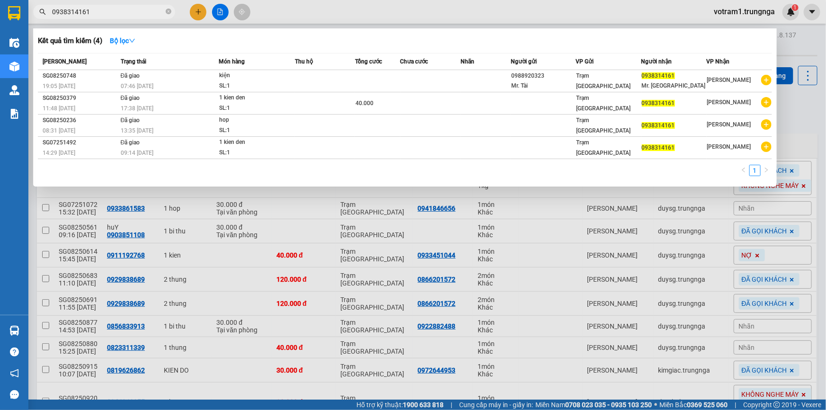
click at [127, 11] on input "0938314161" at bounding box center [108, 12] width 112 height 10
click at [219, 80] on div "kiện" at bounding box center [254, 76] width 71 height 10
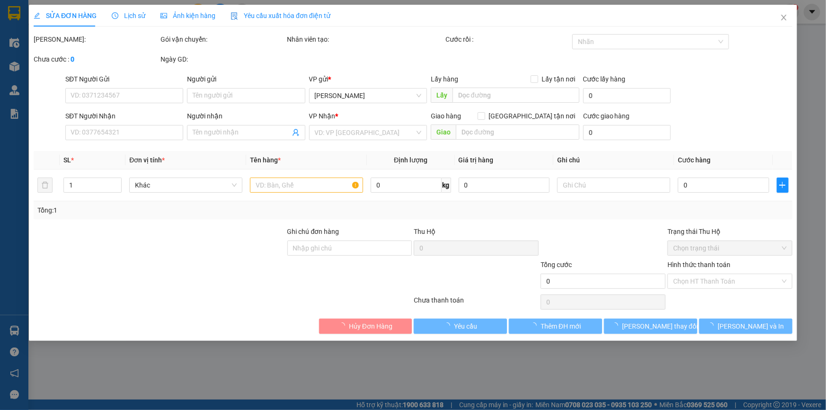
type input "0988920323"
type input "Mr. Tài"
type input "0938314161"
type input "Mr. Cường"
type input "ĐỒ NHÀ XE"
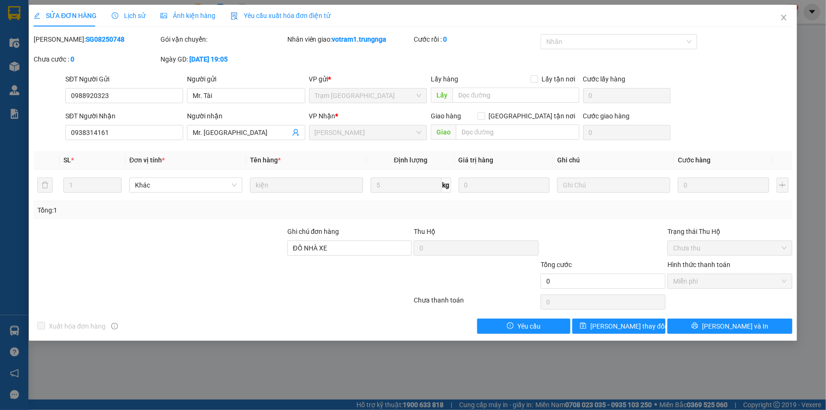
click at [177, 17] on span "Ảnh kiện hàng" at bounding box center [187, 16] width 55 height 8
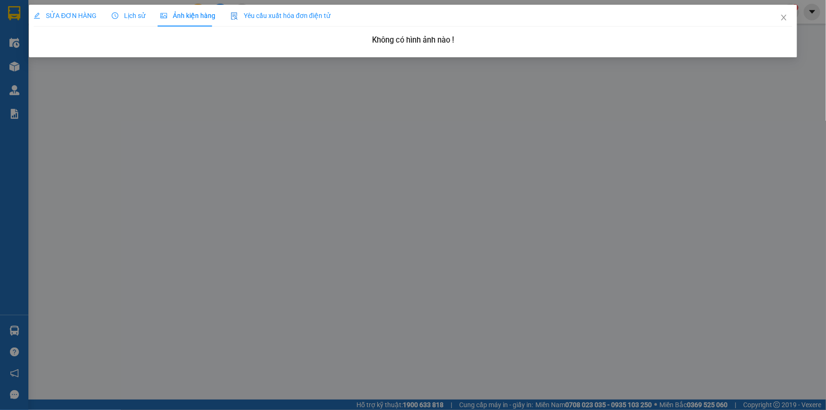
click at [137, 16] on span "Lịch sử" at bounding box center [129, 16] width 34 height 8
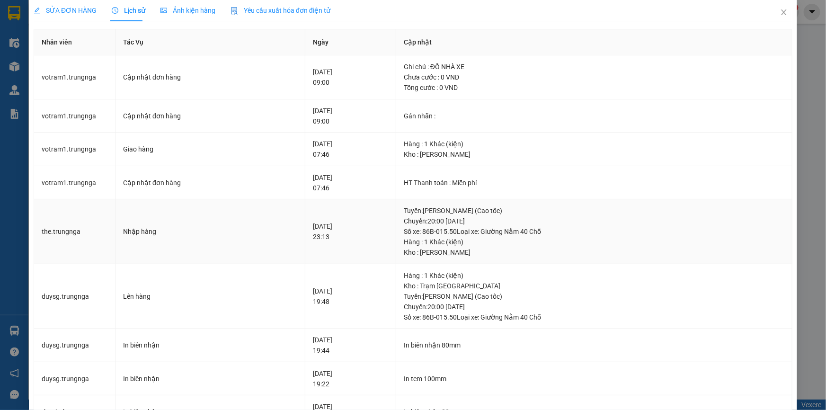
scroll to position [221, 0]
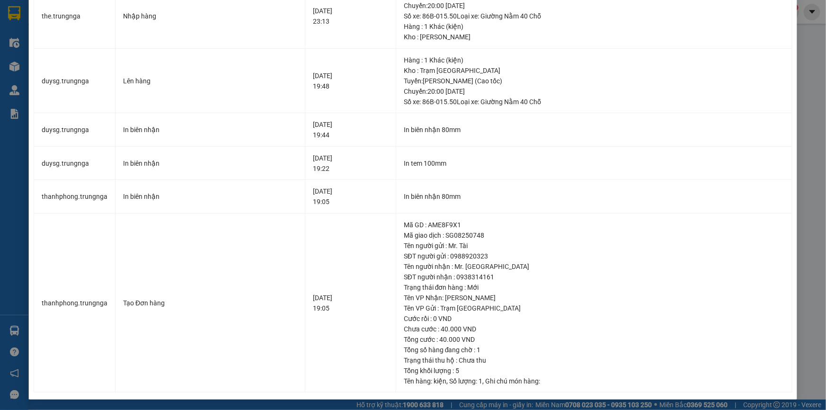
click at [793, 35] on div "SỬA ĐƠN HÀNG Lịch sử Ảnh kiện hàng Yêu cầu xuất hóa đơn điện tử Total Paid Fee …" at bounding box center [413, 205] width 826 height 410
click at [813, 109] on div "SỬA ĐƠN HÀNG Lịch sử Ảnh kiện hàng Yêu cầu xuất hóa đơn điện tử Total Paid Fee …" at bounding box center [413, 205] width 826 height 410
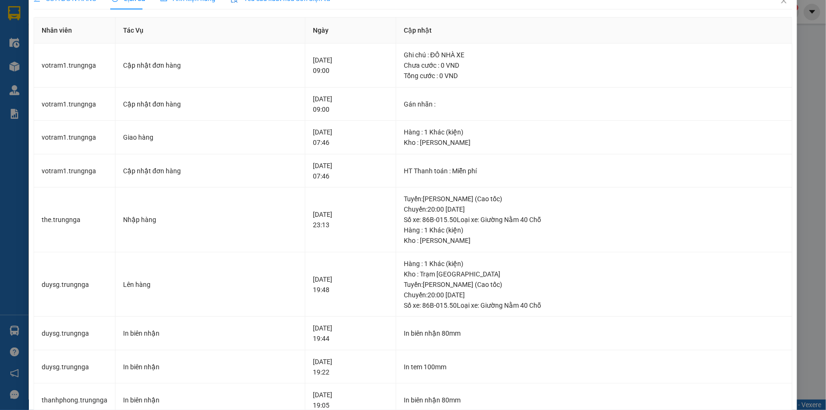
scroll to position [0, 0]
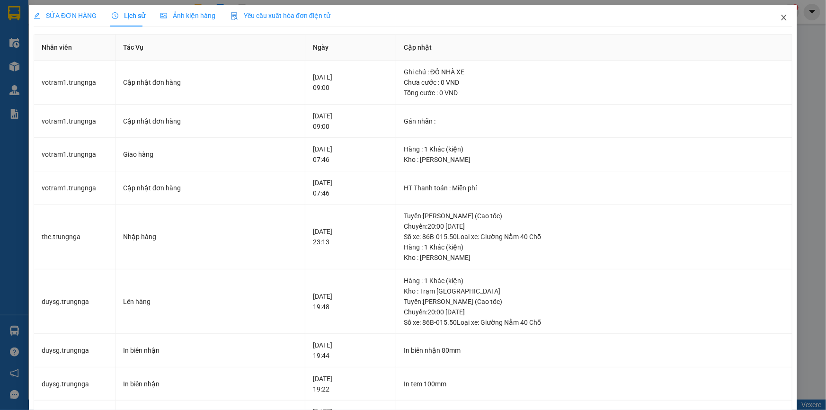
click at [781, 18] on icon "close" at bounding box center [783, 18] width 5 height 6
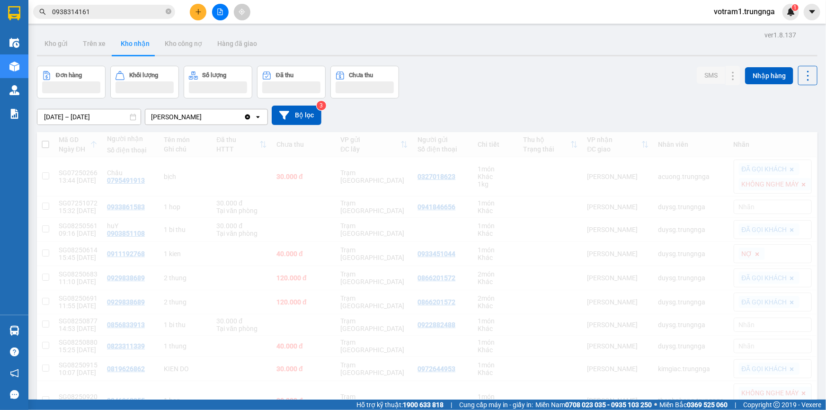
click at [525, 74] on div "Đơn hàng Khối lượng Số lượng Đã thu Chưa thu SMS Nhập hàng" at bounding box center [427, 82] width 780 height 33
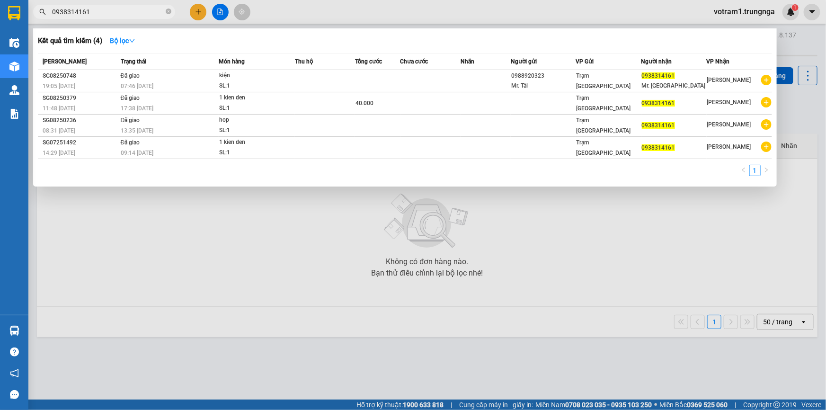
click at [80, 10] on input "0938314161" at bounding box center [108, 12] width 112 height 10
click at [168, 11] on icon "close-circle" at bounding box center [169, 12] width 6 height 6
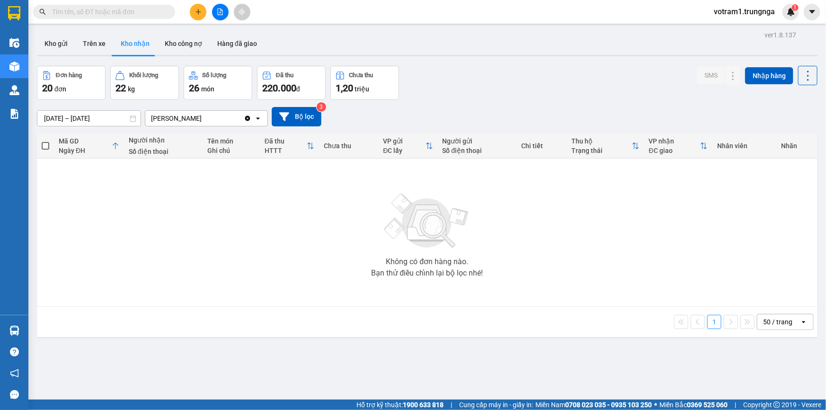
click at [125, 11] on input "text" at bounding box center [108, 12] width 112 height 10
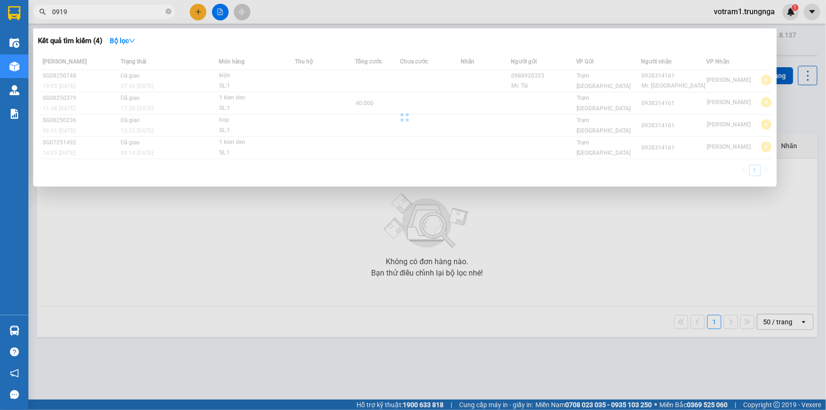
type input "0919"
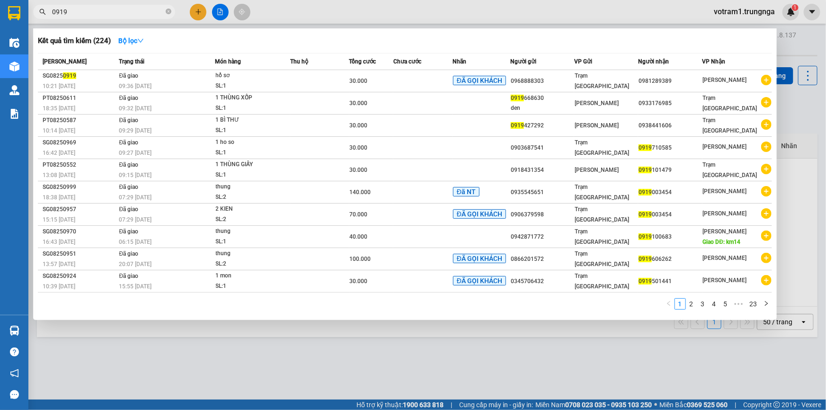
drag, startPoint x: 240, startPoint y: 369, endPoint x: 115, endPoint y: 252, distance: 171.8
click at [240, 369] on div at bounding box center [413, 205] width 826 height 410
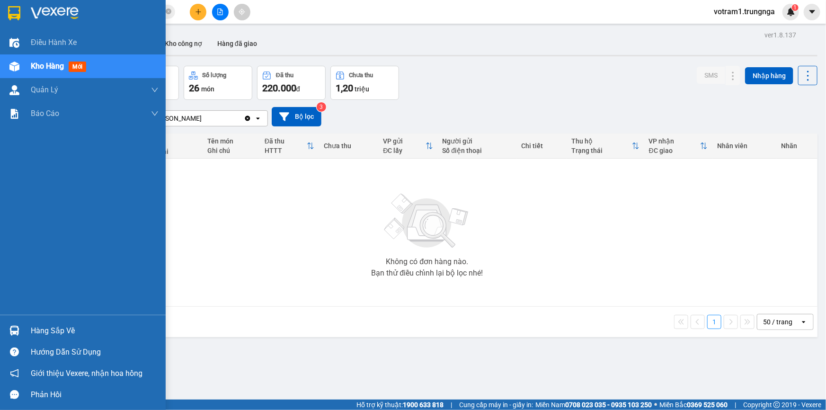
click at [74, 67] on span "mới" at bounding box center [78, 67] width 18 height 10
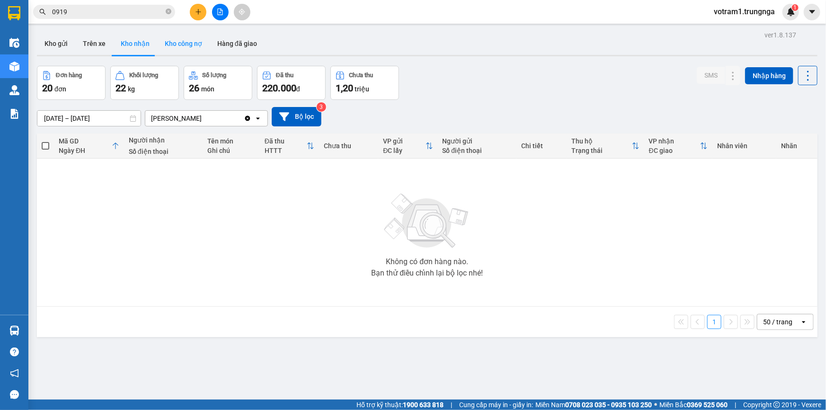
click at [170, 47] on button "Kho công nợ" at bounding box center [183, 43] width 53 height 23
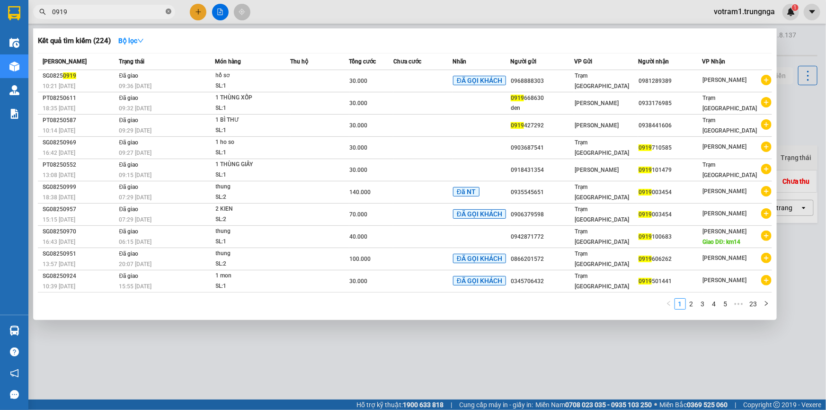
click at [167, 12] on icon "close-circle" at bounding box center [169, 12] width 6 height 6
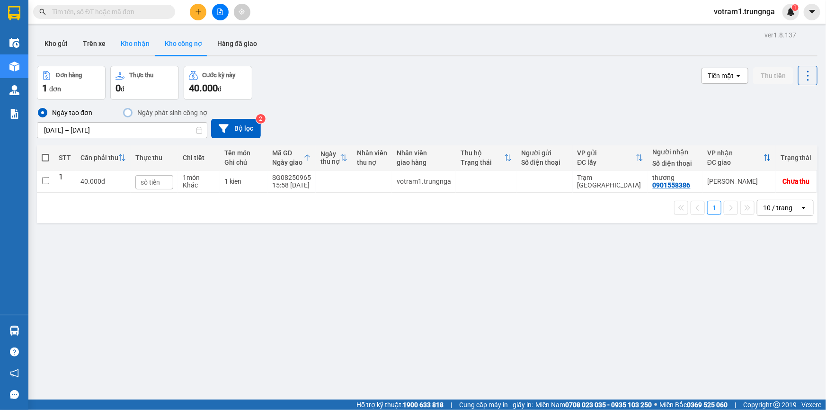
click at [138, 41] on button "Kho nhận" at bounding box center [135, 43] width 44 height 23
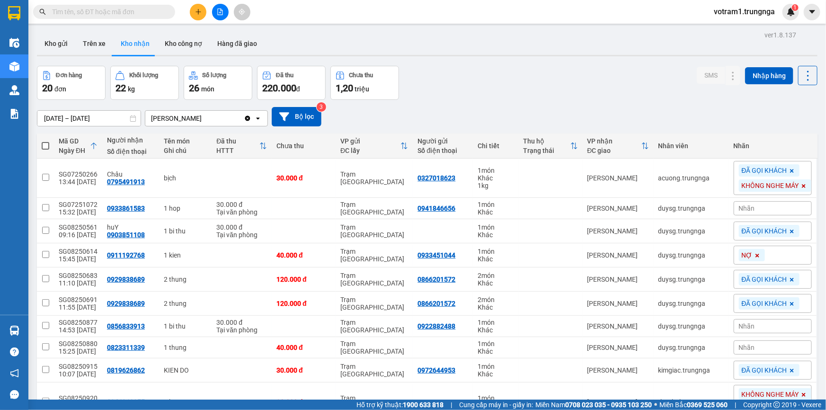
click at [439, 113] on div "15/07/2025 – 12/08/2025 Press the down arrow key to interact with the calendar …" at bounding box center [427, 116] width 780 height 19
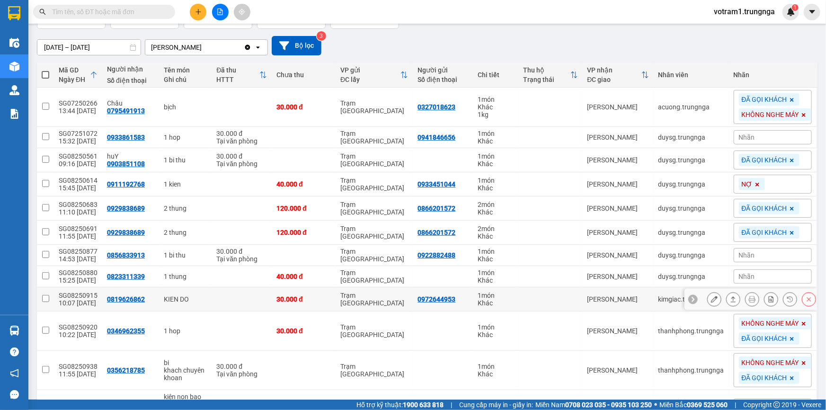
scroll to position [86, 0]
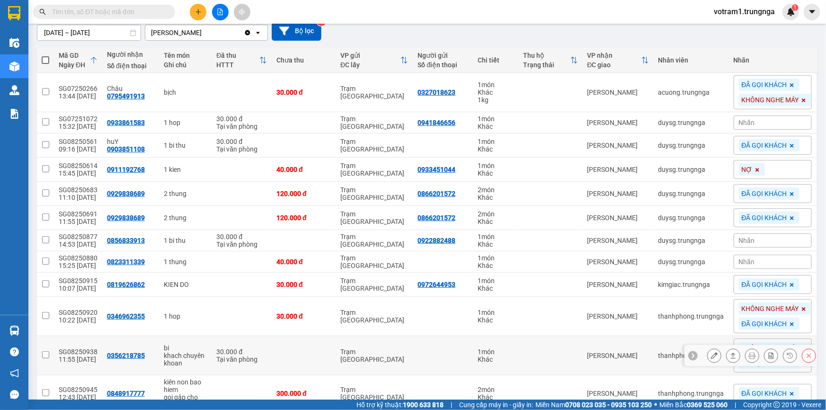
click at [93, 356] on div "11:55 [DATE]" at bounding box center [78, 359] width 39 height 8
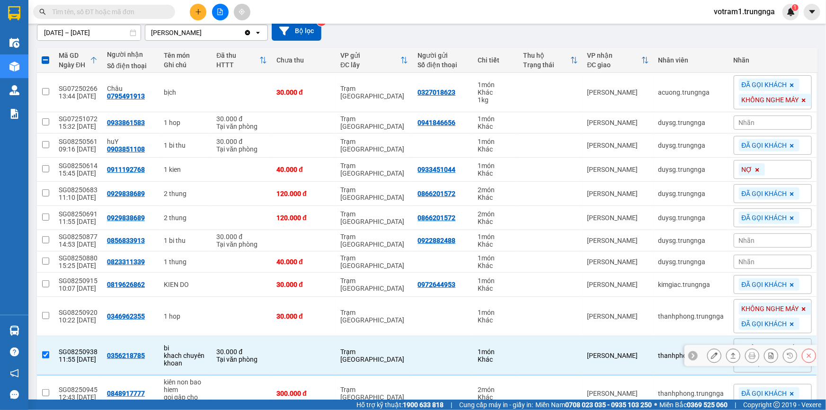
click at [93, 356] on div "11:55 [DATE]" at bounding box center [78, 359] width 39 height 8
checkbox input "false"
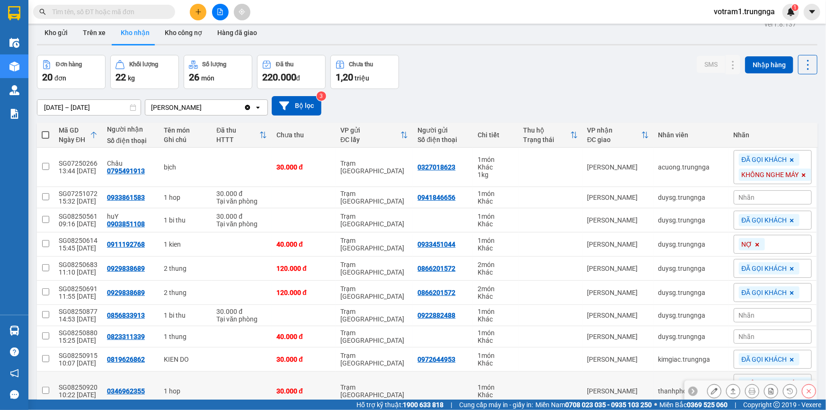
scroll to position [0, 0]
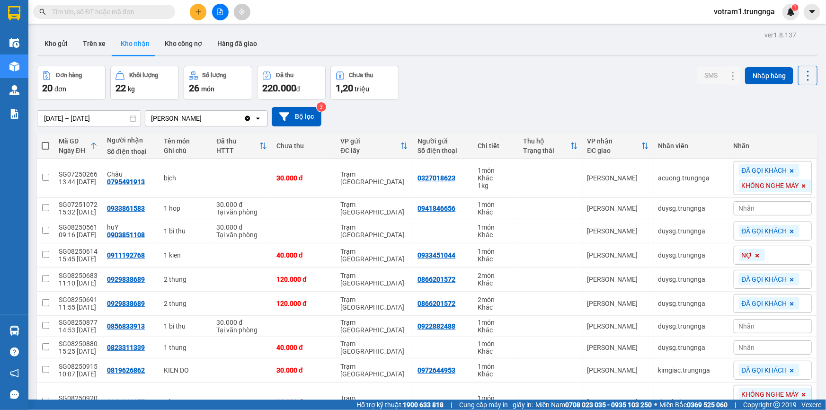
click at [121, 16] on input "text" at bounding box center [108, 12] width 112 height 10
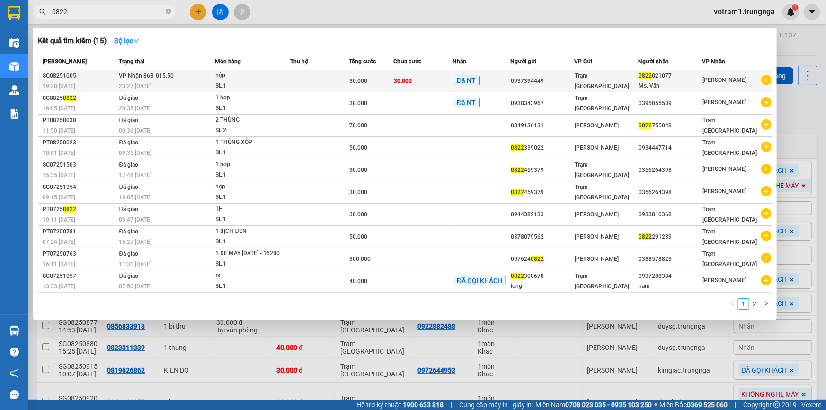
type input "0822"
click at [384, 78] on div "30.000" at bounding box center [372, 81] width 44 height 10
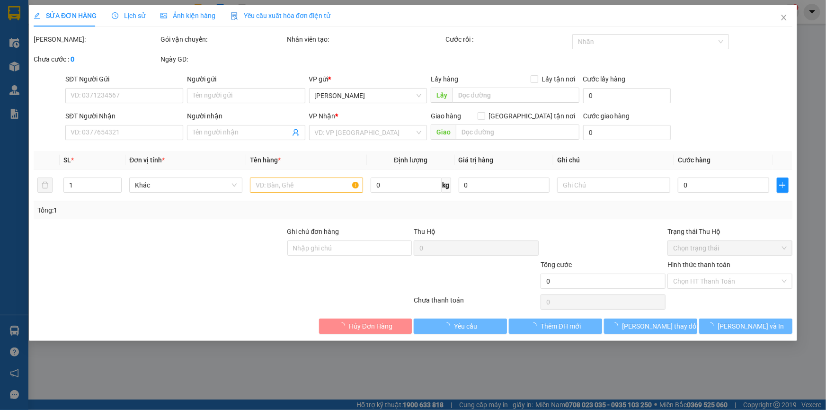
type input "0937394449"
type input "0822021077"
type input "Ms. Vân"
type input "30.000"
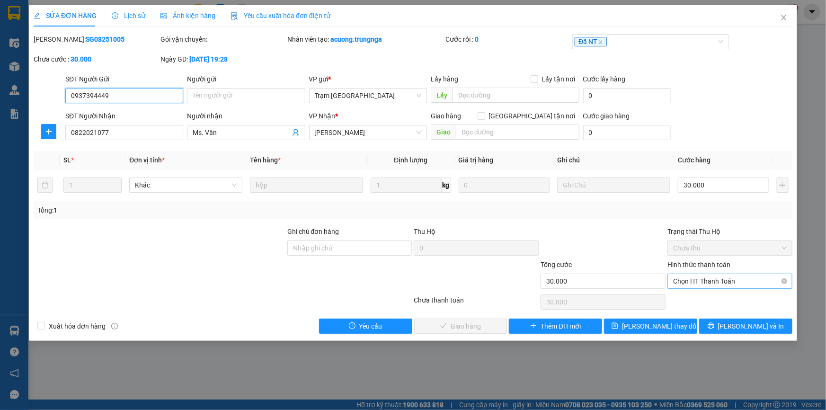
click at [728, 277] on span "Chọn HT Thanh Toán" at bounding box center [730, 281] width 114 height 14
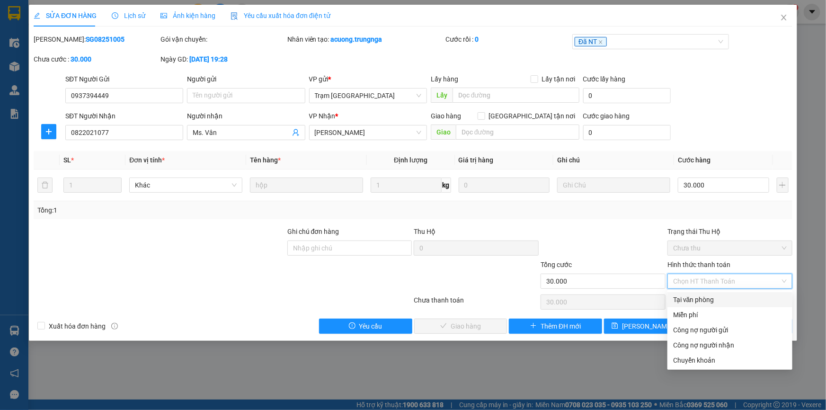
click at [715, 305] on div "Tại văn phòng" at bounding box center [729, 299] width 125 height 15
type input "0"
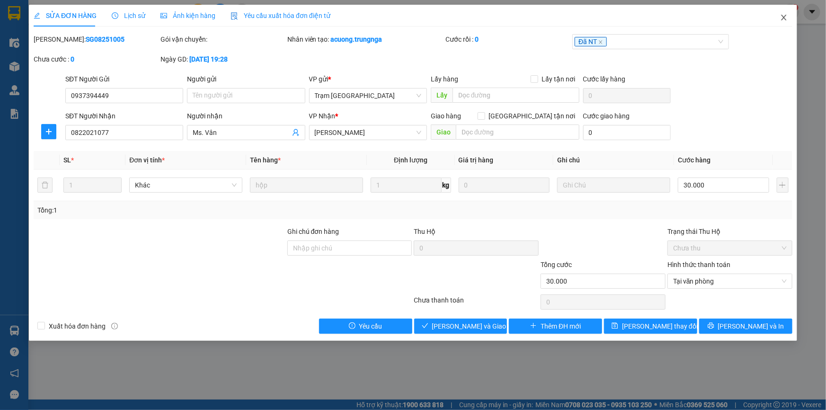
click at [780, 17] on icon "close" at bounding box center [784, 18] width 8 height 8
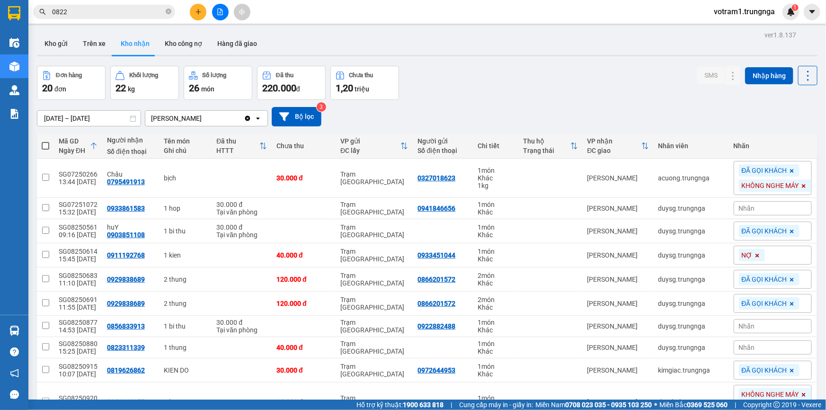
click at [513, 101] on div "15/07/2025 – 12/08/2025 Press the down arrow key to interact with the calendar …" at bounding box center [427, 117] width 780 height 34
click at [106, 9] on input "text" at bounding box center [108, 12] width 112 height 10
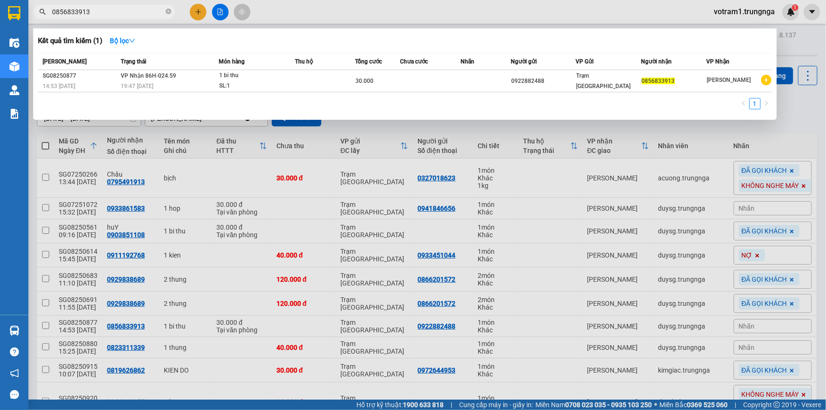
type input "0856833913"
click at [284, 66] on div "Món hàng" at bounding box center [257, 61] width 76 height 10
click at [284, 79] on div "1 bi thu" at bounding box center [254, 76] width 71 height 10
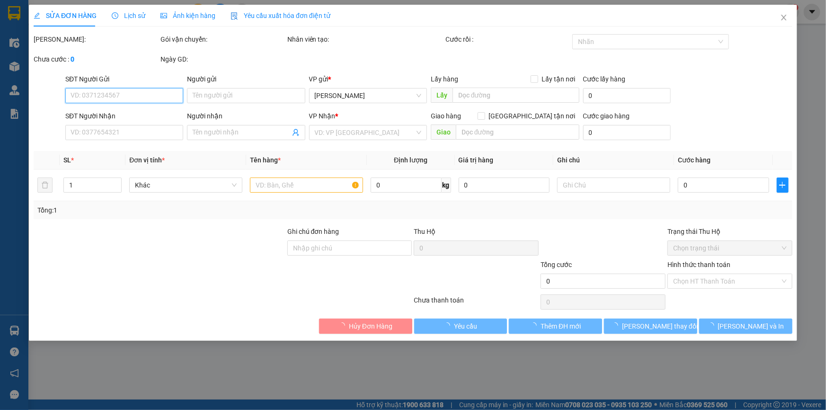
type input "0922882488"
type input "0856833913"
type input "30.000"
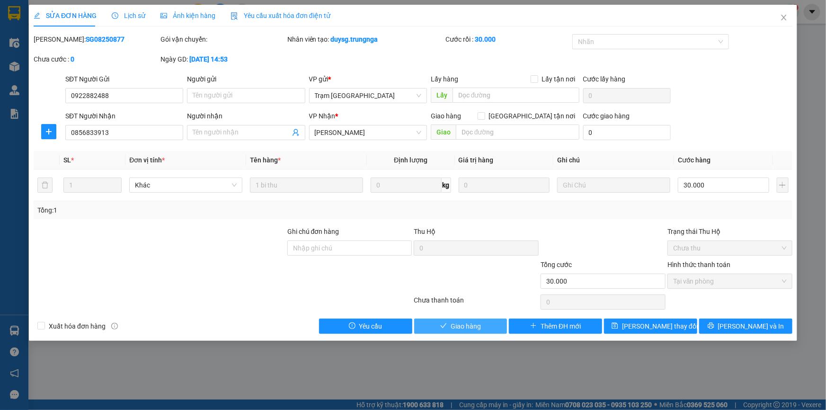
click at [459, 328] on span "Giao hàng" at bounding box center [465, 326] width 30 height 10
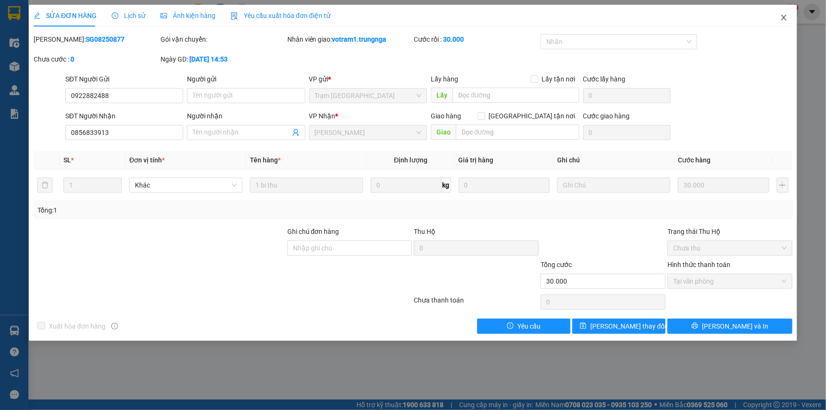
click at [782, 15] on icon "close" at bounding box center [784, 18] width 8 height 8
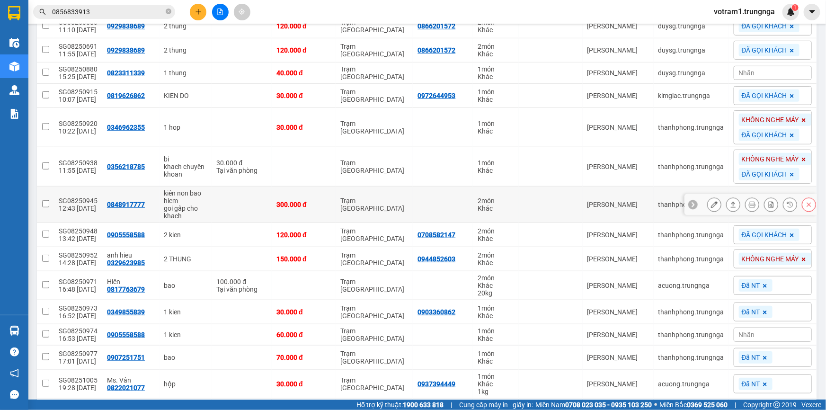
scroll to position [258, 0]
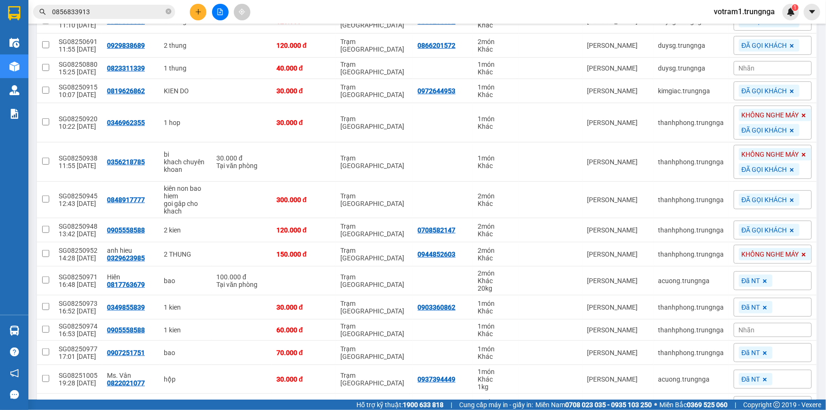
click at [141, 13] on input "0856833913" at bounding box center [108, 12] width 112 height 10
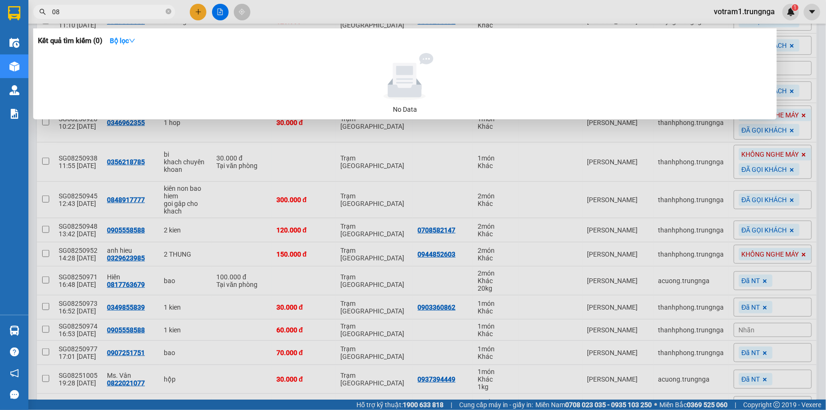
type input "0"
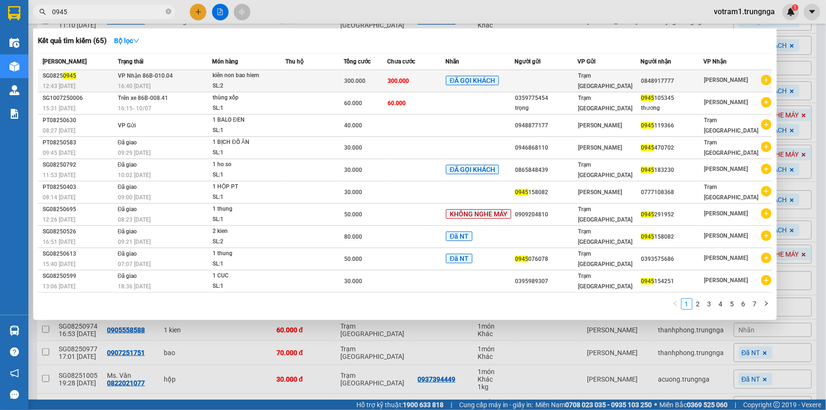
type input "0945"
click at [430, 80] on td "300.000" at bounding box center [416, 81] width 58 height 22
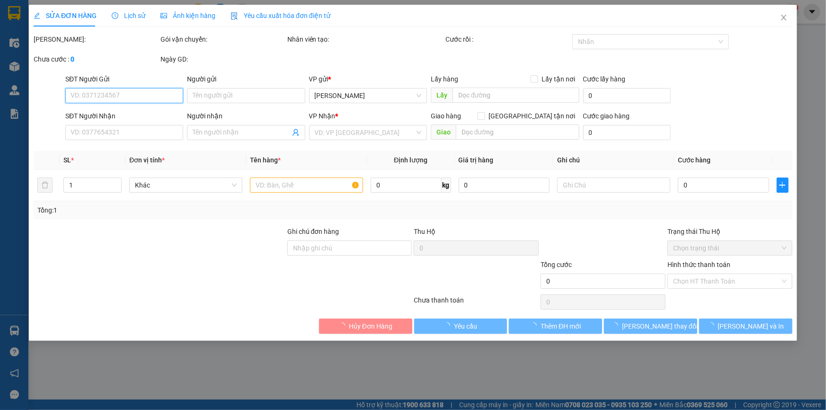
type input "0848917777"
type input "300.000"
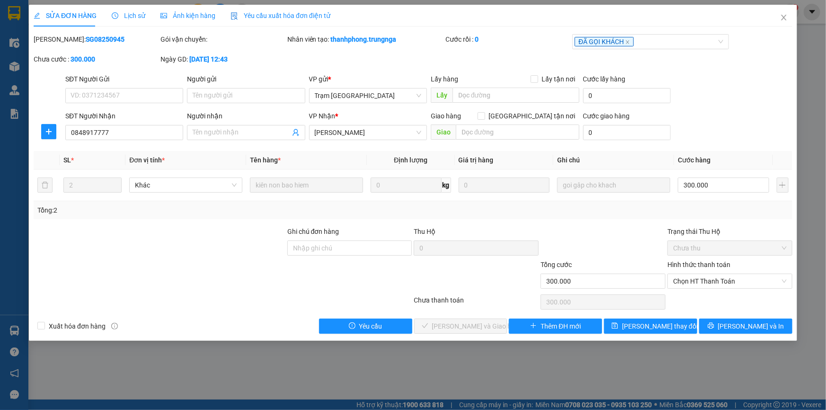
click at [140, 12] on span "Lịch sử" at bounding box center [129, 16] width 34 height 8
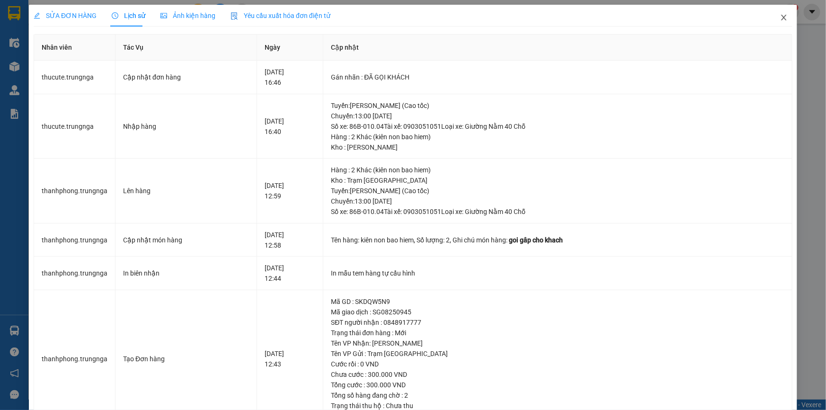
click at [780, 21] on icon "close" at bounding box center [784, 18] width 8 height 8
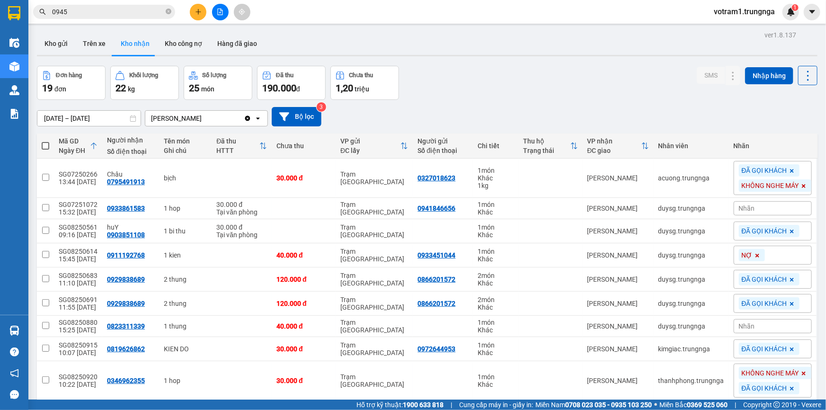
click at [565, 66] on div "Đơn hàng 19 đơn Khối lượng 22 kg Số lượng 25 món Đã thu 190.000 đ Chưa thu 1,20…" at bounding box center [427, 83] width 780 height 34
click at [521, 80] on div "Đơn hàng 19 đơn Khối lượng 22 kg Số lượng 25 món Đã thu 190.000 đ Chưa thu 1,20…" at bounding box center [427, 83] width 780 height 34
click at [497, 80] on div "Đơn hàng 19 đơn Khối lượng 22 kg Số lượng 25 món Đã thu 190.000 đ Chưa thu 1,20…" at bounding box center [427, 83] width 780 height 34
click at [97, 8] on input "0945" at bounding box center [108, 12] width 112 height 10
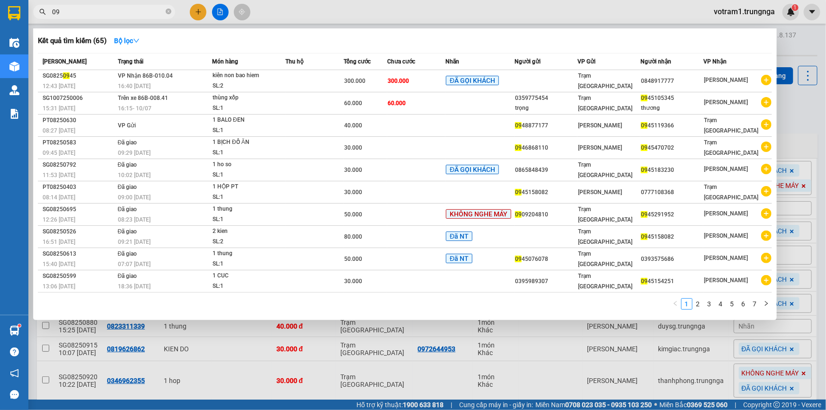
type input "0"
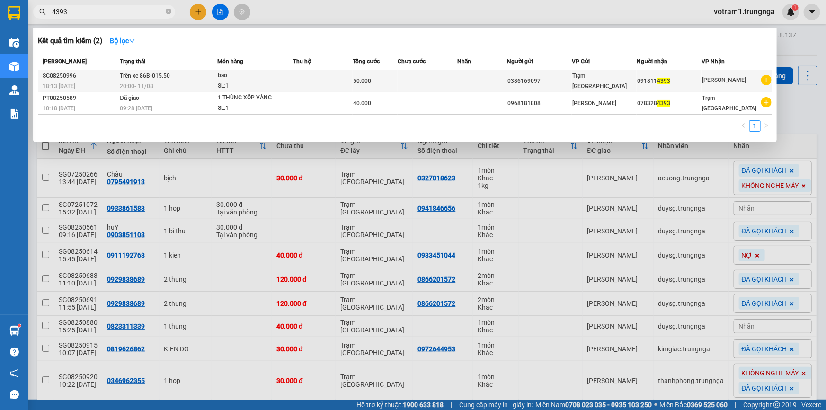
type input "4393"
click at [197, 81] on div "20:00 - 11/08" at bounding box center [168, 86] width 97 height 10
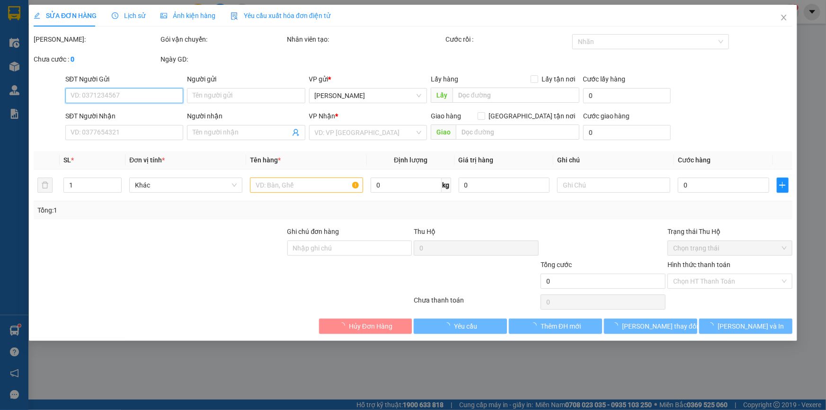
type input "0386169097"
type input "0918114393"
type input "50.000"
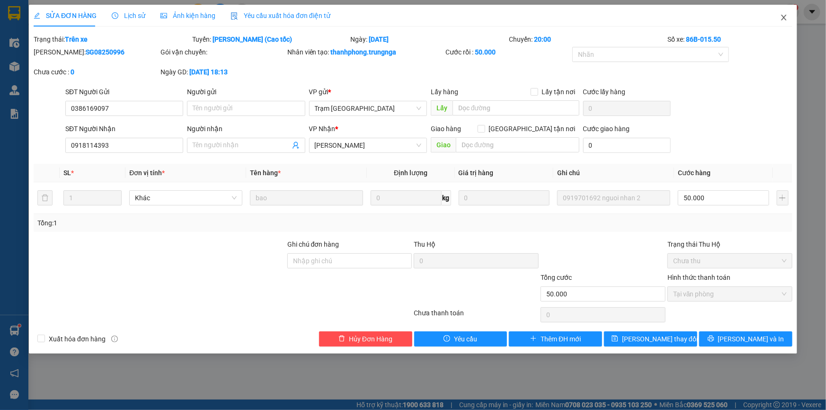
click at [785, 18] on icon "close" at bounding box center [784, 18] width 8 height 8
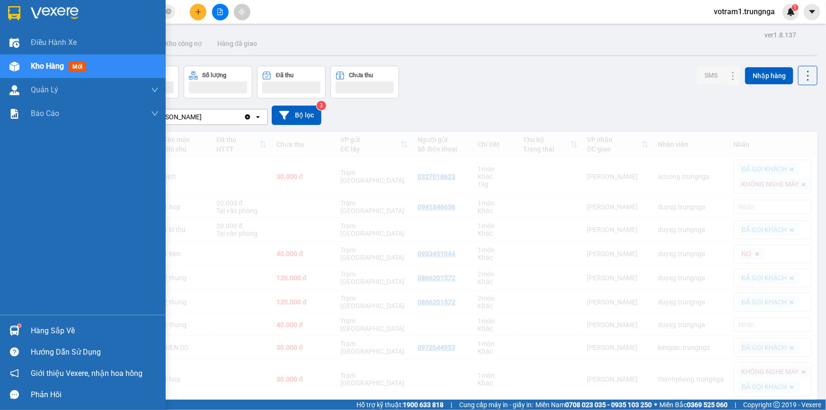
click at [14, 330] on img at bounding box center [14, 331] width 10 height 10
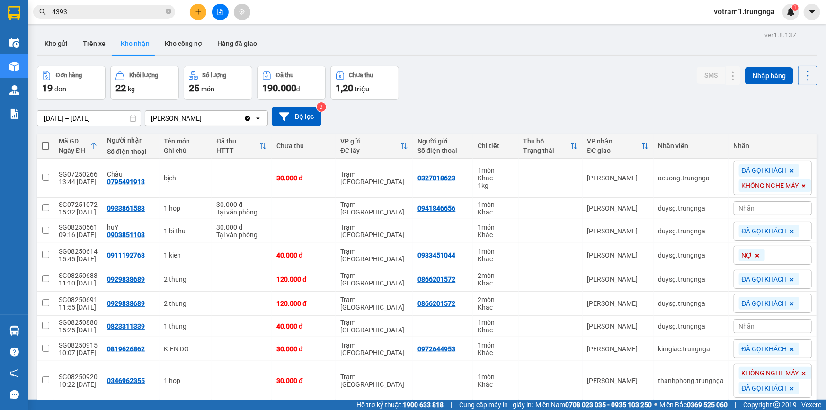
drag, startPoint x: 421, startPoint y: 110, endPoint x: 418, endPoint y: 115, distance: 6.3
click at [421, 110] on section "Kết quả tìm kiếm ( 2 ) Bộ lọc Mã ĐH Trạng thái Món hàng Thu hộ Tổng cước Chưa c…" at bounding box center [413, 205] width 826 height 410
click at [130, 11] on input "4393" at bounding box center [108, 12] width 112 height 10
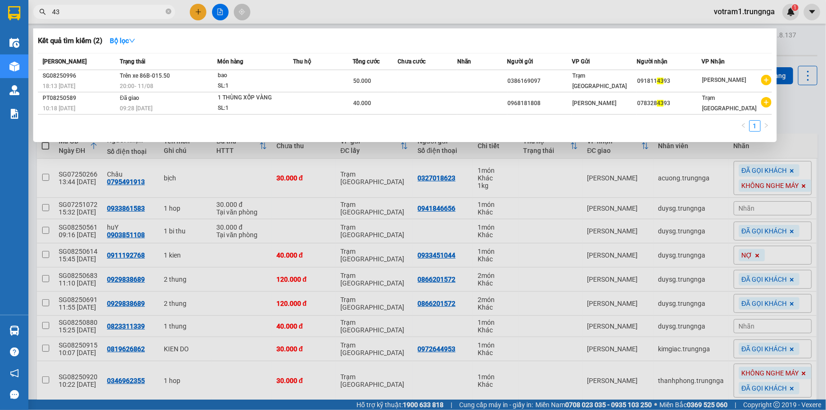
type input "4"
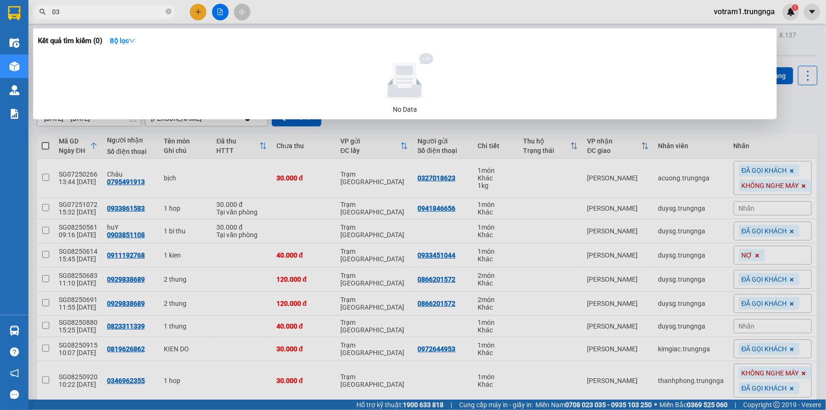
type input "0"
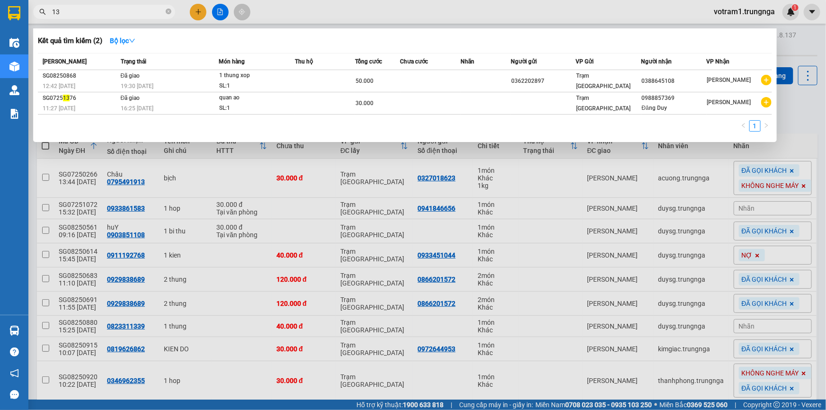
type input "1"
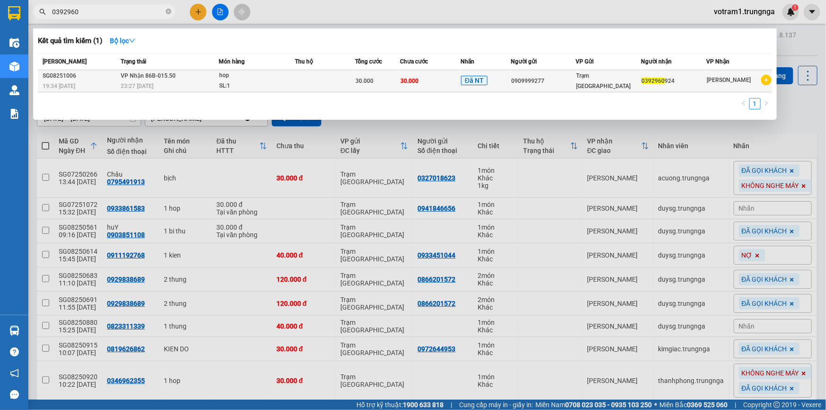
type input "0392960"
click at [608, 86] on td "Trạm [GEOGRAPHIC_DATA]" at bounding box center [608, 81] width 65 height 22
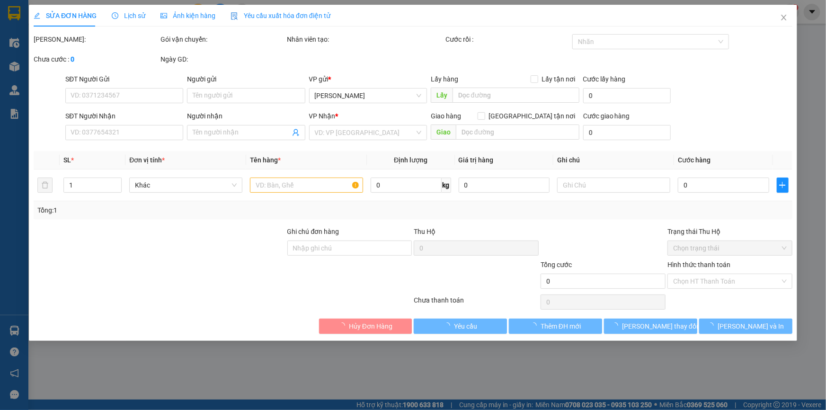
type input "0909999277"
type input "0392960924"
type input "30.000"
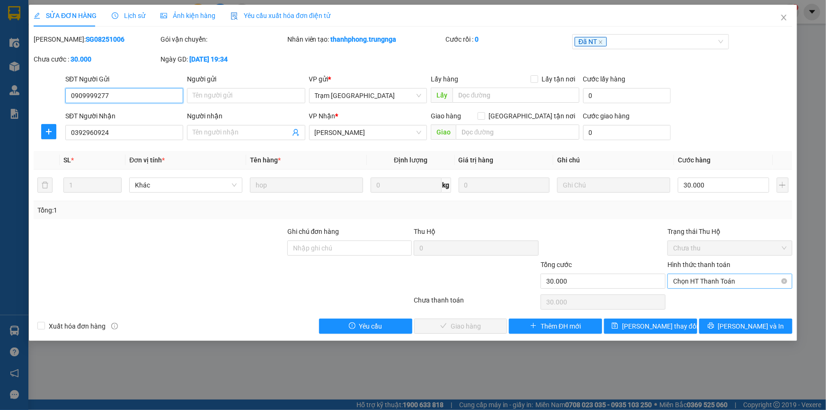
click at [721, 279] on span "Chọn HT Thanh Toán" at bounding box center [730, 281] width 114 height 14
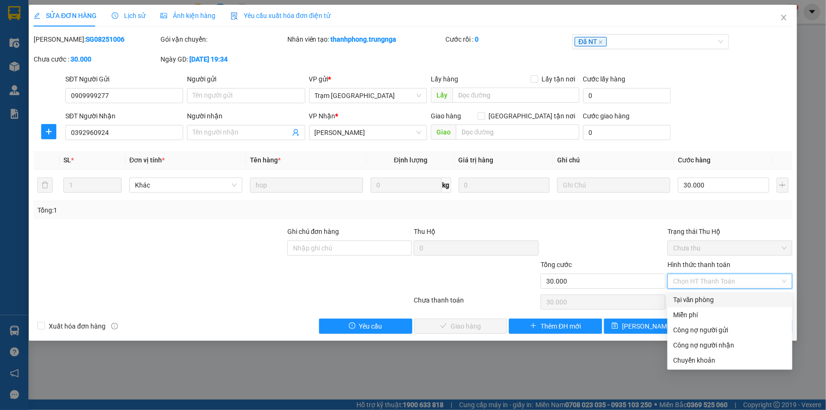
click at [710, 300] on div "Tại văn phòng" at bounding box center [730, 299] width 114 height 10
type input "0"
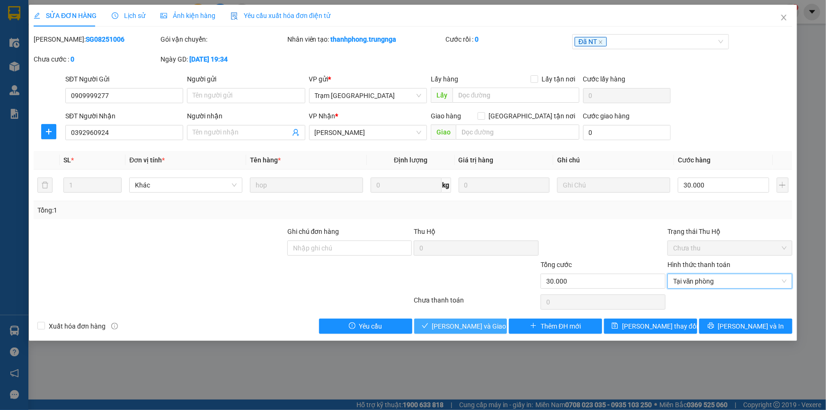
click at [447, 326] on span "Lưu và Giao hàng" at bounding box center [477, 326] width 91 height 10
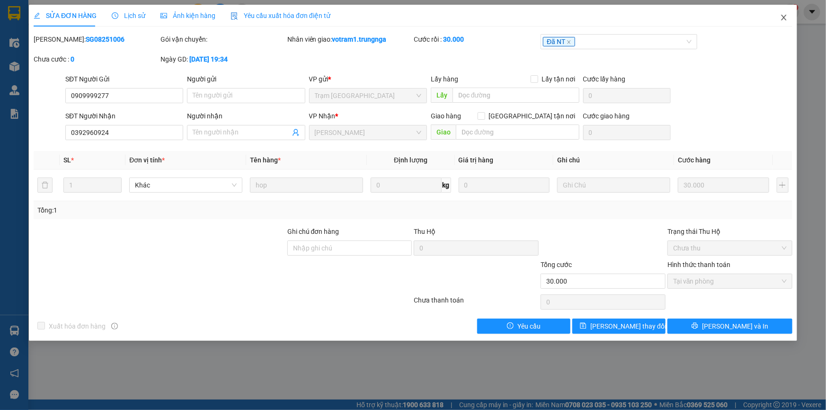
click at [786, 18] on icon "close" at bounding box center [784, 18] width 8 height 8
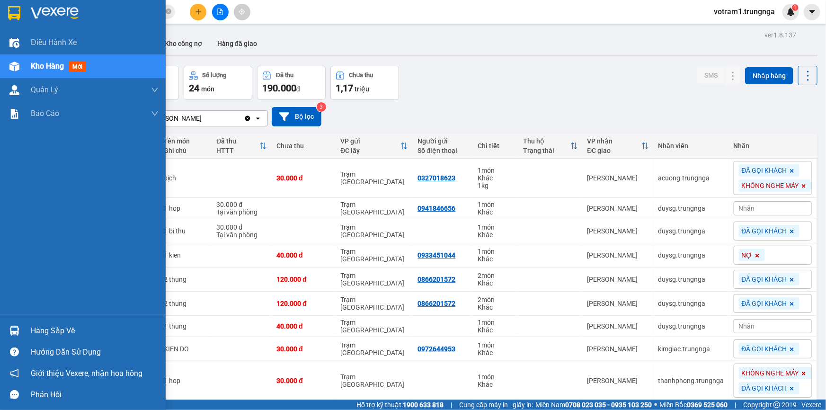
click at [21, 329] on div at bounding box center [14, 330] width 17 height 17
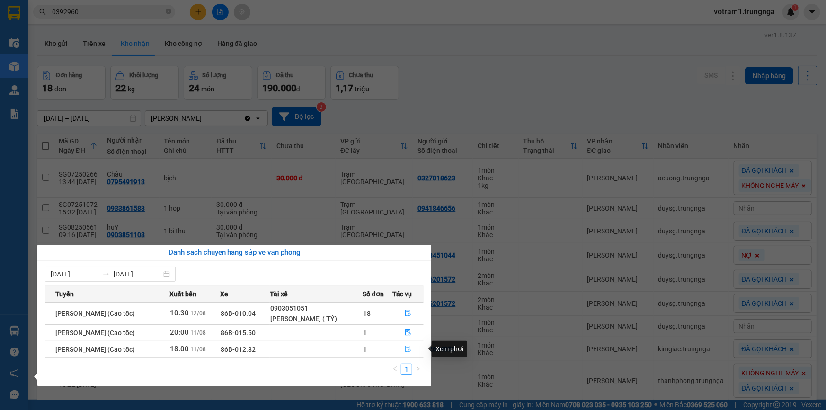
click at [411, 347] on icon "file-done" at bounding box center [408, 348] width 6 height 7
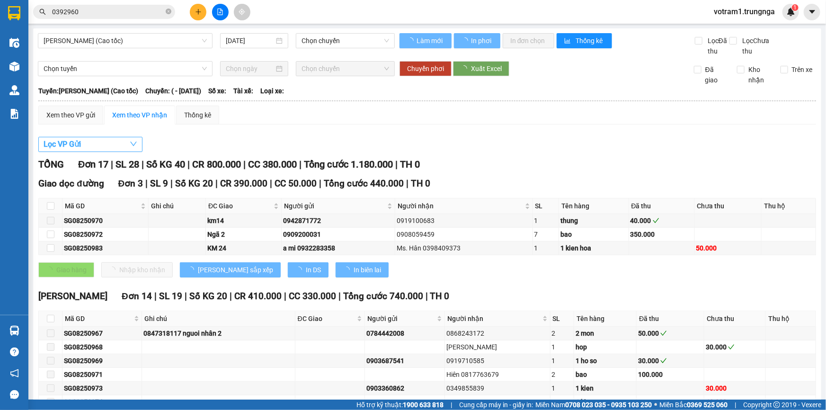
type input "11/08/2025"
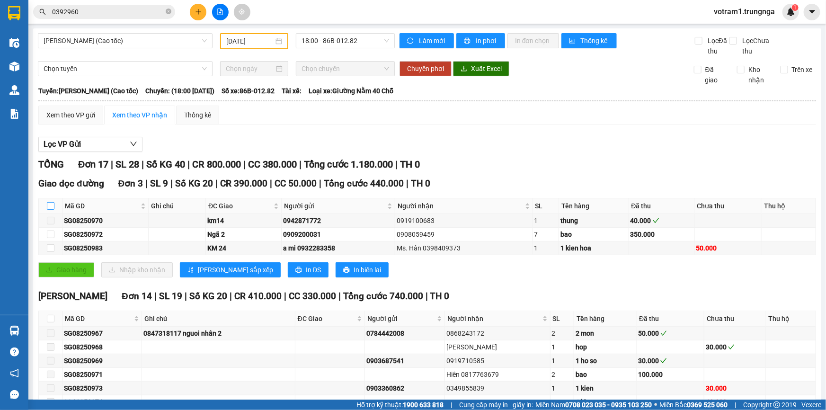
click at [50, 205] on input "checkbox" at bounding box center [51, 206] width 8 height 8
checkbox input "true"
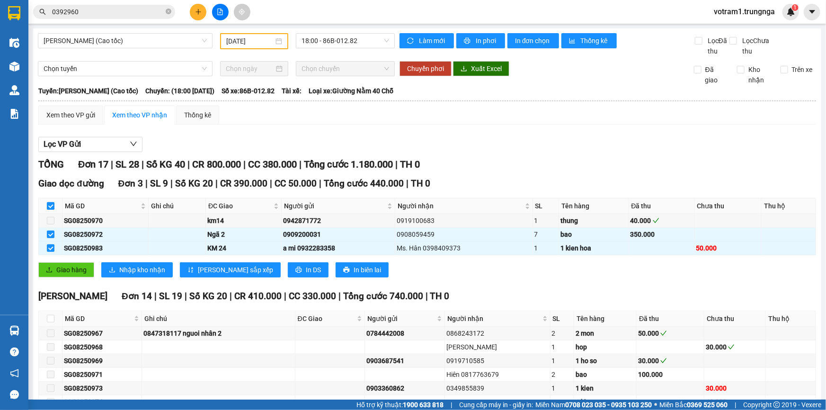
click at [51, 205] on input "checkbox" at bounding box center [51, 206] width 8 height 8
checkbox input "false"
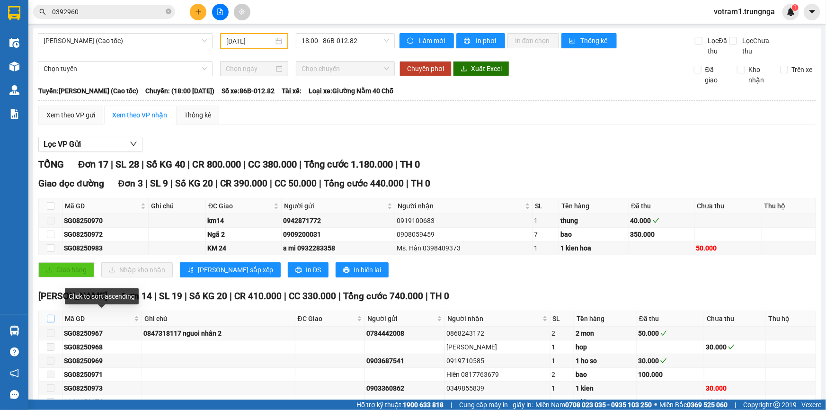
click at [51, 319] on input "checkbox" at bounding box center [51, 319] width 8 height 8
checkbox input "true"
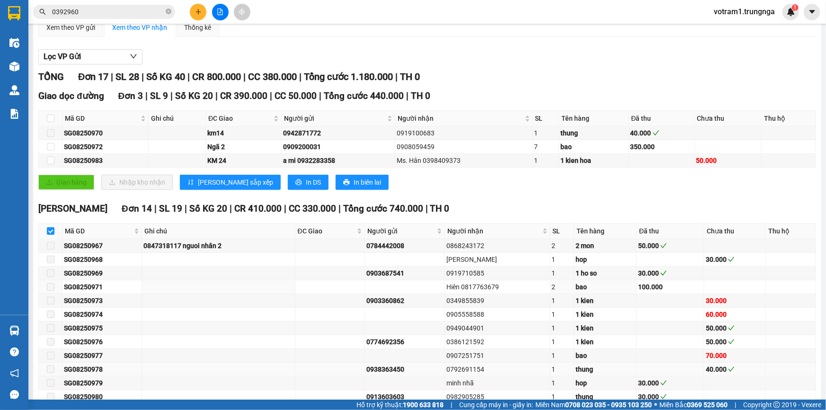
scroll to position [166, 0]
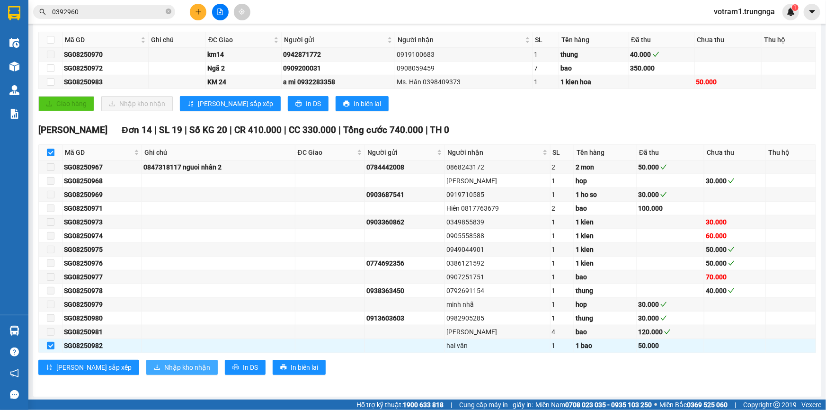
click at [164, 362] on span "Nhập kho nhận" at bounding box center [187, 367] width 46 height 10
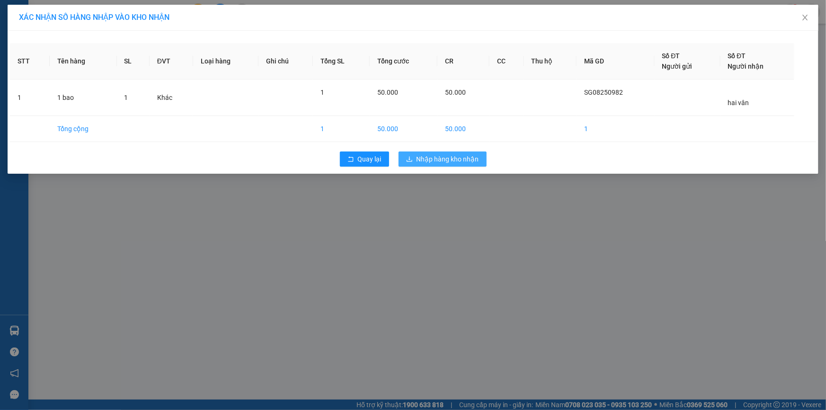
click at [444, 156] on span "Nhập hàng kho nhận" at bounding box center [447, 159] width 62 height 10
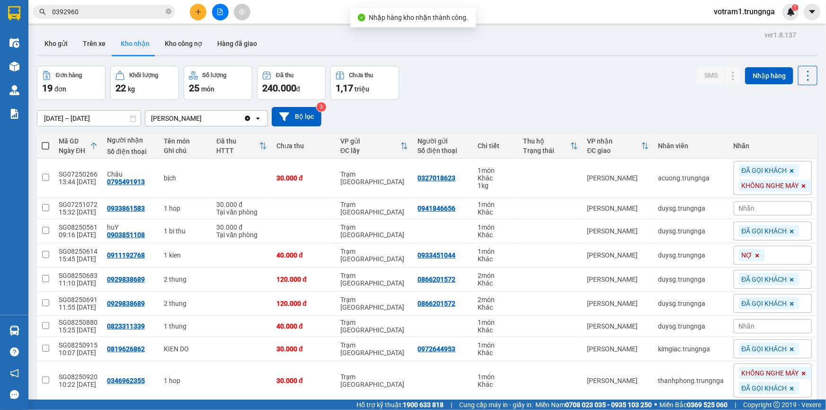
click at [117, 9] on input "0392960" at bounding box center [108, 12] width 112 height 10
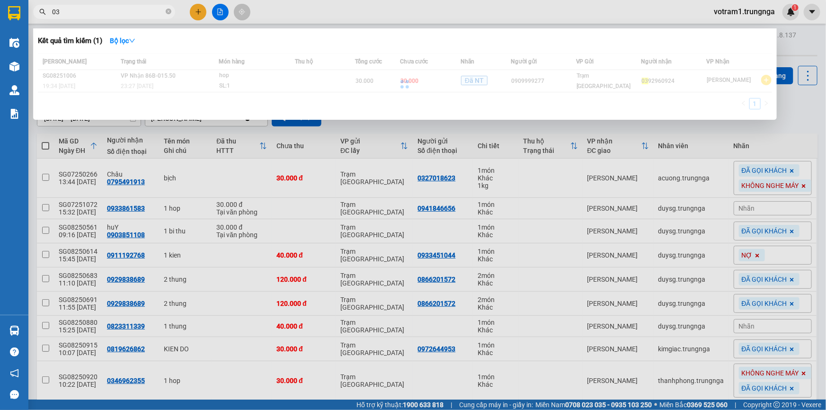
type input "0"
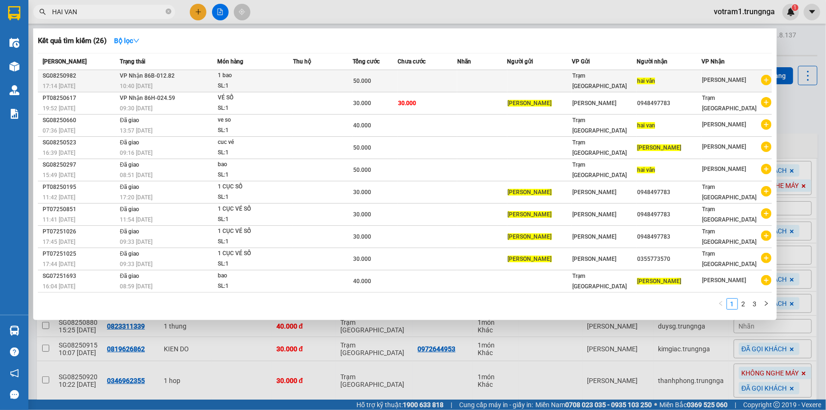
type input "HAI VAN"
click at [254, 72] on div "1 bao" at bounding box center [253, 76] width 71 height 10
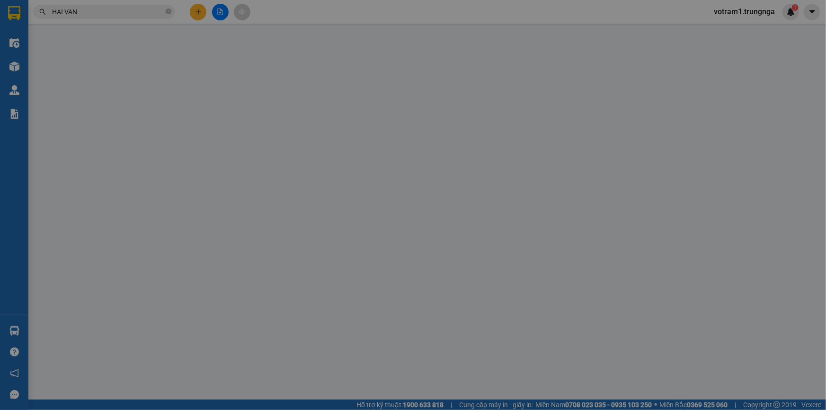
type input "hai vân"
type input "50.000"
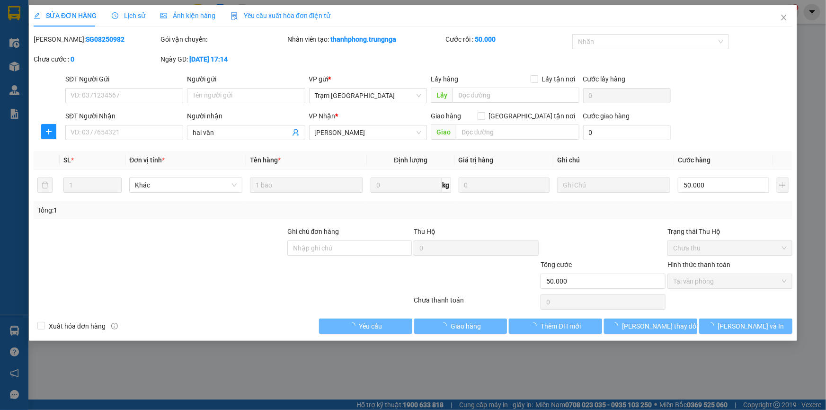
click at [615, 232] on div at bounding box center [602, 242] width 127 height 33
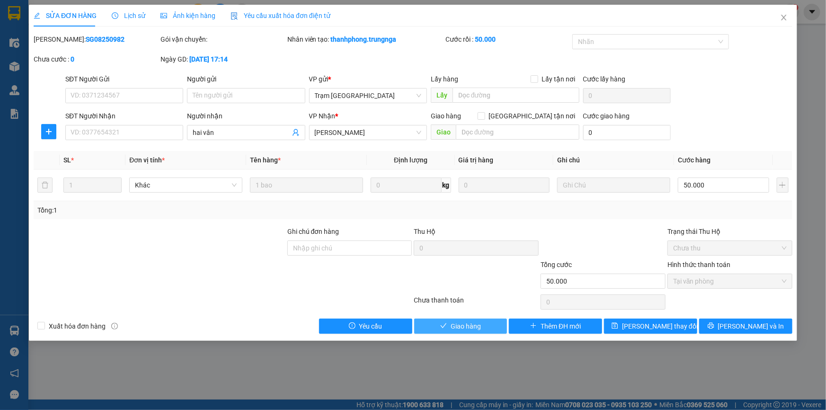
click at [466, 331] on button "Giao hàng" at bounding box center [460, 325] width 93 height 15
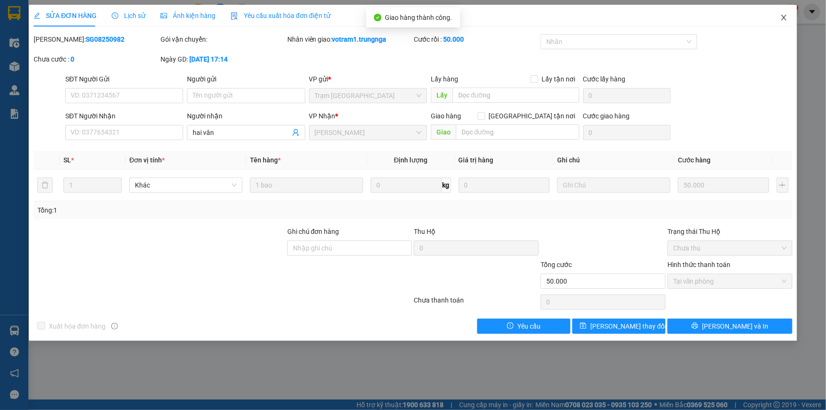
click at [778, 17] on span "Close" at bounding box center [783, 18] width 26 height 26
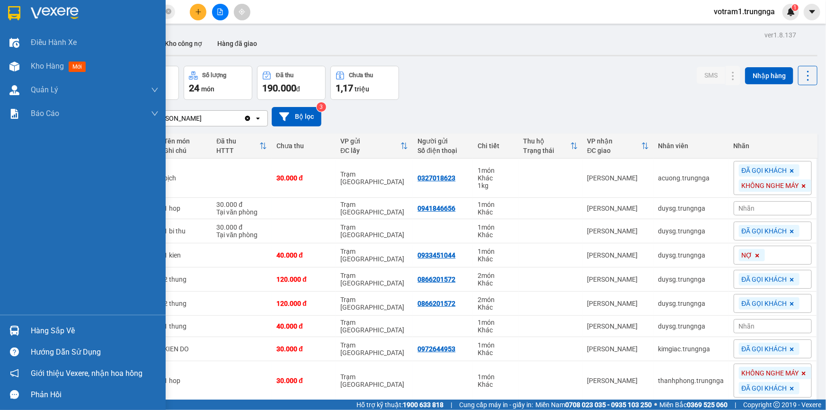
click at [66, 330] on div "Hàng sắp về" at bounding box center [95, 331] width 128 height 14
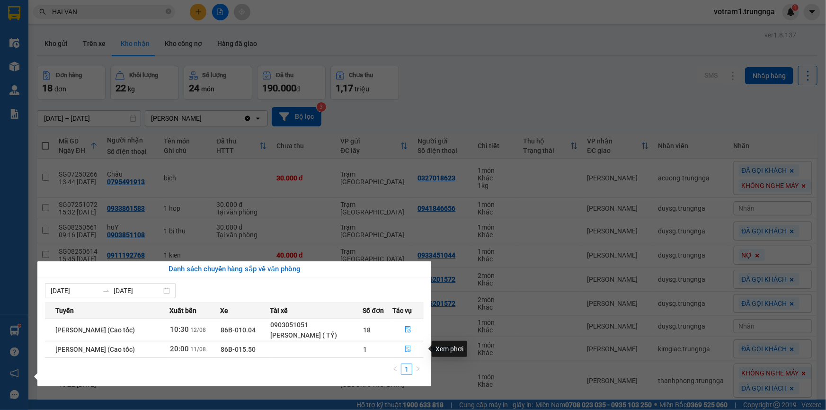
click at [410, 348] on icon "file-done" at bounding box center [408, 348] width 7 height 7
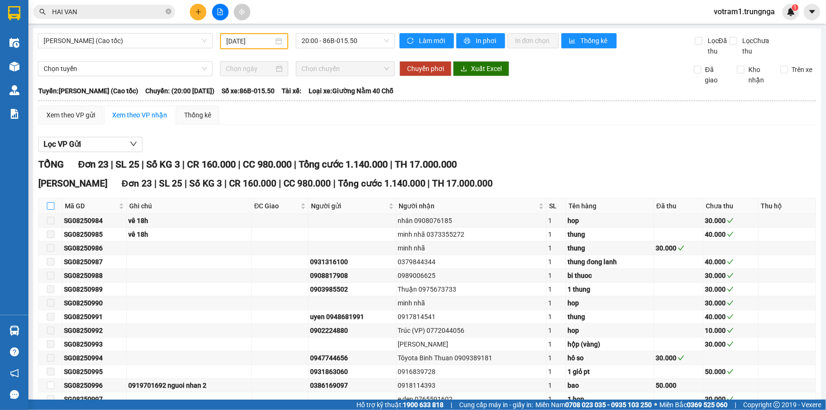
click at [51, 208] on input "checkbox" at bounding box center [51, 206] width 8 height 8
checkbox input "true"
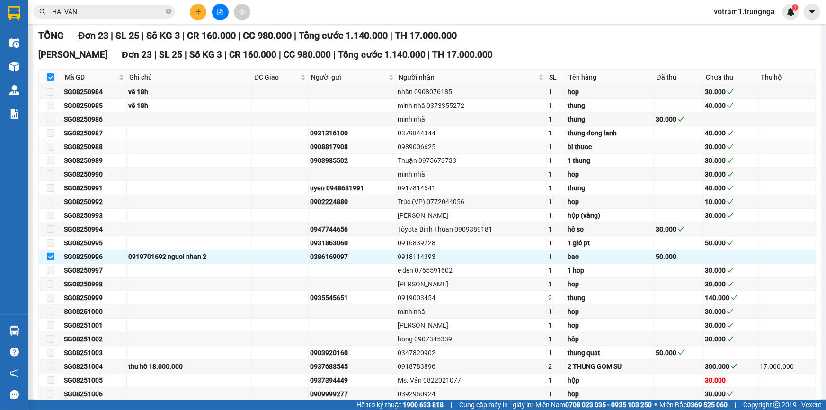
scroll to position [177, 0]
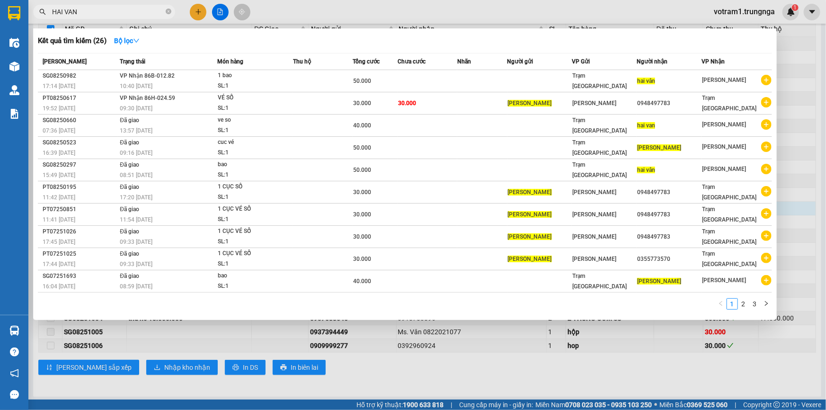
click at [88, 9] on input "HAI VAN" at bounding box center [108, 12] width 112 height 10
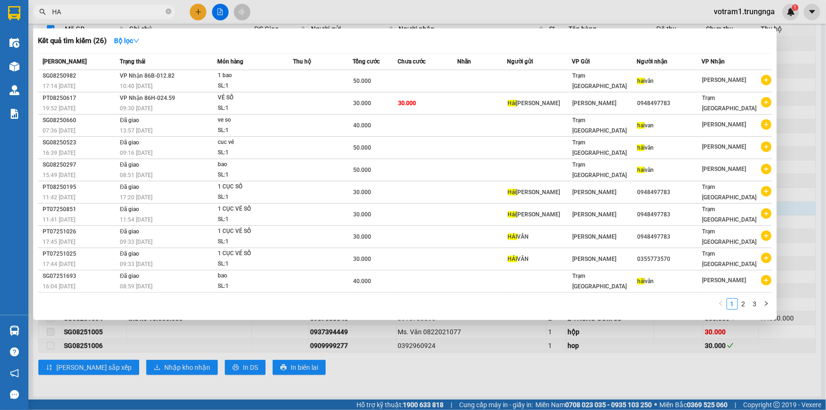
type input "H"
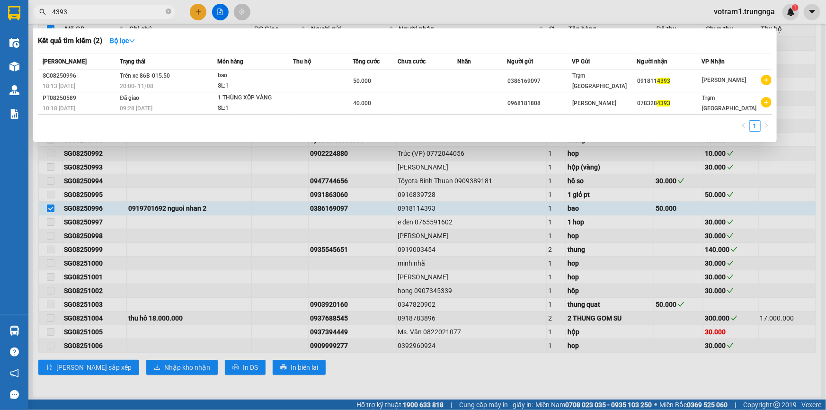
type input "4393"
click at [125, 226] on div at bounding box center [413, 205] width 826 height 410
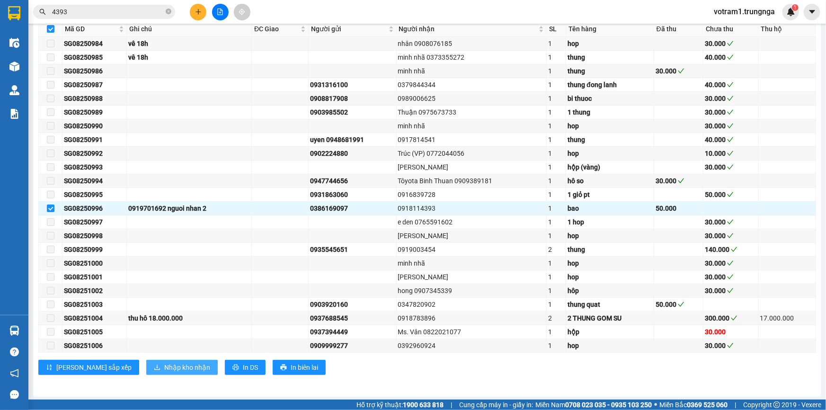
click at [146, 371] on button "Nhập kho nhận" at bounding box center [181, 367] width 71 height 15
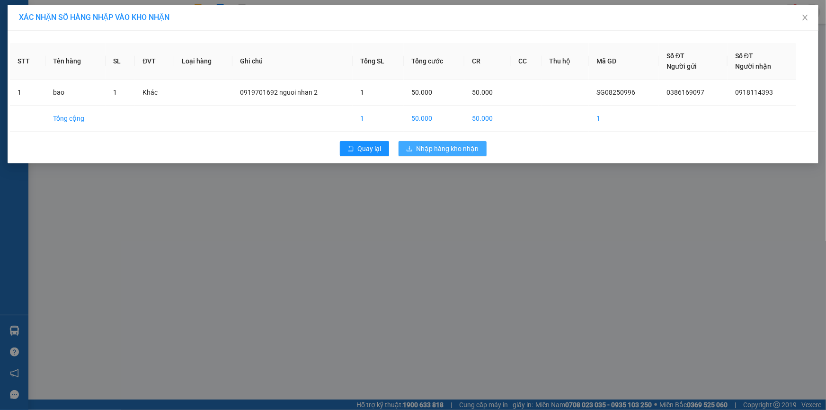
click at [474, 147] on span "Nhập hàng kho nhận" at bounding box center [447, 148] width 62 height 10
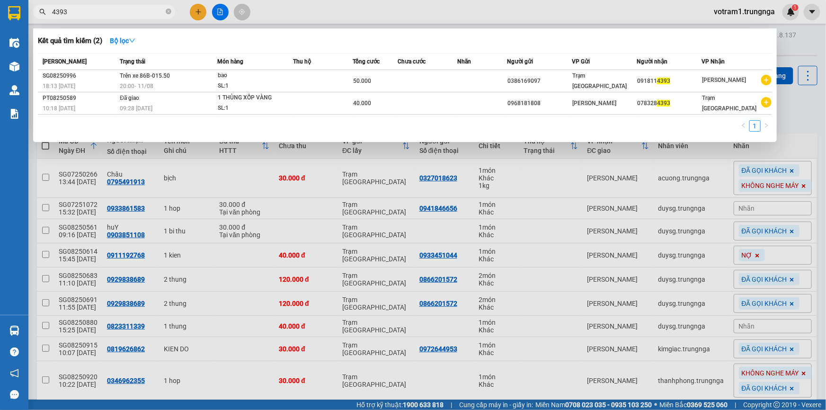
click at [114, 11] on input "4393" at bounding box center [108, 12] width 112 height 10
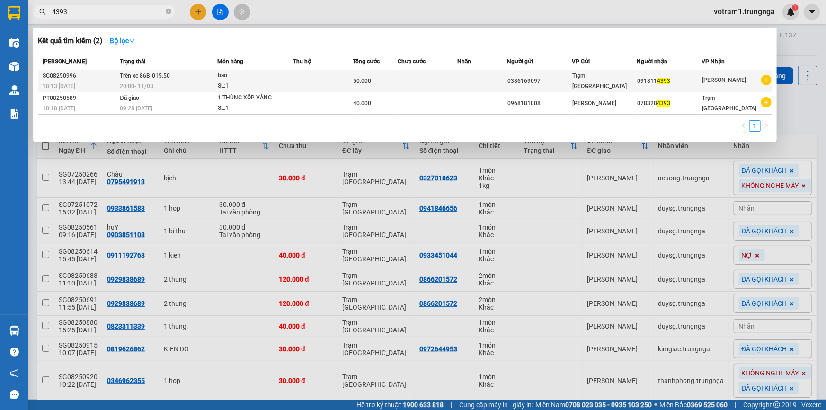
click at [503, 78] on td at bounding box center [482, 81] width 50 height 22
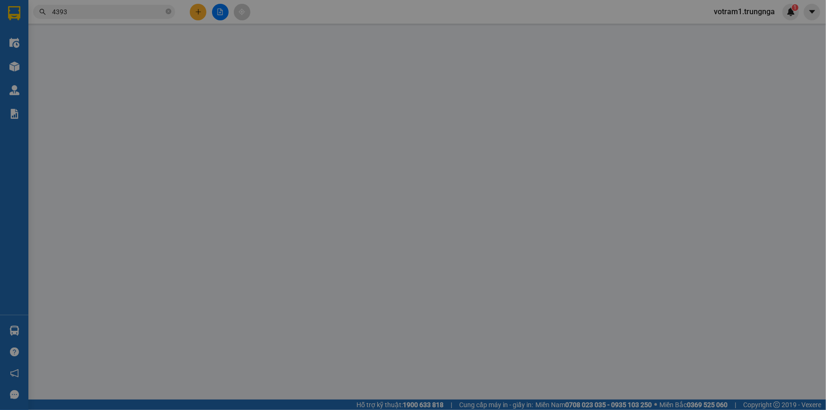
type input "0386169097"
type input "0918114393"
type input "50.000"
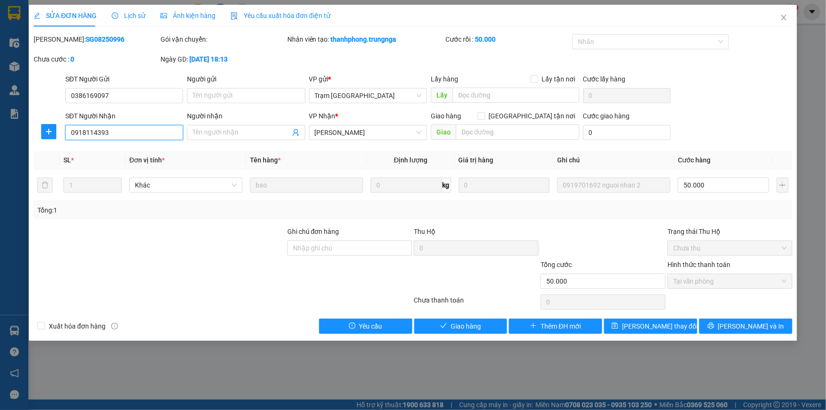
click at [119, 133] on input "0918114393" at bounding box center [124, 132] width 118 height 15
click at [483, 322] on button "Giao hàng" at bounding box center [460, 325] width 93 height 15
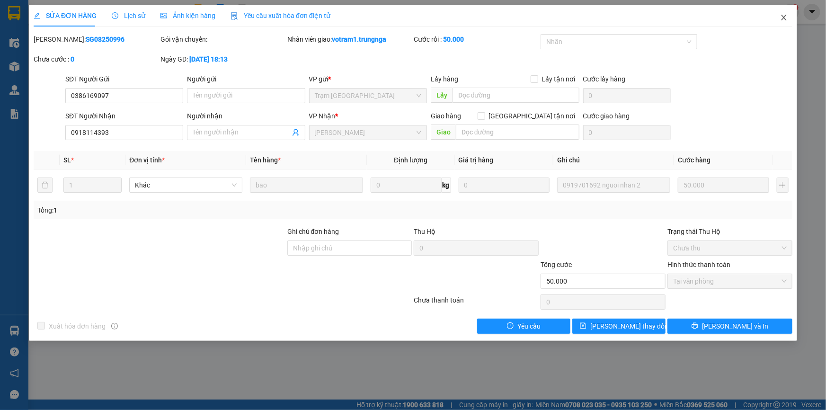
click at [788, 18] on span "Close" at bounding box center [783, 18] width 26 height 26
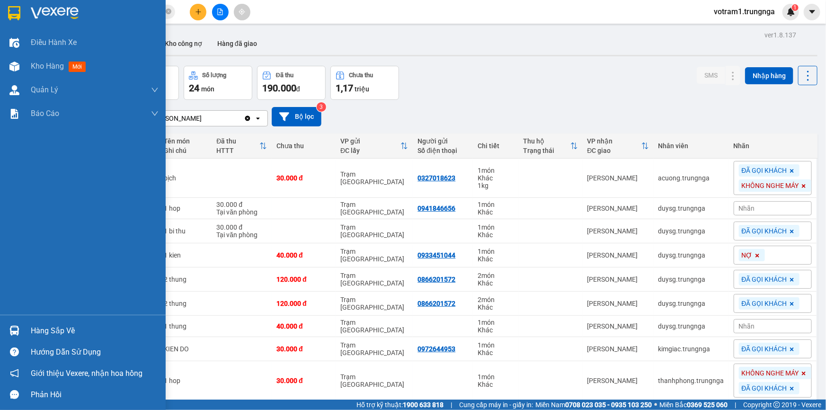
click at [43, 331] on div "Hàng sắp về" at bounding box center [95, 331] width 128 height 14
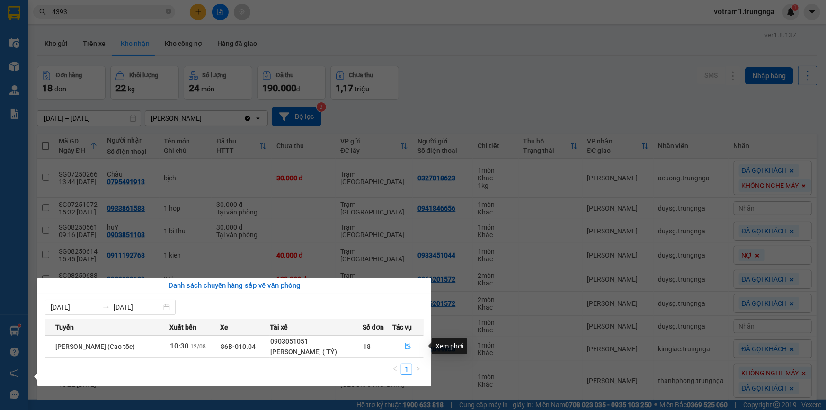
click at [410, 344] on icon "file-done" at bounding box center [408, 346] width 7 height 7
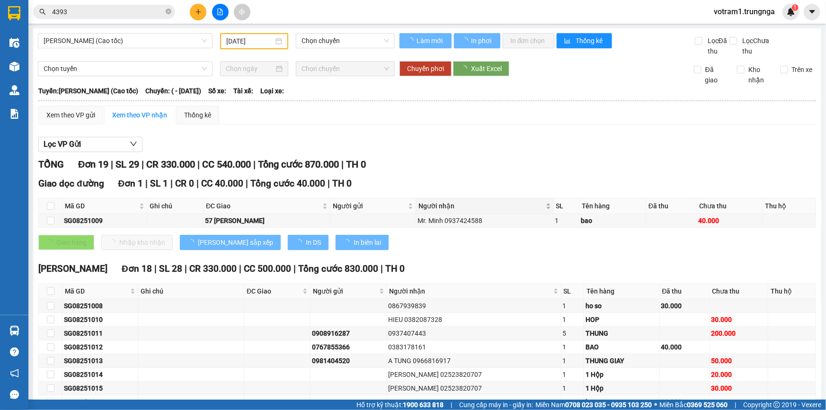
type input "12/08/2025"
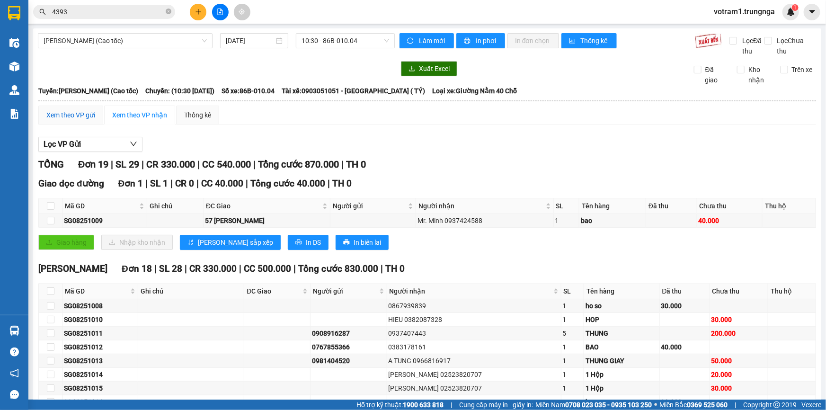
click at [86, 115] on div "Xem theo VP gửi" at bounding box center [70, 115] width 49 height 10
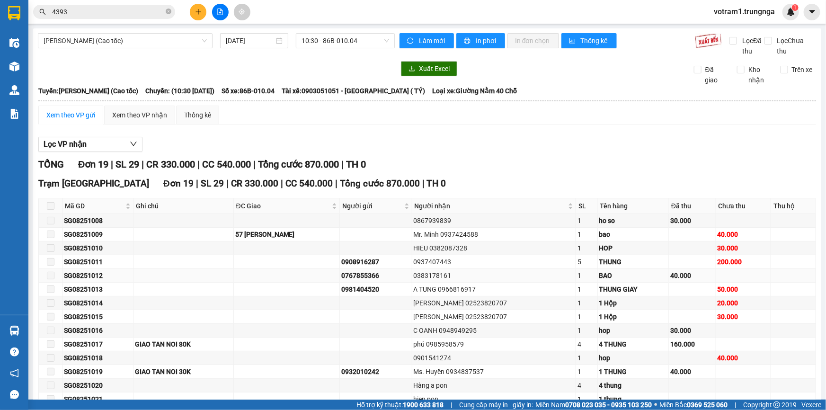
scroll to position [123, 0]
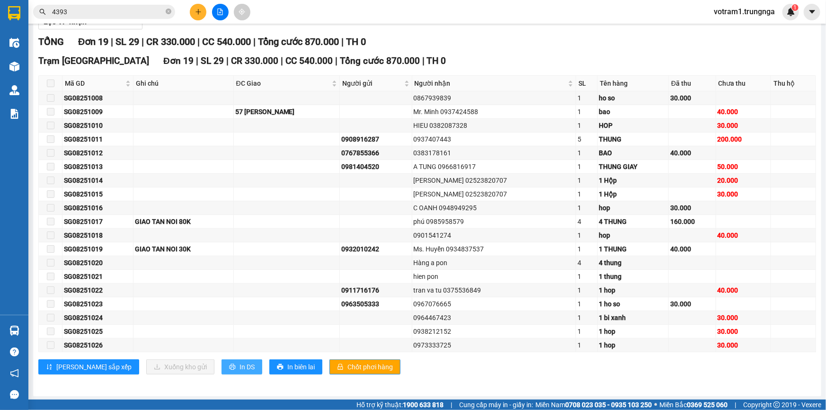
click at [221, 365] on button "In DS" at bounding box center [241, 366] width 41 height 15
click at [418, 56] on div "Trạm Sài Gòn Đơn 19 | SL 29 | CR 330.000 | CC 540.000 | Tổng cước 870.000 | TH 0" at bounding box center [426, 61] width 777 height 14
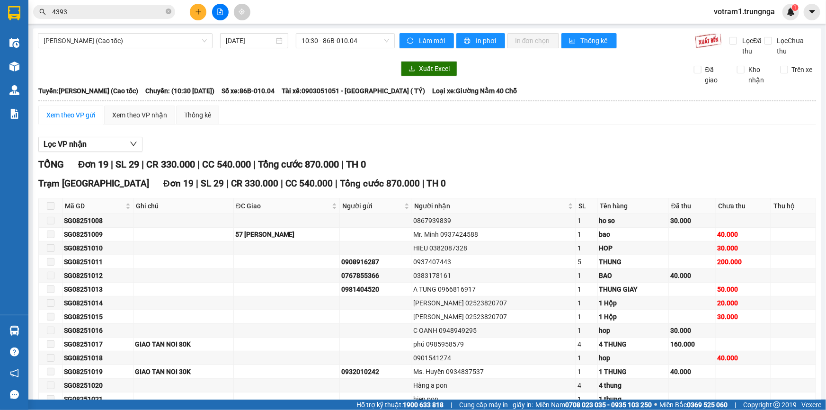
click at [274, 134] on div "Lọc VP nhận TỔNG Đơn 19 | SL 29 | CR 330.000 | CC 540.000 | Tổng cước 870.000 |…" at bounding box center [426, 320] width 777 height 377
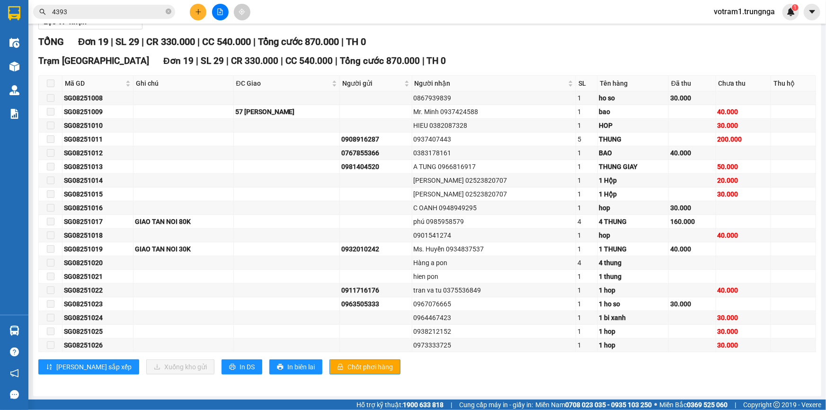
click at [532, 39] on div "TỔNG Đơn 19 | SL 29 | CR 330.000 | CC 540.000 | Tổng cước 870.000 | TH 0" at bounding box center [426, 42] width 777 height 15
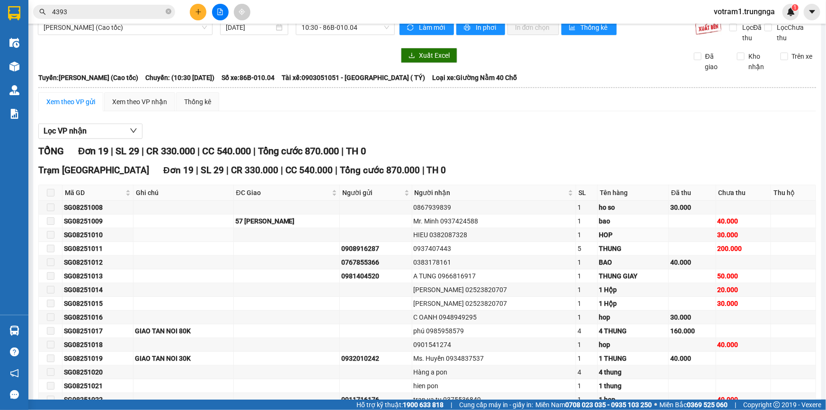
scroll to position [0, 0]
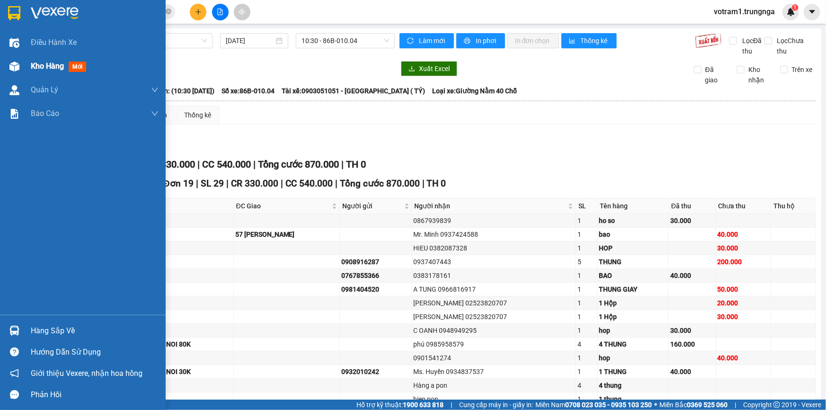
click at [24, 71] on div "Kho hàng mới" at bounding box center [83, 66] width 166 height 24
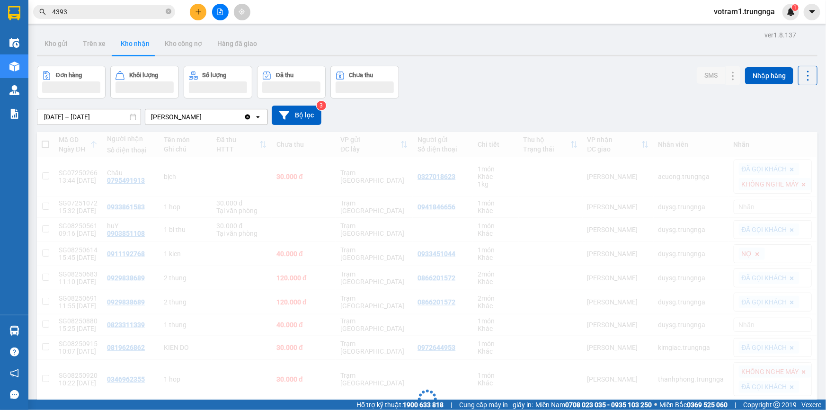
click at [269, 71] on icon at bounding box center [266, 75] width 9 height 9
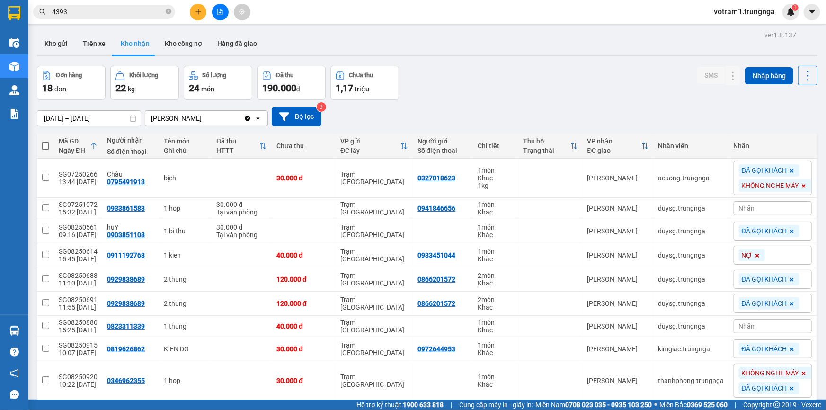
click at [483, 76] on div "Đơn hàng 18 đơn Khối lượng 22 kg Số lượng 24 món Đã thu 190.000 đ Chưa thu 1,17…" at bounding box center [427, 83] width 780 height 34
click at [472, 98] on div "Đơn hàng 18 đơn Khối lượng 22 kg Số lượng 24 món Đã thu 190.000 đ Chưa thu 1,17…" at bounding box center [427, 83] width 780 height 34
click at [448, 47] on div "Kho gửi Trên xe Kho nhận Kho công nợ Hàng đã giao" at bounding box center [427, 44] width 780 height 25
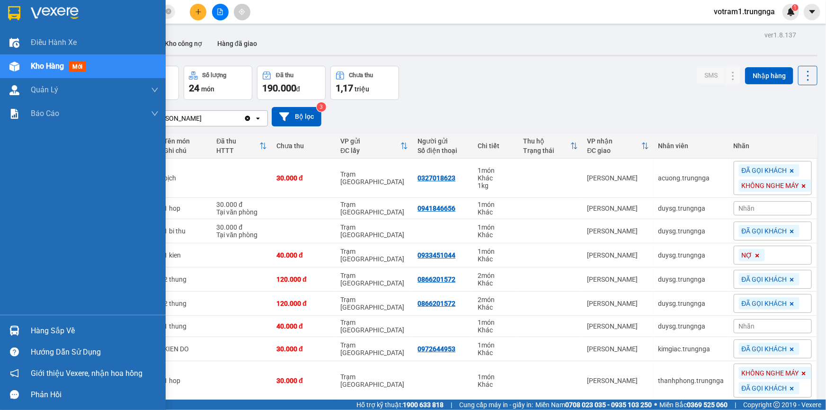
click at [45, 328] on div "Hàng sắp về" at bounding box center [95, 331] width 128 height 14
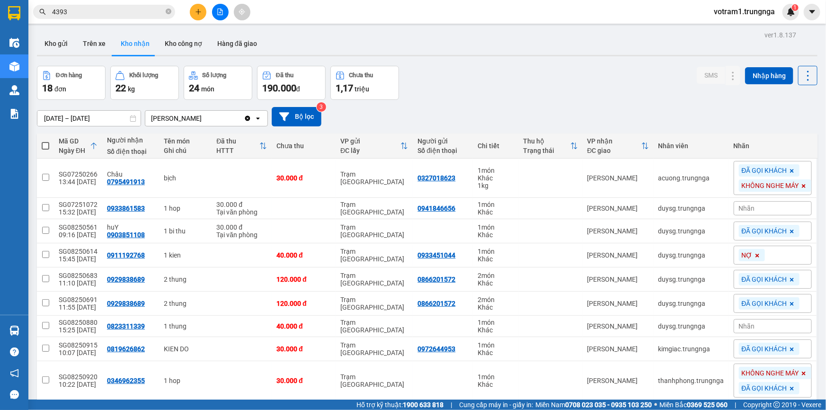
click at [457, 110] on section "Kết quả tìm kiếm ( 2 ) Bộ lọc Mã ĐH Trạng thái Món hàng Thu hộ Tổng cước Chưa c…" at bounding box center [413, 205] width 826 height 410
click at [457, 110] on div "15/07/2025 – 12/08/2025 Press the down arrow key to interact with the calendar …" at bounding box center [427, 116] width 780 height 19
click at [452, 109] on div "15/07/2025 – 12/08/2025 Press the down arrow key to interact with the calendar …" at bounding box center [427, 116] width 780 height 19
click at [732, 114] on div "15/07/2025 – 12/08/2025 Press the down arrow key to interact with the calendar …" at bounding box center [427, 116] width 780 height 19
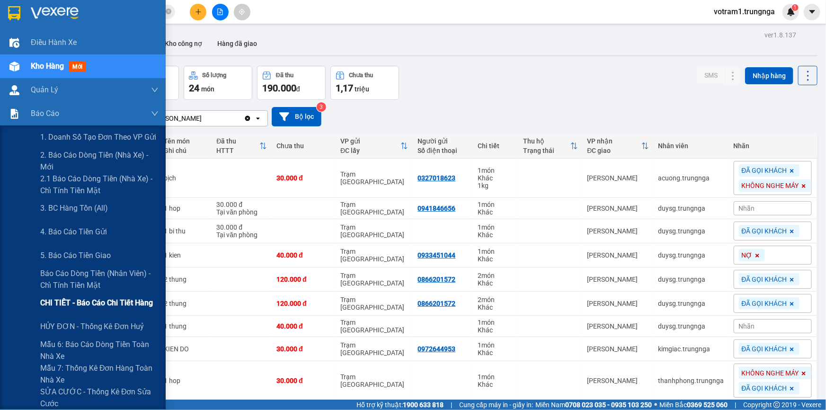
click at [91, 307] on span "CHI TIẾT - Báo cáo chi tiết hàng" at bounding box center [96, 303] width 113 height 12
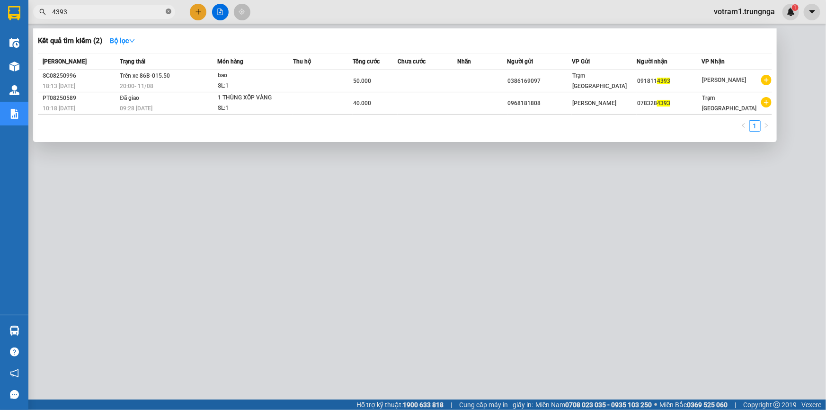
click at [170, 11] on icon "close-circle" at bounding box center [169, 12] width 6 height 6
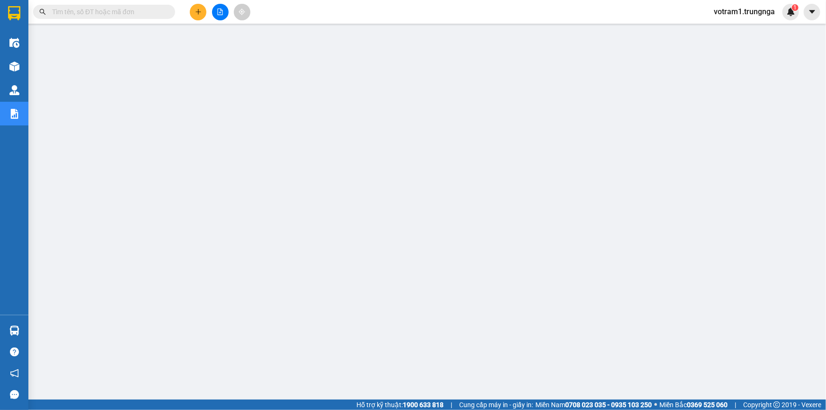
click at [111, 10] on input "text" at bounding box center [108, 12] width 112 height 10
paste input "PT08250561"
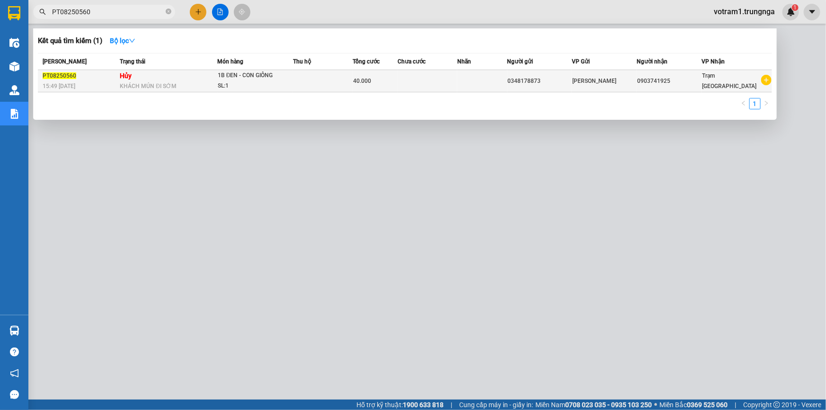
type input "PT08250560"
click at [213, 88] on div "KHÁCH MÚN ĐI SỚM" at bounding box center [168, 86] width 97 height 10
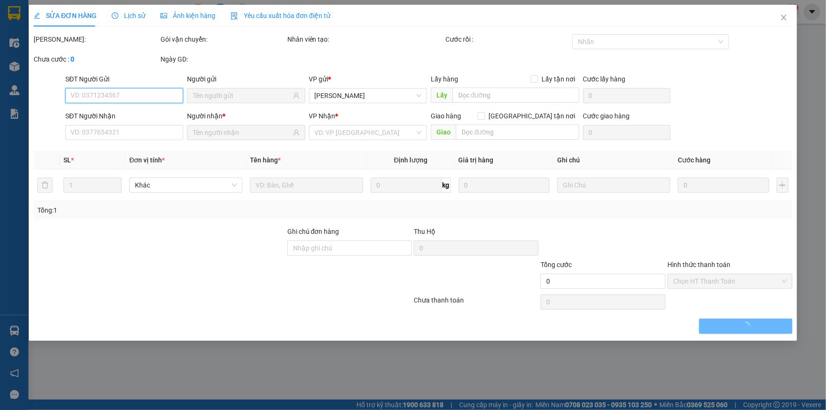
type input "0348178873"
type input "0903741925"
type input "40.000"
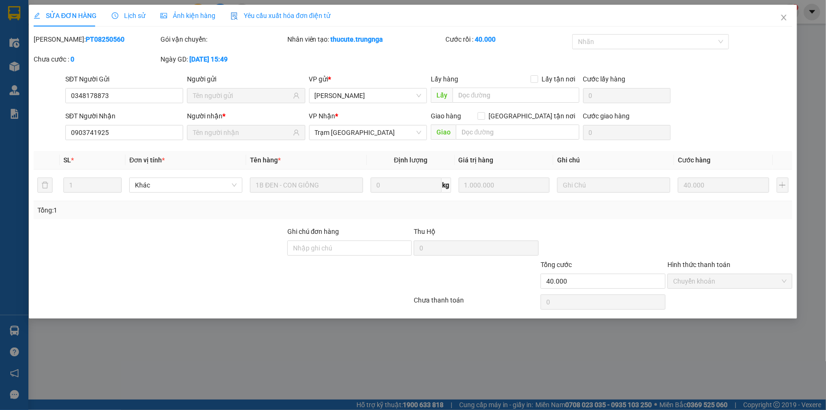
click at [124, 14] on span "Lịch sử" at bounding box center [129, 16] width 34 height 8
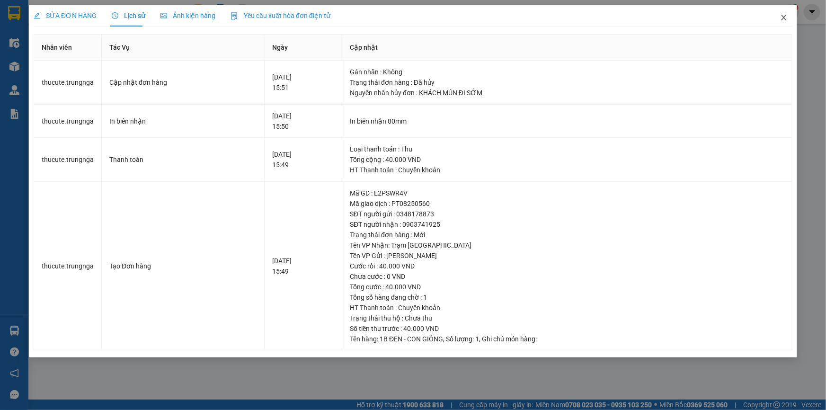
click at [788, 19] on span "Close" at bounding box center [783, 18] width 26 height 26
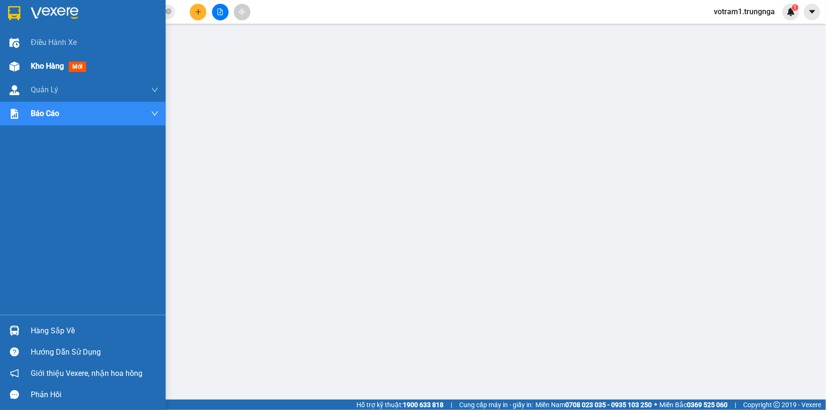
click at [102, 75] on div "Kho hàng mới" at bounding box center [95, 66] width 128 height 24
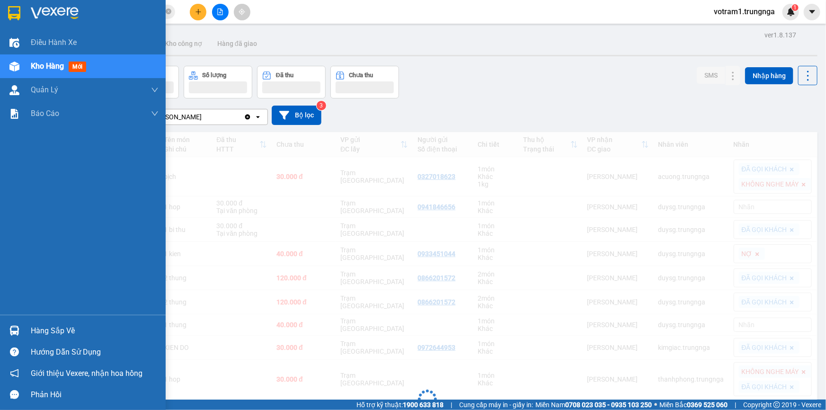
click at [69, 66] on div "Kho hàng mới" at bounding box center [60, 66] width 59 height 12
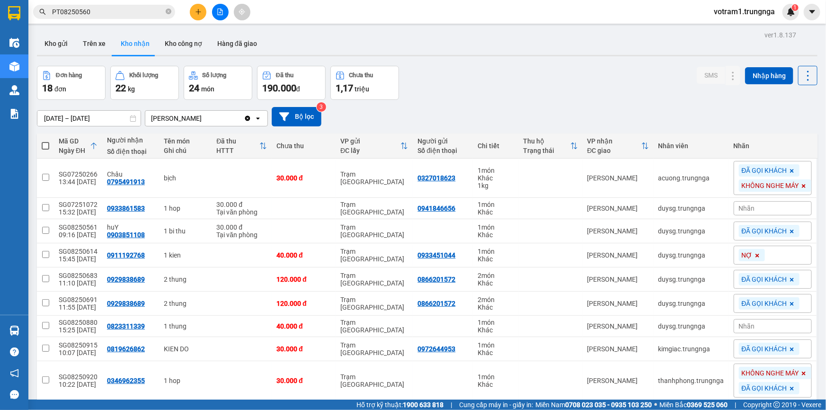
click at [521, 71] on div "Đơn hàng 18 đơn Khối lượng 22 kg Số lượng 24 món Đã thu 190.000 đ Chưa thu 1,17…" at bounding box center [427, 83] width 780 height 34
click at [473, 88] on div "Đơn hàng 18 đơn Khối lượng 22 kg Số lượng 24 món Đã thu 190.000 đ Chưa thu 1,17…" at bounding box center [427, 83] width 780 height 34
click at [545, 85] on div "Đơn hàng 18 đơn Khối lượng 22 kg Số lượng 24 món Đã thu 190.000 đ Chưa thu 1,17…" at bounding box center [427, 83] width 780 height 34
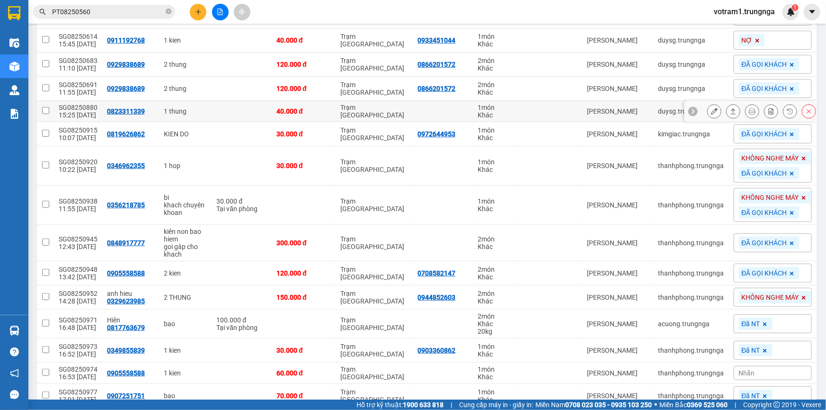
scroll to position [289, 0]
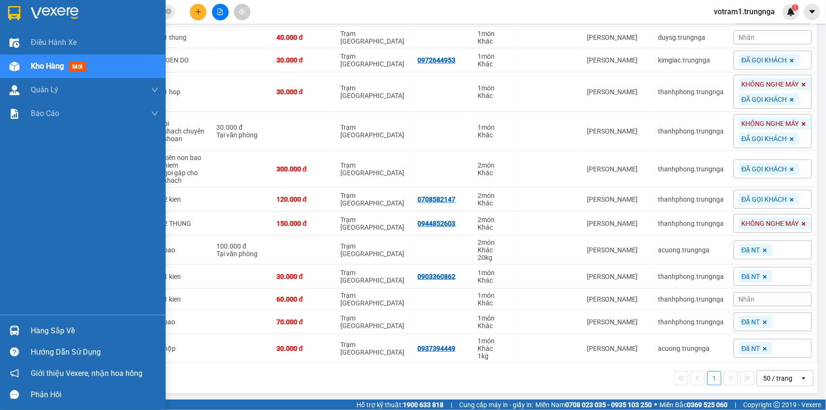
click at [68, 328] on div "Hàng sắp về" at bounding box center [95, 331] width 128 height 14
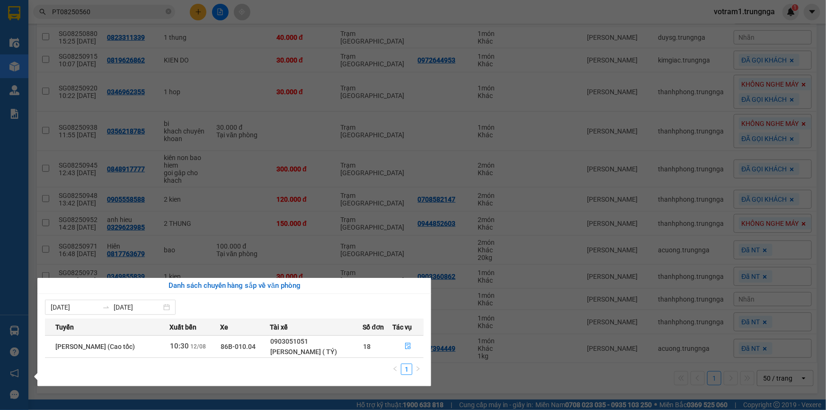
click at [457, 323] on section "Kết quả tìm kiếm ( 1 ) Bộ lọc Mã ĐH Trạng thái Món hàng Thu hộ Tổng cước Chưa c…" at bounding box center [413, 205] width 826 height 410
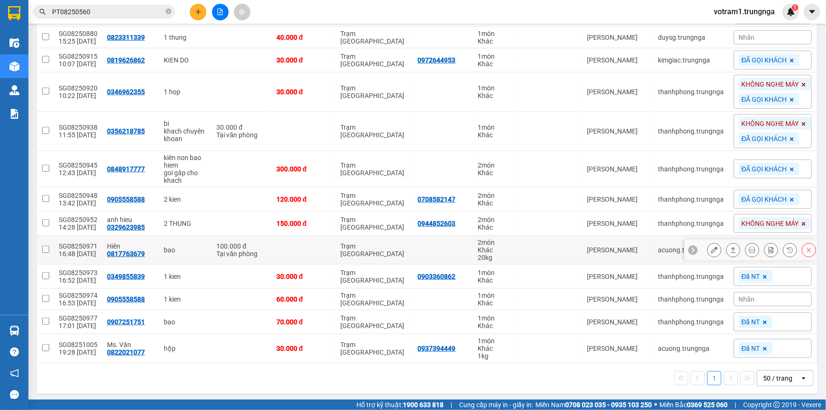
scroll to position [73, 0]
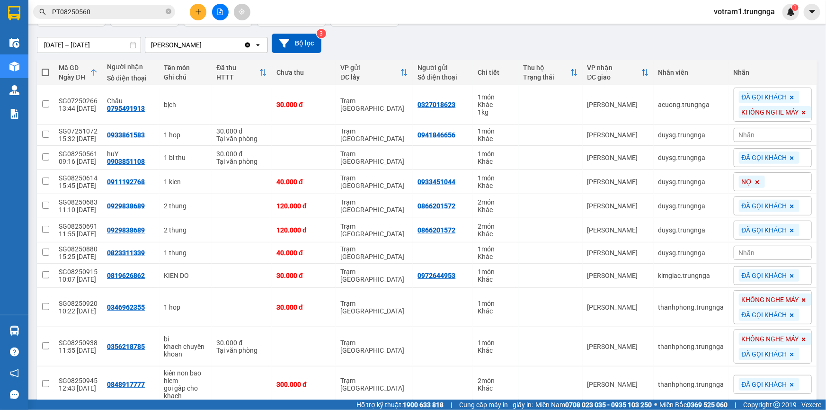
click at [381, 40] on div "15/07/2025 – 12/08/2025 Press the down arrow key to interact with the calendar …" at bounding box center [427, 43] width 780 height 19
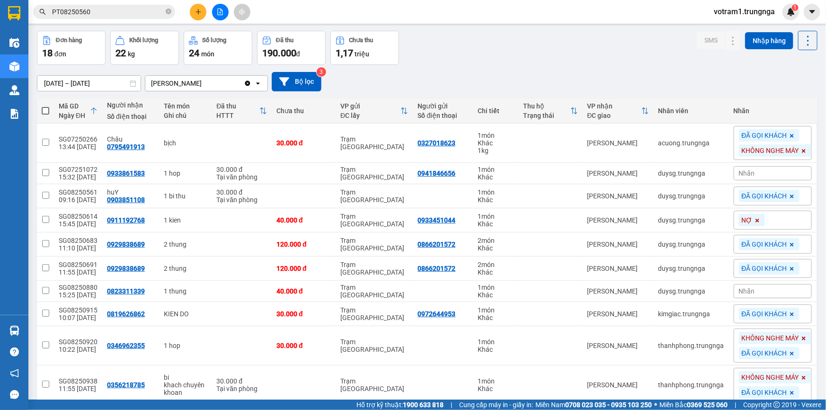
scroll to position [0, 0]
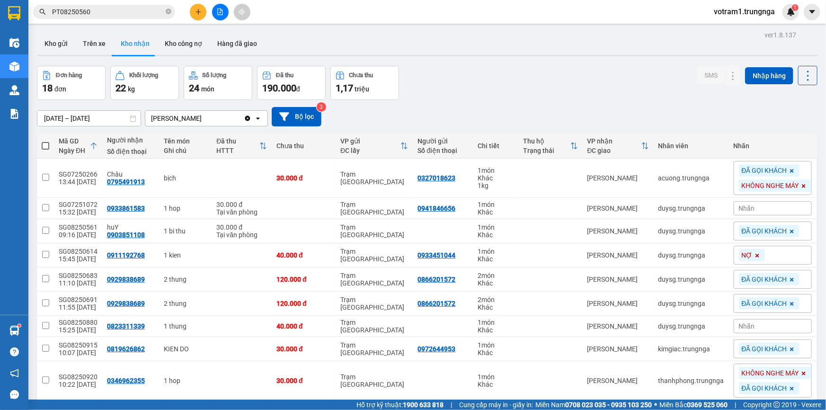
click at [102, 10] on input "PT08250560" at bounding box center [108, 12] width 112 height 10
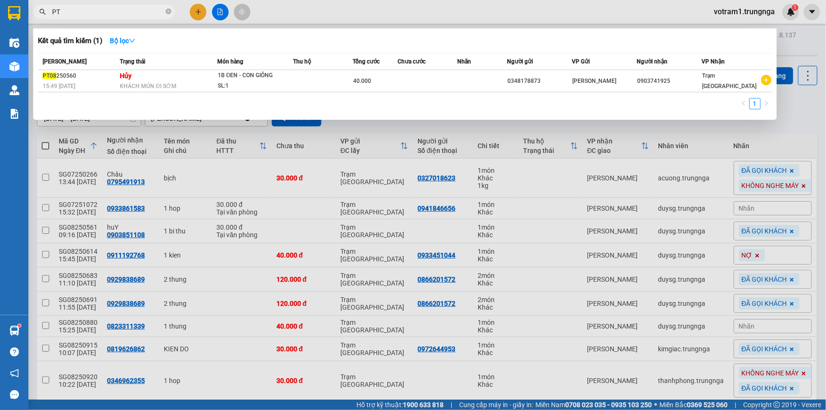
type input "P"
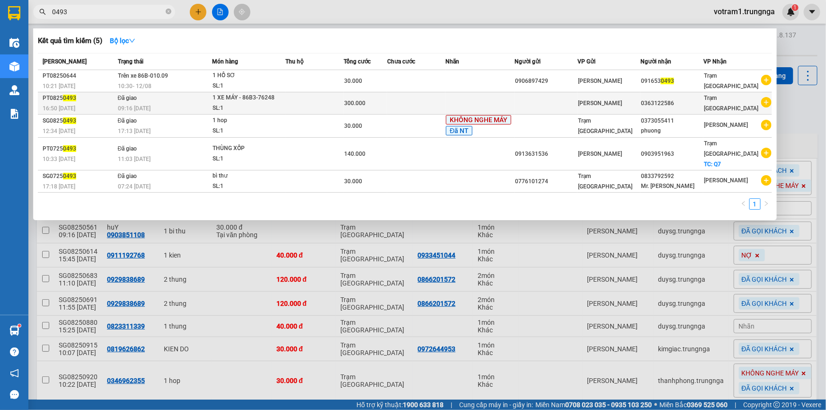
type input "0493"
click at [369, 98] on div "300.000" at bounding box center [365, 103] width 43 height 10
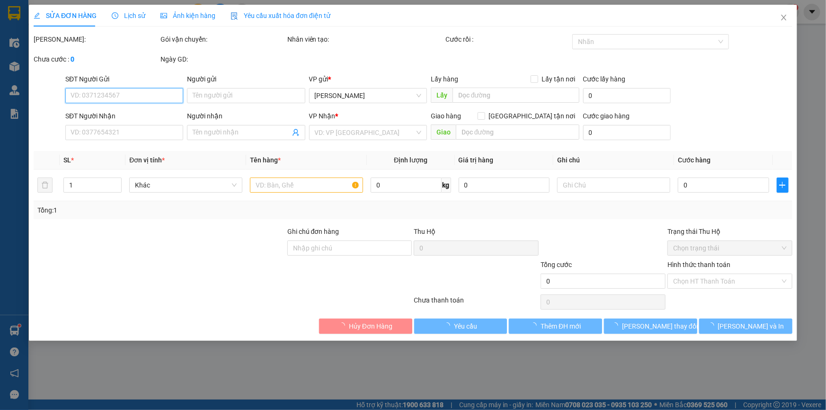
type input "0363122586"
type input "300.000"
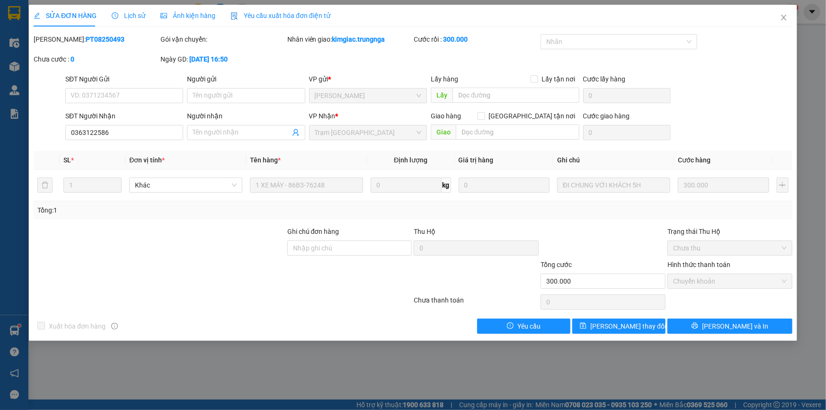
click at [288, 13] on span "Yêu cầu xuất hóa đơn điện tử" at bounding box center [280, 16] width 100 height 8
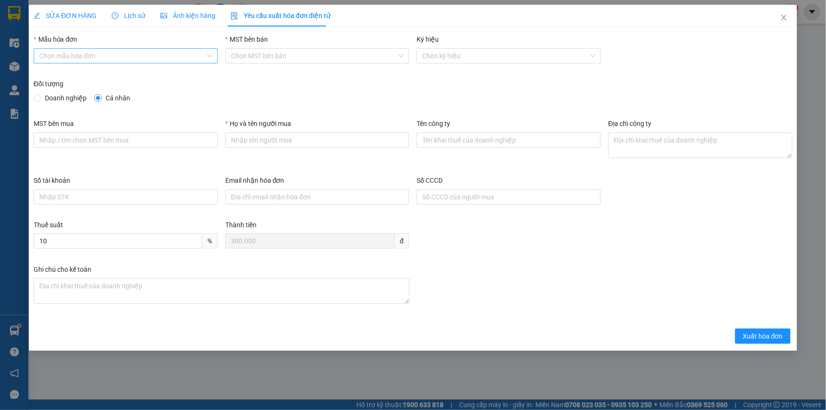
click at [151, 52] on input "Mẫu hóa đơn" at bounding box center [122, 56] width 166 height 14
click at [155, 76] on div "HÓA ĐƠN HÀNG" at bounding box center [125, 75] width 173 height 10
type input "8"
click at [341, 141] on input "Họ và tên người mua" at bounding box center [317, 139] width 184 height 15
type input "Khách lẻ"
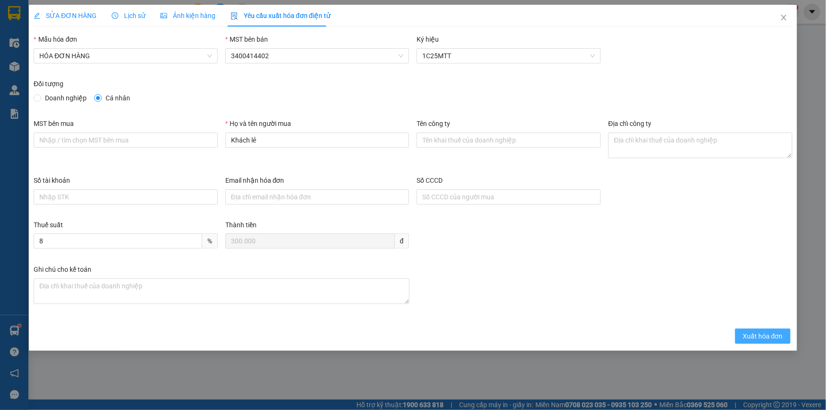
click at [769, 336] on span "Xuất hóa đơn" at bounding box center [762, 336] width 40 height 10
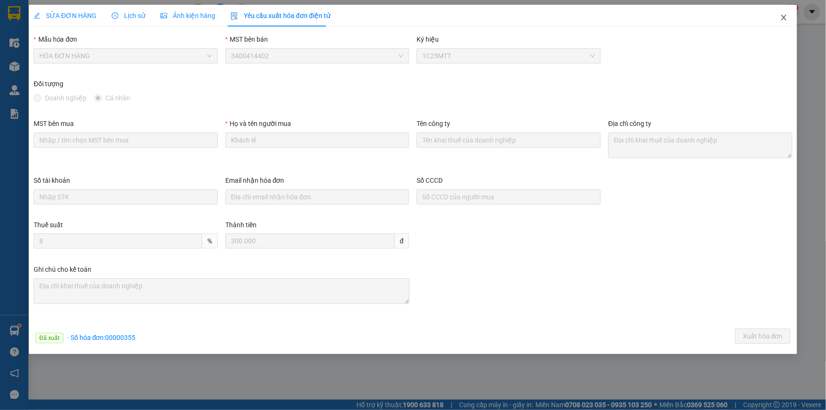
click at [781, 19] on icon "close" at bounding box center [784, 18] width 8 height 8
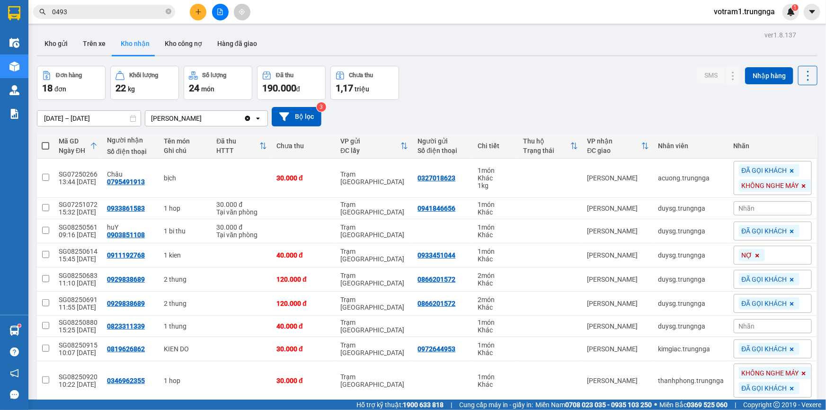
click at [86, 14] on input "0493" at bounding box center [108, 12] width 112 height 10
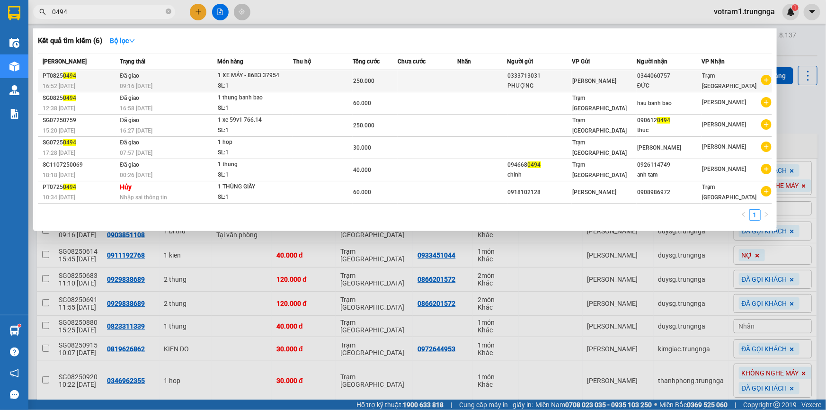
type input "0494"
click at [255, 83] on div "SL: 1" at bounding box center [253, 86] width 71 height 10
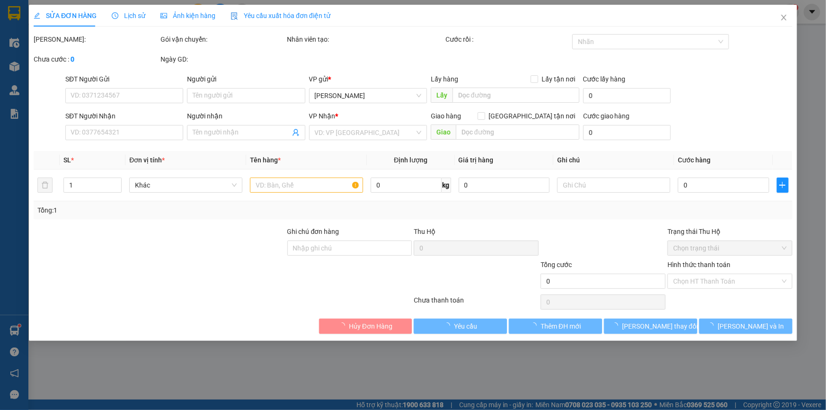
type input "0333713031"
type input "PHƯỢNG"
type input "0344060757"
type input "ĐỨC"
type input "250.000"
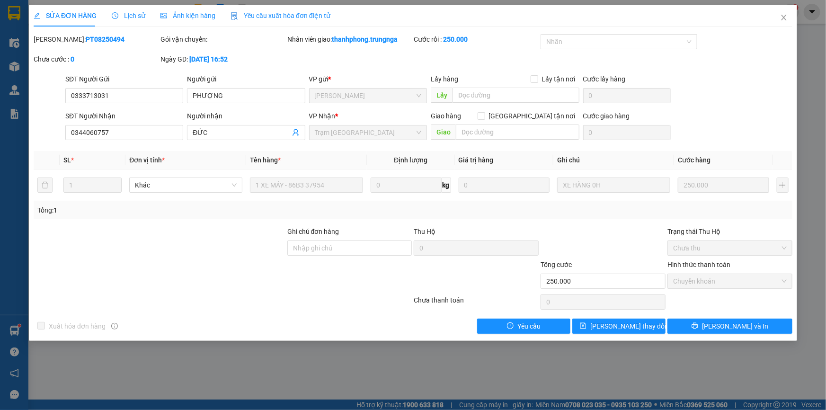
click at [285, 14] on span "Yêu cầu xuất hóa đơn điện tử" at bounding box center [280, 16] width 100 height 8
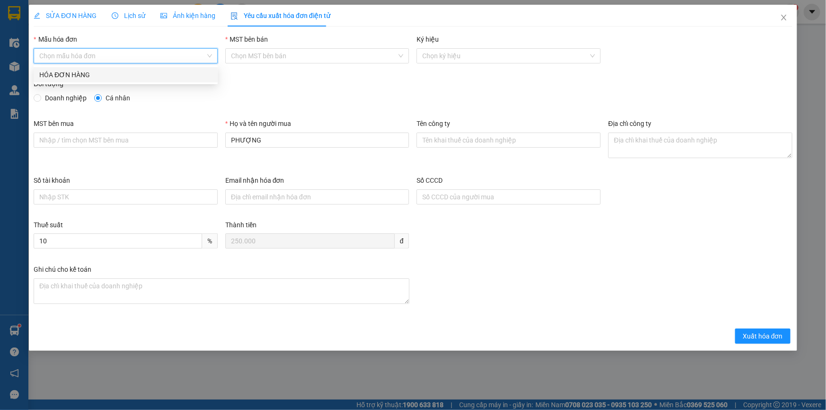
click at [160, 55] on input "Mẫu hóa đơn" at bounding box center [122, 56] width 166 height 14
click at [155, 75] on div "HÓA ĐƠN HÀNG" at bounding box center [125, 75] width 173 height 10
type input "8"
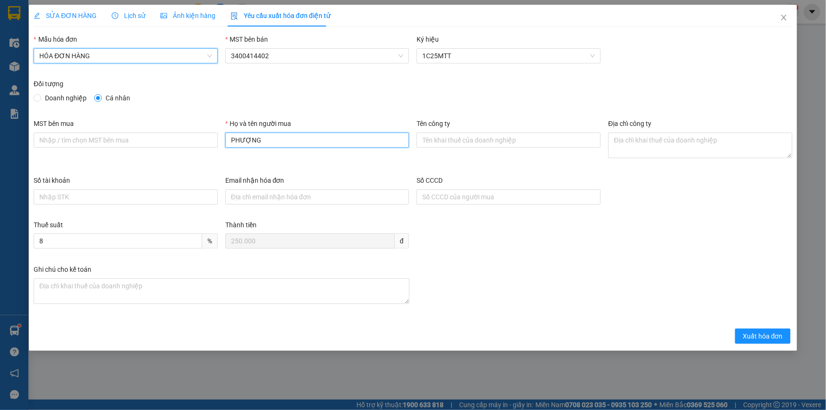
click at [357, 135] on input "PHƯỢNG" at bounding box center [317, 139] width 184 height 15
type input "P"
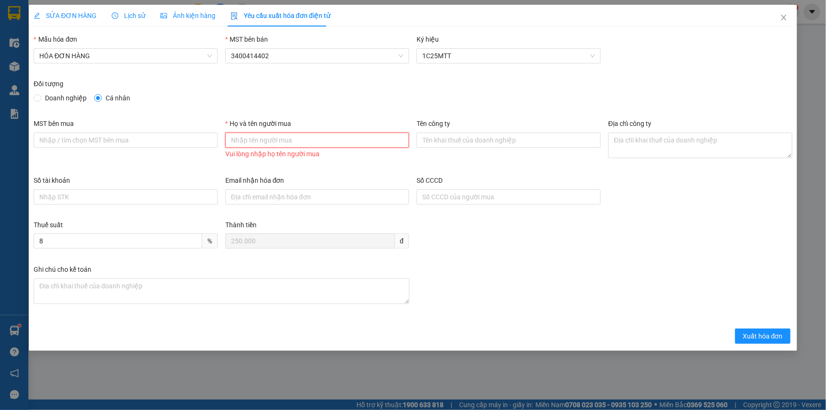
click at [353, 141] on input "Họ và tên người mua" at bounding box center [317, 139] width 184 height 15
type input "Khách lẻ"
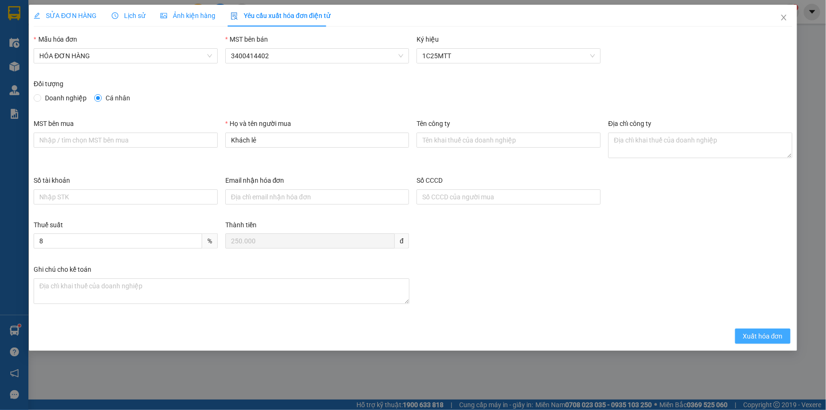
click at [750, 338] on span "Xuất hóa đơn" at bounding box center [762, 336] width 40 height 10
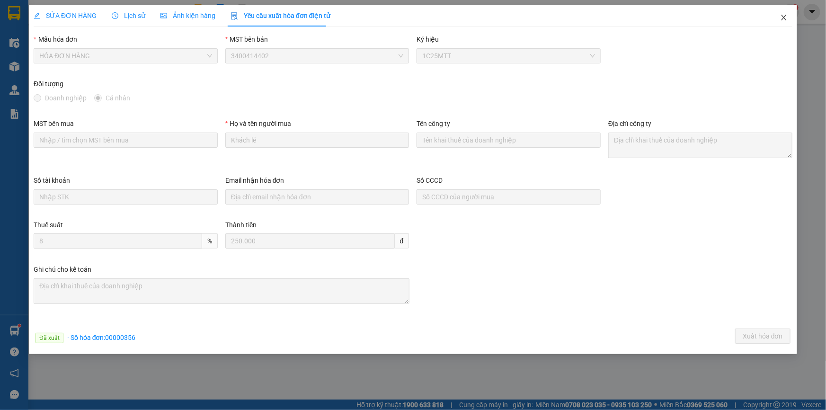
click at [780, 18] on icon "close" at bounding box center [784, 18] width 8 height 8
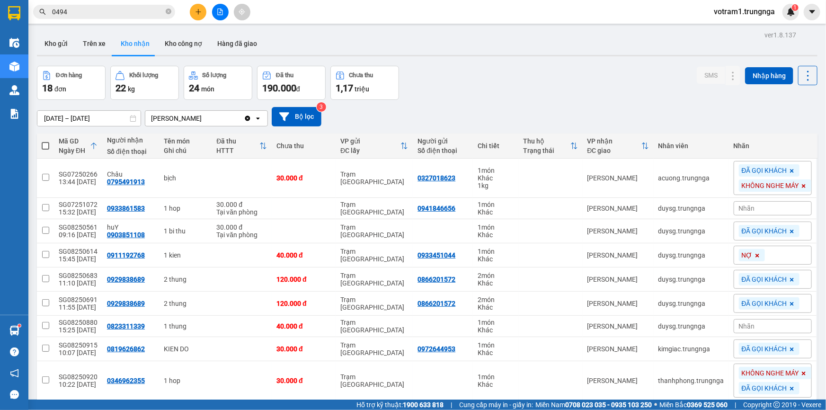
click at [129, 12] on input "0494" at bounding box center [108, 12] width 112 height 10
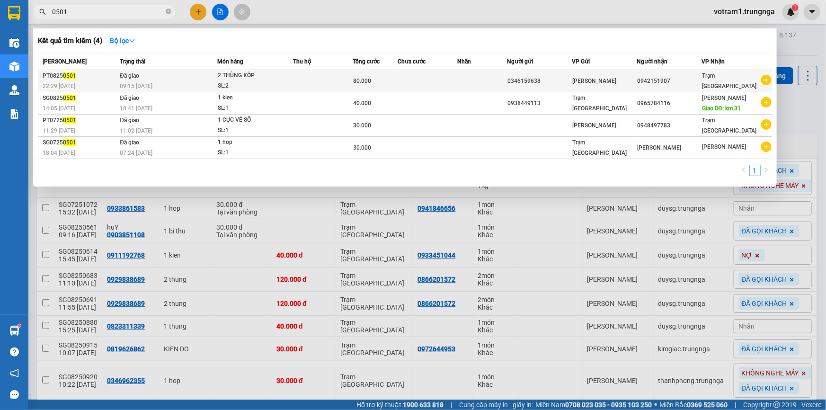
type input "0501"
click at [477, 74] on td at bounding box center [482, 81] width 50 height 22
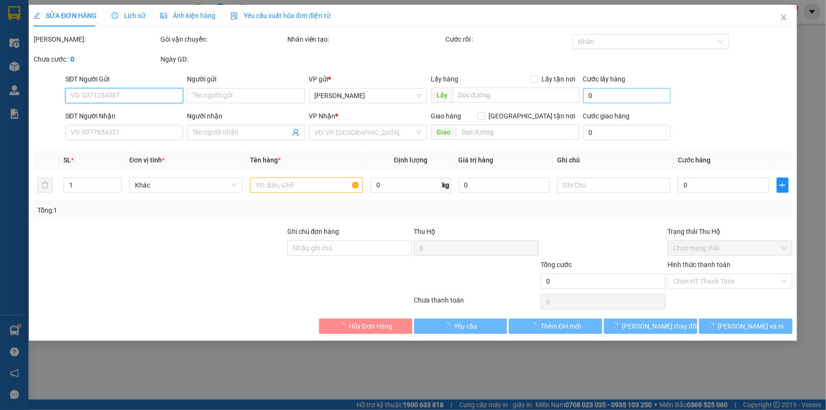
type input "0346159638"
type input "0942151907"
type input "80.000"
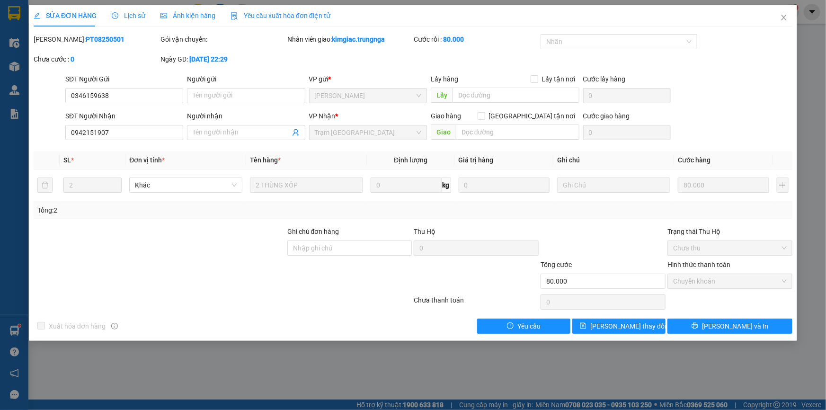
click at [274, 16] on span "Yêu cầu xuất hóa đơn điện tử" at bounding box center [280, 16] width 100 height 8
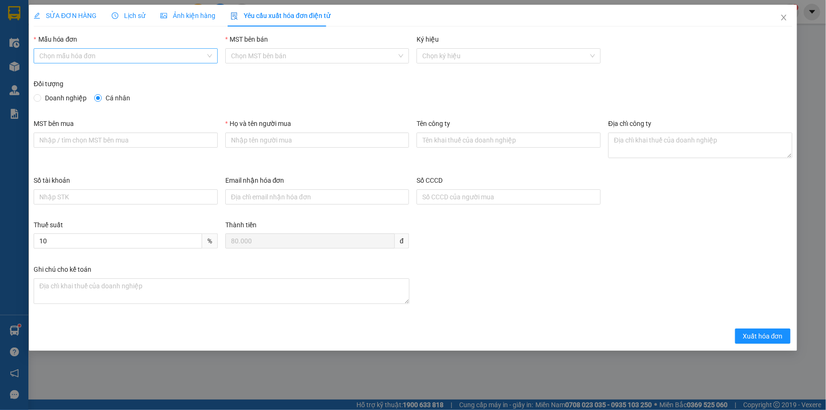
click at [183, 54] on input "Mẫu hóa đơn" at bounding box center [122, 56] width 166 height 14
click at [169, 70] on div "HÓA ĐƠN HÀNG" at bounding box center [125, 75] width 173 height 10
type input "8"
click at [754, 336] on span "Xuất hóa đơn" at bounding box center [762, 336] width 40 height 10
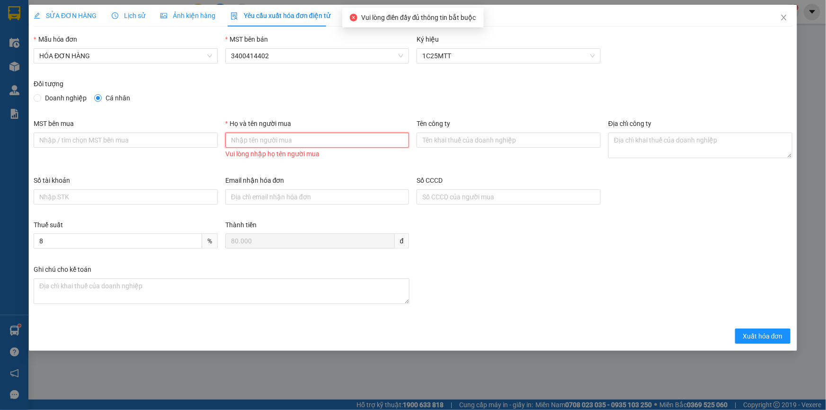
click at [326, 141] on input "Họ và tên người mua" at bounding box center [317, 139] width 184 height 15
type input "Khách lẻ"
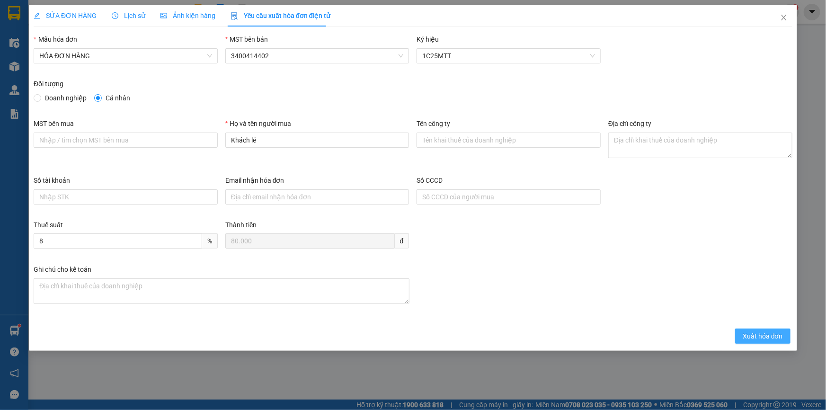
click at [777, 338] on span "Xuất hóa đơn" at bounding box center [762, 336] width 40 height 10
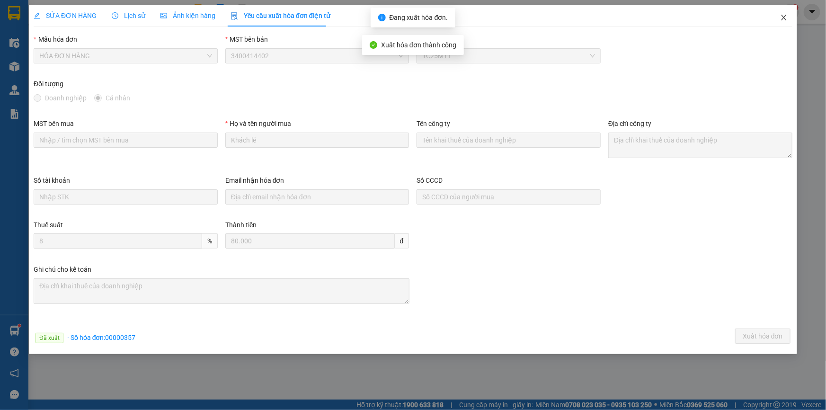
click at [781, 19] on icon "close" at bounding box center [784, 18] width 8 height 8
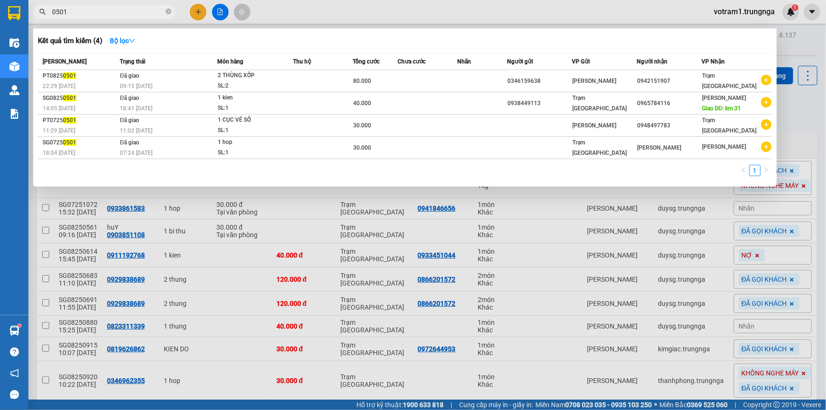
click at [92, 14] on input "0501" at bounding box center [108, 12] width 112 height 10
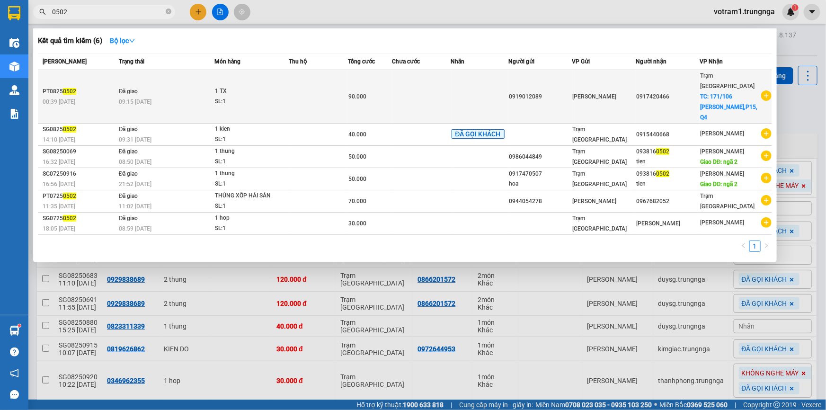
type input "0502"
click at [316, 87] on td at bounding box center [318, 96] width 59 height 53
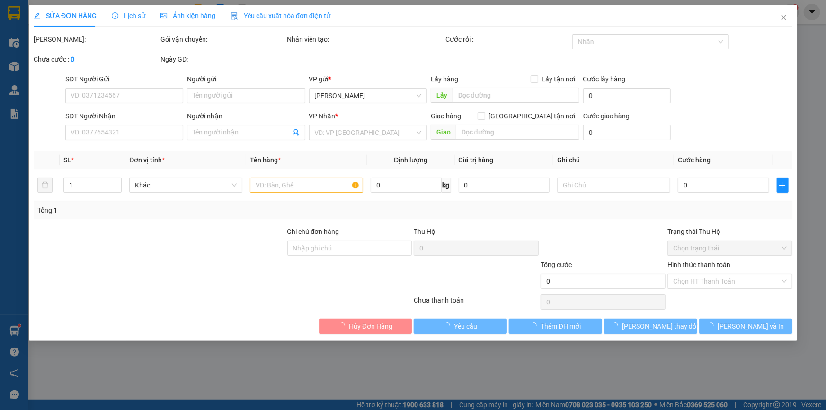
type input "0919012089"
type input "0917420466"
checkbox input "true"
type input "171/106 Tôn Đản,P15, Q4"
type input "50.000"
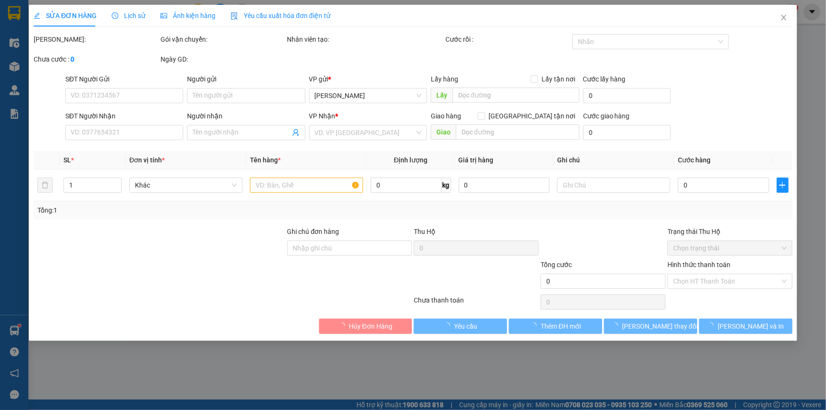
type input "90.000"
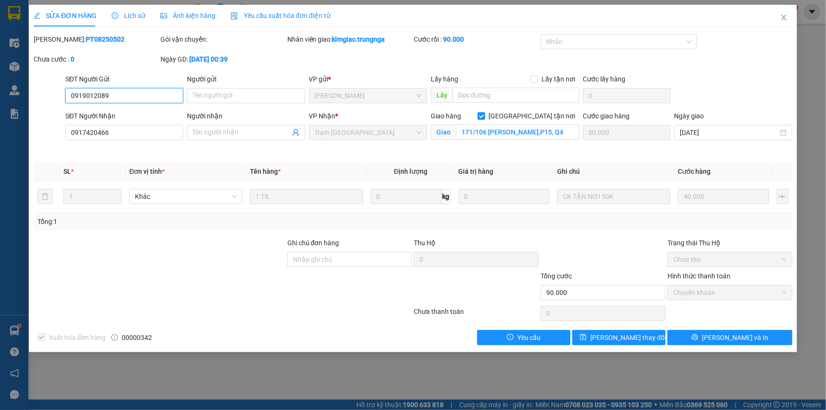
checkbox input "true"
click at [288, 19] on span "Yêu cầu xuất hóa đơn điện tử" at bounding box center [280, 16] width 100 height 8
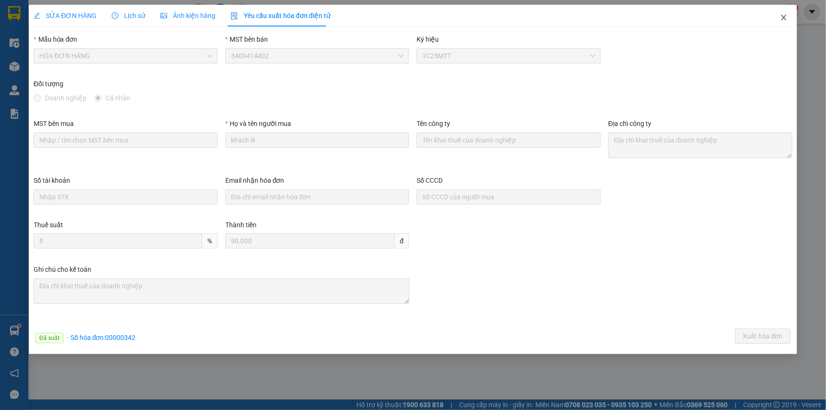
click at [781, 23] on span "Close" at bounding box center [783, 18] width 26 height 26
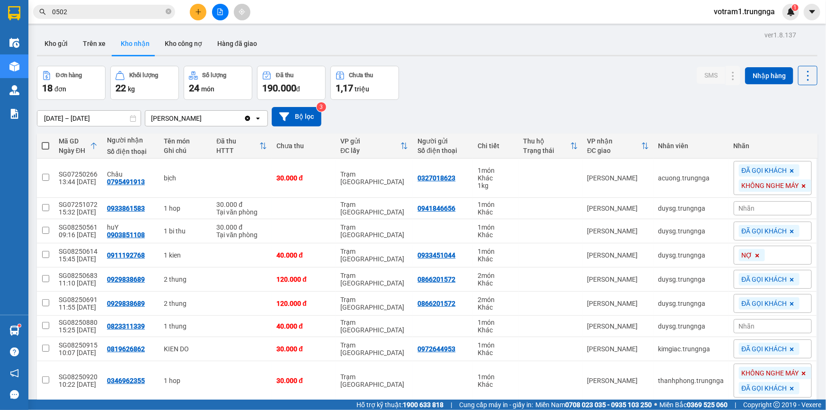
click at [97, 10] on input "0502" at bounding box center [108, 12] width 112 height 10
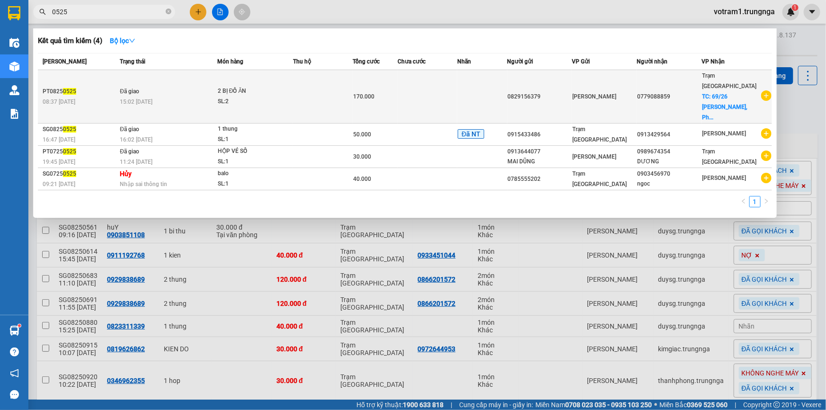
type input "0525"
click at [381, 91] on div "170.000" at bounding box center [375, 96] width 44 height 10
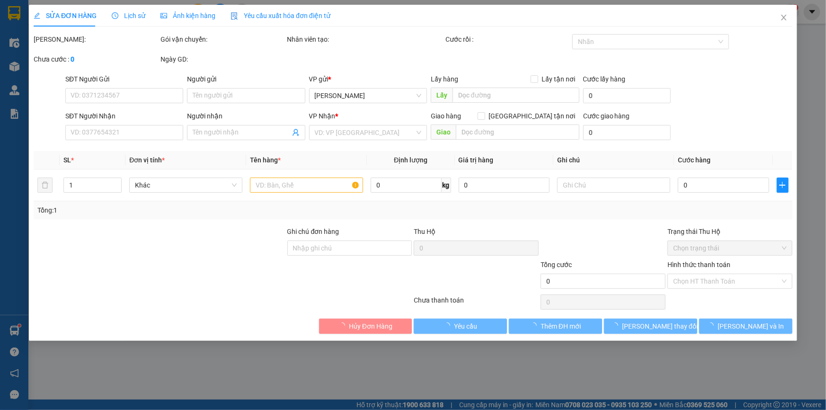
type input "0829156379"
type input "0779088859"
checkbox input "true"
type input "69/26 Nguyễn Công Hoan, Phú Nhuận"
type input "100.000"
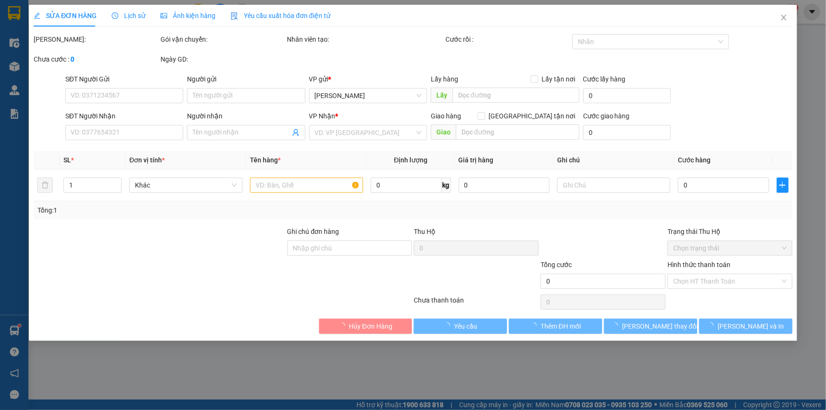
type input "170.000"
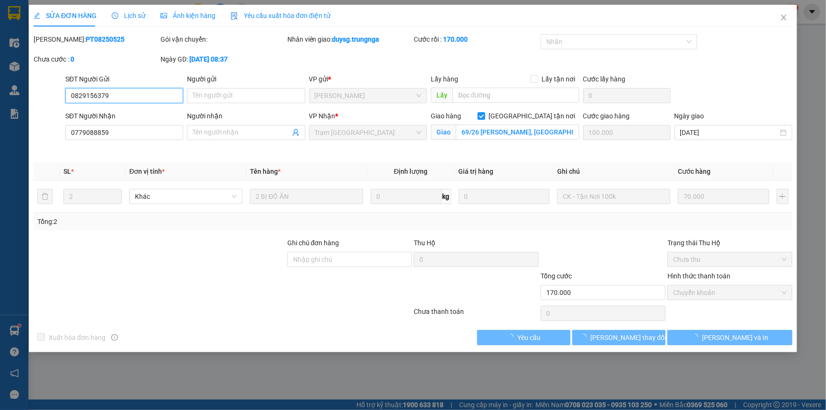
checkbox input "true"
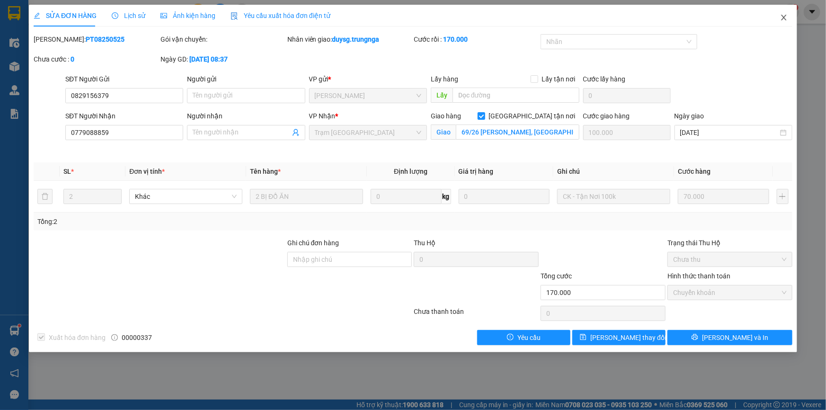
click at [785, 19] on icon "close" at bounding box center [783, 18] width 5 height 6
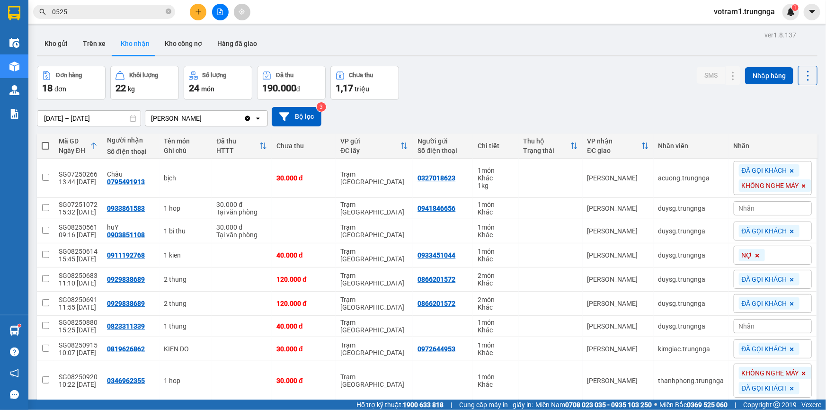
click at [99, 9] on input "0525" at bounding box center [108, 12] width 112 height 10
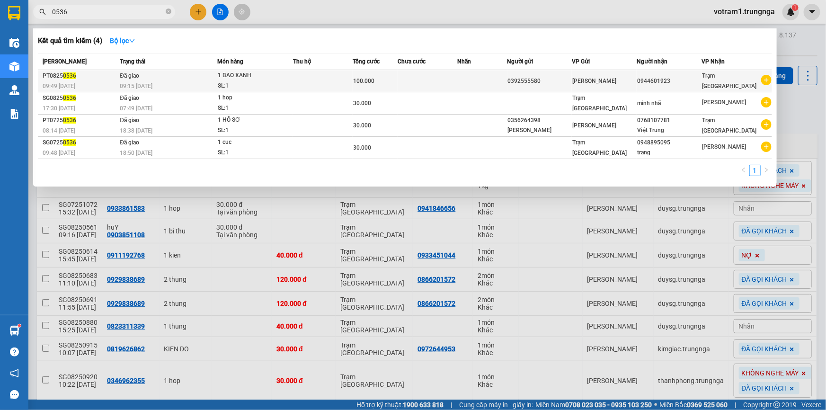
type input "0536"
click at [153, 79] on td "Đã giao 09:15 - 12/08" at bounding box center [167, 81] width 100 height 22
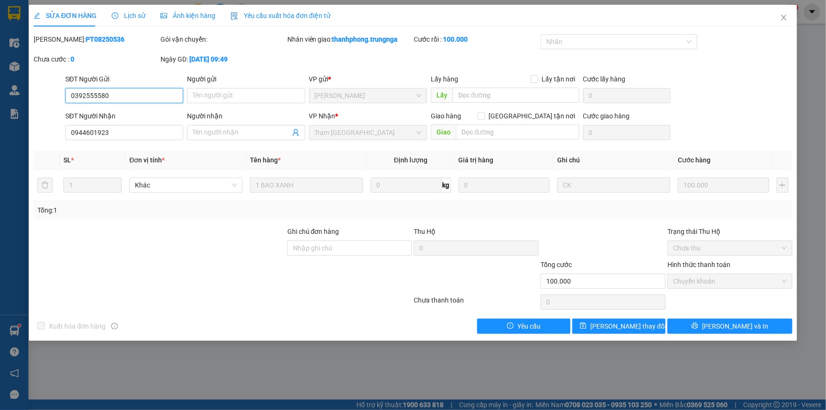
type input "0392555580"
type input "0944601923"
type input "100.000"
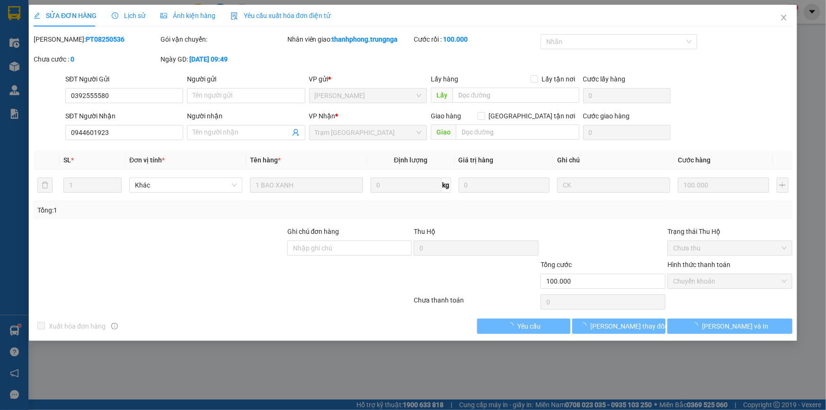
click at [260, 14] on span "Yêu cầu xuất hóa đơn điện tử" at bounding box center [280, 16] width 100 height 8
checkbox input "true"
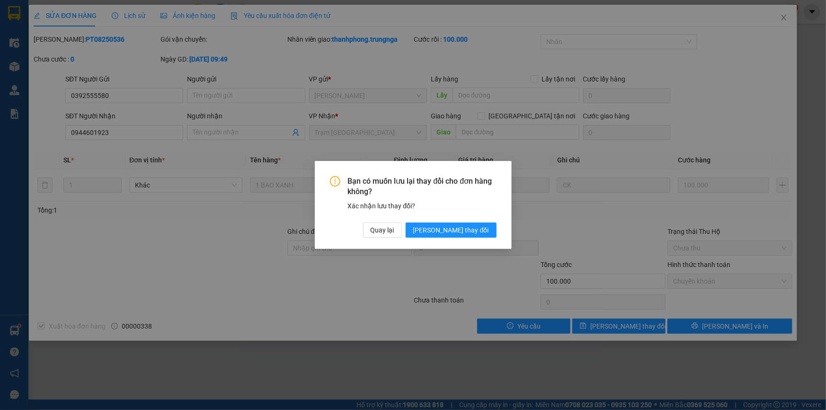
click at [614, 81] on div "Bạn có muốn lưu lại thay đổi cho đơn hàng không? Xác nhận lưu thay đổi? Quay lạ…" at bounding box center [413, 205] width 826 height 410
click at [394, 227] on span "Quay lại" at bounding box center [383, 230] width 24 height 10
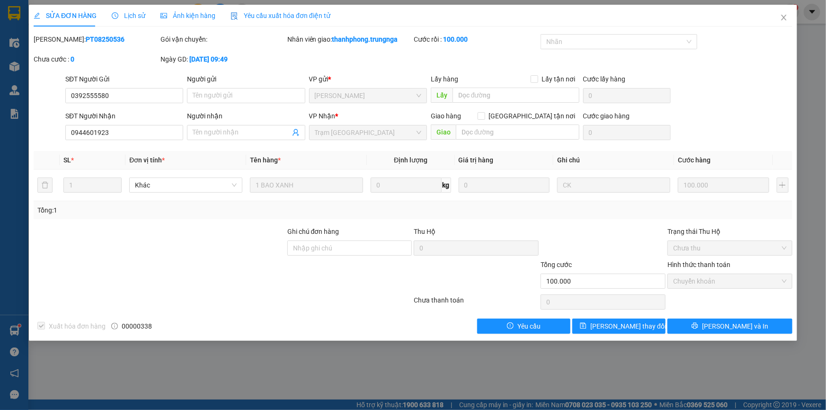
click at [267, 14] on span "Yêu cầu xuất hóa đơn điện tử" at bounding box center [280, 16] width 100 height 8
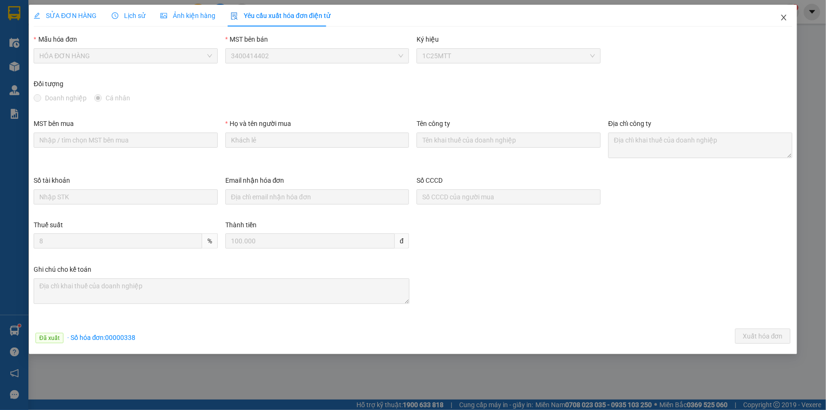
click at [780, 18] on icon "close" at bounding box center [784, 18] width 8 height 8
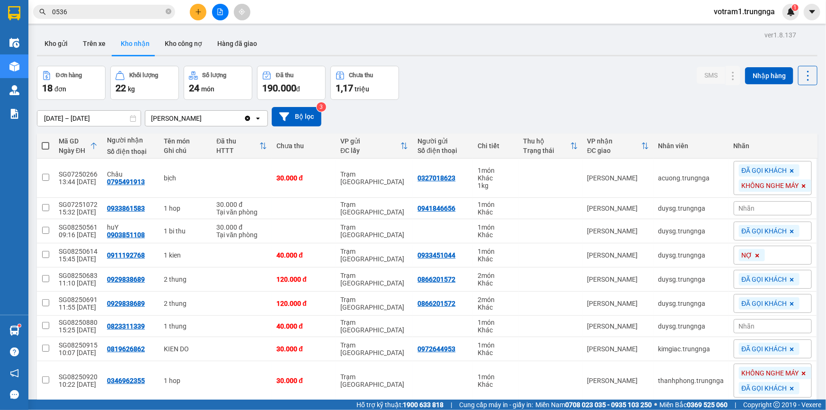
click at [90, 13] on input "0536" at bounding box center [108, 12] width 112 height 10
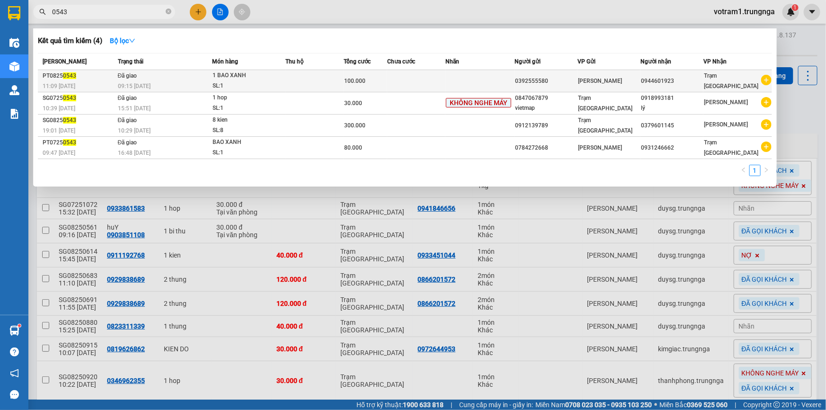
type input "0543"
click at [298, 88] on td at bounding box center [315, 81] width 58 height 22
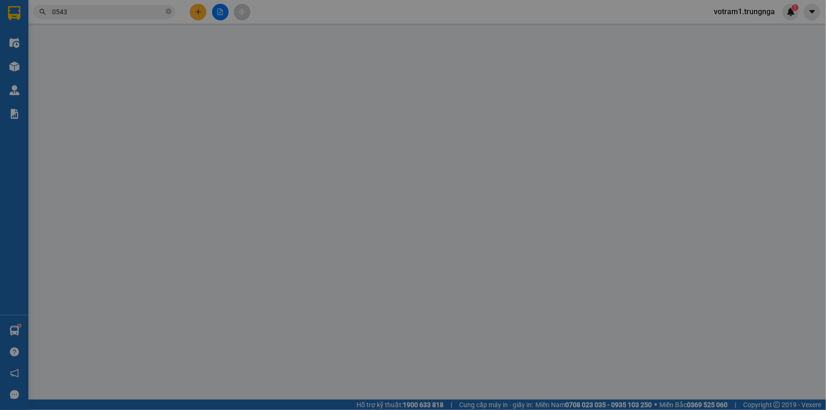
type input "0392555580"
type input "0944601923"
type input "100.000"
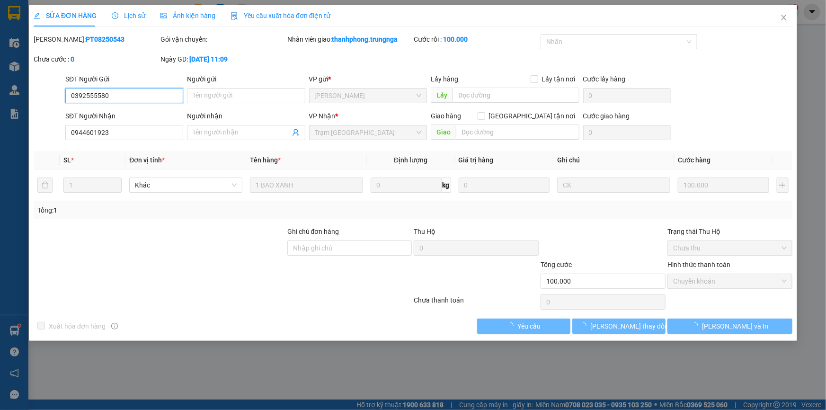
checkbox input "true"
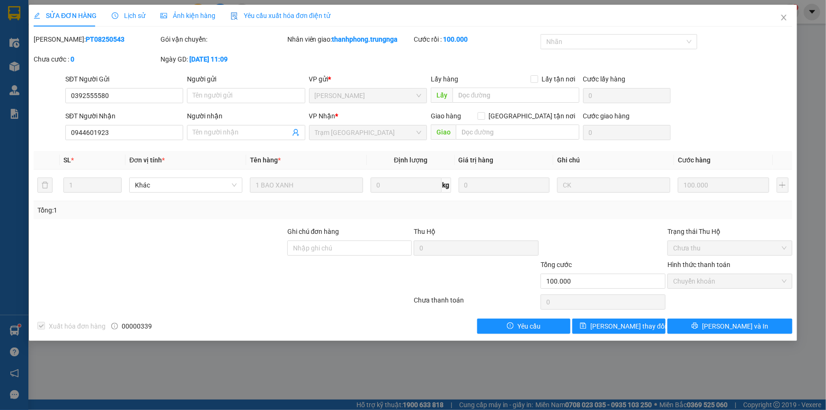
click at [259, 17] on span "Yêu cầu xuất hóa đơn điện tử" at bounding box center [280, 16] width 100 height 8
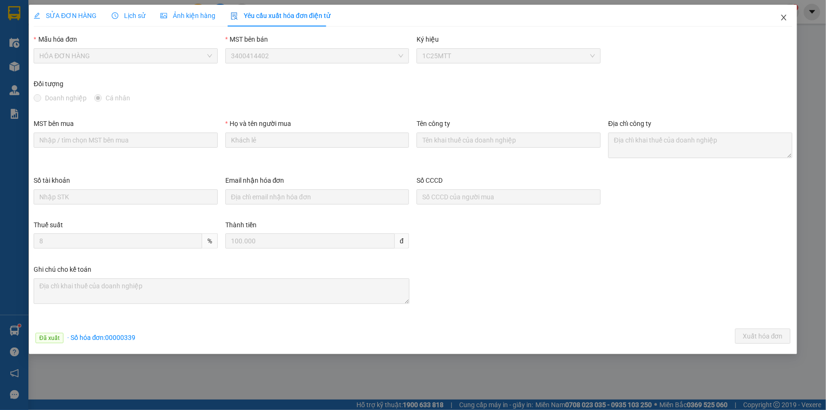
click at [782, 16] on icon "close" at bounding box center [783, 18] width 5 height 6
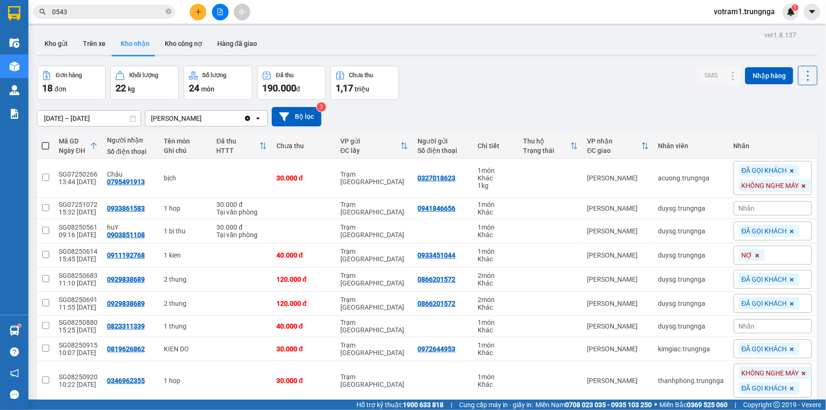
click at [140, 9] on input "0543" at bounding box center [108, 12] width 112 height 10
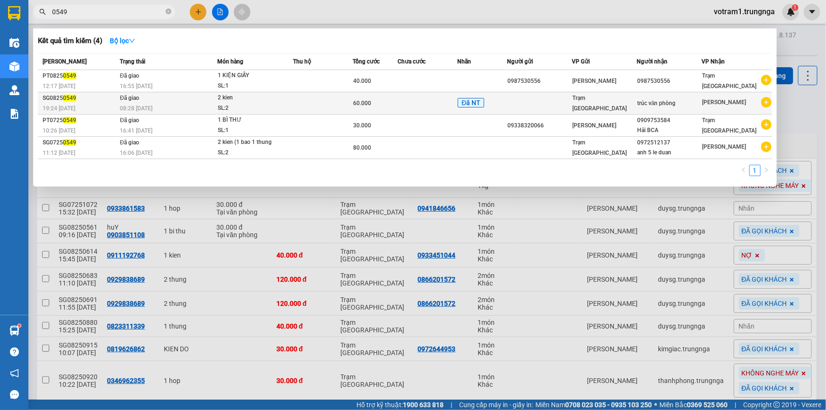
type input "0549"
click at [265, 93] on div "2 kien" at bounding box center [253, 98] width 71 height 10
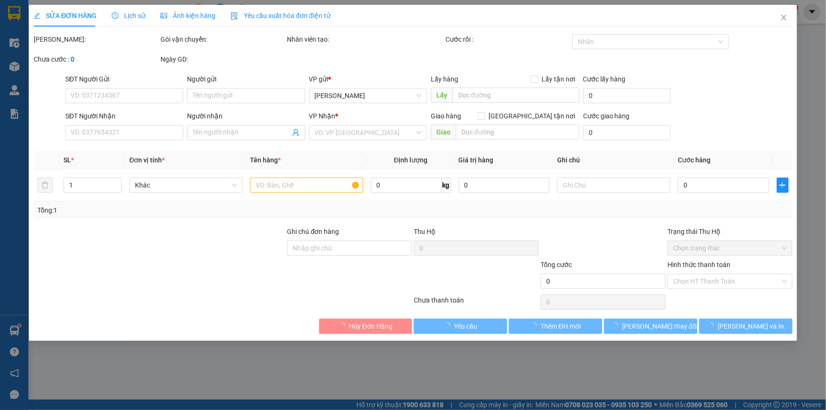
type input "trúc văn phòng"
type input "60.000"
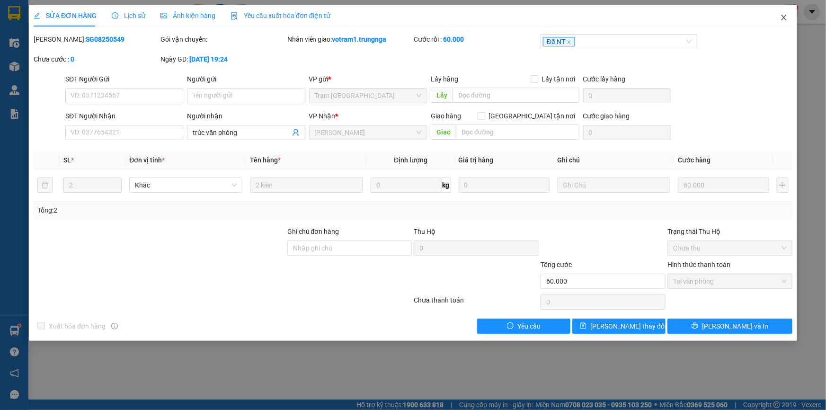
click at [786, 15] on icon "close" at bounding box center [784, 18] width 8 height 8
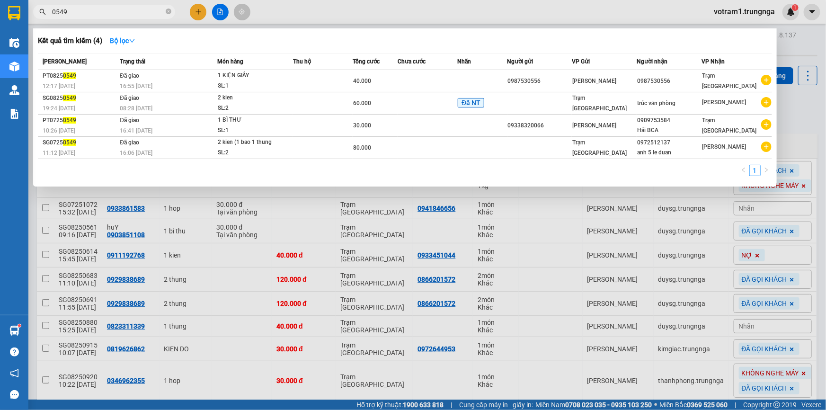
click at [124, 7] on input "0549" at bounding box center [108, 12] width 112 height 10
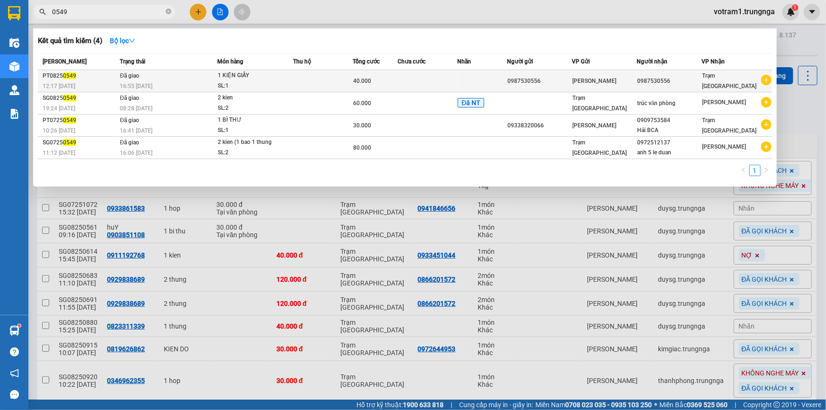
click at [157, 77] on td "Đã giao 16:55 - 10/08" at bounding box center [167, 81] width 100 height 22
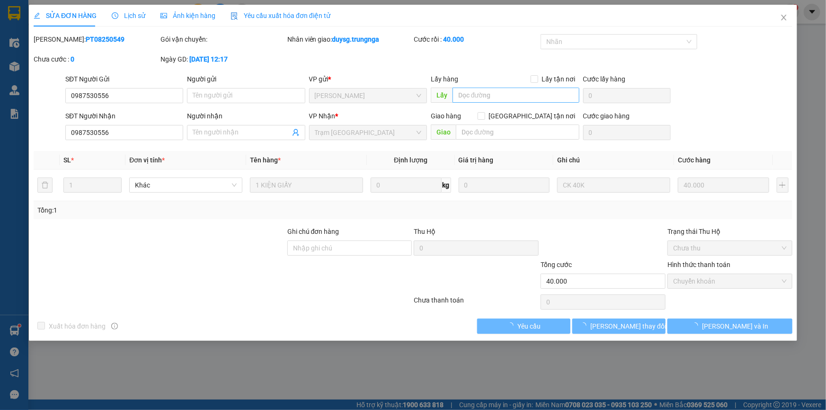
type input "0987530556"
type input "40.000"
checkbox input "true"
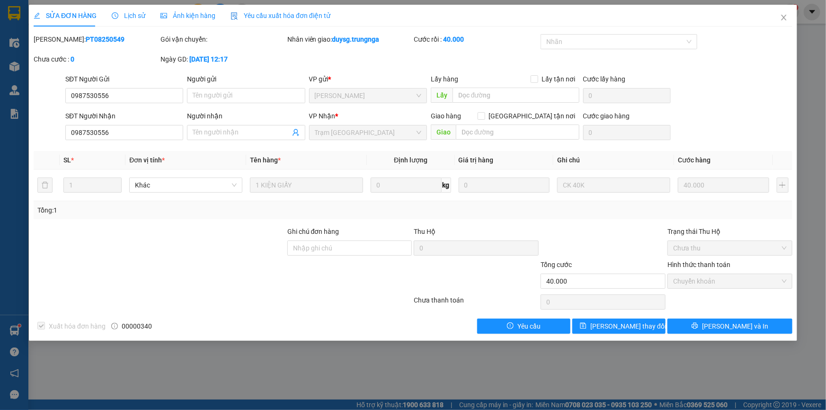
click at [318, 19] on div "Yêu cầu xuất hóa đơn điện tử" at bounding box center [280, 15] width 100 height 10
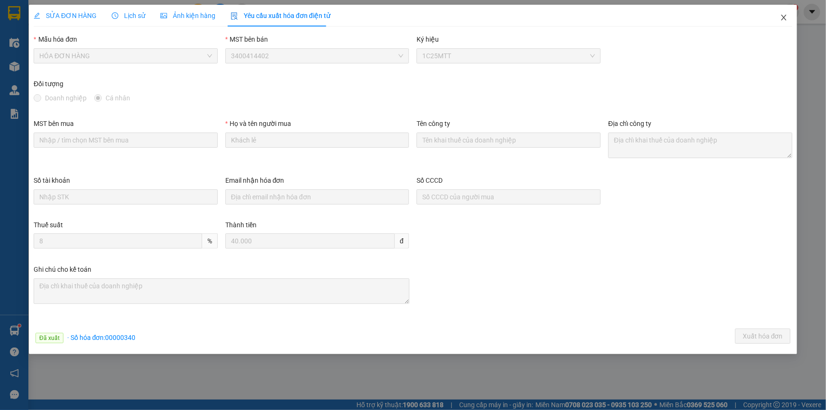
click at [786, 18] on icon "close" at bounding box center [784, 18] width 8 height 8
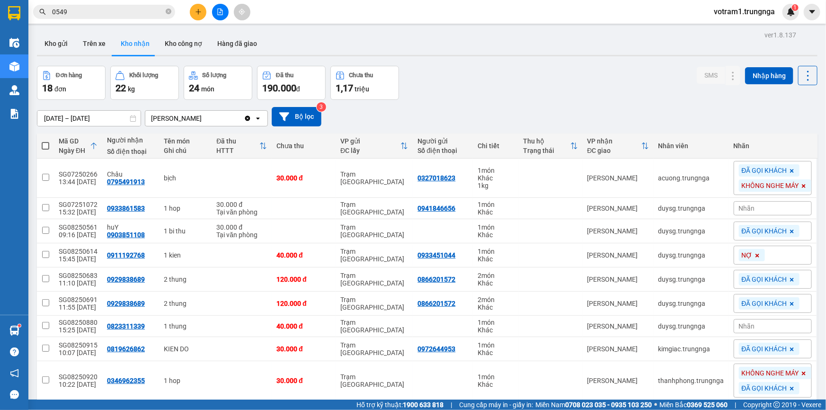
click at [103, 12] on input "0549" at bounding box center [108, 12] width 112 height 10
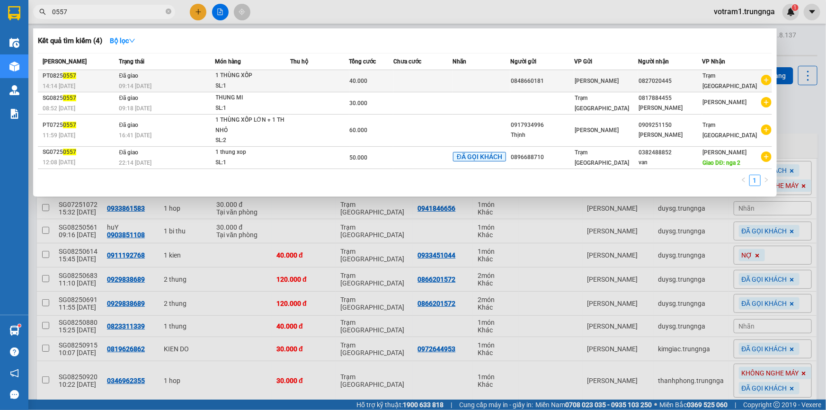
type input "0557"
click at [142, 71] on td "Đã giao 09:14 - 12/08" at bounding box center [165, 81] width 98 height 22
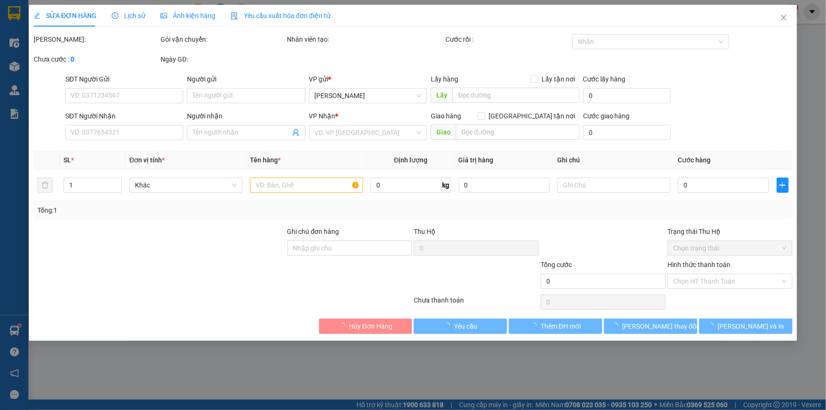
type input "0848660181"
type input "0827020445"
type input "40.000"
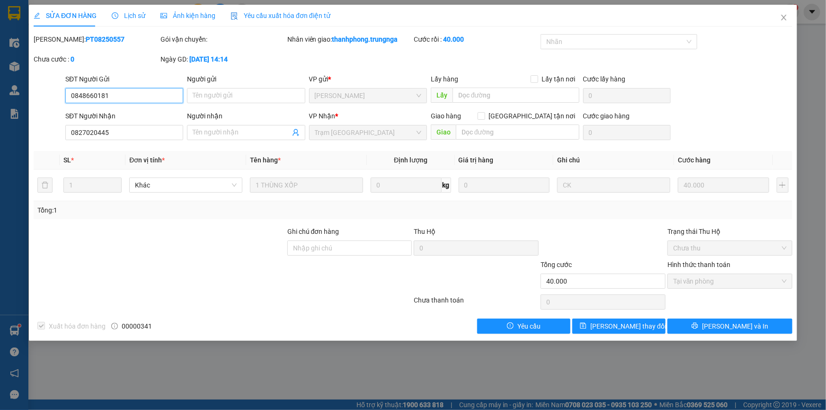
checkbox input "true"
click at [273, 17] on span "Yêu cầu xuất hóa đơn điện tử" at bounding box center [280, 16] width 100 height 8
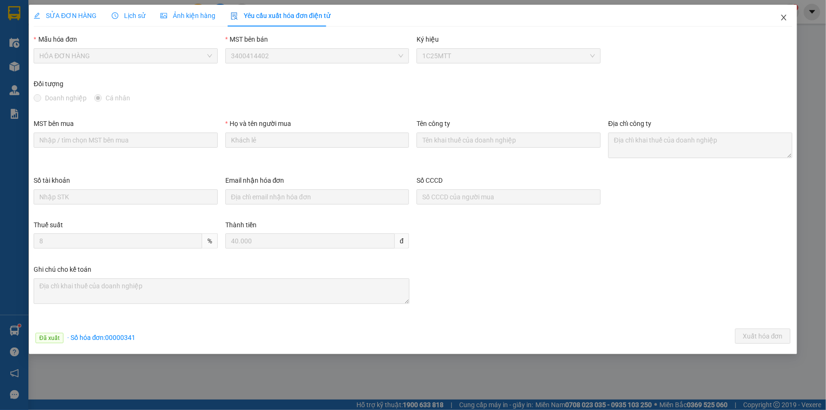
click at [786, 17] on icon "close" at bounding box center [784, 18] width 8 height 8
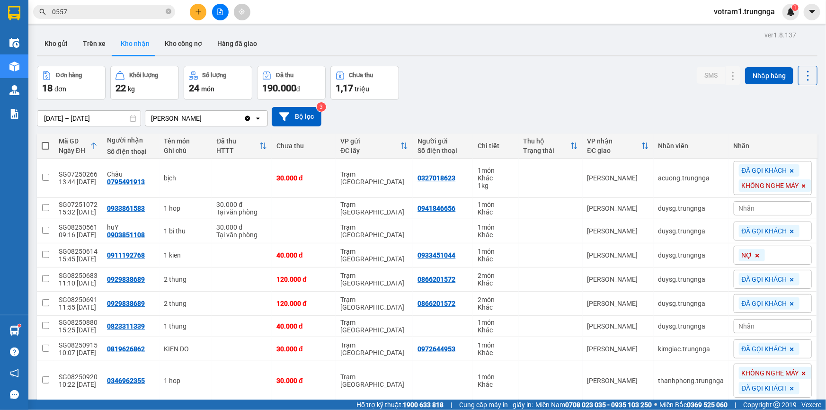
click at [542, 72] on div "Đơn hàng 18 đơn Khối lượng 22 kg Số lượng 24 món Đã thu 190.000 đ Chưa thu 1,17…" at bounding box center [427, 83] width 780 height 34
click at [106, 17] on input "0557" at bounding box center [108, 12] width 112 height 10
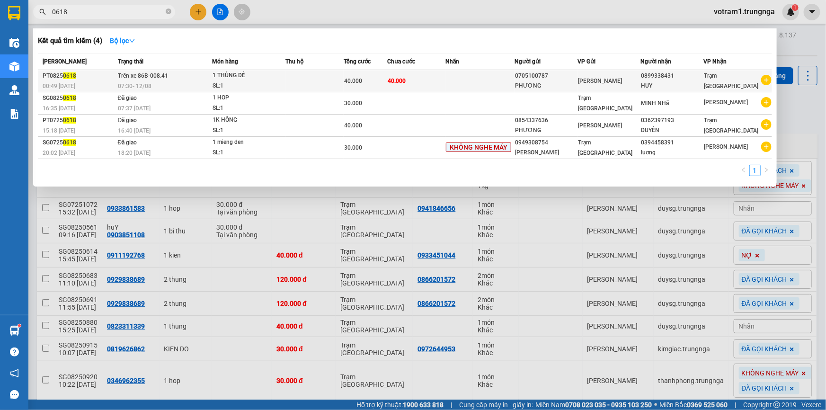
type input "0618"
click at [235, 79] on div "1 THÙNG DẾ" at bounding box center [247, 76] width 71 height 10
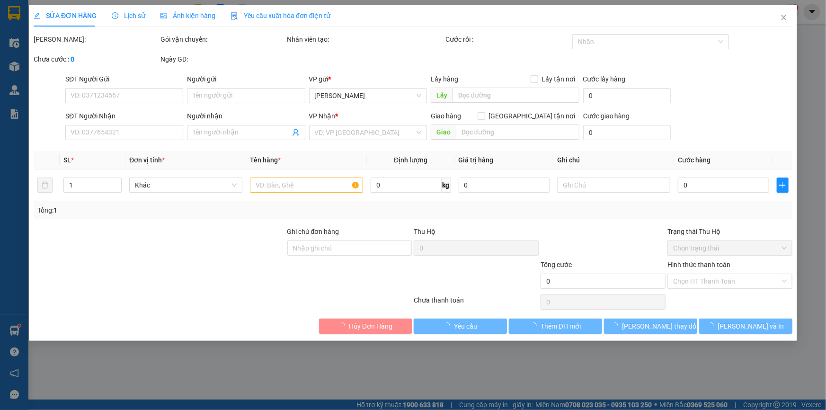
type input "0705100787"
type input "PHƯƠNG"
type input "0899338431"
type input "HUY"
type input "40.000"
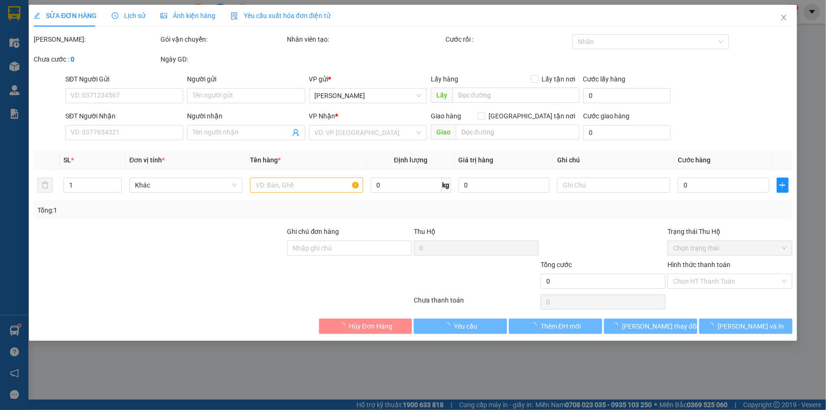
type input "40.000"
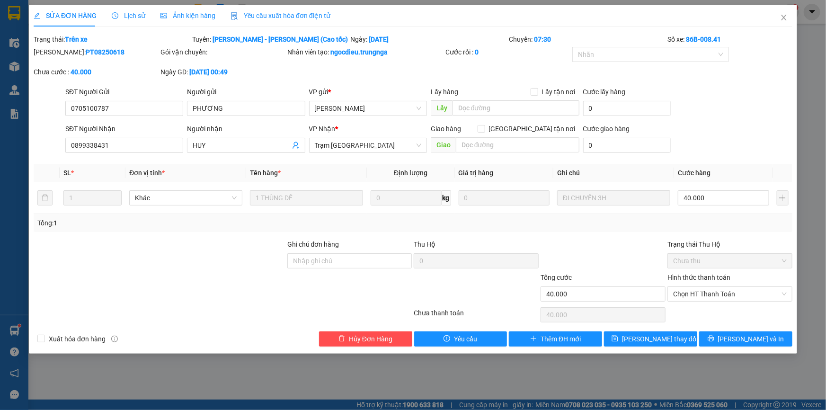
click at [137, 18] on span "Lịch sử" at bounding box center [129, 16] width 34 height 8
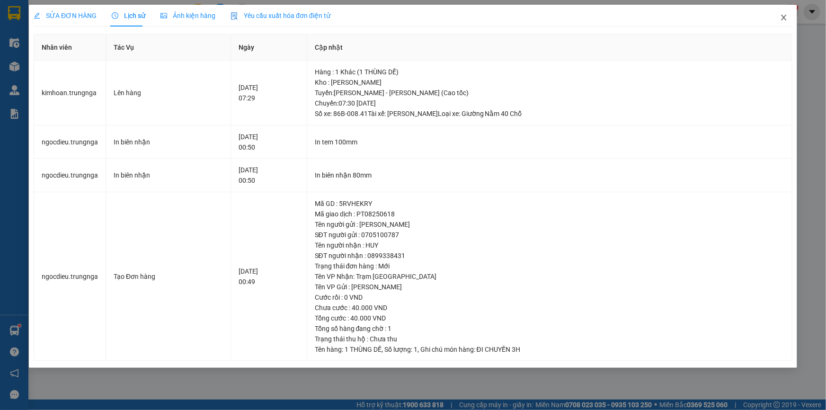
click at [787, 18] on icon "close" at bounding box center [784, 18] width 8 height 8
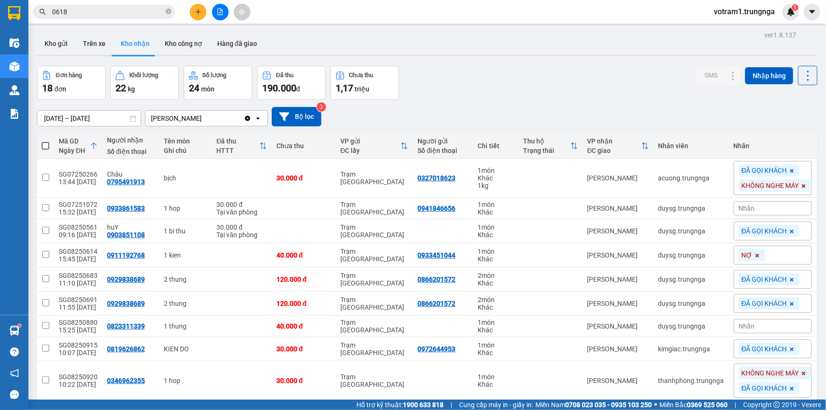
click at [497, 94] on div "Đơn hàng 18 đơn Khối lượng 22 kg Số lượng 24 món Đã thu 190.000 đ Chưa thu 1,17…" at bounding box center [427, 83] width 780 height 34
click at [192, 10] on button at bounding box center [198, 12] width 17 height 17
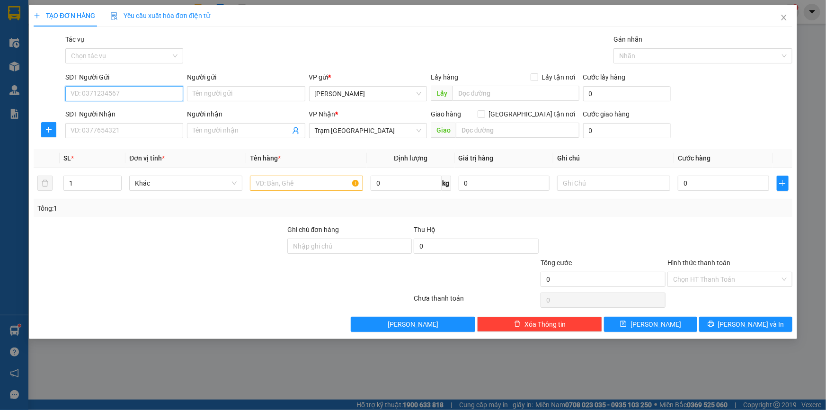
click at [142, 91] on input "SĐT Người Gửi" at bounding box center [124, 93] width 118 height 15
type input "0949038824"
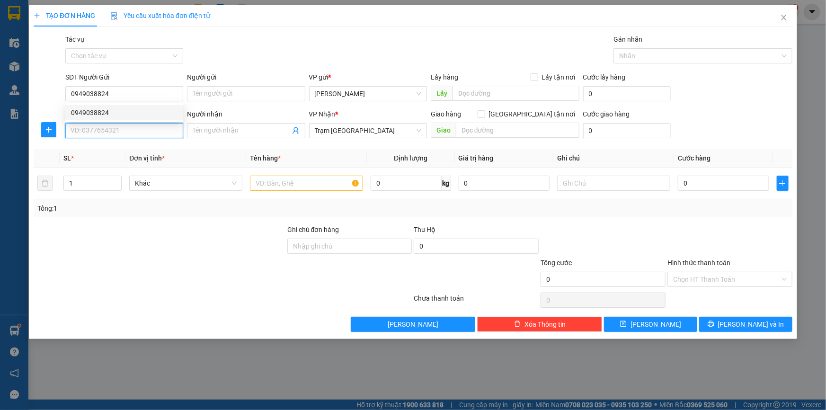
click at [127, 132] on input "SĐT Người Nhận" at bounding box center [124, 130] width 118 height 15
type input "0937522323"
click at [261, 185] on input "text" at bounding box center [306, 183] width 113 height 15
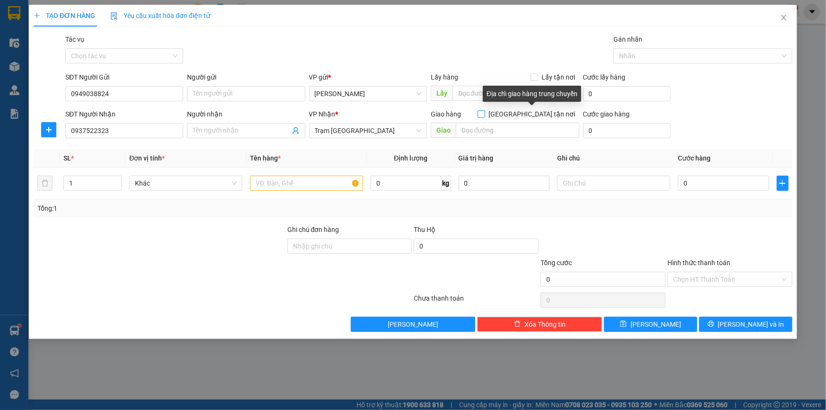
click at [484, 115] on input "Giao tận nơi" at bounding box center [480, 113] width 7 height 7
checkbox input "true"
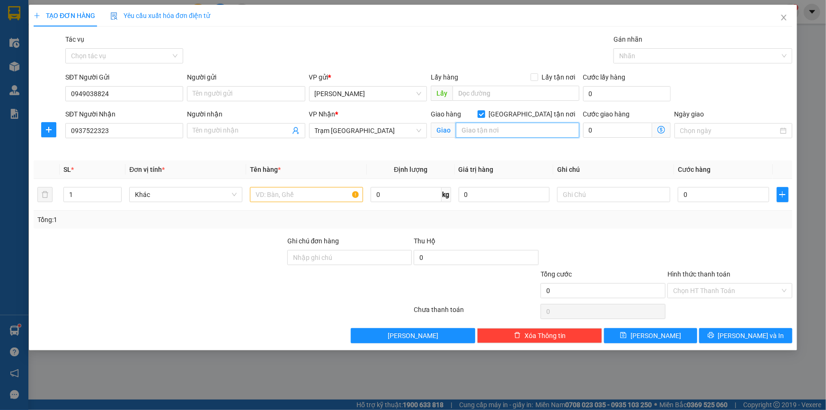
click at [498, 132] on input "text" at bounding box center [518, 130] width 124 height 15
type input "D"
type input "ĐG NGUYỄN XIỂN, THỦ ĐỨC"
click at [620, 130] on input "0" at bounding box center [617, 130] width 69 height 15
type input "1"
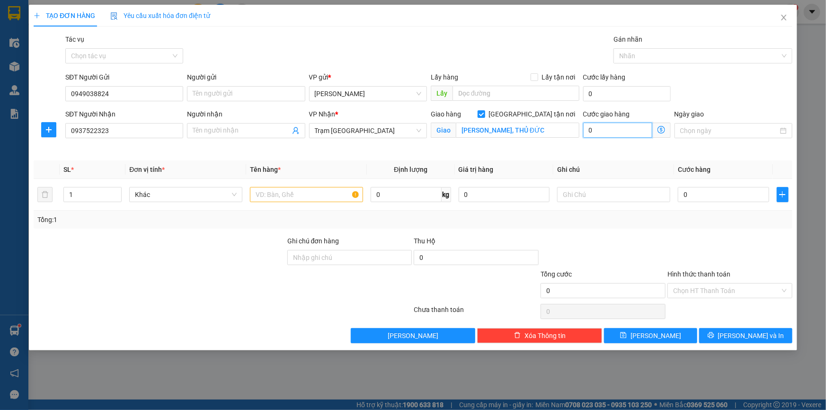
type input "1"
type input "15"
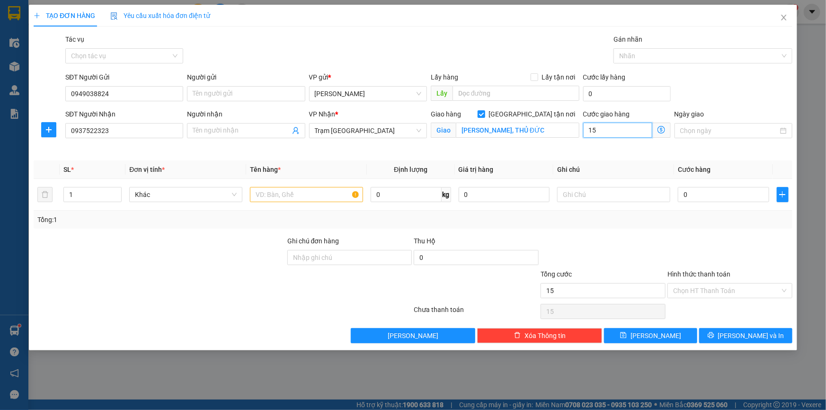
type input "150"
type input "150.000"
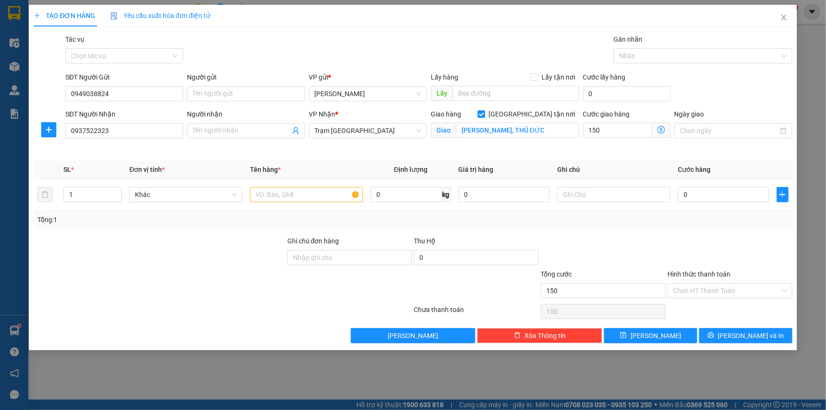
type input "150.000"
click at [701, 151] on div "Ngày giao" at bounding box center [733, 131] width 122 height 44
click at [115, 191] on icon "up" at bounding box center [116, 192] width 3 height 3
type input "3"
click at [115, 191] on icon "up" at bounding box center [116, 192] width 3 height 3
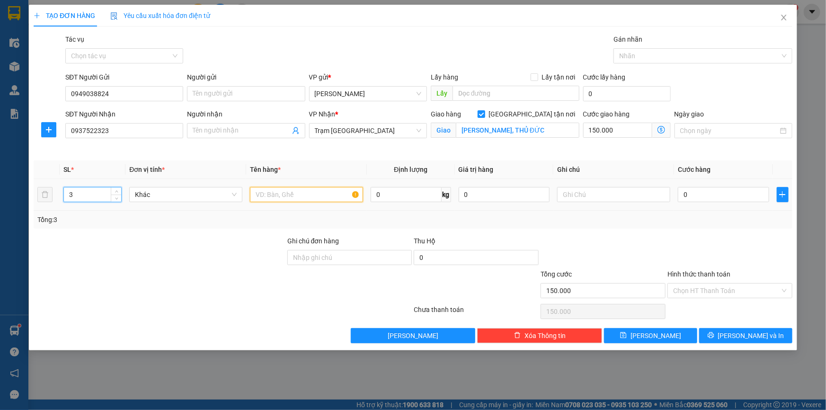
click at [327, 197] on input "text" at bounding box center [306, 194] width 113 height 15
type input "1"
type input "3BI"
click at [371, 210] on td "0 kg" at bounding box center [411, 195] width 88 height 32
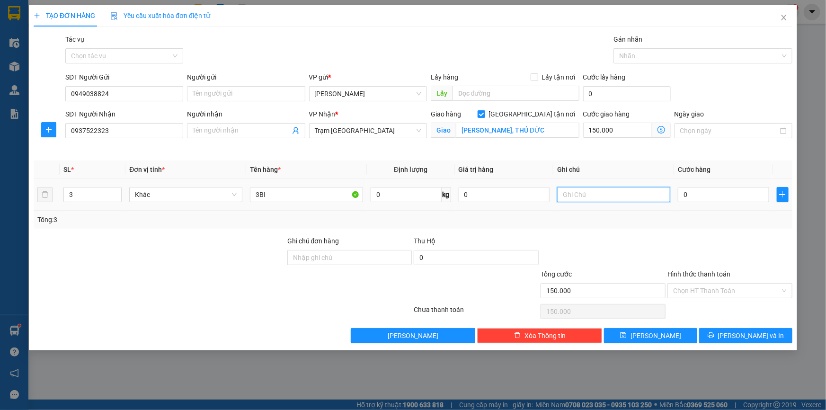
click at [644, 192] on input "text" at bounding box center [613, 194] width 113 height 15
click at [630, 236] on div at bounding box center [602, 252] width 127 height 33
click at [666, 233] on div "Transit Pickup Surcharge Ids Transit Deliver Surcharge Ids Transit Deliver Surc…" at bounding box center [413, 188] width 759 height 309
click at [698, 193] on input "0" at bounding box center [723, 194] width 91 height 15
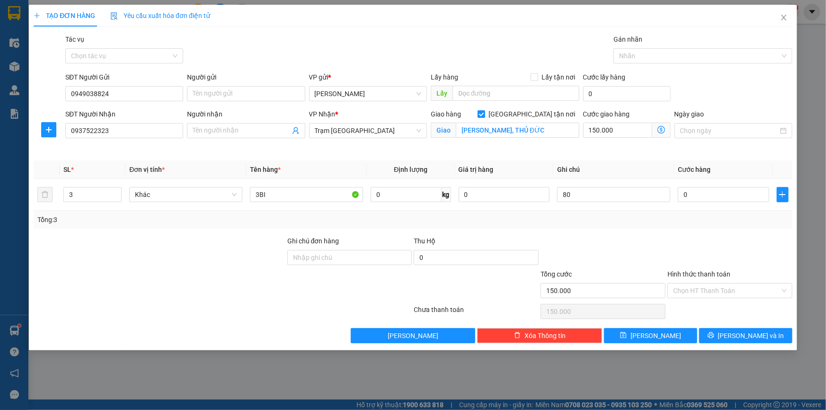
click at [643, 227] on div "Tổng: 3" at bounding box center [413, 220] width 759 height 18
click at [618, 198] on input "80" at bounding box center [613, 194] width 113 height 15
type input "8"
click at [709, 194] on input "0" at bounding box center [723, 194] width 91 height 15
type input "8"
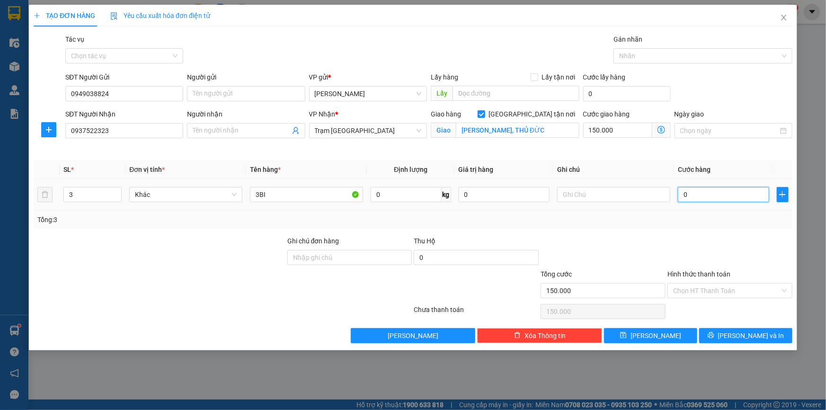
type input "150.008"
type input "80"
type input "150.080"
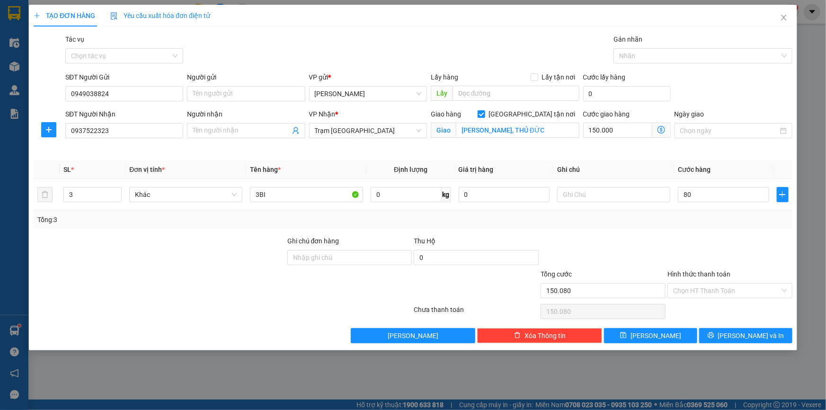
type input "80.000"
type input "230.000"
click at [723, 223] on div "Tổng: 3" at bounding box center [412, 219] width 751 height 10
click at [350, 256] on input "Ghi chú đơn hàng" at bounding box center [349, 257] width 125 height 15
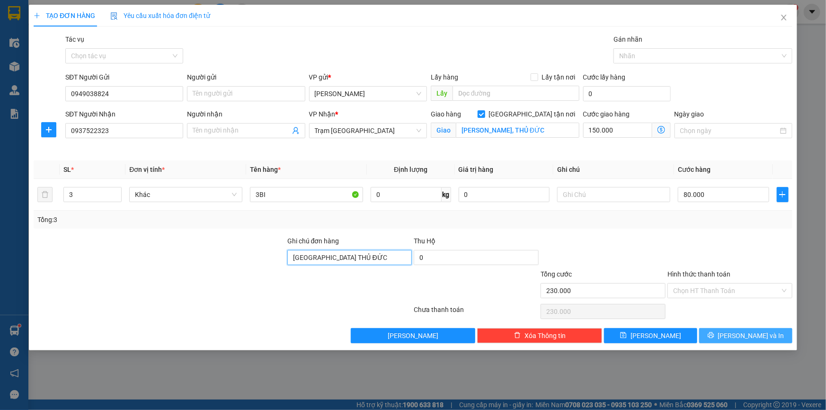
type input "TN THỦ ĐỨC"
click at [758, 335] on span "Lưu và In" at bounding box center [751, 335] width 66 height 10
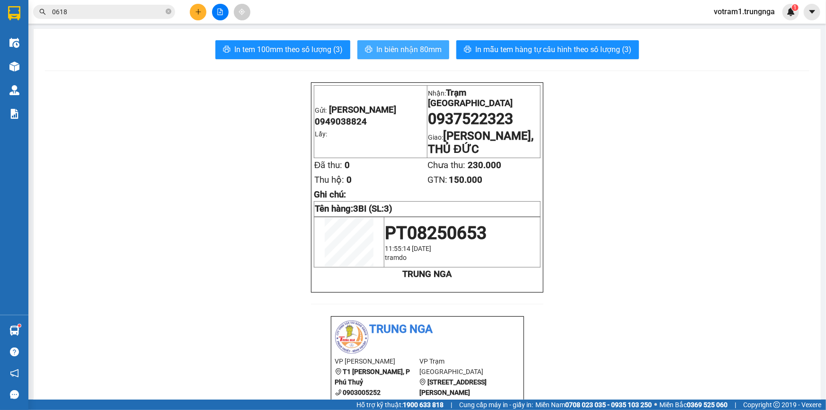
click at [418, 45] on span "In biên nhận 80mm" at bounding box center [408, 50] width 65 height 12
click at [421, 50] on span "In biên nhận 80mm" at bounding box center [408, 50] width 65 height 12
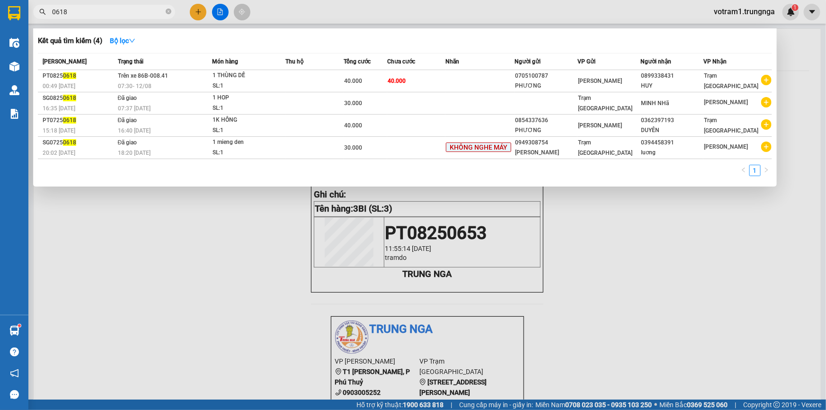
click at [132, 16] on input "0618" at bounding box center [108, 12] width 112 height 10
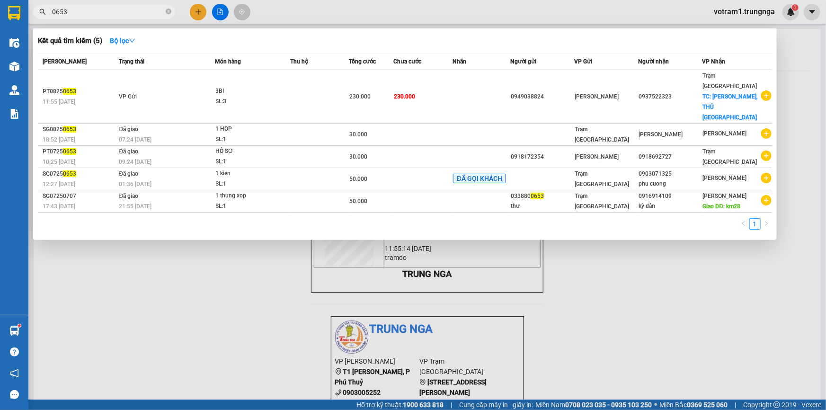
type input "0653"
click at [637, 238] on div at bounding box center [413, 205] width 826 height 410
click at [168, 13] on icon "close-circle" at bounding box center [169, 12] width 6 height 6
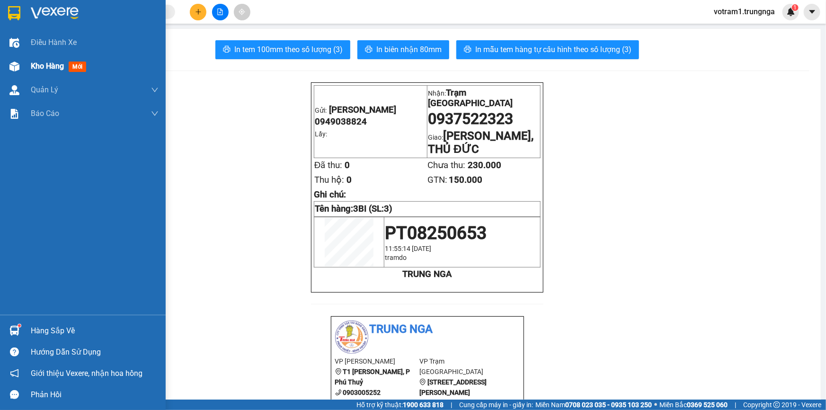
click at [32, 68] on span "Kho hàng" at bounding box center [47, 66] width 33 height 9
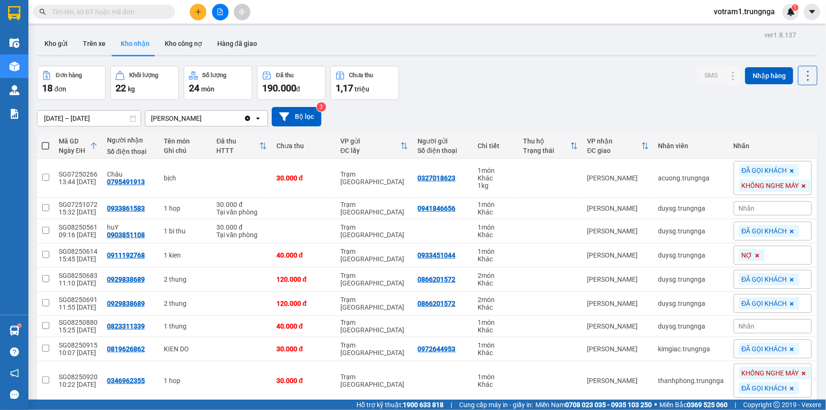
click at [470, 79] on div "Đơn hàng 18 đơn Khối lượng 22 kg Số lượng 24 món Đã thu 190.000 đ Chưa thu 1,17…" at bounding box center [427, 83] width 780 height 34
click at [491, 79] on div "Đơn hàng 18 đơn Khối lượng 22 kg Số lượng 24 món Đã thu 190.000 đ Chưa thu 1,17…" at bounding box center [427, 83] width 780 height 34
